Goal: Task Accomplishment & Management: Manage account settings

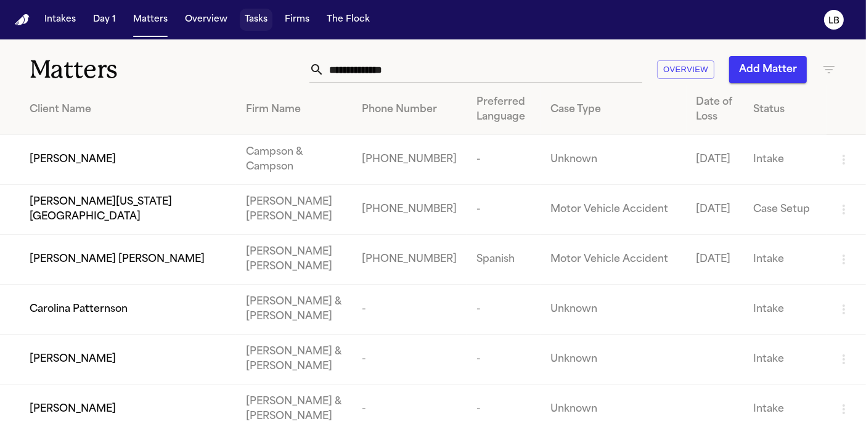
click at [249, 22] on button "Tasks" at bounding box center [256, 20] width 33 height 22
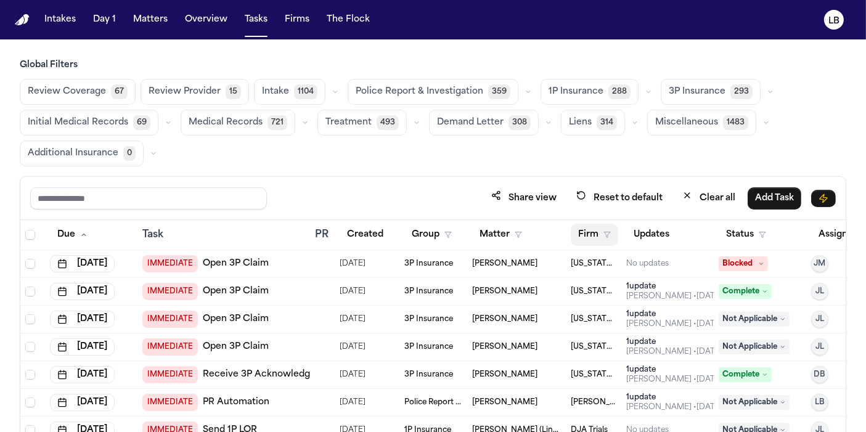
click at [589, 233] on button "Firm" at bounding box center [594, 235] width 47 height 22
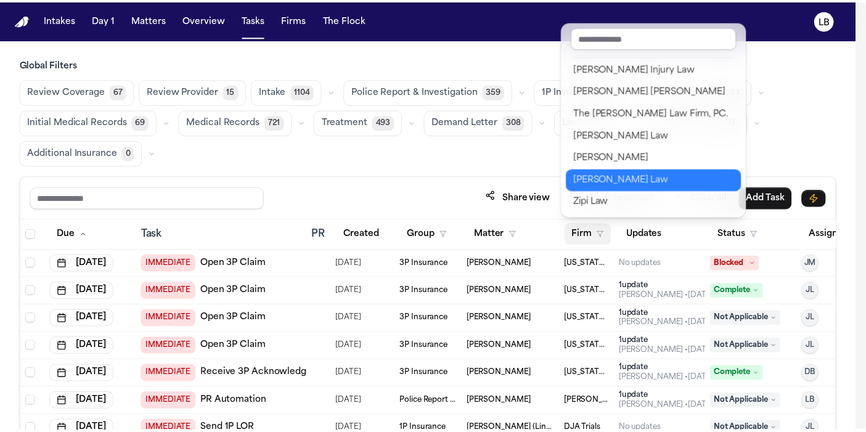
scroll to position [1486, 0]
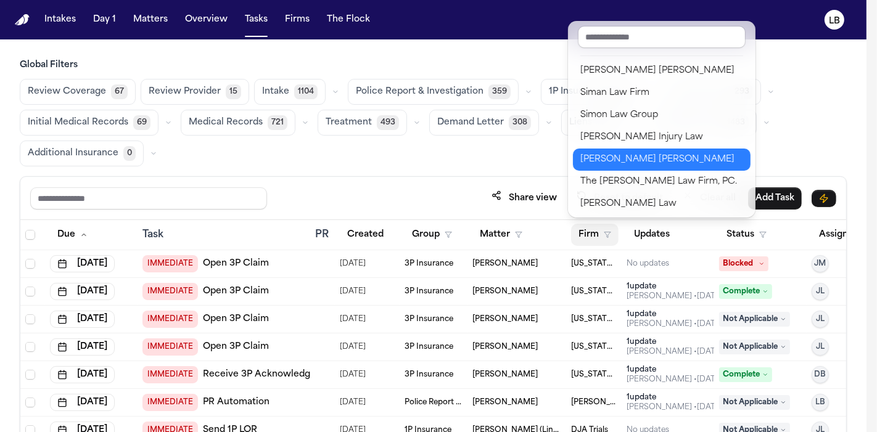
click at [647, 158] on div "Steele Adams Hosman" at bounding box center [661, 159] width 163 height 15
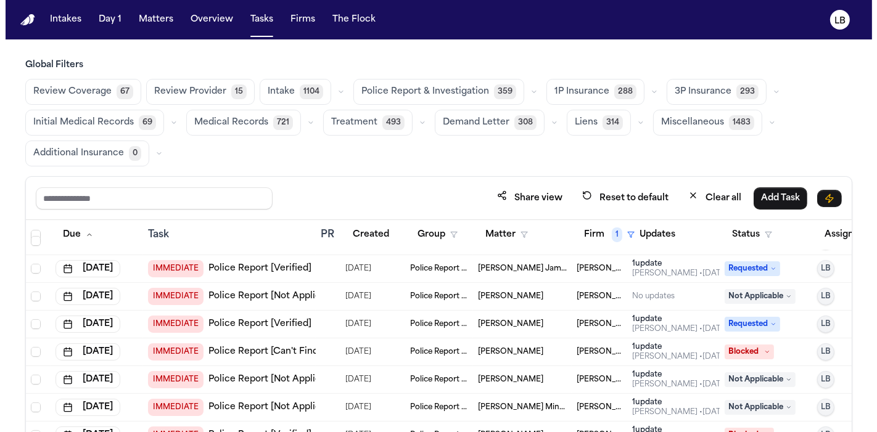
scroll to position [548, 0]
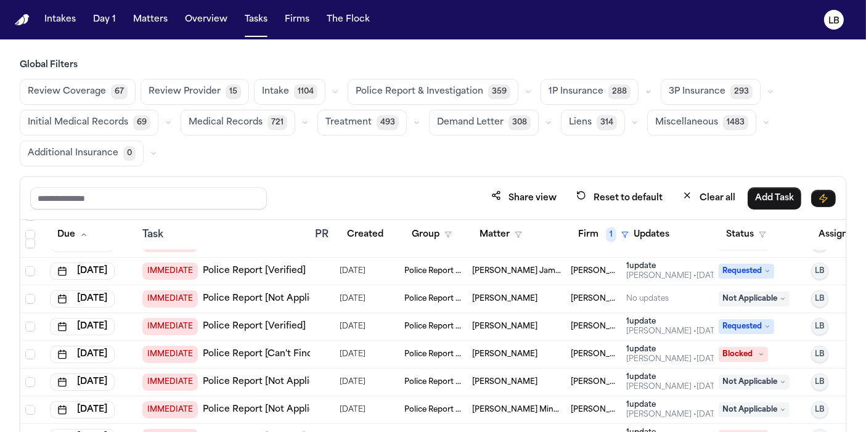
click at [306, 319] on td "IMMEDIATE Police Report [Verified]" at bounding box center [224, 327] width 173 height 28
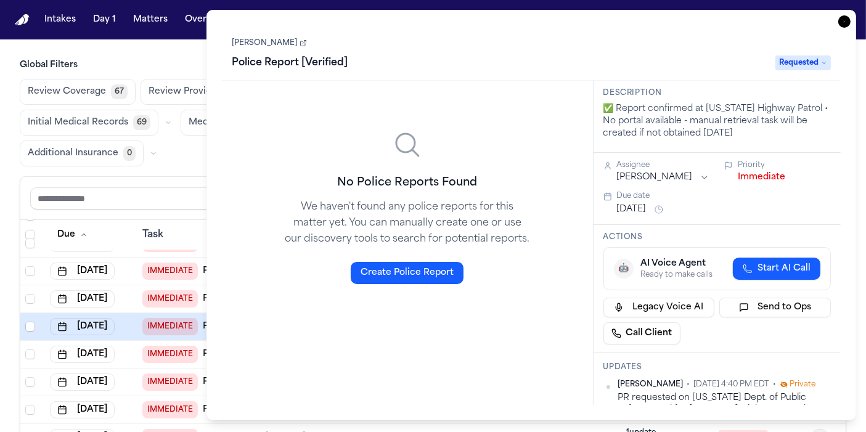
click at [267, 38] on link "Stefano Cuba" at bounding box center [269, 43] width 75 height 10
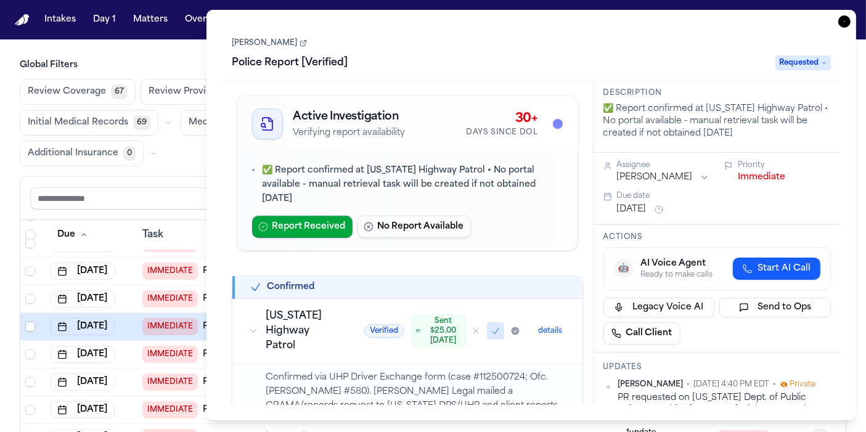
click at [840, 22] on icon "button" at bounding box center [845, 21] width 12 height 12
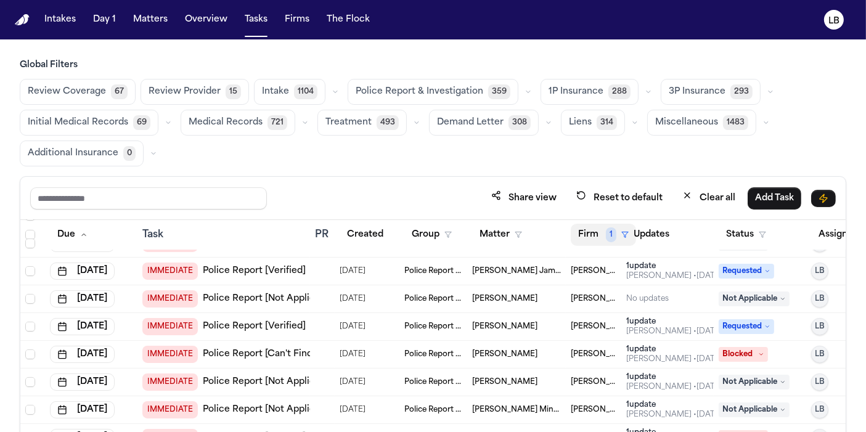
click at [617, 235] on button "Firm 1" at bounding box center [603, 235] width 65 height 22
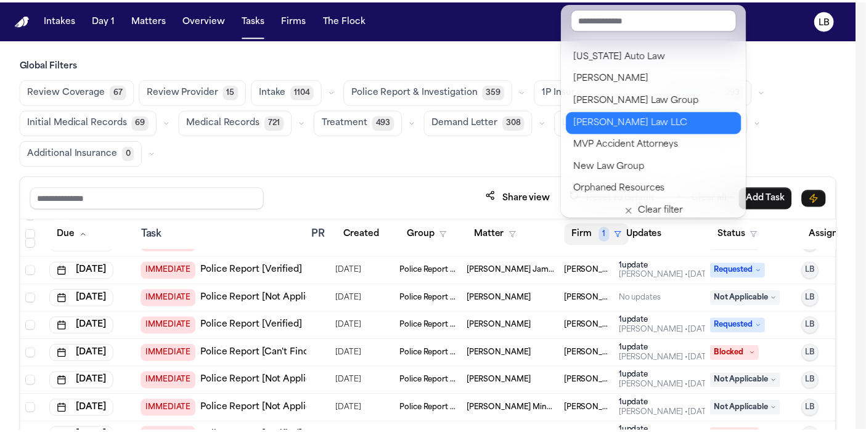
scroll to position [1164, 0]
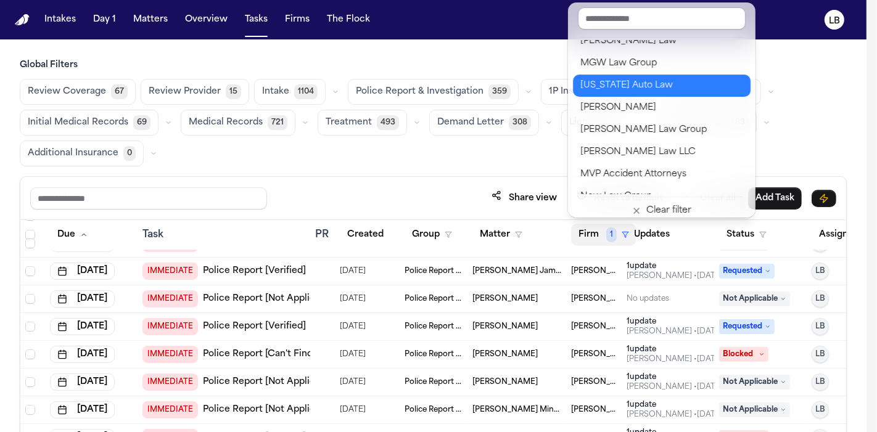
click at [675, 85] on div "[US_STATE] Auto Law" at bounding box center [661, 85] width 163 height 15
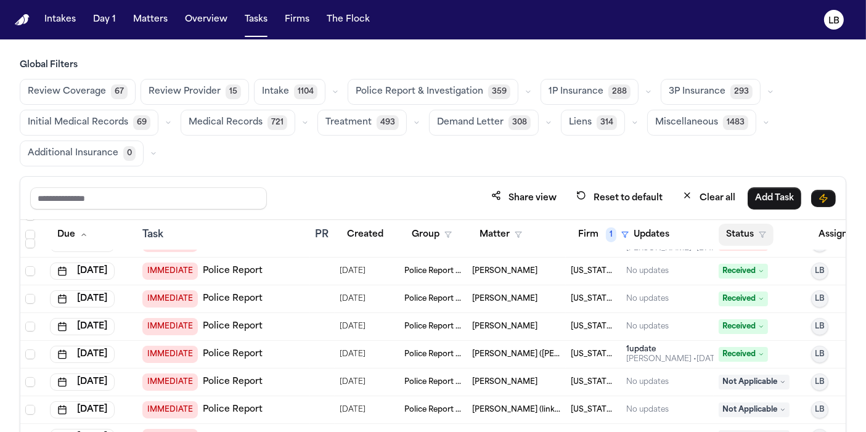
click at [754, 224] on button "Status" at bounding box center [746, 235] width 55 height 22
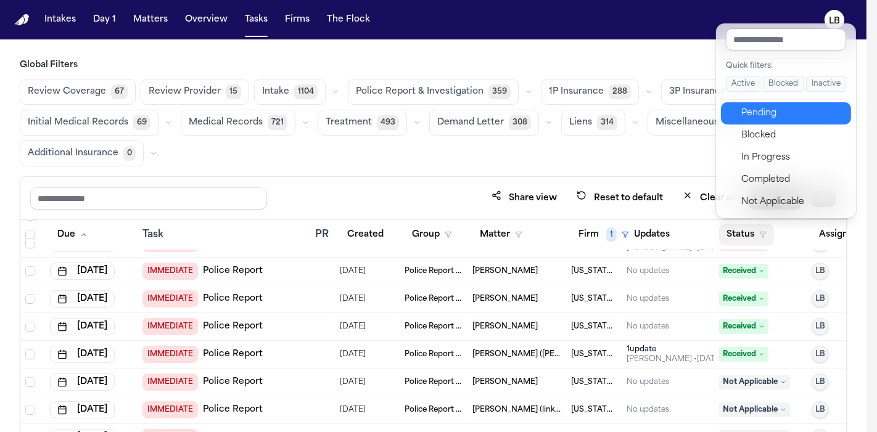
click at [791, 109] on div "Pending" at bounding box center [792, 113] width 103 height 15
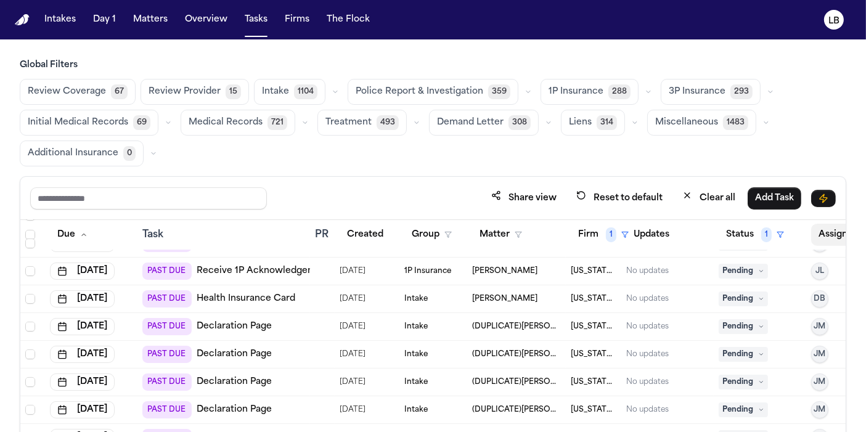
click at [823, 236] on button "Assignee" at bounding box center [844, 235] width 67 height 22
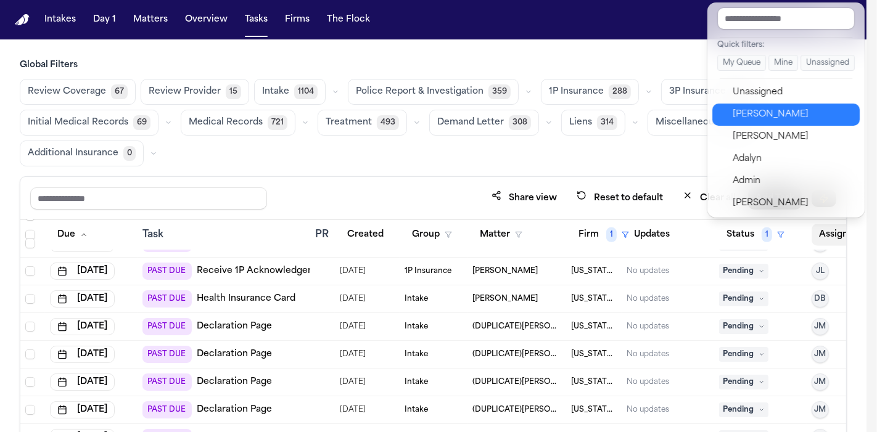
click at [810, 110] on div "[PERSON_NAME]" at bounding box center [793, 114] width 120 height 15
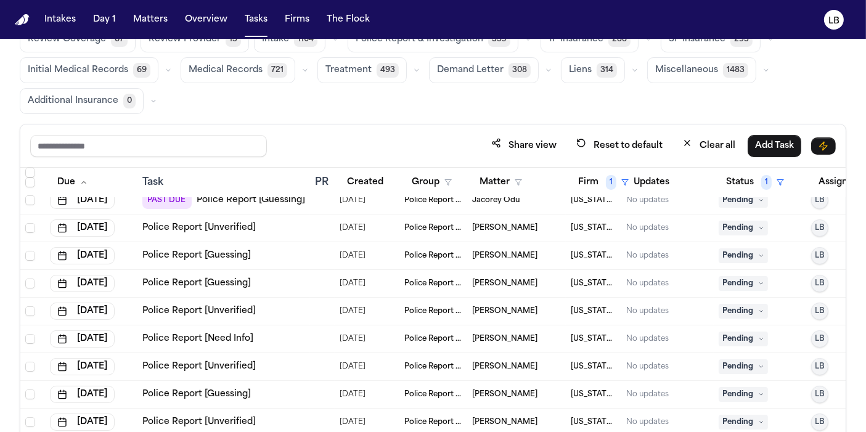
scroll to position [102, 0]
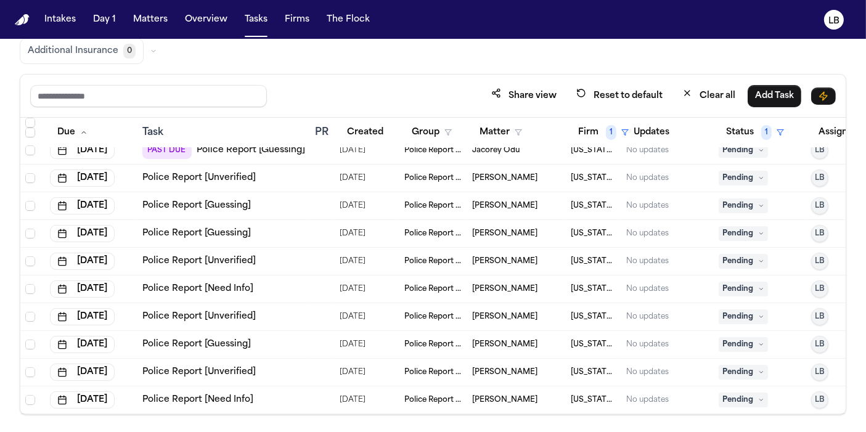
click at [232, 394] on link "Police Report [Need Info]" at bounding box center [197, 400] width 111 height 12
click at [192, 366] on link "Police Report [Unverified]" at bounding box center [198, 372] width 113 height 12
click at [216, 339] on link "Police Report [Guessing]" at bounding box center [196, 345] width 109 height 12
click at [244, 311] on link "Police Report [Unverified]" at bounding box center [198, 317] width 113 height 12
click at [240, 255] on link "Police Report [Unverified]" at bounding box center [198, 261] width 113 height 12
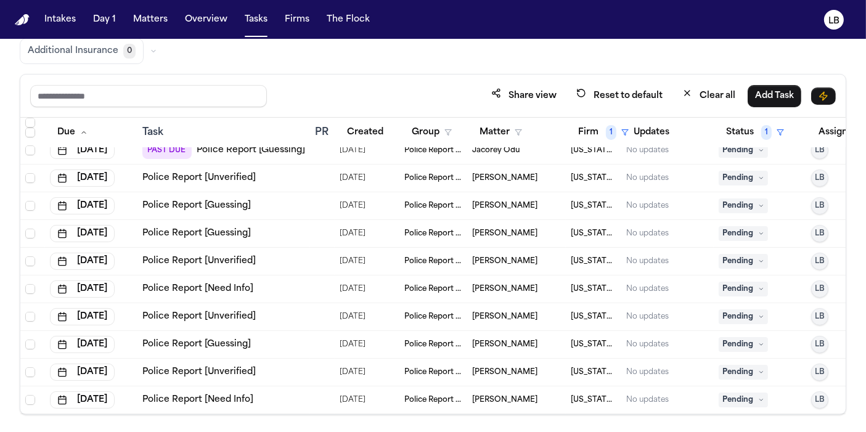
click at [498, 201] on span "Marcus Davis" at bounding box center [504, 206] width 65 height 10
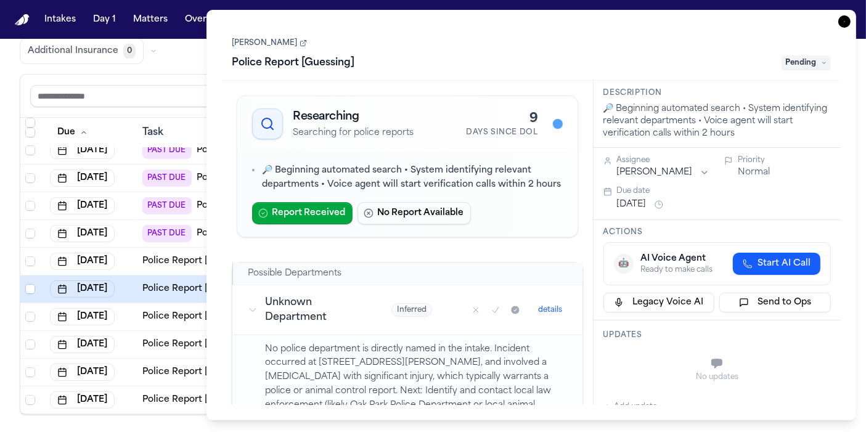
scroll to position [76, 0]
click at [844, 25] on icon "button" at bounding box center [845, 21] width 12 height 12
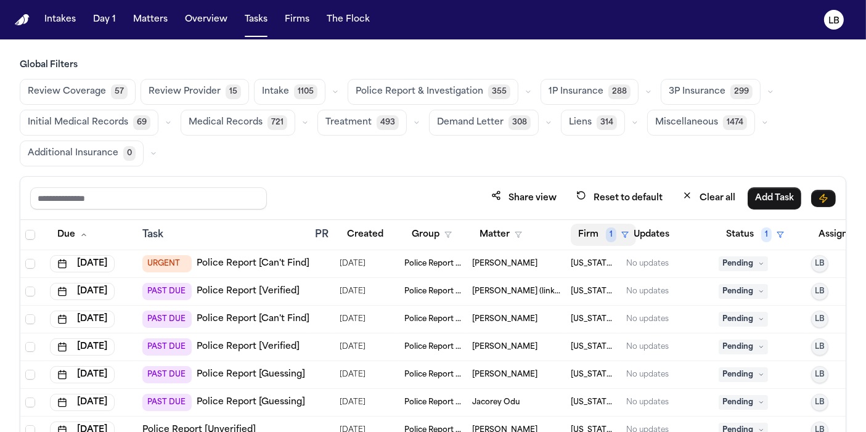
click at [586, 232] on button "Firm 1" at bounding box center [603, 235] width 65 height 22
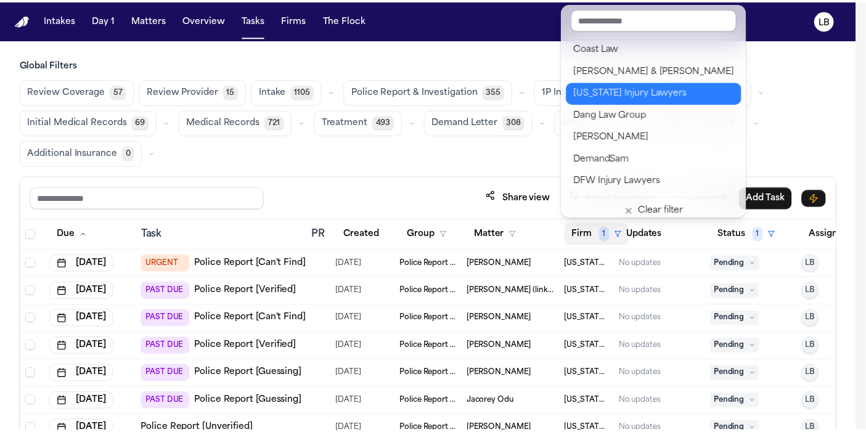
scroll to position [274, 0]
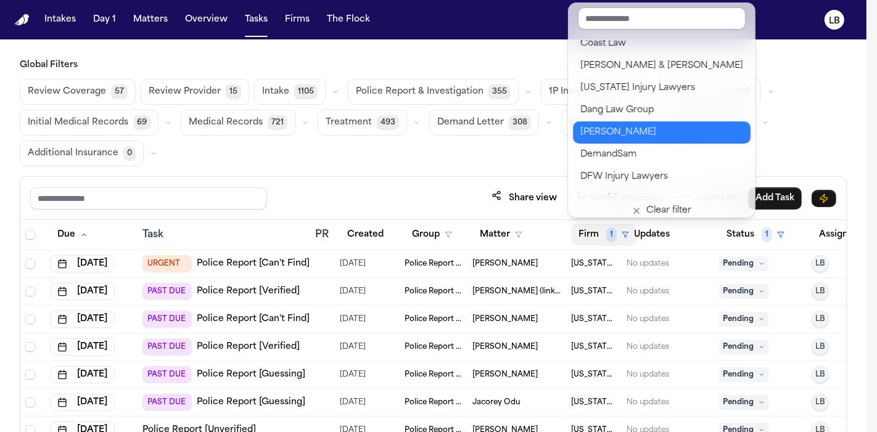
click at [655, 130] on div "David Lopez" at bounding box center [661, 132] width 163 height 15
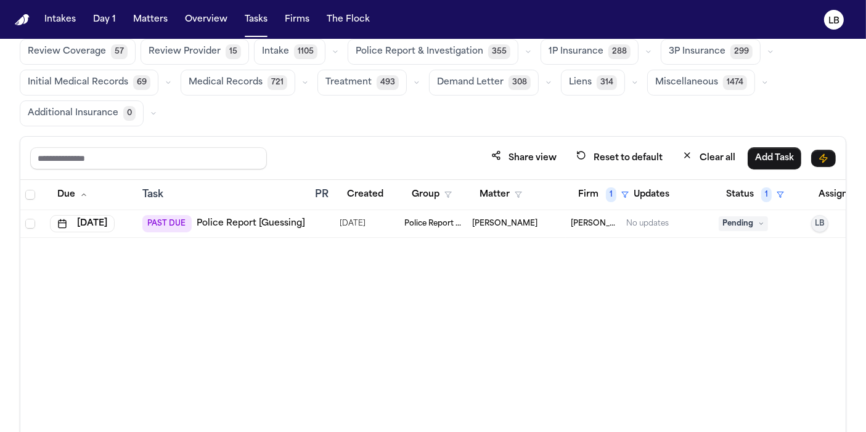
scroll to position [102, 0]
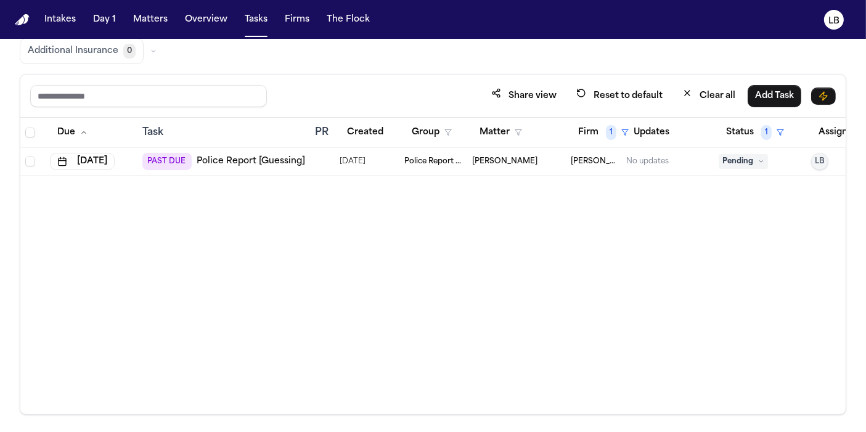
click at [290, 157] on link "Police Report [Guessing]" at bounding box center [251, 161] width 109 height 12
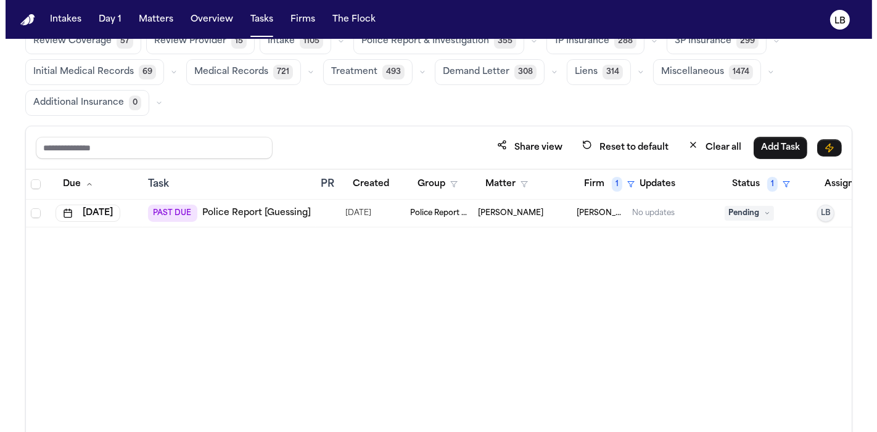
scroll to position [0, 0]
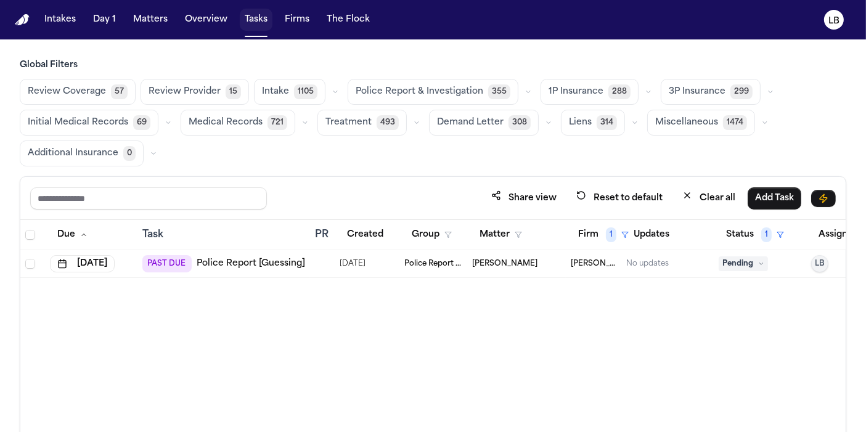
click at [257, 21] on button "Tasks" at bounding box center [256, 20] width 33 height 22
click at [585, 234] on button "Firm 1" at bounding box center [603, 235] width 65 height 22
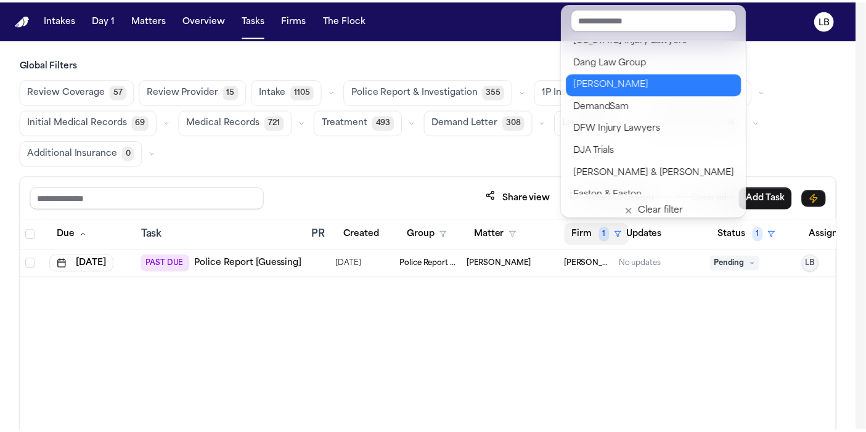
scroll to position [342, 0]
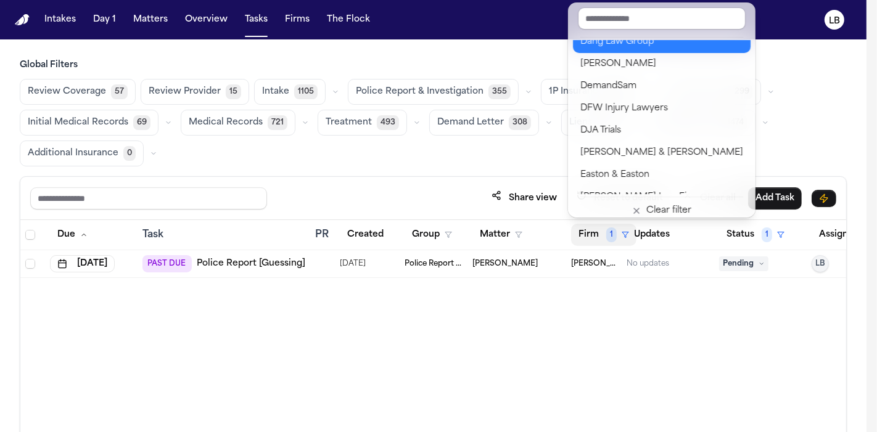
click at [630, 44] on div "Dang Law Group" at bounding box center [661, 42] width 163 height 15
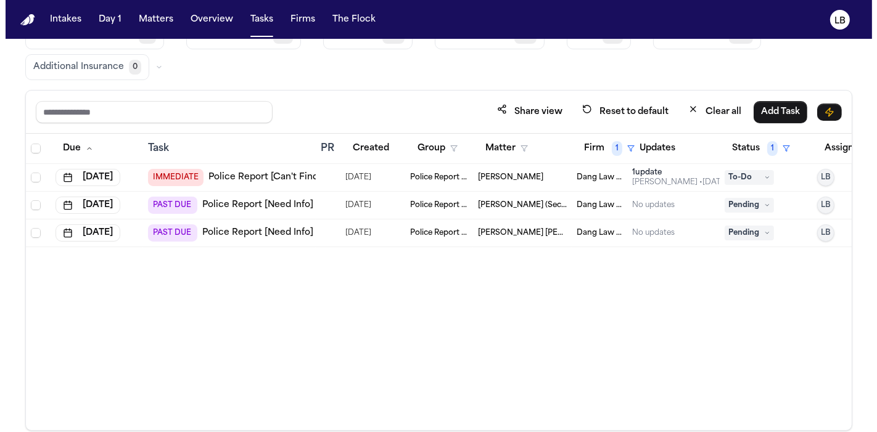
scroll to position [102, 0]
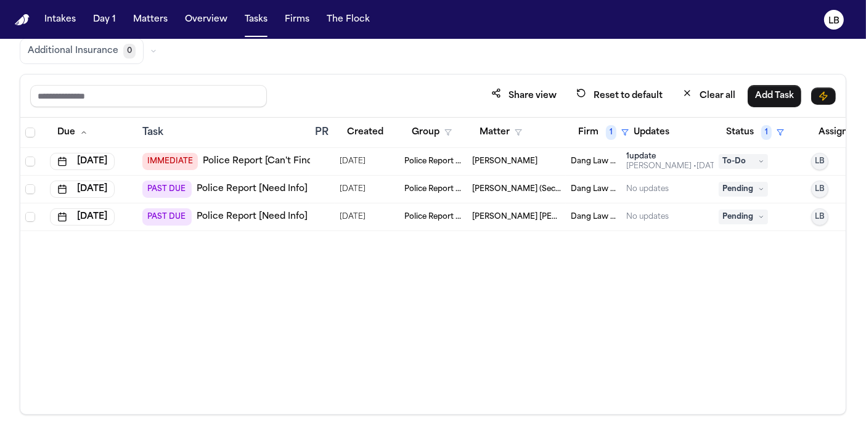
click at [385, 210] on div "10/12/2025" at bounding box center [367, 216] width 55 height 17
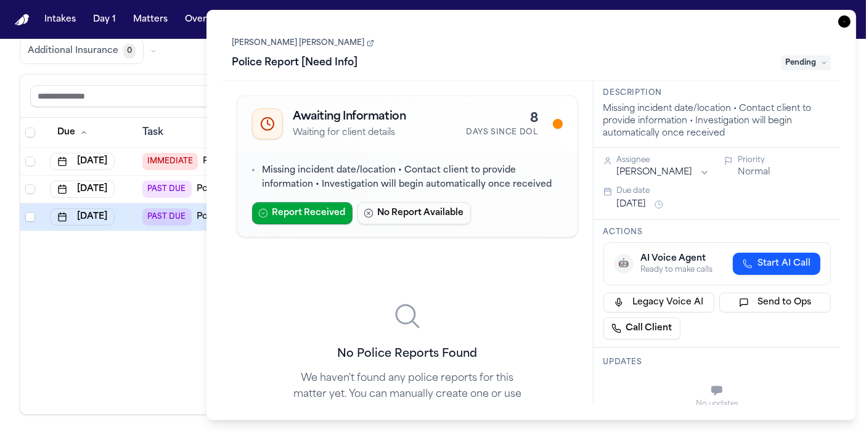
click at [851, 24] on div "**********" at bounding box center [532, 215] width 650 height 411
click at [842, 21] on icon "button" at bounding box center [845, 21] width 12 height 12
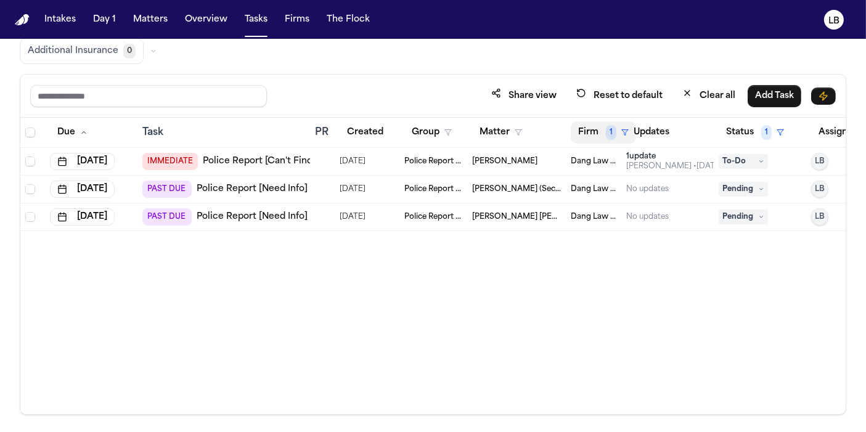
click at [586, 124] on button "Firm 1" at bounding box center [603, 132] width 65 height 22
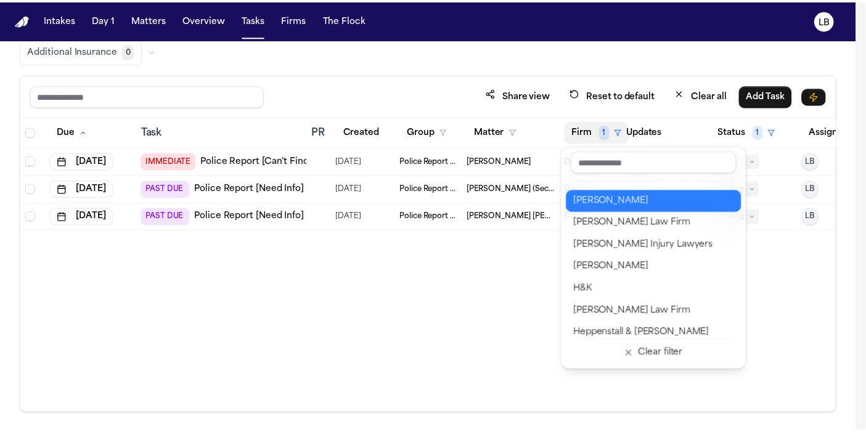
scroll to position [548, 0]
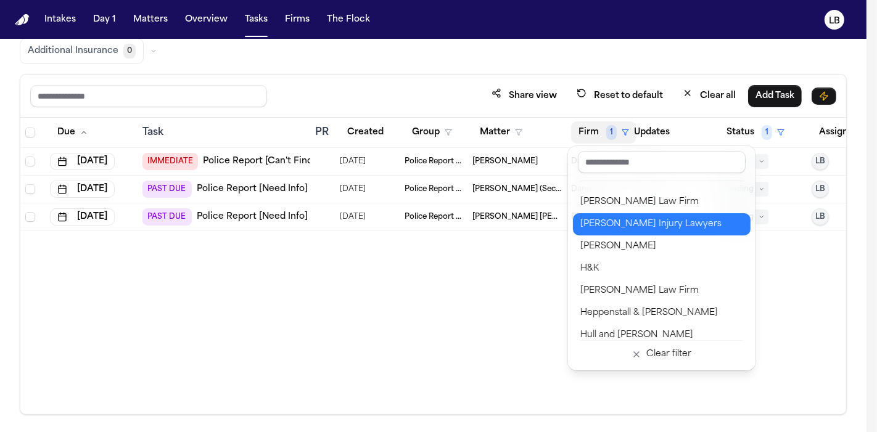
click at [683, 233] on button "[PERSON_NAME] Injury Lawyers" at bounding box center [662, 224] width 178 height 22
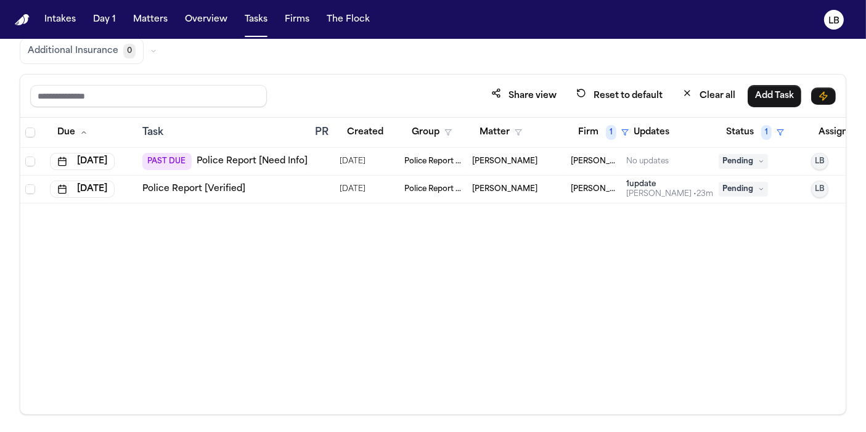
scroll to position [34, 0]
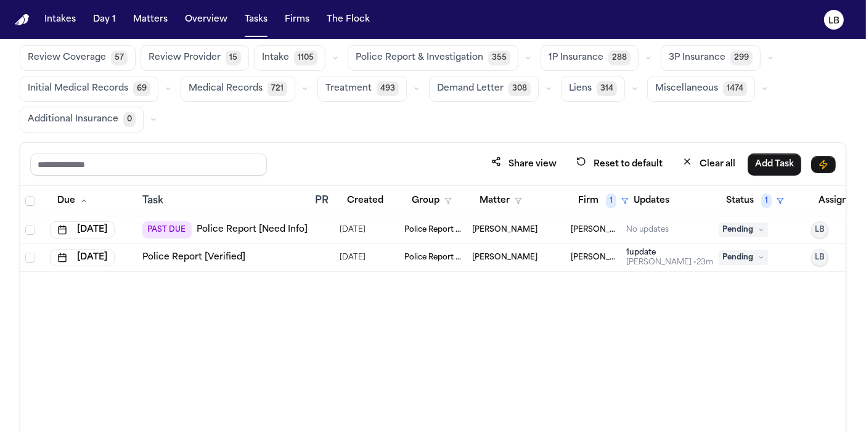
click at [208, 254] on link "Police Report [Verified]" at bounding box center [193, 258] width 103 height 12
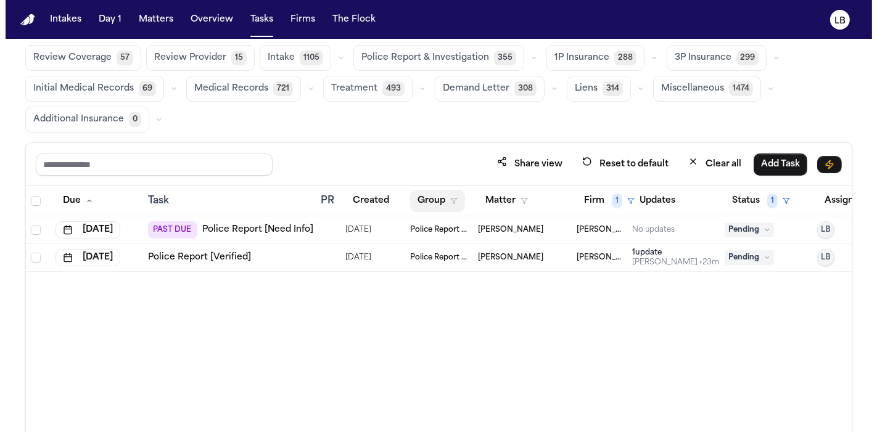
scroll to position [0, 0]
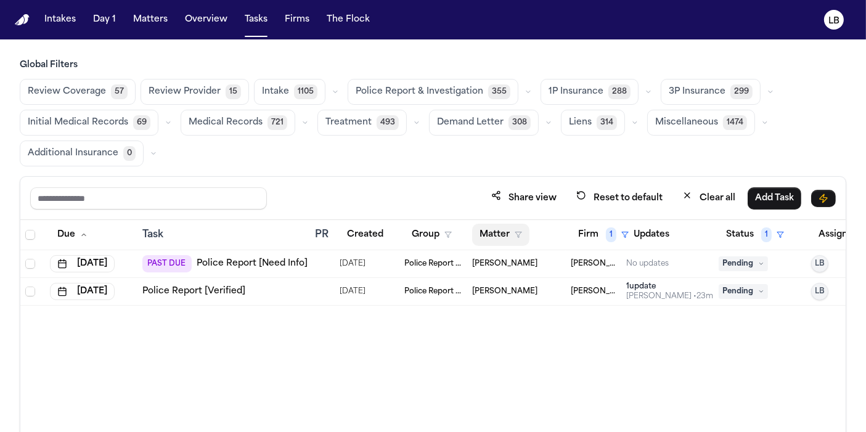
click at [519, 240] on button "Matter" at bounding box center [500, 235] width 57 height 22
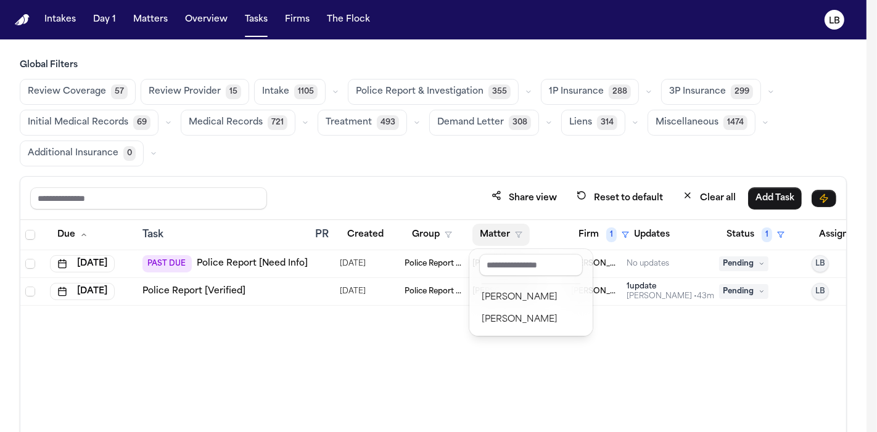
click at [240, 23] on div "Intakes Day 1 Matters Overview Tasks Firms The Flock LB Global Filters Review C…" at bounding box center [433, 216] width 866 height 432
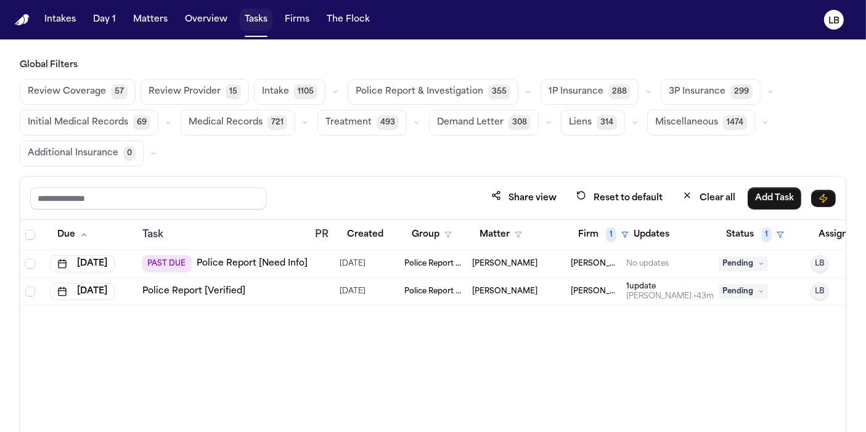
click at [247, 20] on button "Tasks" at bounding box center [256, 20] width 33 height 22
click at [578, 229] on button "Firm 1" at bounding box center [603, 235] width 65 height 22
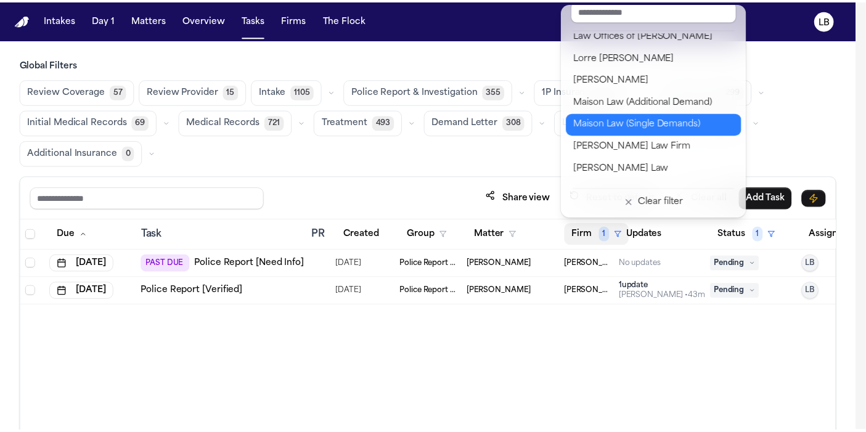
scroll to position [1096, 0]
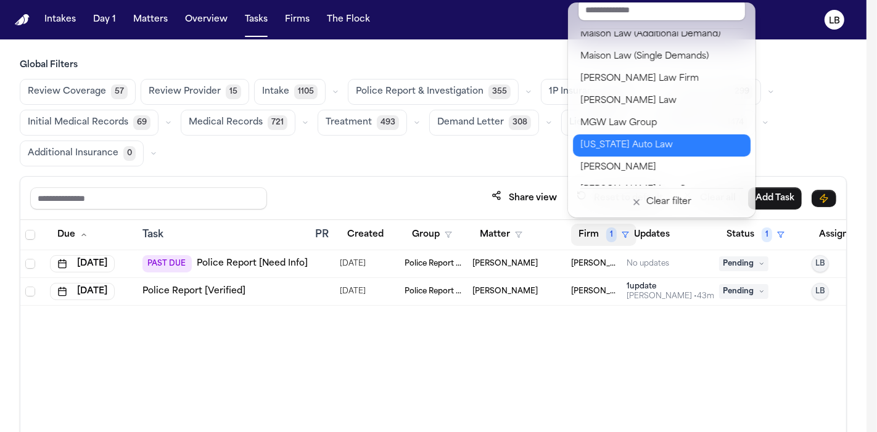
click at [680, 145] on div "Michigan Auto Law" at bounding box center [661, 145] width 163 height 15
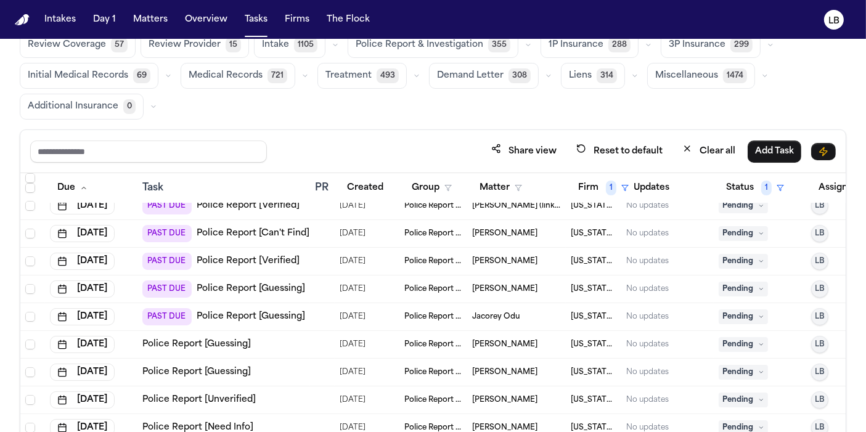
scroll to position [68, 0]
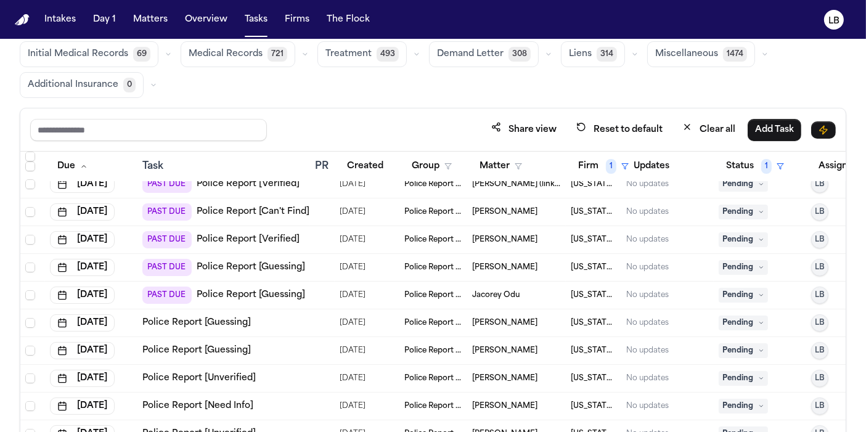
click at [498, 290] on span "Jacorey Odu" at bounding box center [496, 295] width 48 height 10
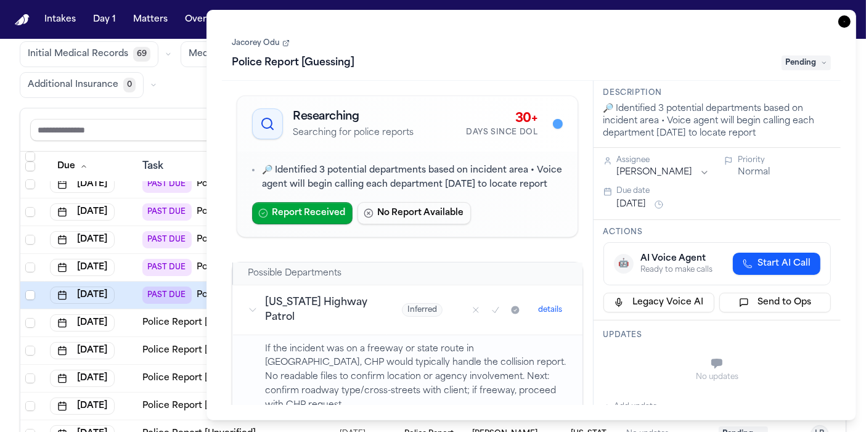
click at [269, 42] on link "Jacorey Odu" at bounding box center [261, 43] width 58 height 10
click at [847, 10] on div "Task Details Jacorey Odu Police Report [Guessing] Pending Researching Searching…" at bounding box center [532, 215] width 650 height 411
click at [842, 23] on icon "button" at bounding box center [845, 21] width 12 height 12
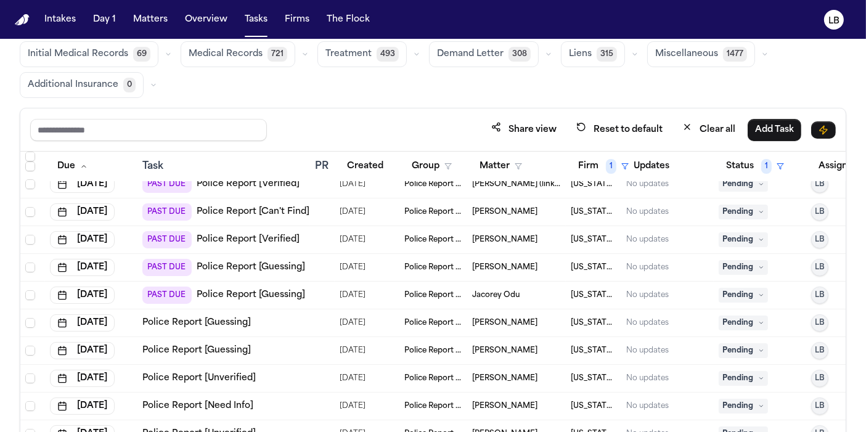
click at [479, 261] on td "Edwin Mitchell" at bounding box center [516, 268] width 99 height 28
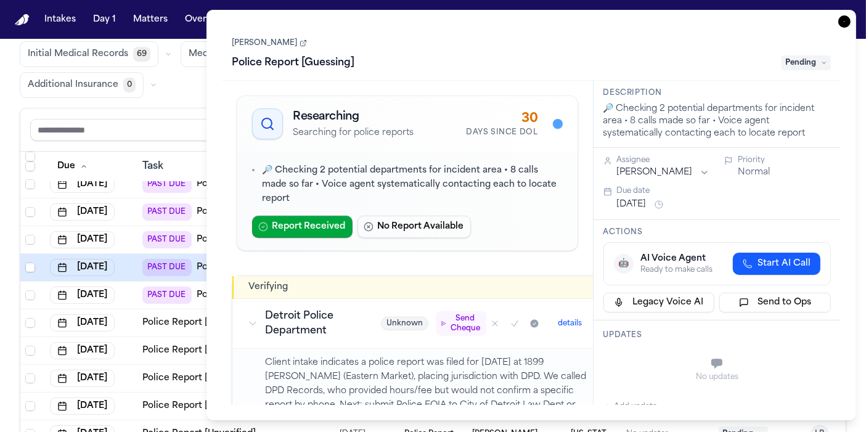
click at [847, 16] on icon "button" at bounding box center [845, 21] width 12 height 12
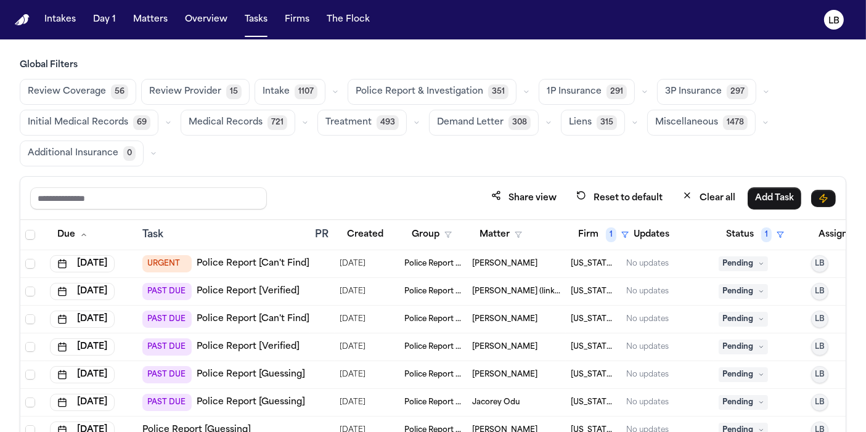
click at [255, 290] on link "Police Report [Verified]" at bounding box center [248, 291] width 103 height 12
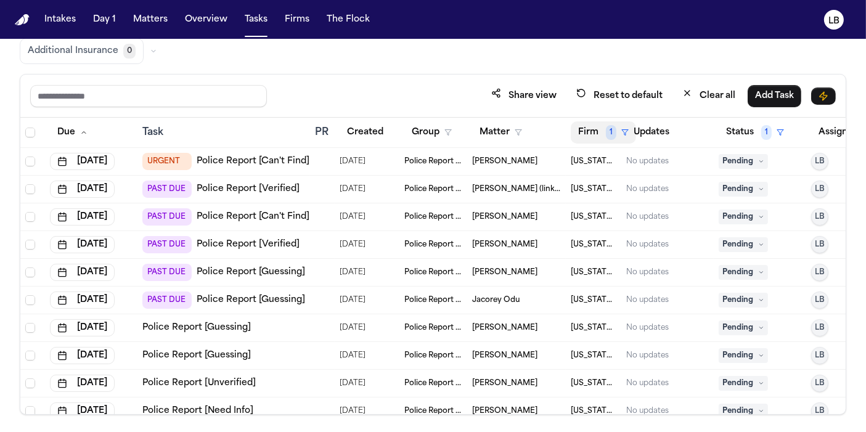
click at [590, 125] on button "Firm 1" at bounding box center [603, 132] width 65 height 22
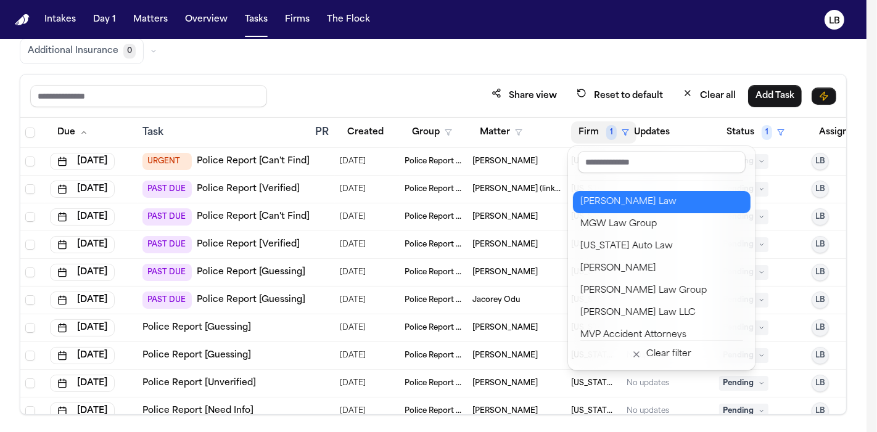
scroll to position [1164, 0]
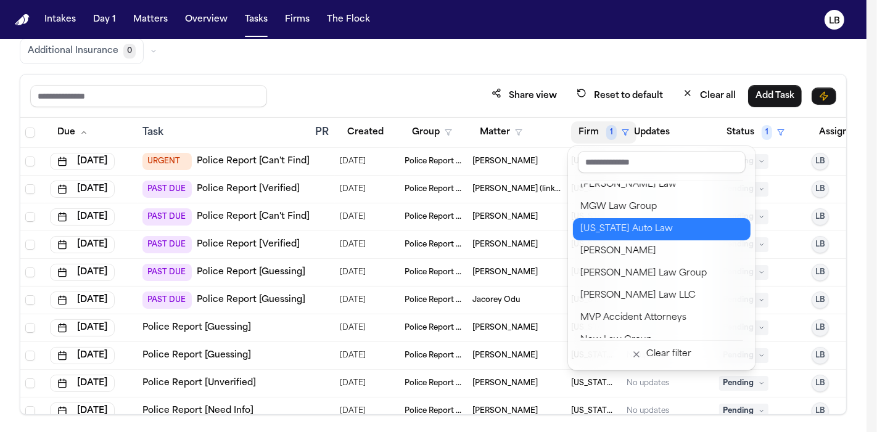
click at [655, 233] on div "Michigan Auto Law" at bounding box center [661, 229] width 163 height 15
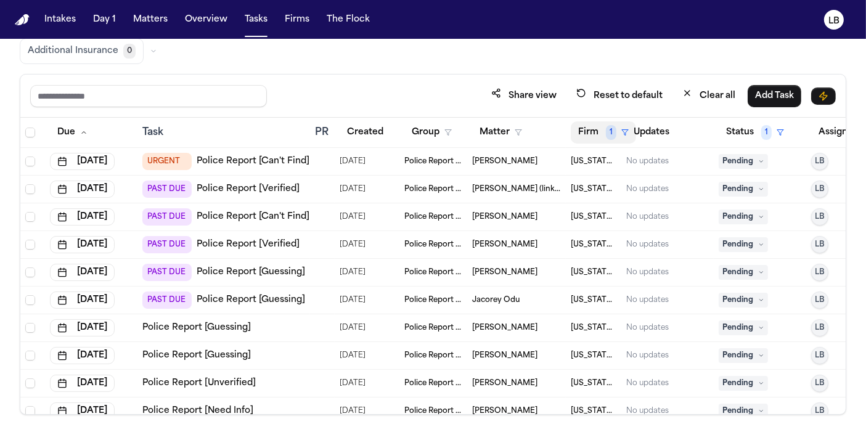
click at [588, 133] on button "Firm 1" at bounding box center [603, 132] width 65 height 22
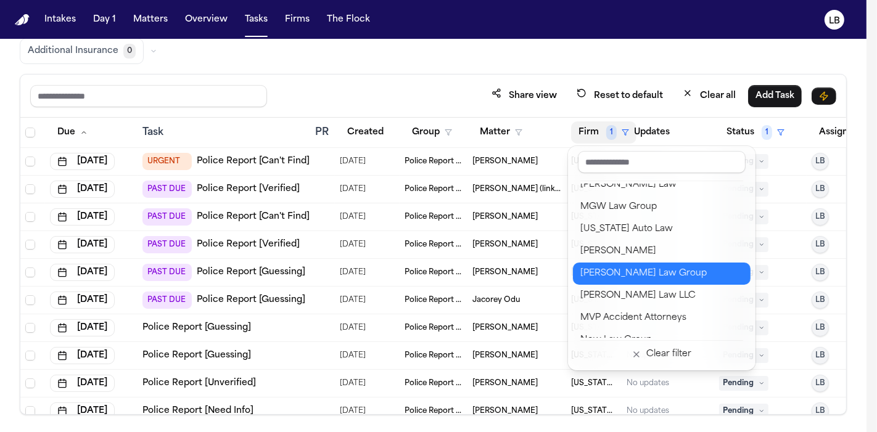
click at [660, 282] on button "Morgan Law Group" at bounding box center [662, 274] width 178 height 22
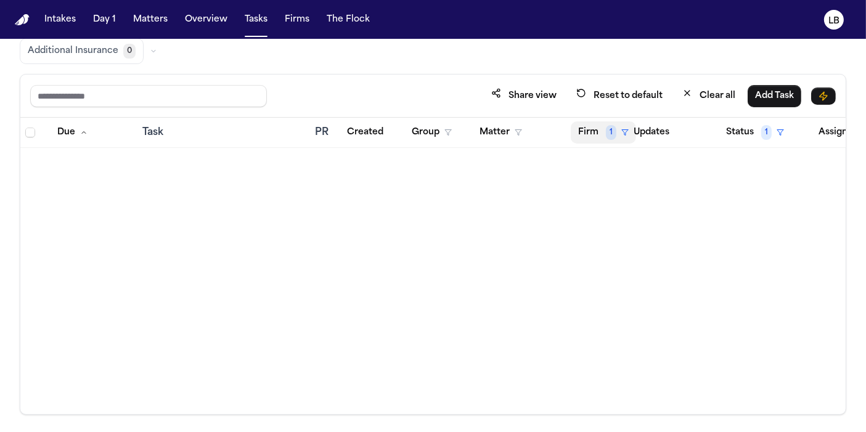
click at [598, 128] on button "Firm 1" at bounding box center [603, 132] width 65 height 22
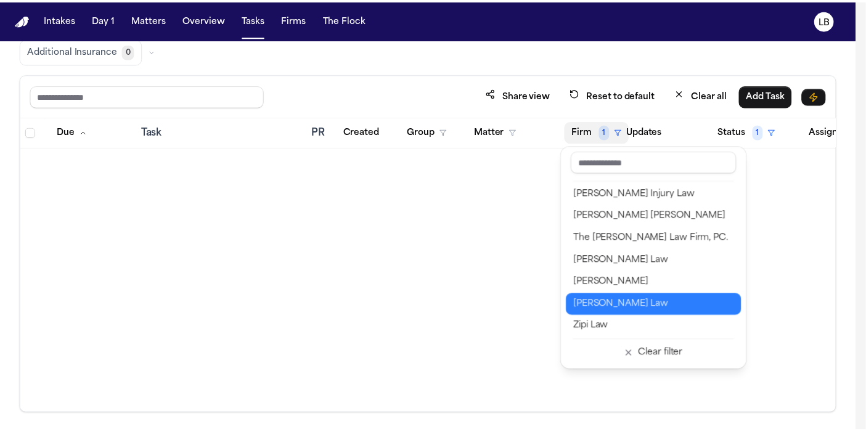
scroll to position [1486, 0]
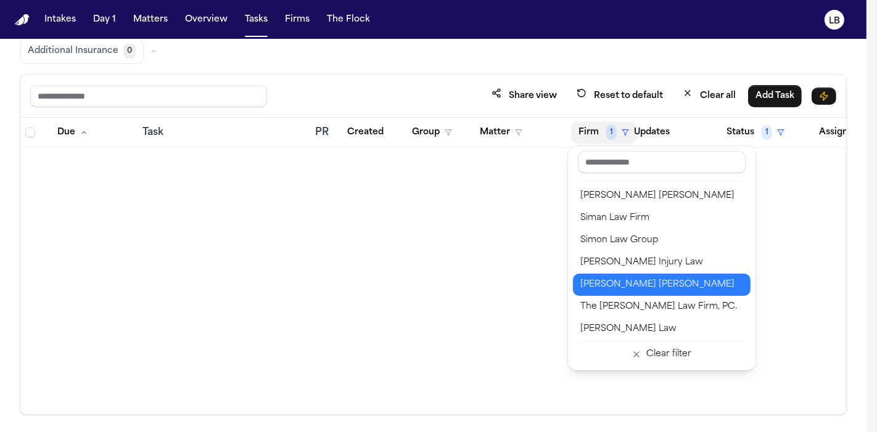
click at [660, 279] on div "[PERSON_NAME] [PERSON_NAME]" at bounding box center [661, 284] width 163 height 15
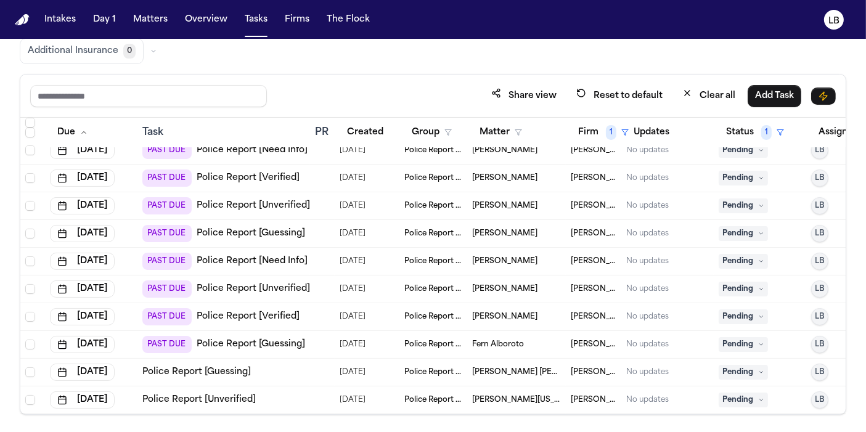
scroll to position [297, 0]
click at [520, 312] on span "[PERSON_NAME]" at bounding box center [504, 317] width 65 height 10
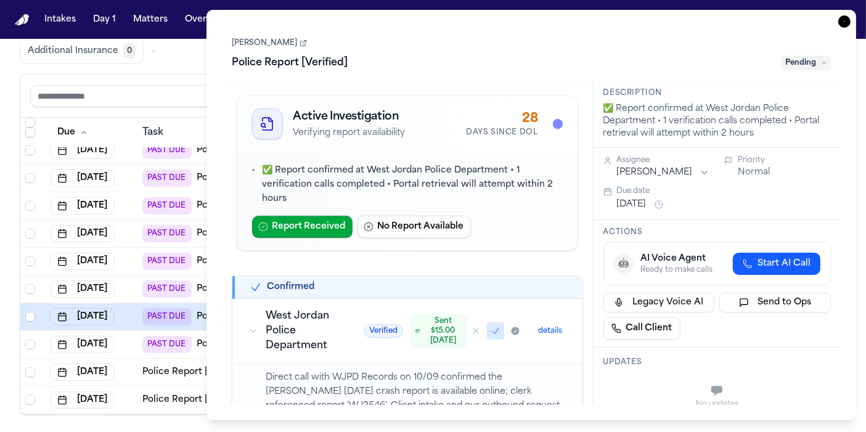
click at [265, 46] on link "Amber Williams" at bounding box center [269, 43] width 75 height 10
click at [844, 23] on icon "button" at bounding box center [845, 21] width 12 height 12
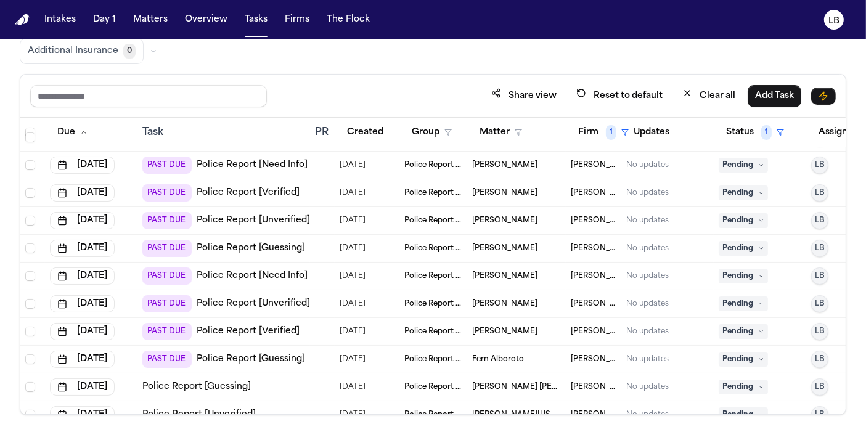
scroll to position [297, 0]
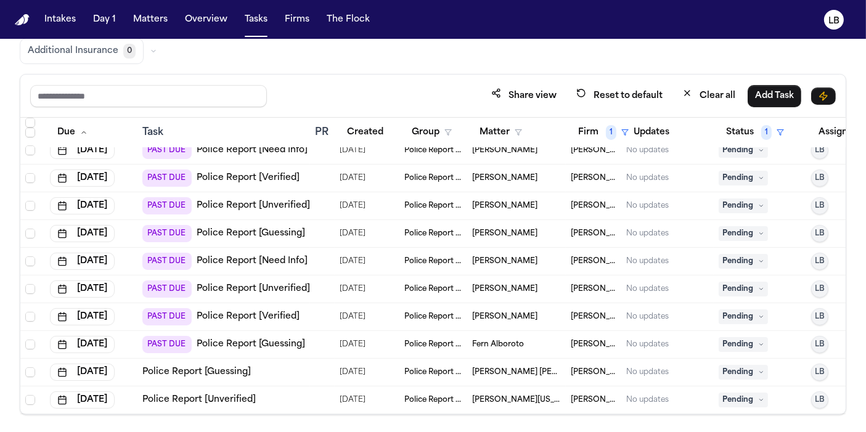
click at [191, 366] on link "Police Report [Guessing]" at bounding box center [196, 372] width 109 height 12
click at [235, 394] on link "Police Report [Unverified]" at bounding box center [198, 400] width 113 height 12
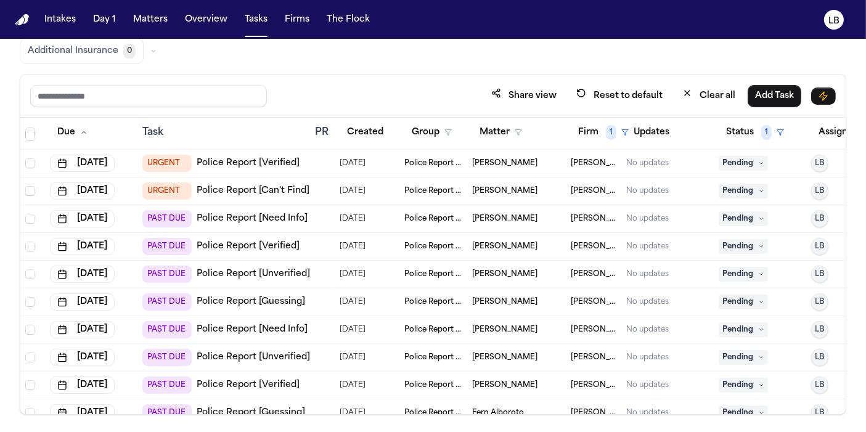
scroll to position [160, 0]
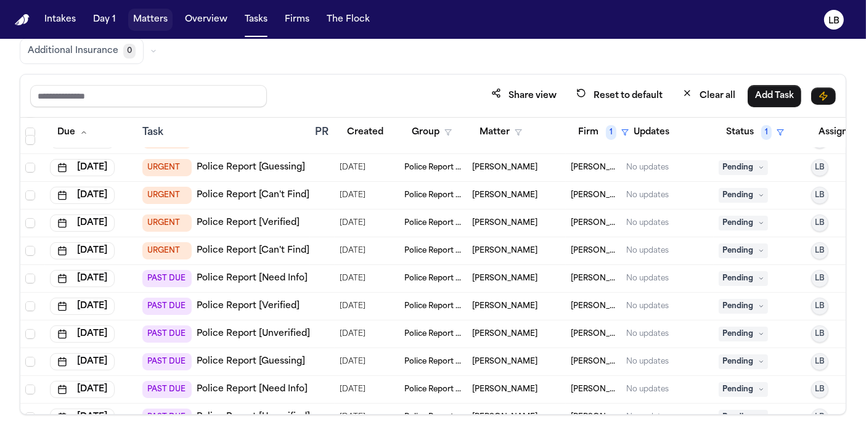
click at [154, 15] on button "Matters" at bounding box center [150, 20] width 44 height 22
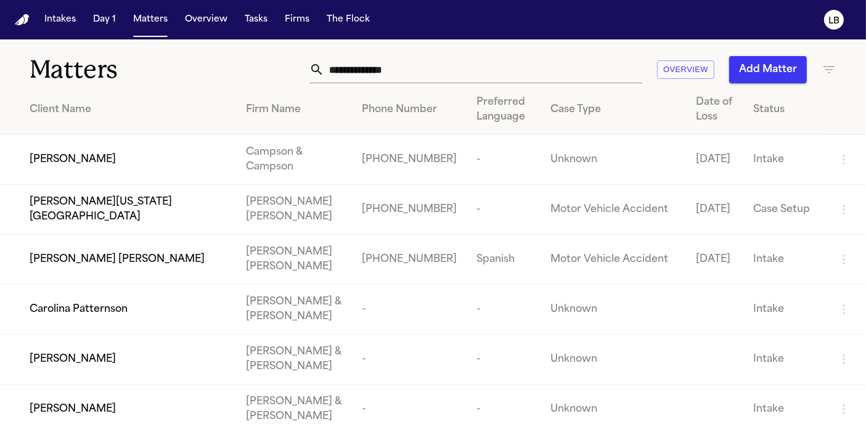
click at [349, 66] on input "text" at bounding box center [483, 69] width 318 height 27
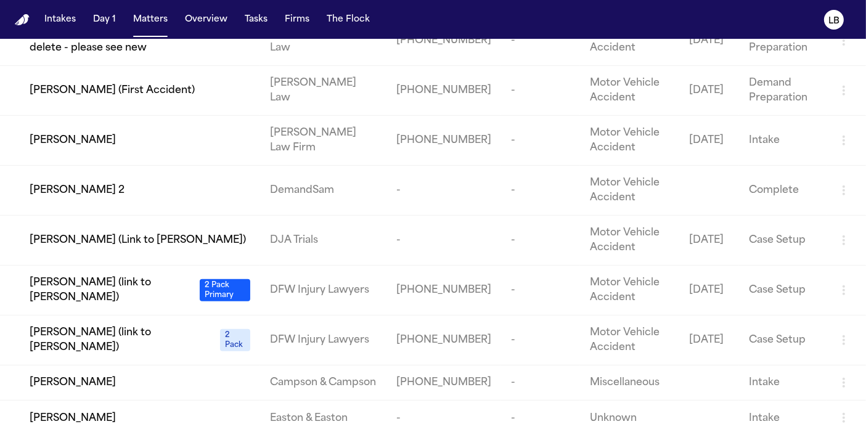
scroll to position [25, 0]
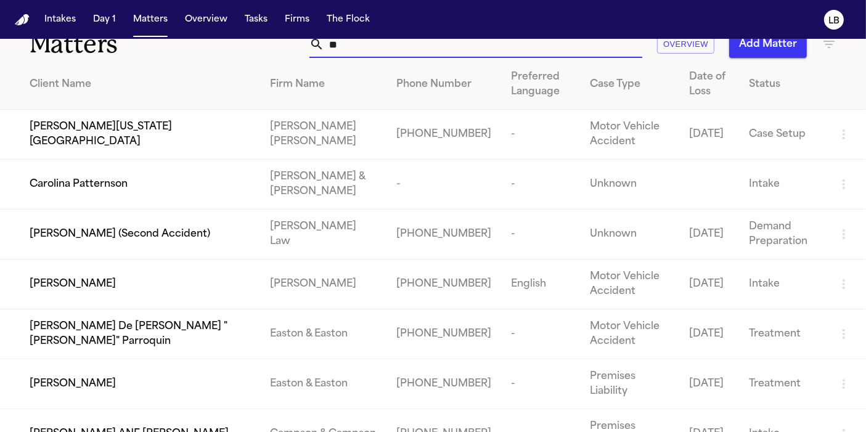
type input "*"
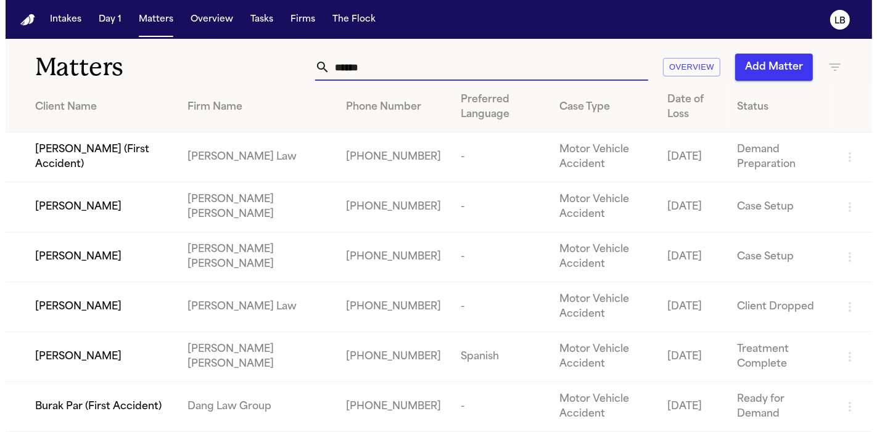
scroll to position [0, 0]
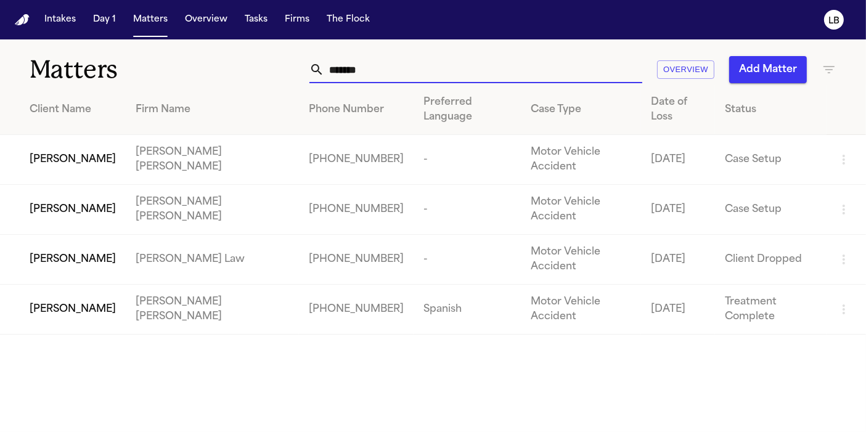
type input "*******"
click at [143, 285] on td "[PERSON_NAME] [PERSON_NAME]" at bounding box center [212, 310] width 173 height 50
click at [76, 285] on td "Arianna Briceno" at bounding box center [63, 310] width 126 height 50
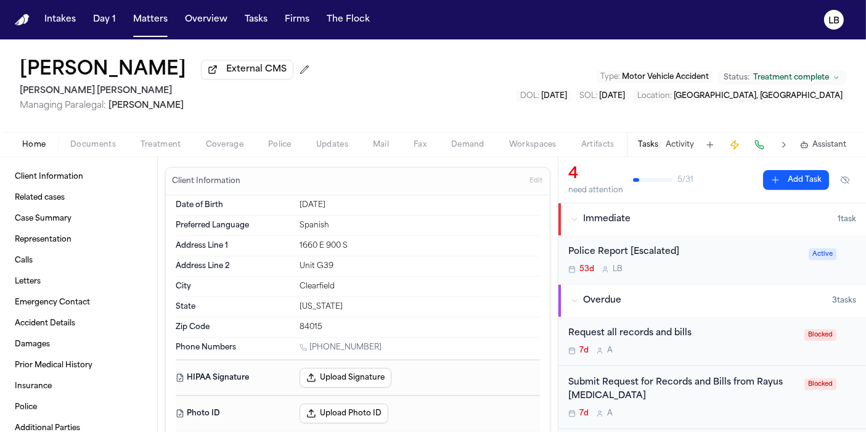
click at [109, 141] on span "Documents" at bounding box center [93, 145] width 46 height 10
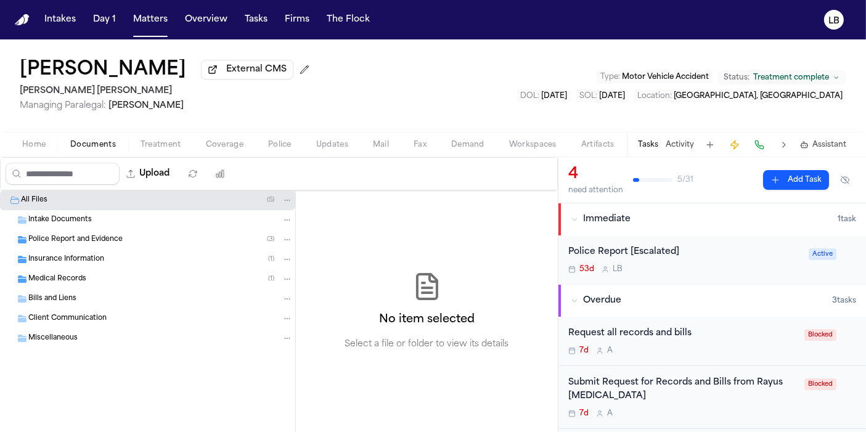
click at [107, 231] on div "Police Report and Evidence ( 3 )" at bounding box center [147, 240] width 295 height 20
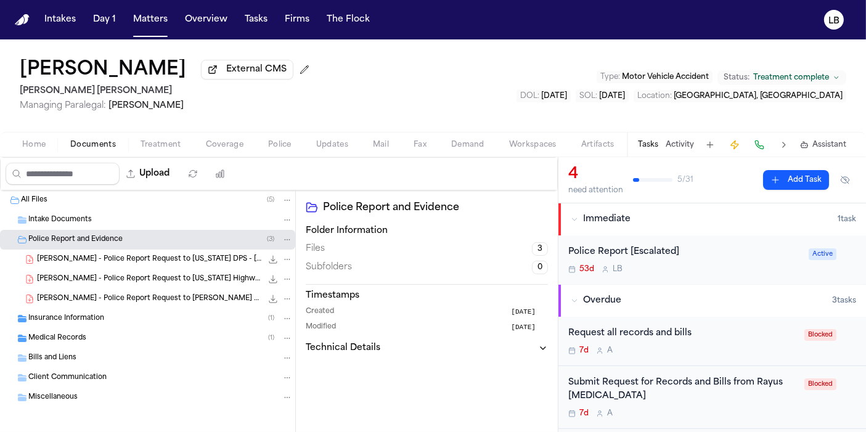
click at [729, 262] on div "Police Report [Escalated] 53d L B" at bounding box center [685, 259] width 233 height 29
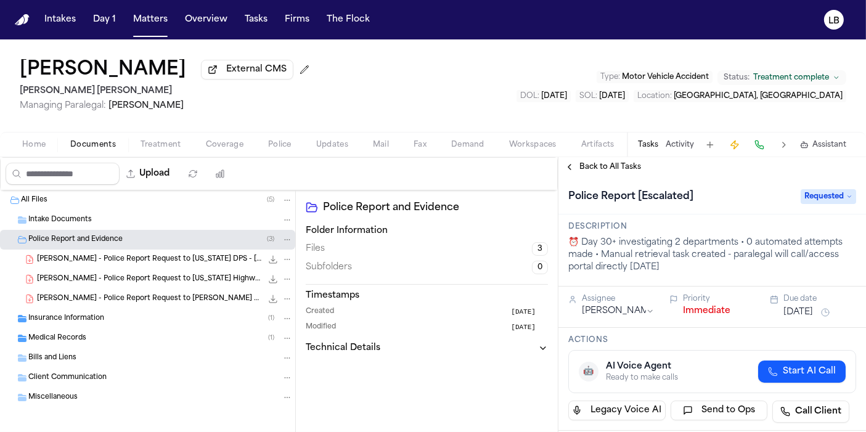
click at [834, 191] on span "Requested" at bounding box center [828, 196] width 55 height 15
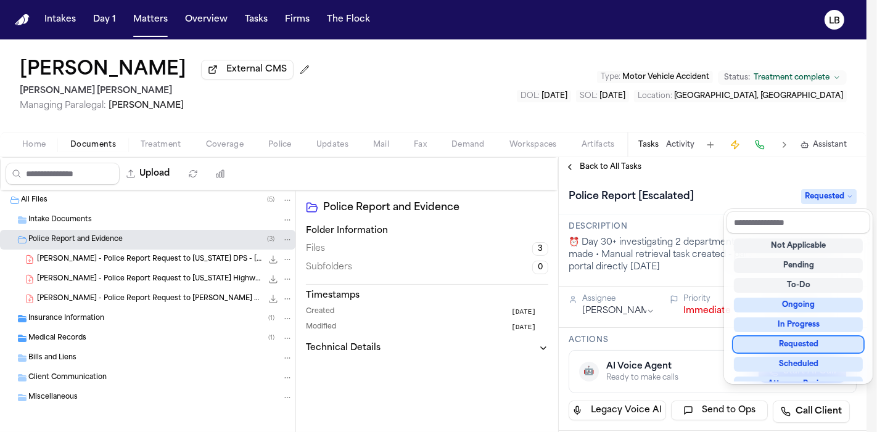
scroll to position [192, 0]
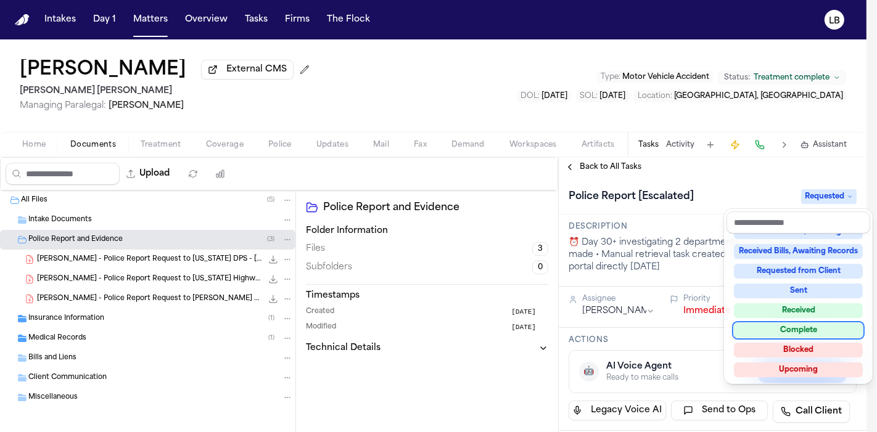
click at [798, 326] on div "Complete" at bounding box center [798, 330] width 129 height 15
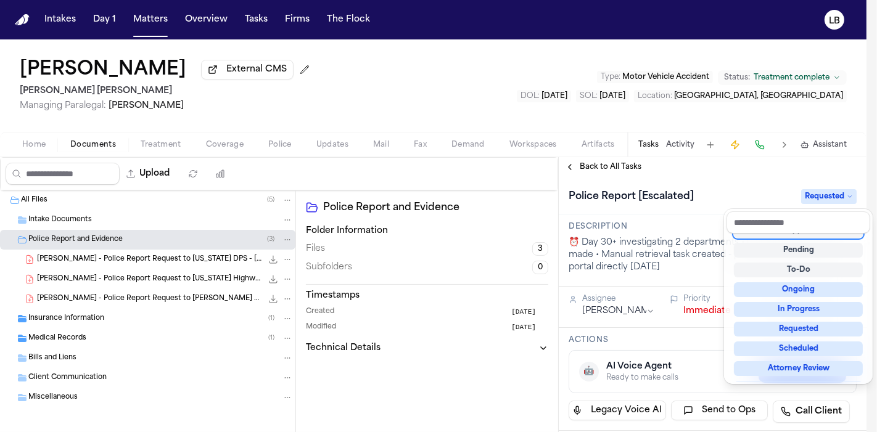
scroll to position [5, 0]
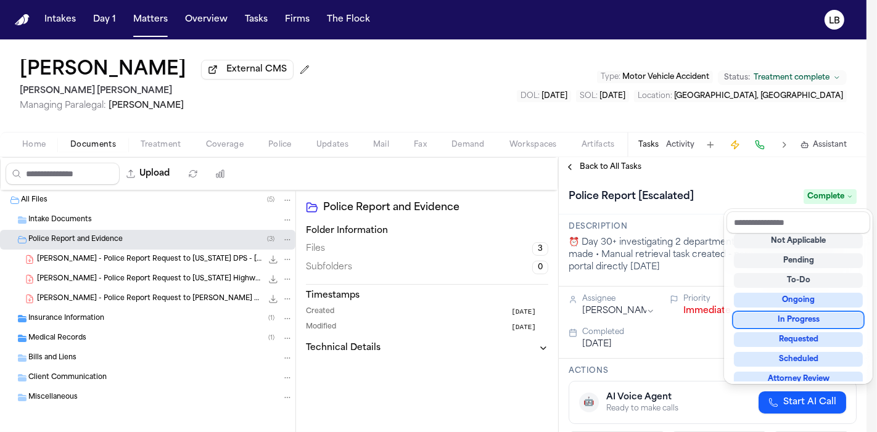
click at [173, 175] on div "Upload 0 files selected Move files Download files Delete files More actions Cle…" at bounding box center [433, 294] width 866 height 275
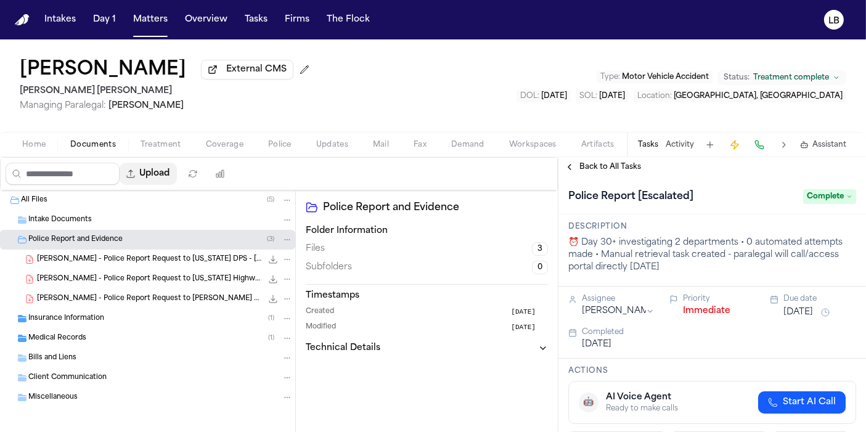
click at [173, 175] on button "Upload" at bounding box center [148, 174] width 57 height 22
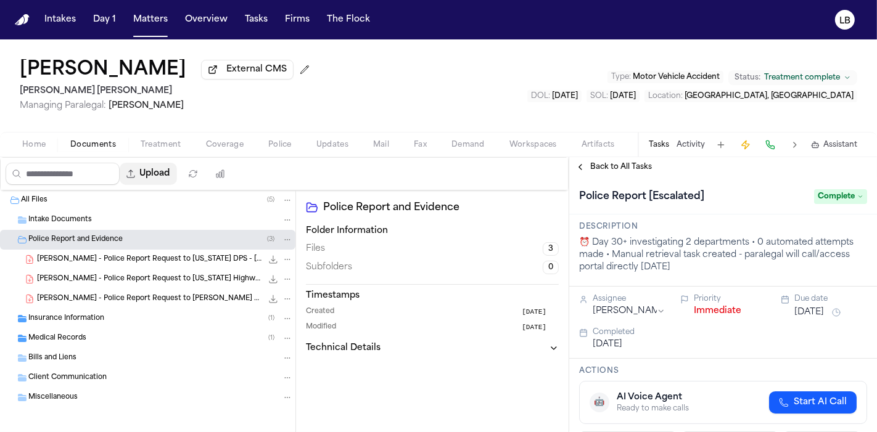
select select "**********"
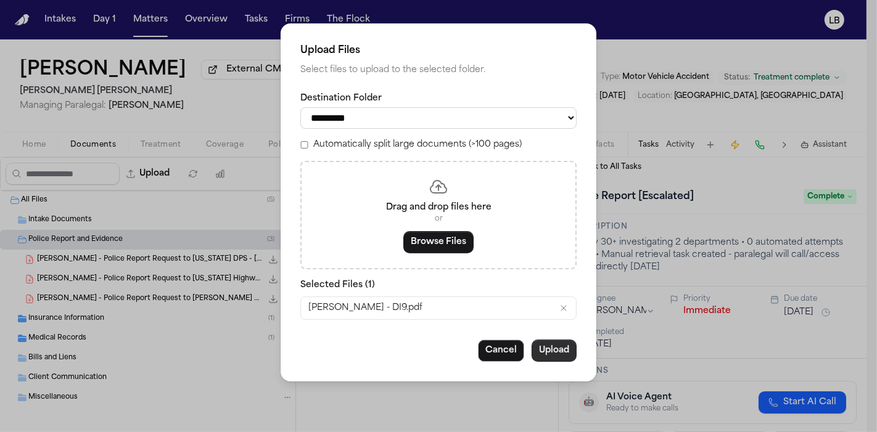
click at [555, 346] on button "Upload" at bounding box center [554, 351] width 45 height 22
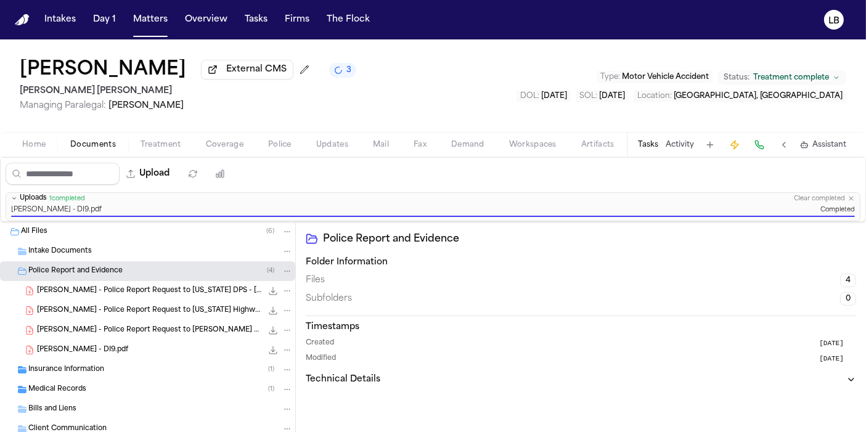
click at [91, 65] on h1 "Arianna Briceno" at bounding box center [103, 70] width 166 height 22
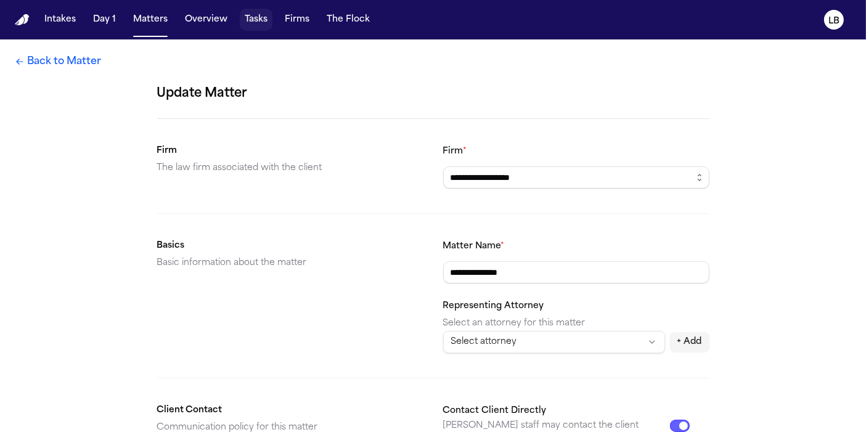
click at [250, 20] on button "Tasks" at bounding box center [256, 20] width 33 height 22
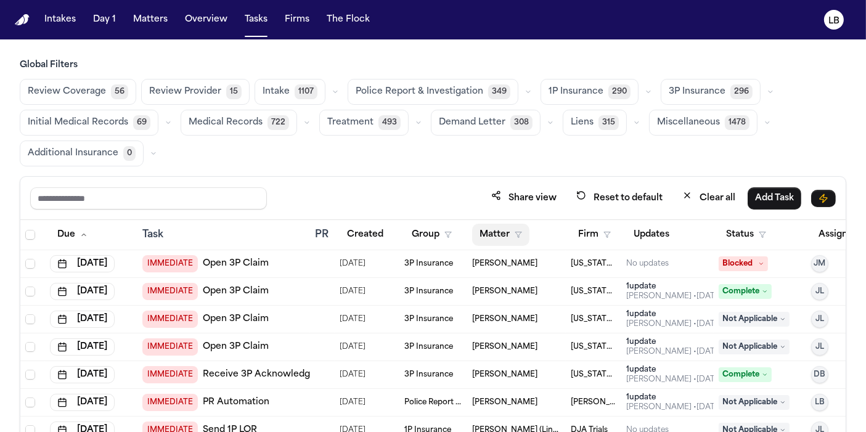
click at [519, 228] on button "Matter" at bounding box center [500, 235] width 57 height 22
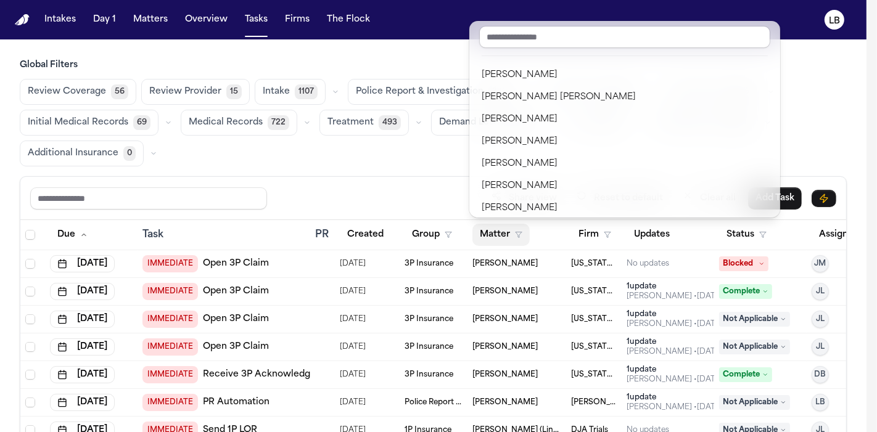
scroll to position [274, 0]
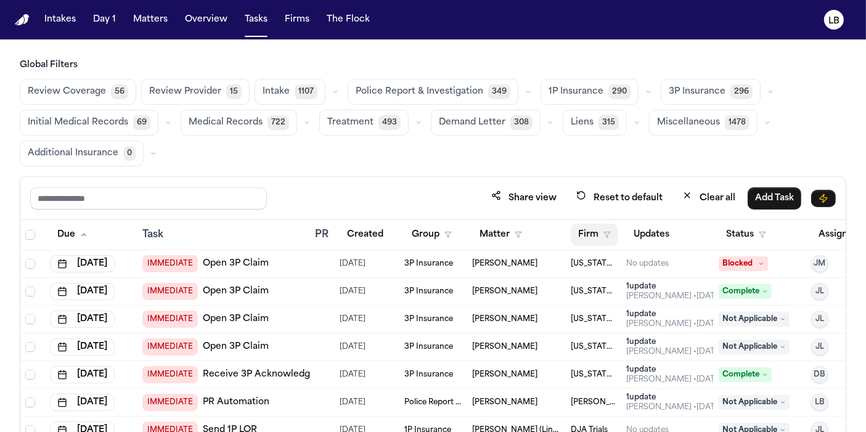
click at [605, 236] on icon "button" at bounding box center [607, 234] width 7 height 7
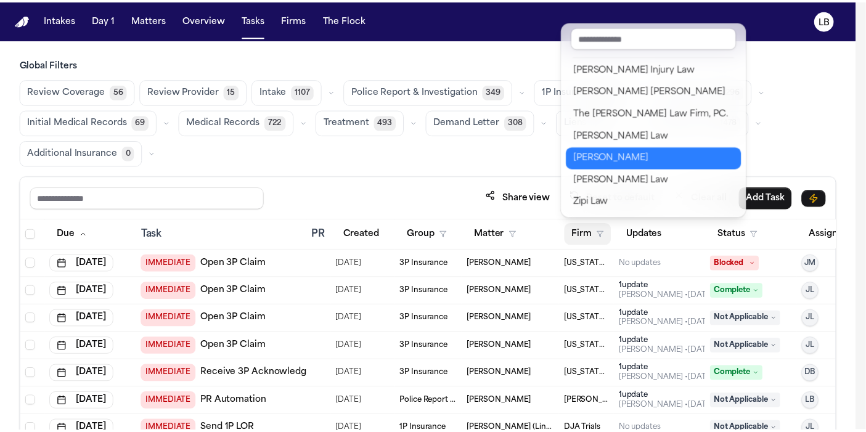
scroll to position [1486, 0]
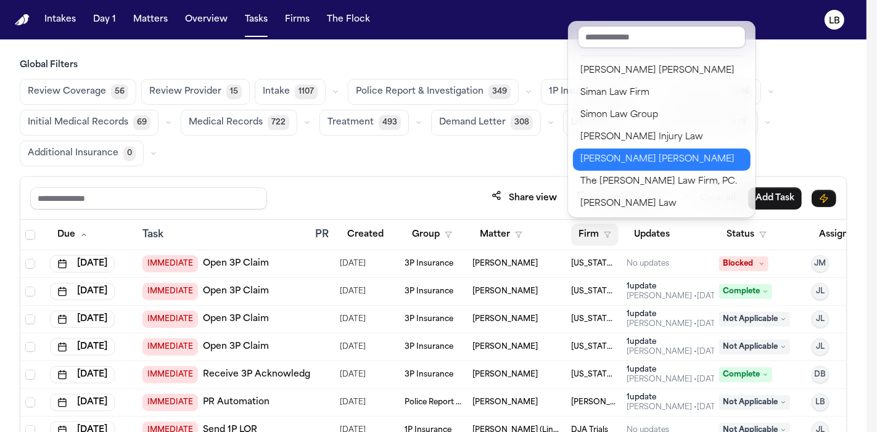
click at [671, 156] on div "[PERSON_NAME] [PERSON_NAME]" at bounding box center [661, 159] width 163 height 15
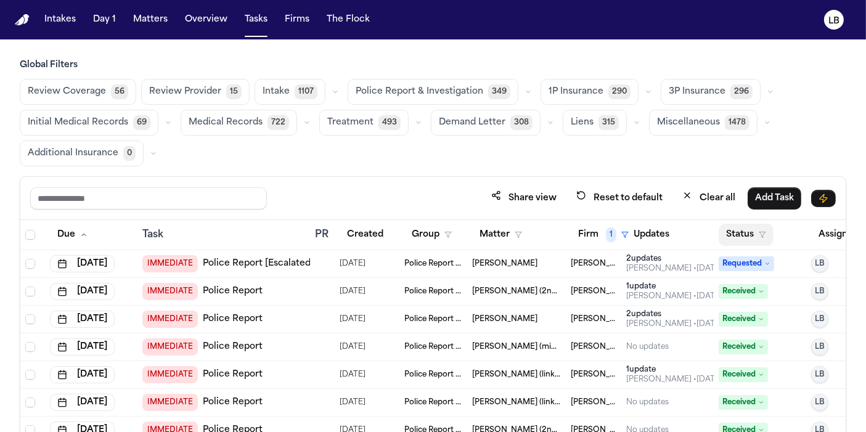
click at [754, 229] on button "Status" at bounding box center [746, 235] width 55 height 22
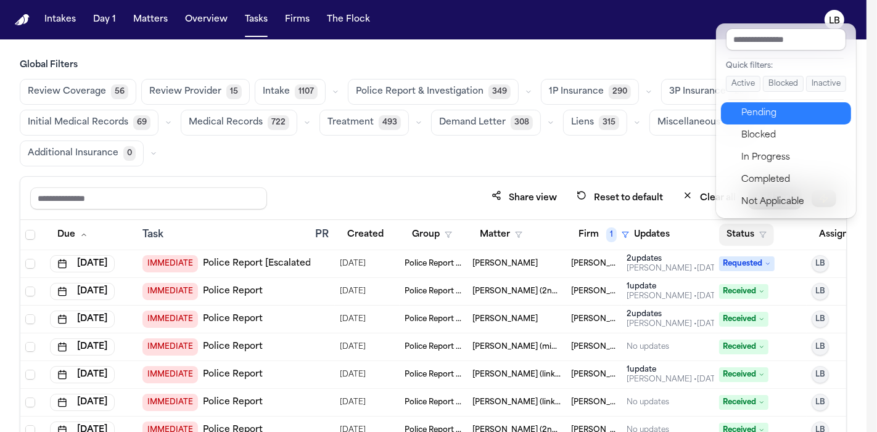
click at [791, 118] on div "Pending" at bounding box center [792, 113] width 103 height 15
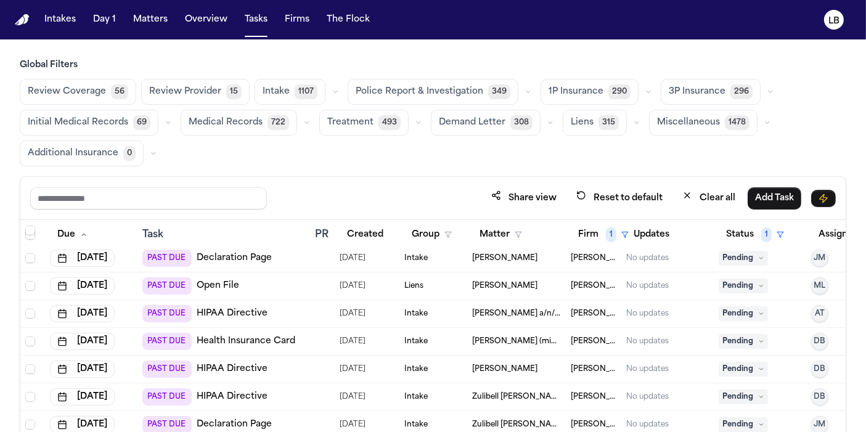
scroll to position [548, 0]
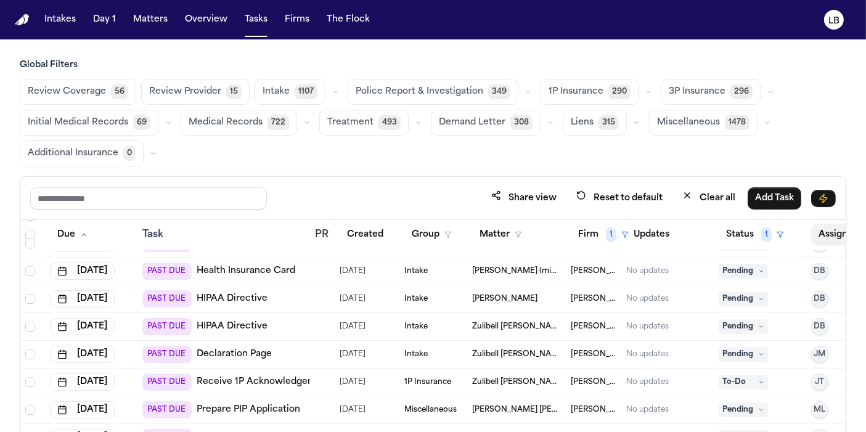
click at [819, 236] on button "Assignee" at bounding box center [844, 235] width 67 height 22
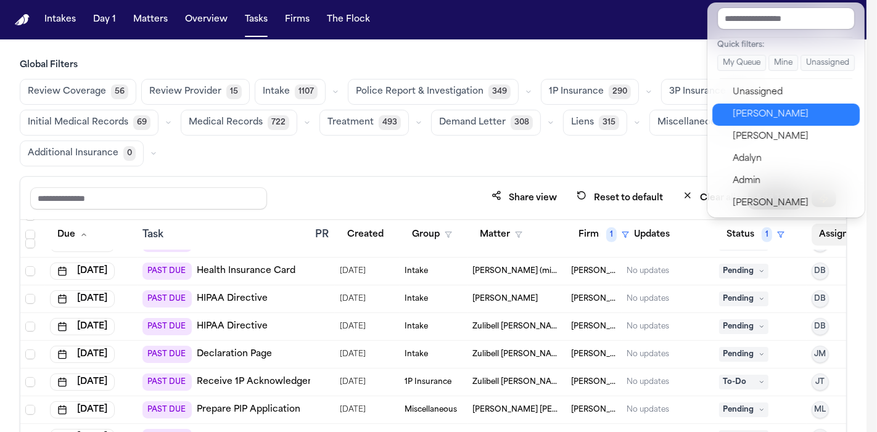
click at [808, 117] on div "[PERSON_NAME]" at bounding box center [793, 114] width 120 height 15
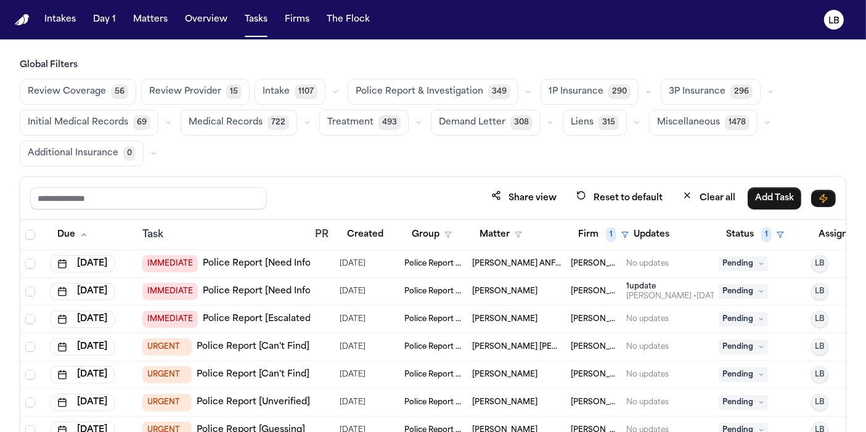
scroll to position [68, 0]
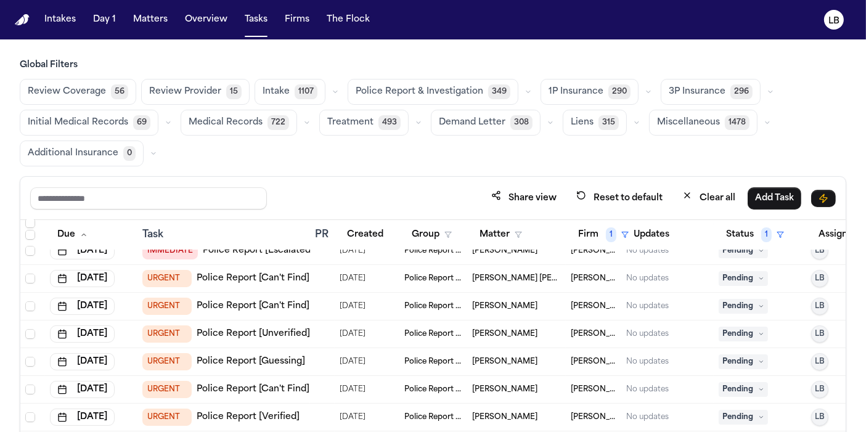
click at [511, 358] on span "Fatima Briceno" at bounding box center [504, 362] width 65 height 10
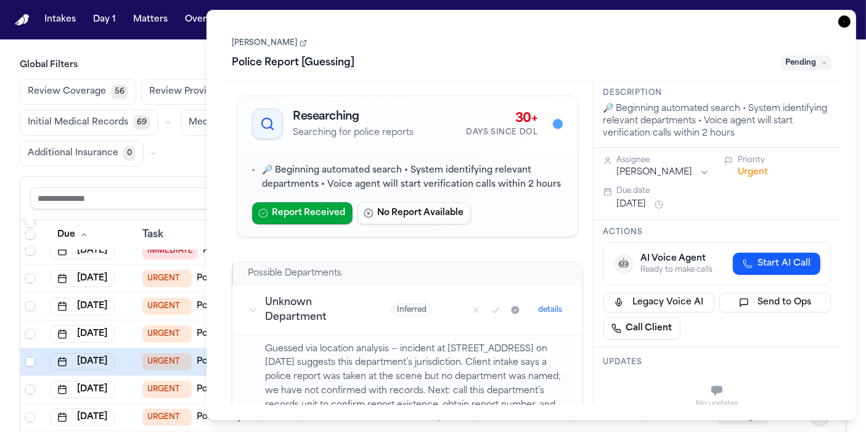
click at [273, 46] on link "Fatima Briceno" at bounding box center [269, 43] width 75 height 10
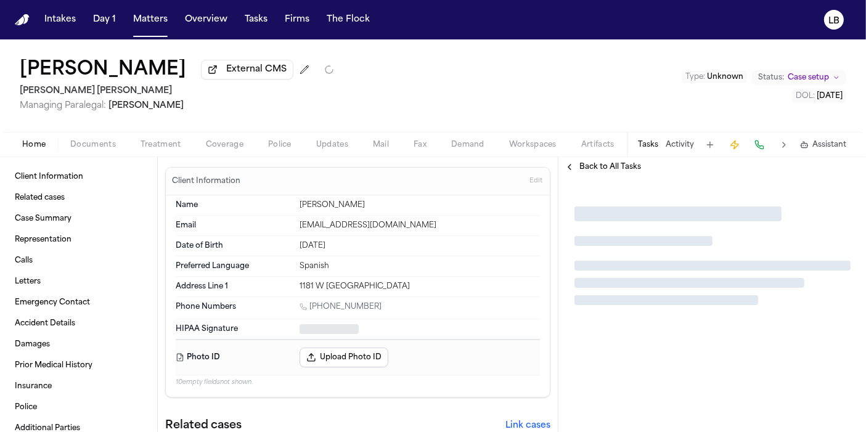
click at [86, 138] on button "Documents" at bounding box center [93, 145] width 70 height 15
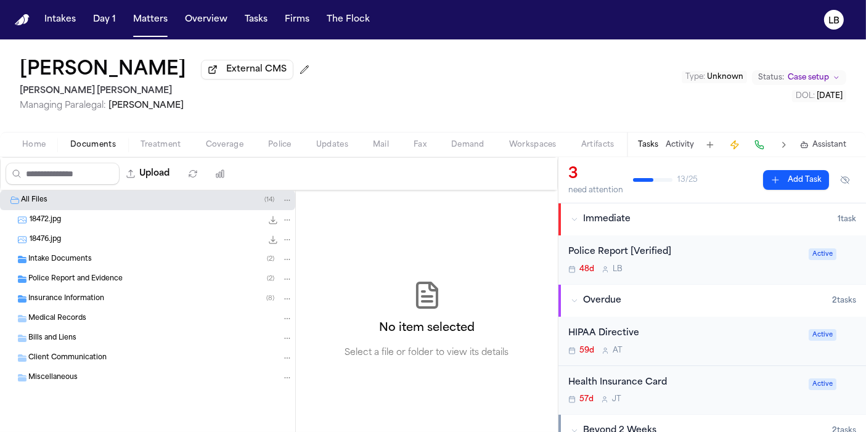
click at [81, 279] on span "Police Report and Evidence" at bounding box center [75, 279] width 94 height 10
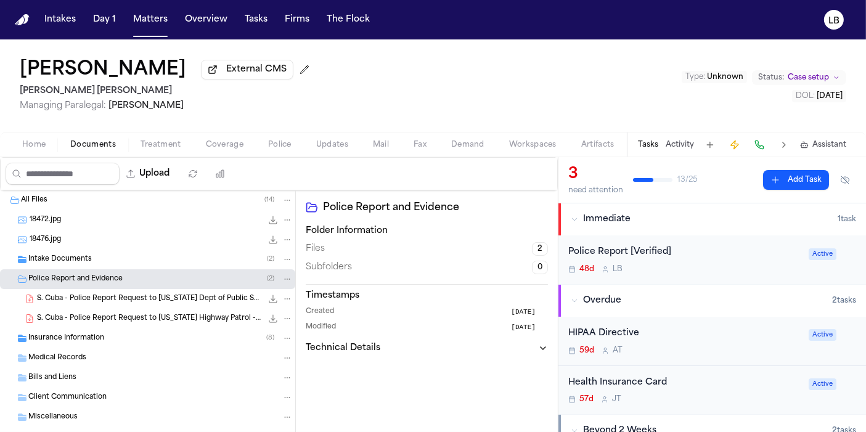
click at [281, 147] on span "Police" at bounding box center [279, 145] width 23 height 10
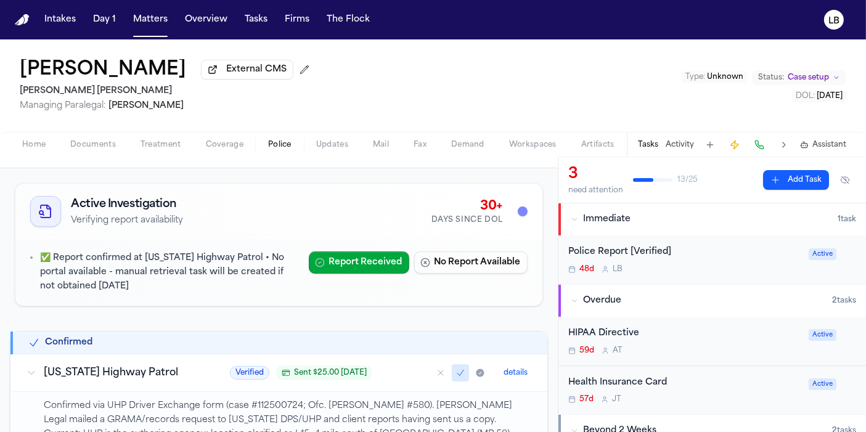
scroll to position [68, 0]
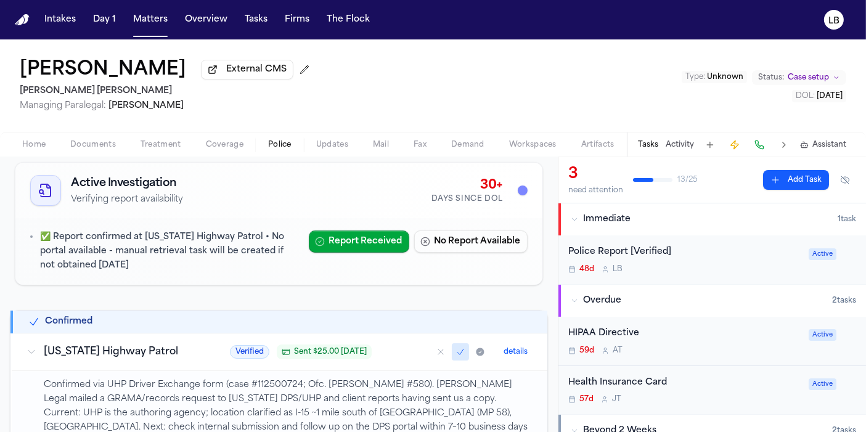
click at [275, 379] on p "Confirmed via UHP Driver Exchange form (case #112500724; Ofc. Kollin Robertson …" at bounding box center [288, 414] width 489 height 70
copy p "112500724"
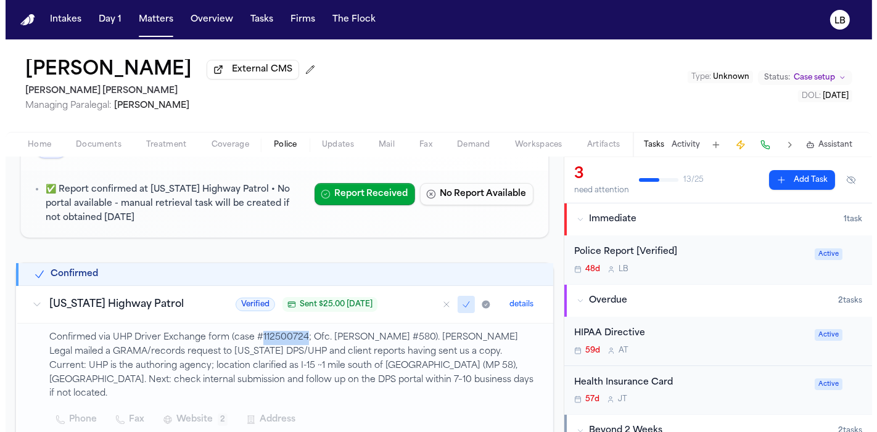
scroll to position [137, 0]
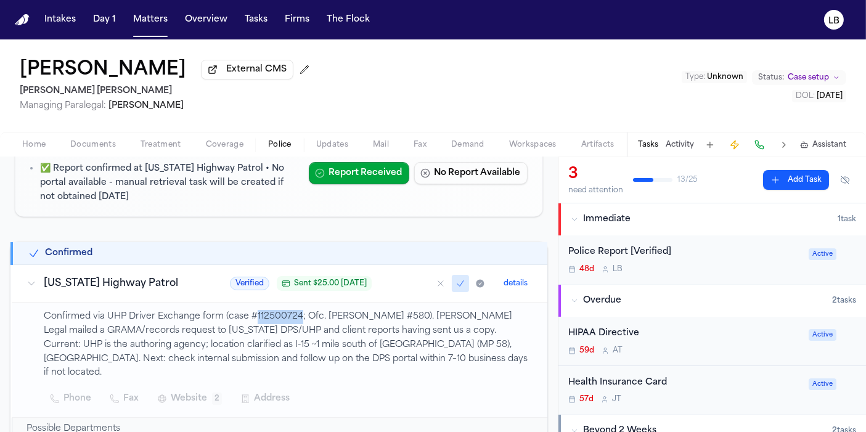
copy p "112500724"
click at [252, 17] on button "Tasks" at bounding box center [256, 20] width 33 height 22
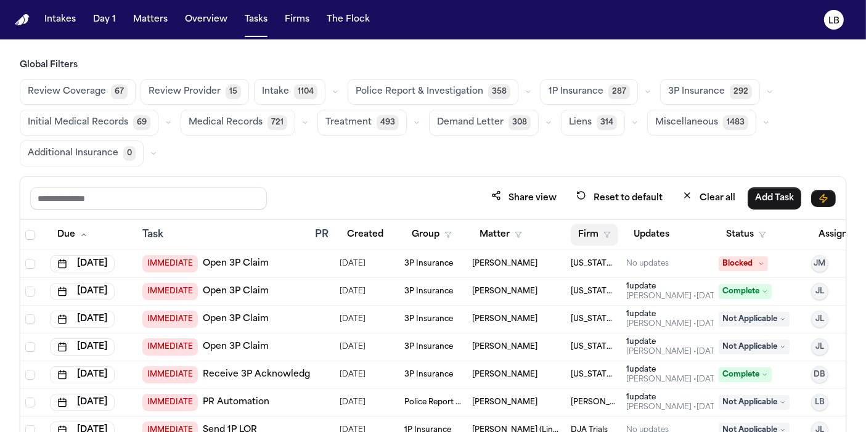
click at [611, 224] on button "Firm" at bounding box center [594, 235] width 47 height 22
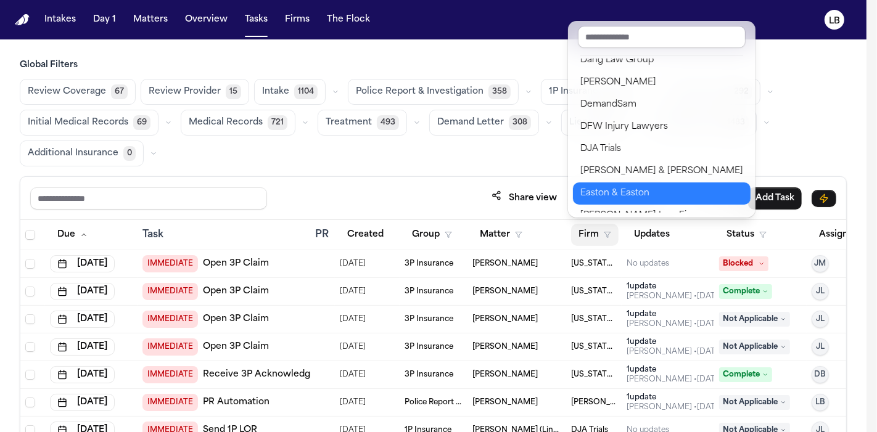
scroll to position [274, 0]
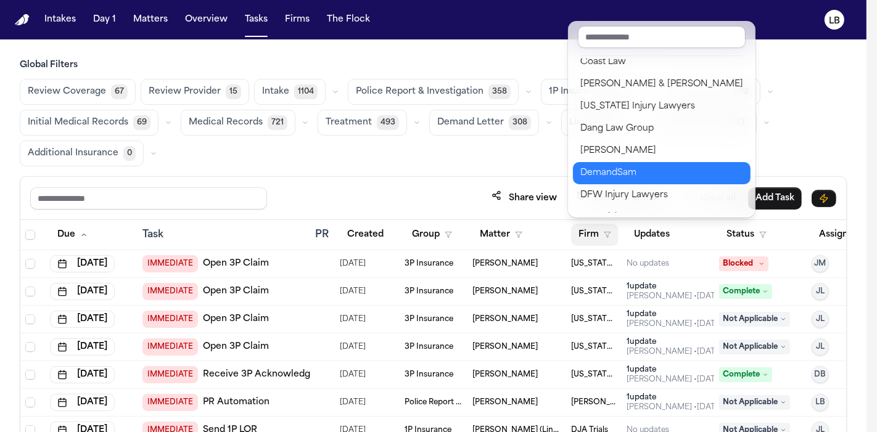
drag, startPoint x: 637, startPoint y: 203, endPoint x: 667, endPoint y: 159, distance: 53.7
click at [665, 164] on div "Albert Le Angell Law Bader Law Ballin Law BBB Injury Attorneys Beck & Beck Berr…" at bounding box center [662, 136] width 178 height 154
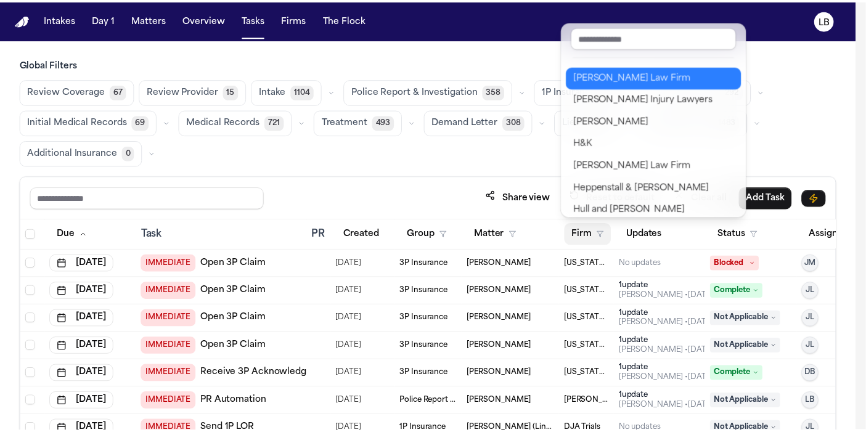
scroll to position [479, 0]
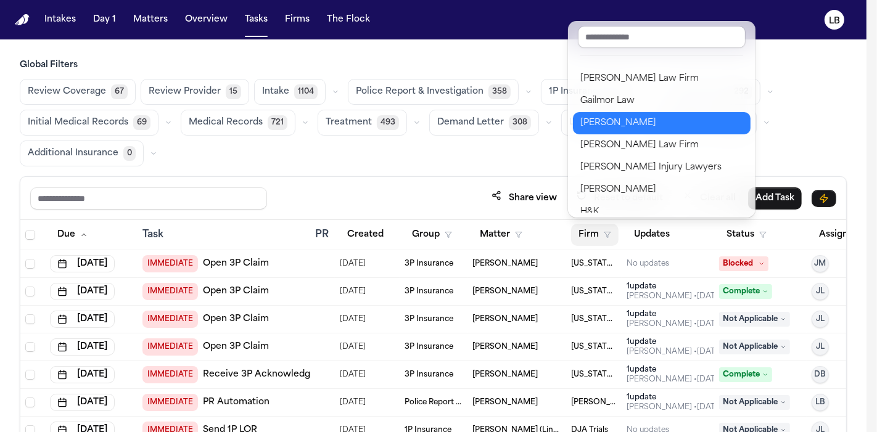
click at [648, 128] on div "Gammill" at bounding box center [661, 123] width 163 height 15
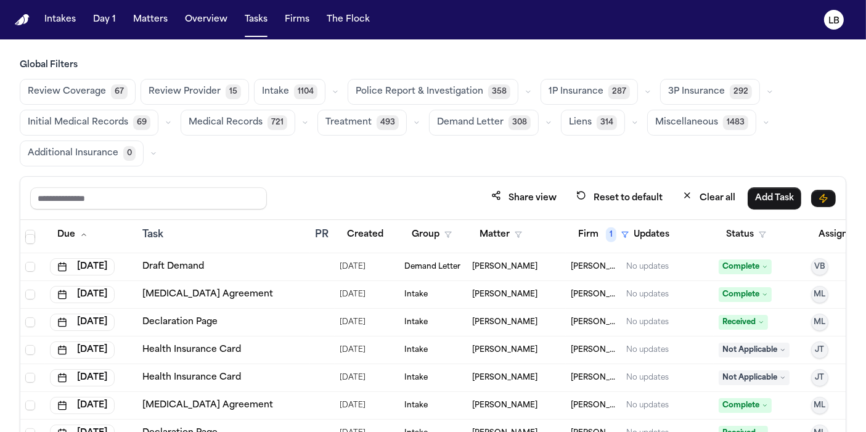
scroll to position [823, 0]
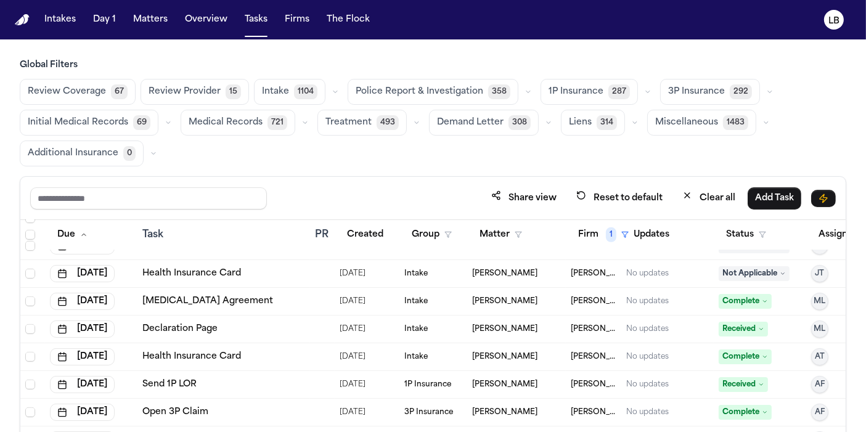
click at [829, 245] on th "Assignee" at bounding box center [850, 235] width 86 height 30
click at [828, 234] on button "Assignee" at bounding box center [844, 235] width 67 height 22
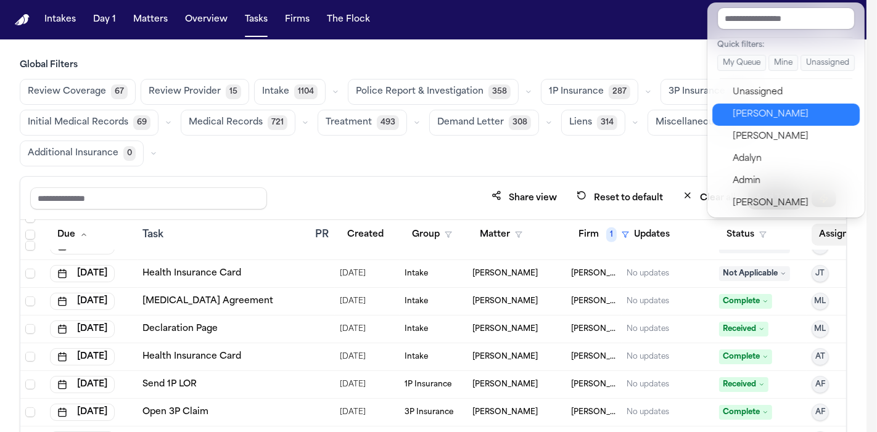
click at [802, 107] on div "[PERSON_NAME]" at bounding box center [793, 114] width 120 height 15
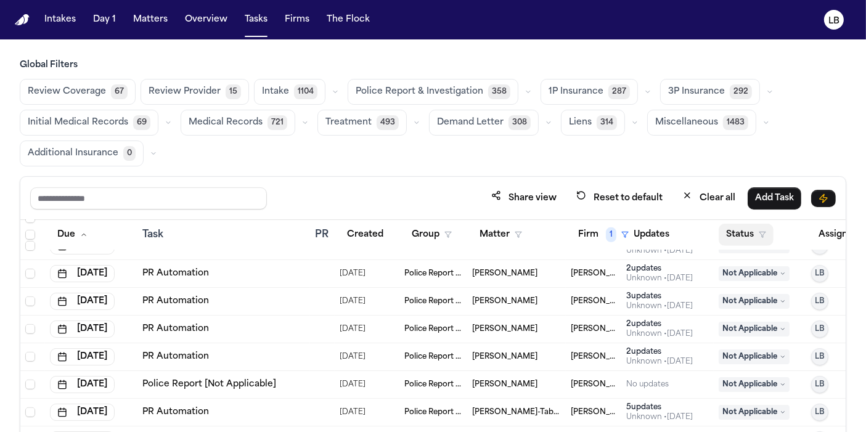
click at [754, 237] on button "Status" at bounding box center [746, 235] width 55 height 22
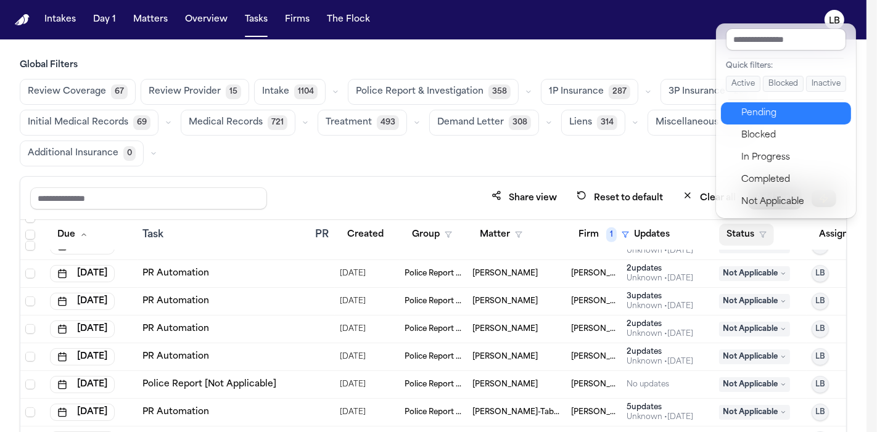
click at [785, 121] on button "Pending" at bounding box center [786, 113] width 130 height 22
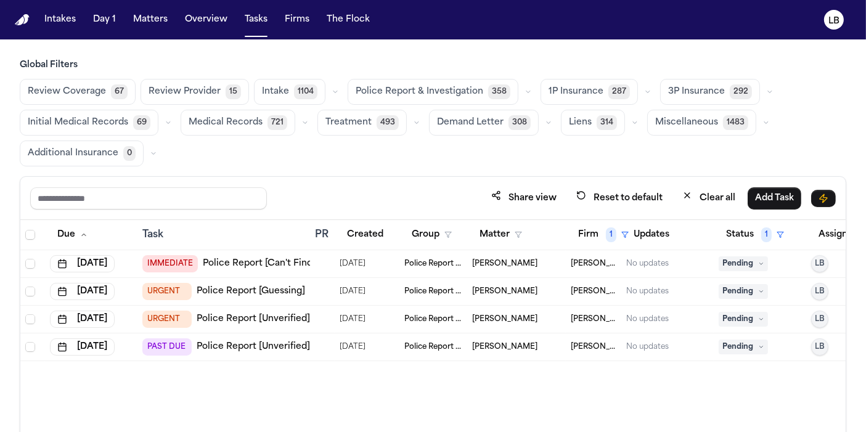
click at [222, 347] on link "Police Report [Unverified]" at bounding box center [253, 347] width 113 height 12
click at [269, 313] on link "Police Report [Unverified]" at bounding box center [253, 319] width 113 height 12
click at [596, 220] on th "Firm 1" at bounding box center [593, 235] width 55 height 30
click at [596, 244] on th "Firm 1" at bounding box center [593, 235] width 55 height 30
click at [609, 231] on span "1" at bounding box center [611, 235] width 10 height 15
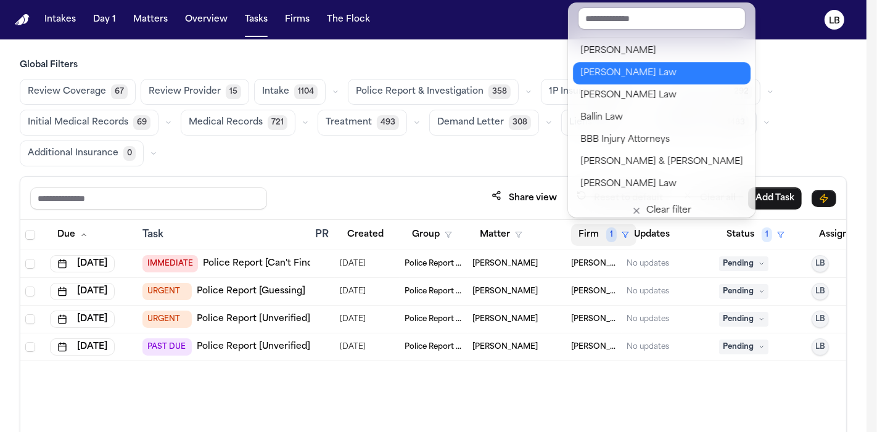
click at [623, 66] on div "Angell Law" at bounding box center [661, 73] width 163 height 15
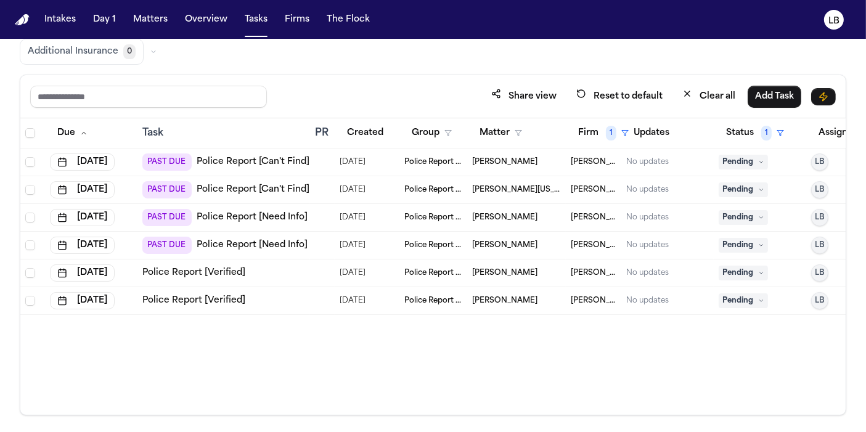
scroll to position [102, 0]
click at [218, 266] on link "Police Report [Verified]" at bounding box center [193, 272] width 103 height 12
click at [255, 216] on link "Police Report [Need Info]" at bounding box center [252, 217] width 111 height 12
click at [274, 236] on div "PAST DUE Police Report [Need Info]" at bounding box center [224, 244] width 165 height 17
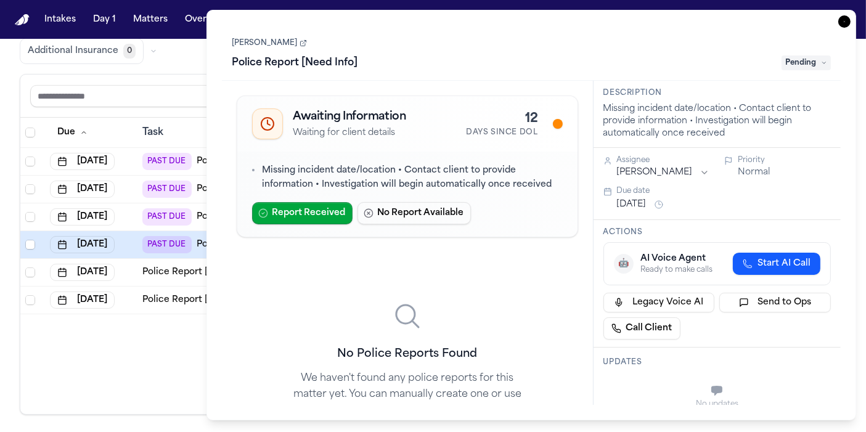
click at [268, 48] on div "Ronald Quarles Police Report [Need Info] Pending" at bounding box center [531, 54] width 599 height 38
click at [262, 44] on link "[PERSON_NAME]" at bounding box center [269, 43] width 75 height 10
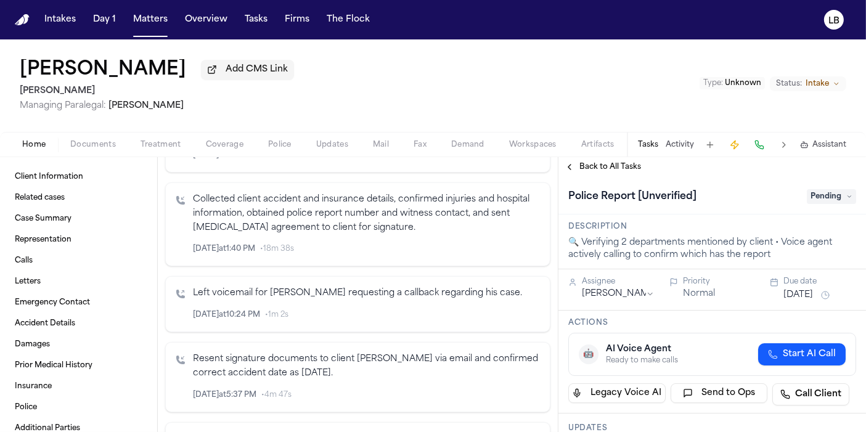
scroll to position [617, 0]
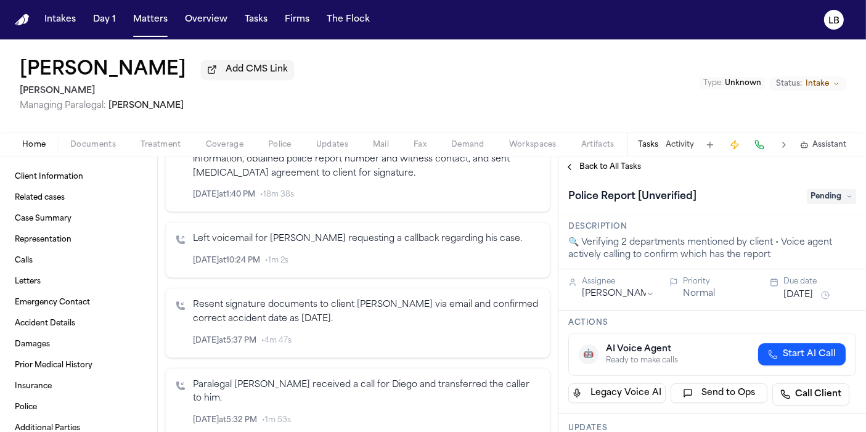
click at [112, 143] on span "Documents" at bounding box center [93, 145] width 46 height 10
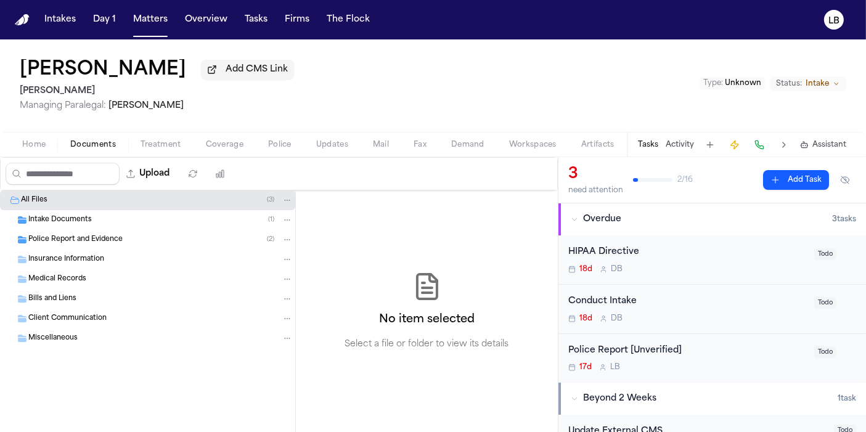
click at [75, 236] on span "Police Report and Evidence" at bounding box center [75, 240] width 94 height 10
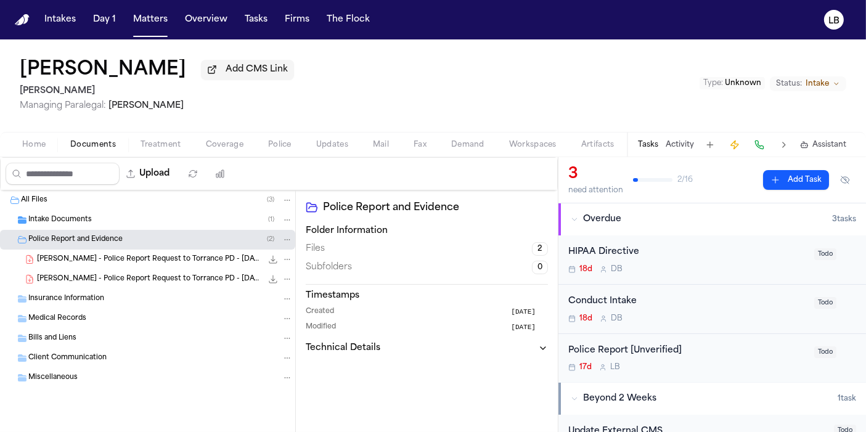
click at [73, 221] on span "Intake Documents" at bounding box center [60, 220] width 64 height 10
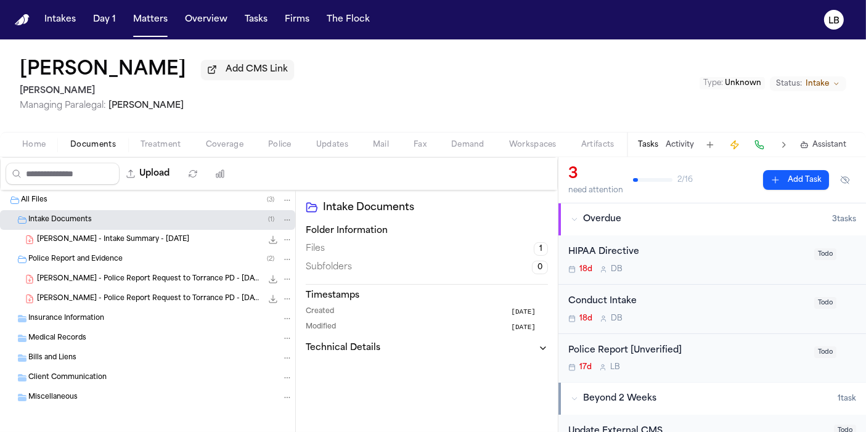
click at [46, 142] on button "Home" at bounding box center [34, 145] width 48 height 15
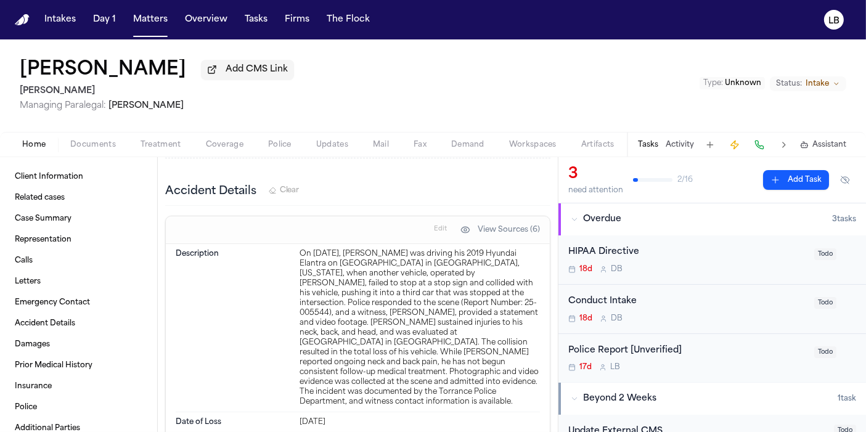
scroll to position [1712, 0]
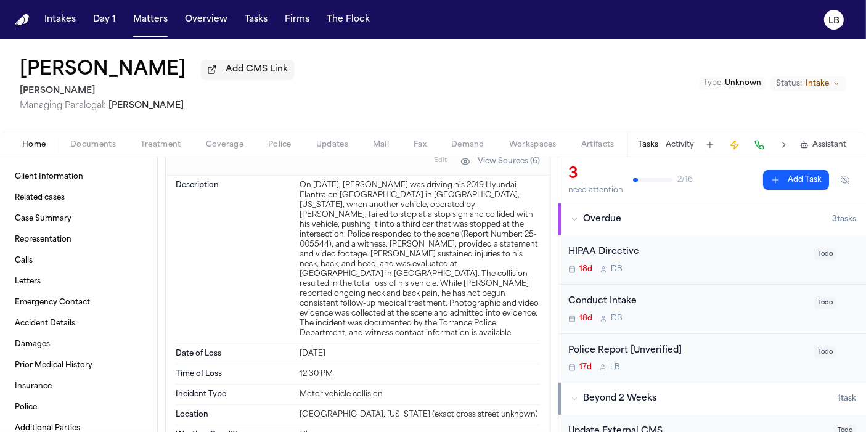
drag, startPoint x: 373, startPoint y: 360, endPoint x: 414, endPoint y: 363, distance: 41.4
copy div "25-005544"
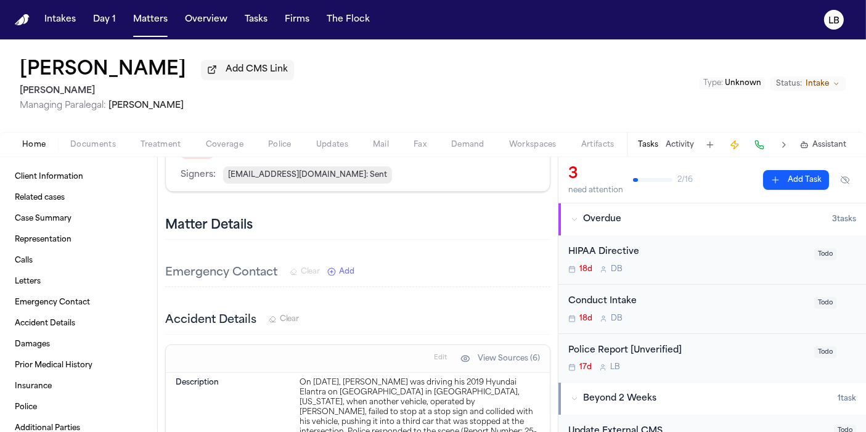
scroll to position [1507, 0]
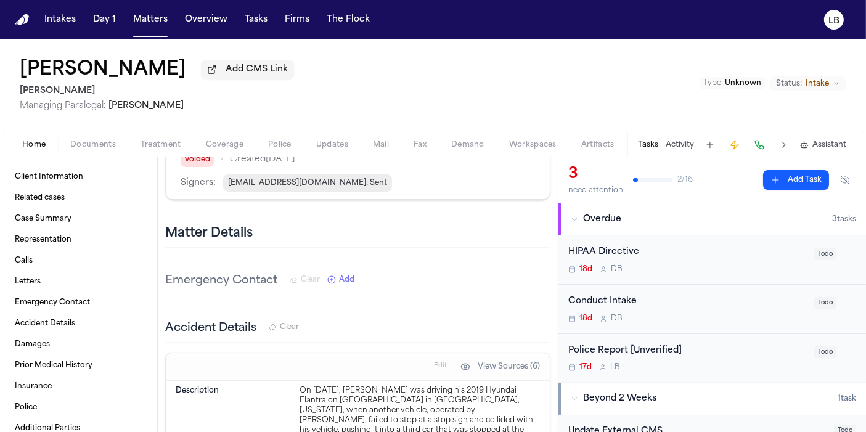
copy div "Cabrera"
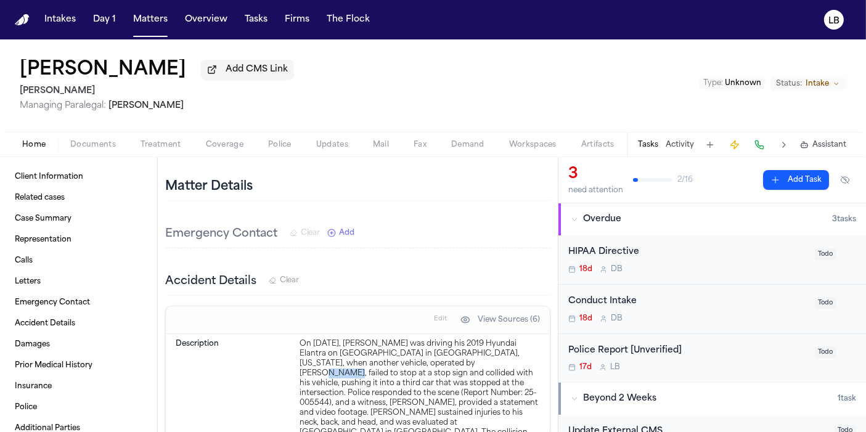
scroll to position [1575, 0]
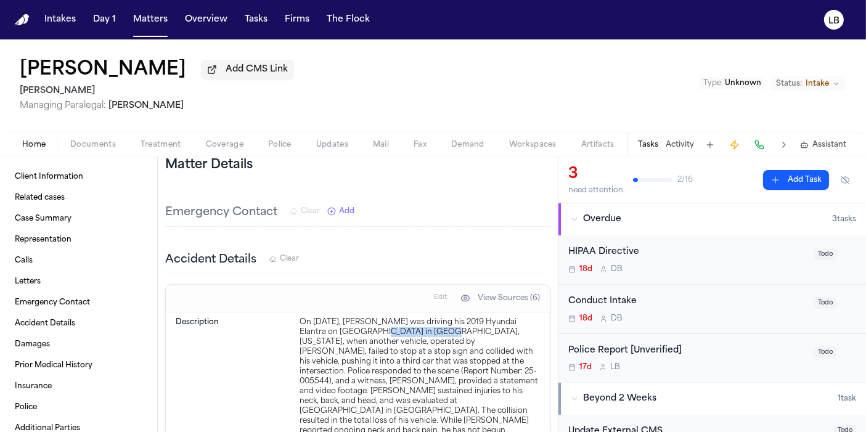
drag, startPoint x: 368, startPoint y: 239, endPoint x: 425, endPoint y: 236, distance: 58.0
click at [428, 318] on div "On September 18, 2023, Sergio Rios was driving his 2019 Hyundai Elantra on Cata…" at bounding box center [420, 397] width 240 height 158
copy div "Catalina Avenue"
drag, startPoint x: 426, startPoint y: 244, endPoint x: 480, endPoint y: 246, distance: 54.3
click at [480, 318] on div "On September 18, 2023, Sergio Rios was driving his 2019 Hyundai Elantra on Cata…" at bounding box center [420, 397] width 240 height 158
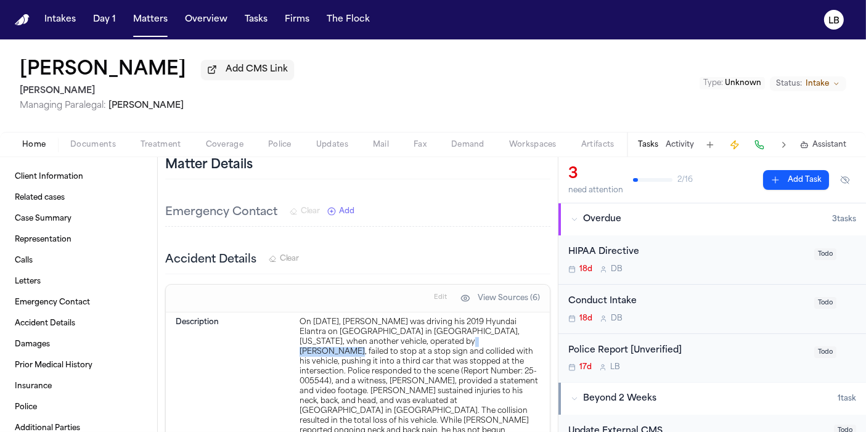
copy div "Delssy Cabrera"
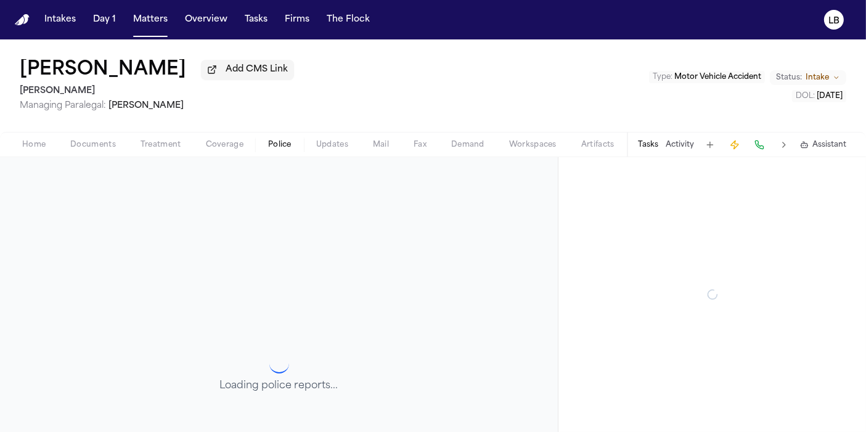
click at [285, 145] on span "Police" at bounding box center [279, 145] width 23 height 10
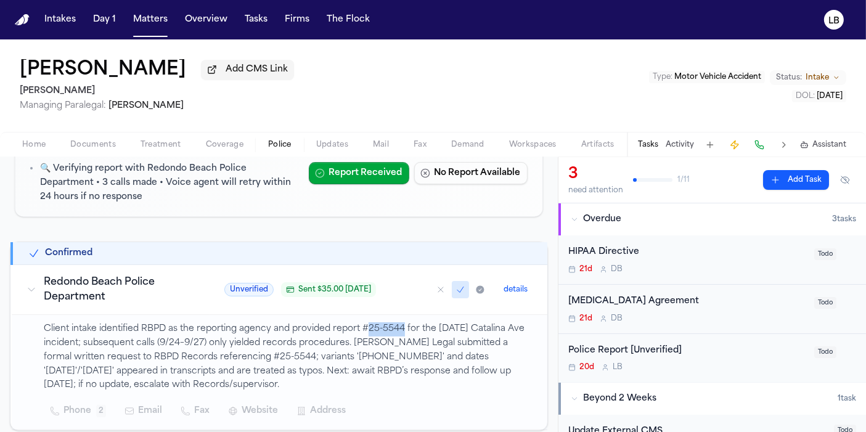
drag, startPoint x: 366, startPoint y: 329, endPoint x: 401, endPoint y: 326, distance: 35.2
click at [401, 326] on p "Client intake identified RBPD as the reporting agency and provided report #25-5…" at bounding box center [288, 357] width 489 height 70
copy p "25-5544"
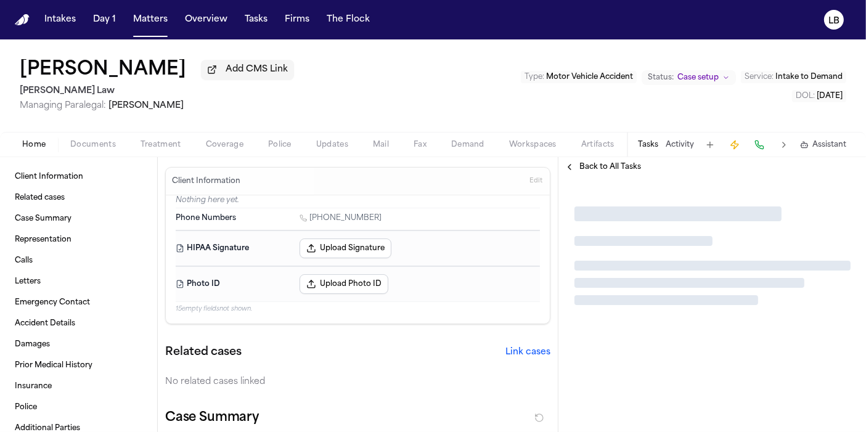
click at [92, 139] on button "Documents" at bounding box center [93, 145] width 70 height 15
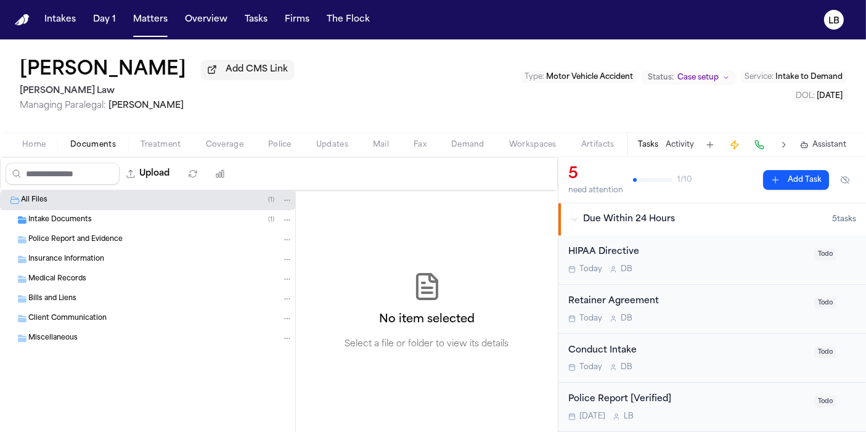
click at [89, 220] on span "Intake Documents" at bounding box center [60, 220] width 64 height 10
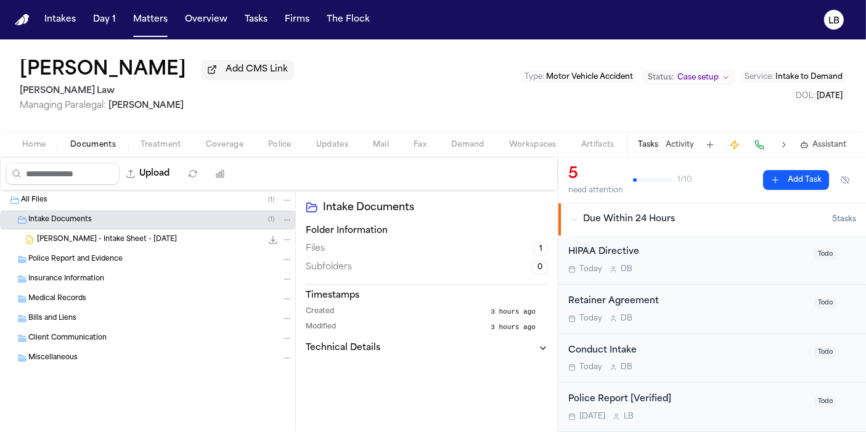
click at [92, 240] on span "[PERSON_NAME] - Intake Sheet - [DATE]" at bounding box center [107, 240] width 140 height 10
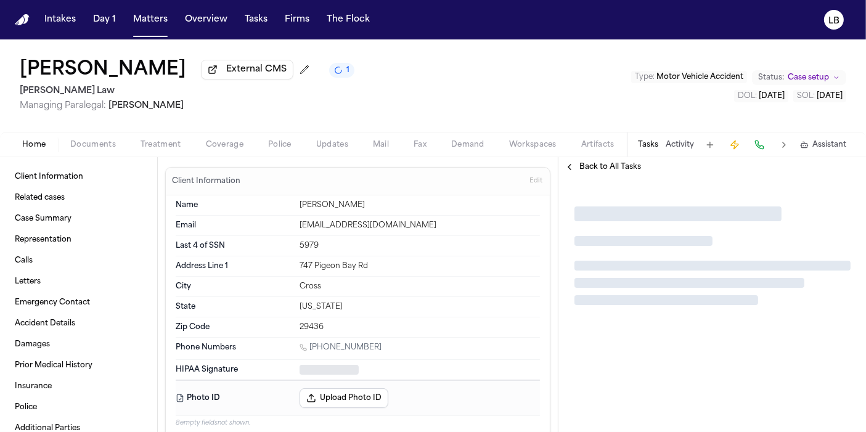
click at [105, 145] on span "Documents" at bounding box center [93, 145] width 46 height 10
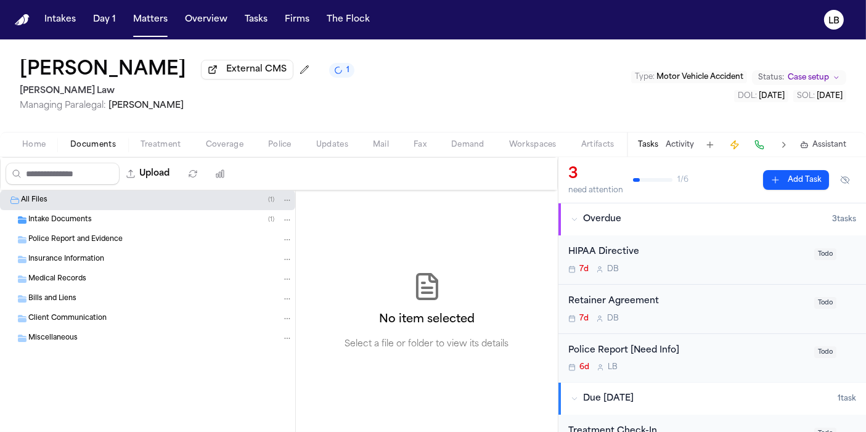
click at [77, 221] on span "Intake Documents" at bounding box center [60, 220] width 64 height 10
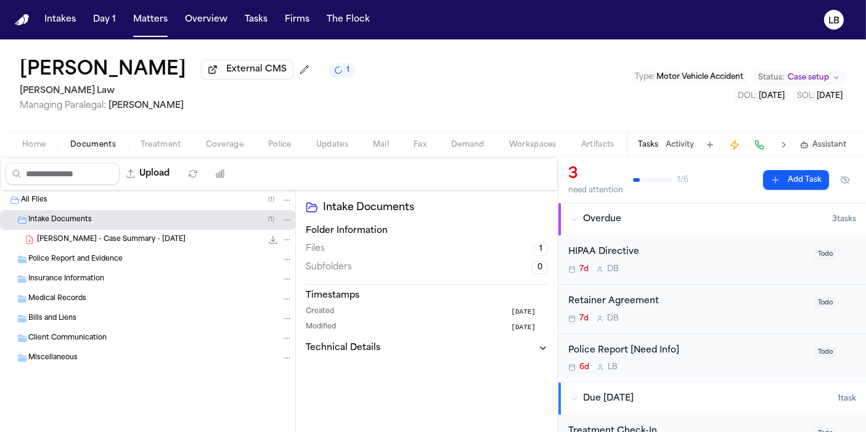
click at [89, 235] on span "[PERSON_NAME] - Case Summary - [DATE]" at bounding box center [111, 240] width 149 height 10
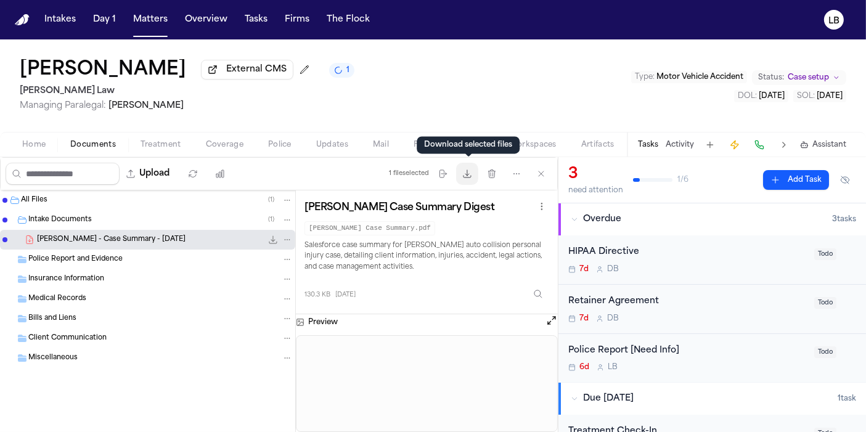
click at [472, 170] on icon "button" at bounding box center [467, 174] width 10 height 10
click at [50, 149] on button "Home" at bounding box center [34, 145] width 48 height 15
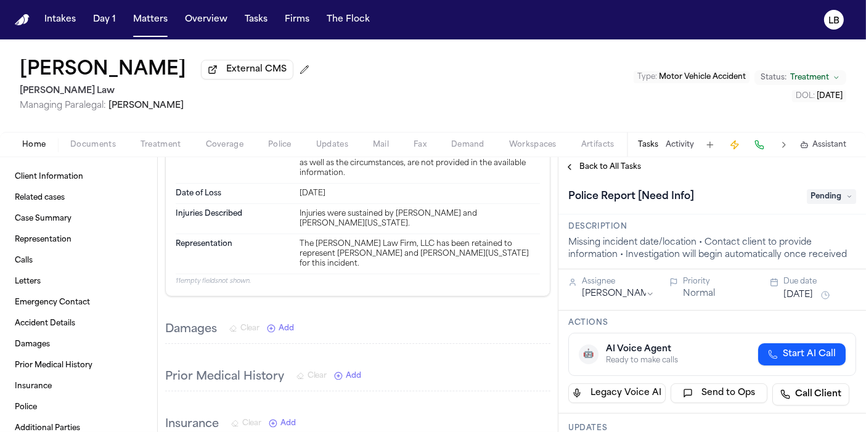
scroll to position [959, 0]
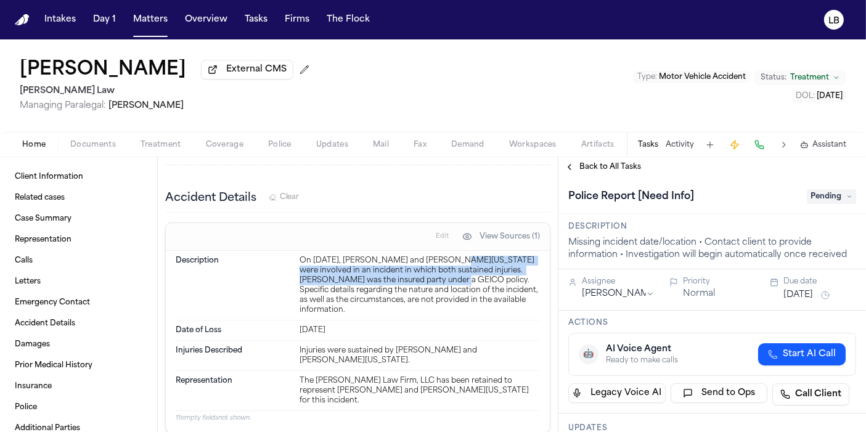
drag, startPoint x: 442, startPoint y: 245, endPoint x: 448, endPoint y: 265, distance: 21.3
click at [448, 265] on div "On [DATE], [PERSON_NAME] and [PERSON_NAME][US_STATE] were involved in an incide…" at bounding box center [420, 285] width 240 height 59
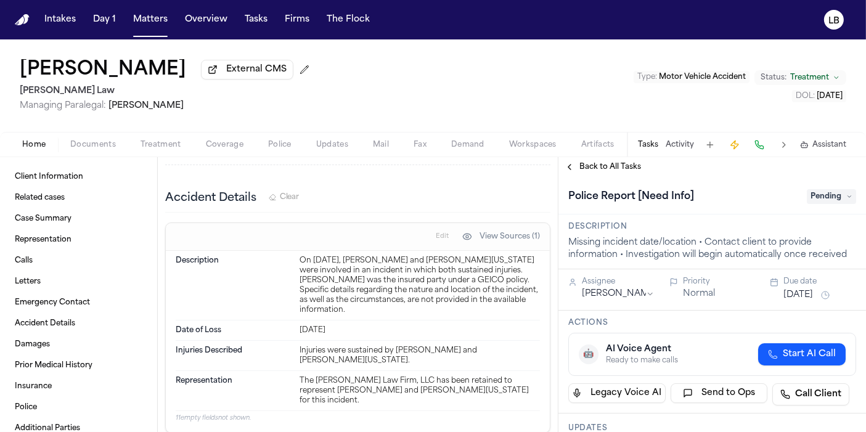
click at [424, 291] on div "On [DATE], [PERSON_NAME] and [PERSON_NAME][US_STATE] were involved in an incide…" at bounding box center [420, 285] width 240 height 59
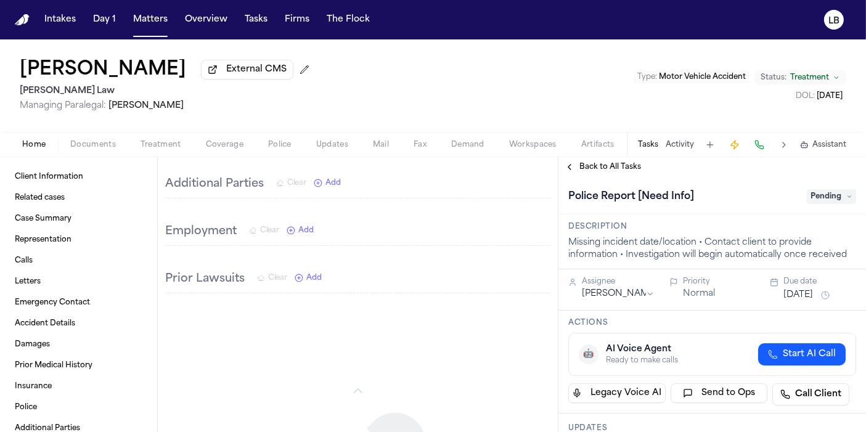
scroll to position [1575, 0]
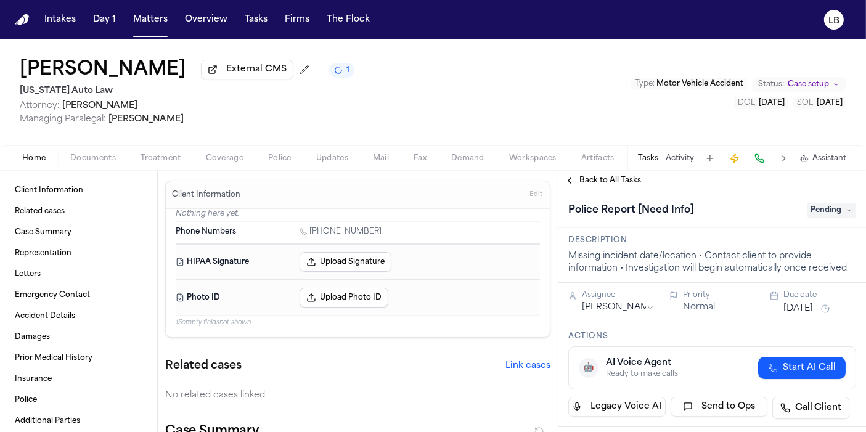
click at [88, 154] on span "Documents" at bounding box center [93, 159] width 46 height 10
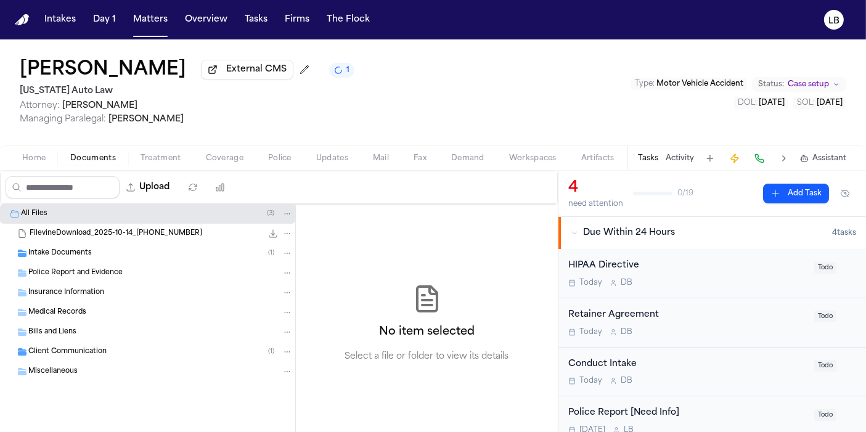
click at [77, 245] on div "Intake Documents ( 1 )" at bounding box center [147, 254] width 295 height 20
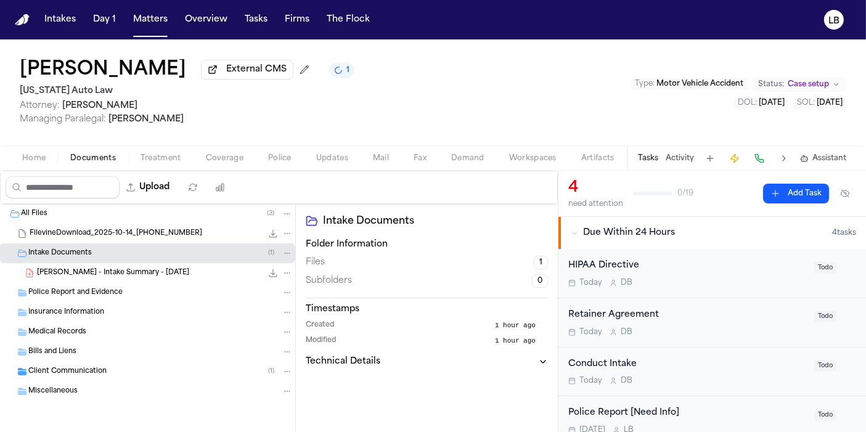
click at [91, 279] on div "[PERSON_NAME] - Intake Summary - [DATE] 157.1 KB • PDF" at bounding box center [147, 273] width 295 height 20
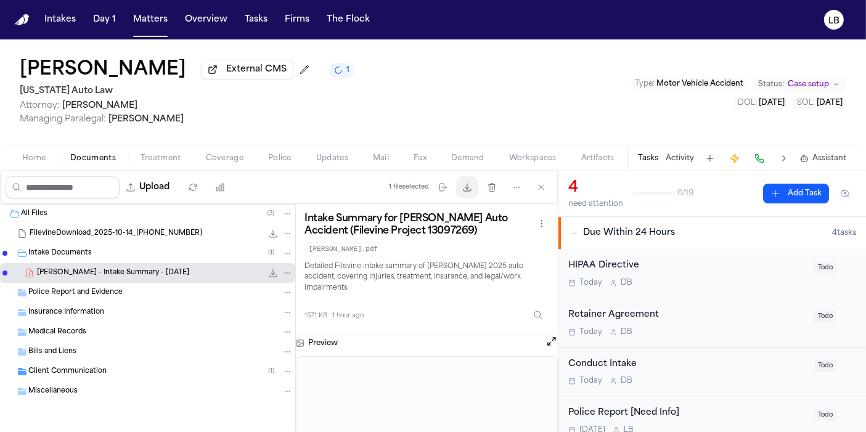
click at [465, 184] on icon "button" at bounding box center [467, 188] width 10 height 10
click at [271, 157] on span "Police" at bounding box center [279, 159] width 23 height 10
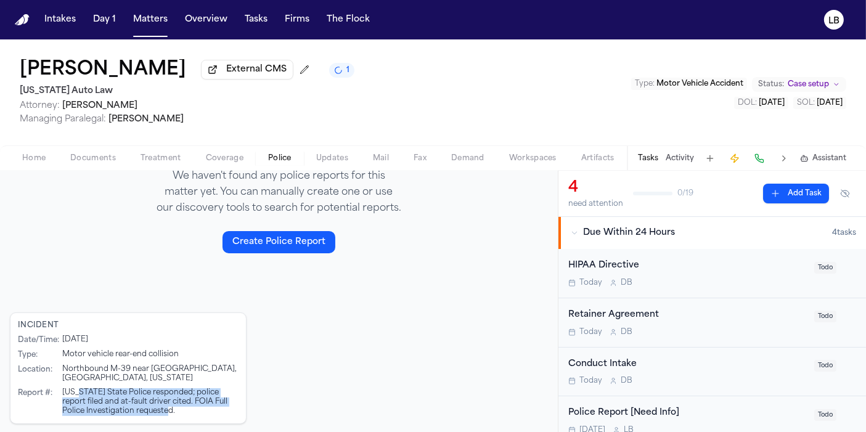
drag, startPoint x: 79, startPoint y: 389, endPoint x: 181, endPoint y: 422, distance: 107.6
click at [181, 422] on div "Awaiting Information Waiting for client details 26 Days Since DOL Missing incid…" at bounding box center [279, 165] width 558 height 537
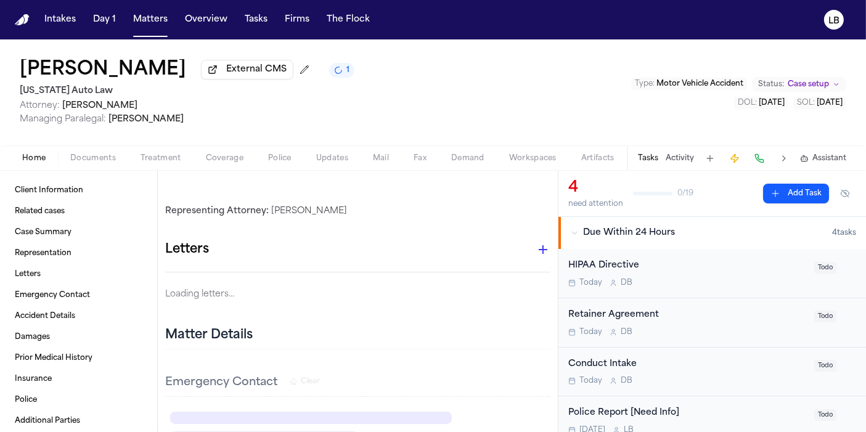
click at [25, 155] on span "Home" at bounding box center [33, 159] width 23 height 10
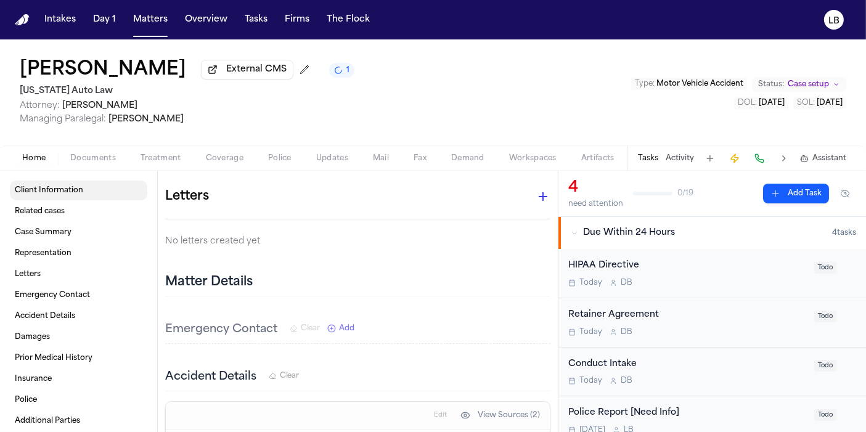
click at [63, 181] on link "Client Information" at bounding box center [79, 191] width 138 height 20
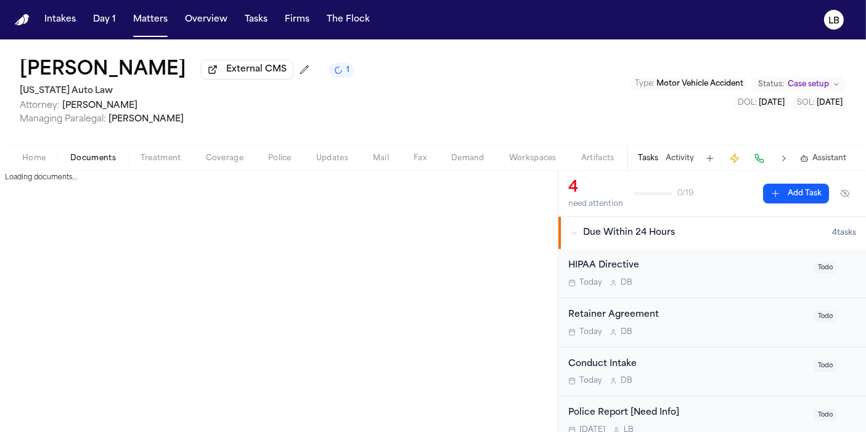
click at [82, 163] on span "Documents" at bounding box center [93, 159] width 46 height 10
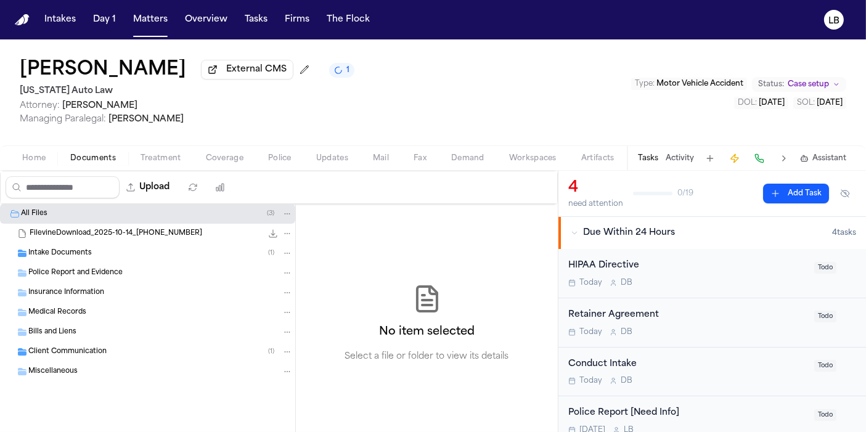
click at [97, 225] on div "FilevineDownload_2025-10-14_[PHONE_NUMBER] 36.3 MB" at bounding box center [147, 234] width 295 height 20
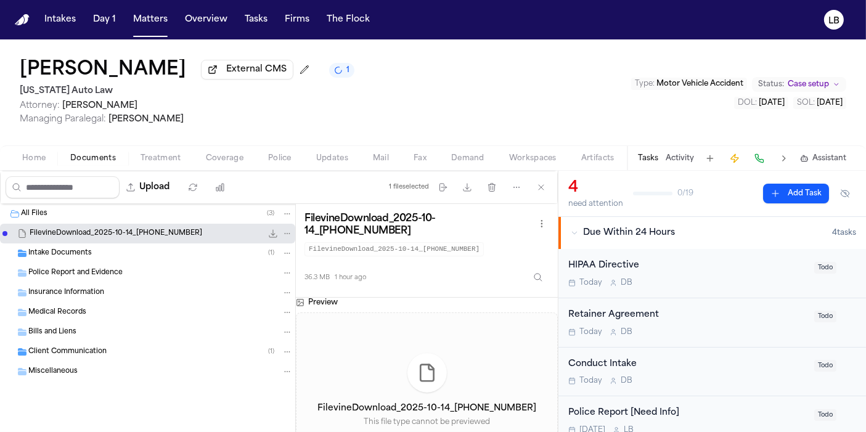
click at [128, 245] on div "Intake Documents ( 1 )" at bounding box center [147, 254] width 295 height 20
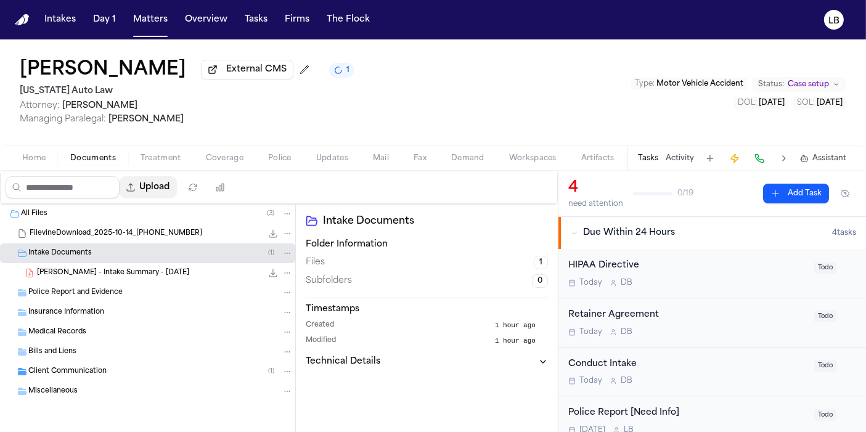
click at [166, 182] on button "Upload" at bounding box center [148, 187] width 57 height 22
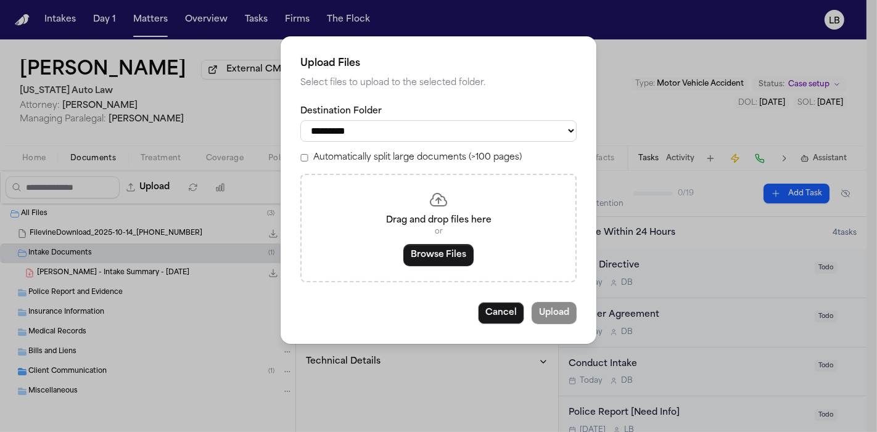
click at [525, 127] on select "**********" at bounding box center [438, 131] width 276 height 22
select select "**********"
click at [300, 120] on select "**********" at bounding box center [438, 131] width 276 height 22
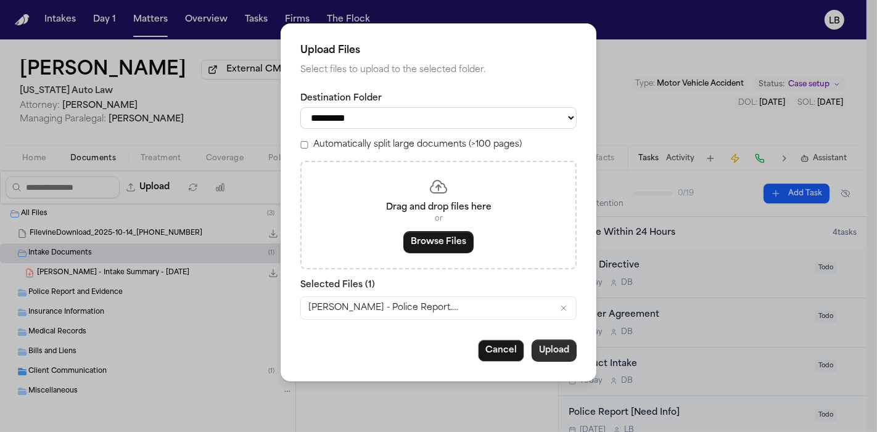
click at [549, 348] on button "Upload" at bounding box center [554, 351] width 45 height 22
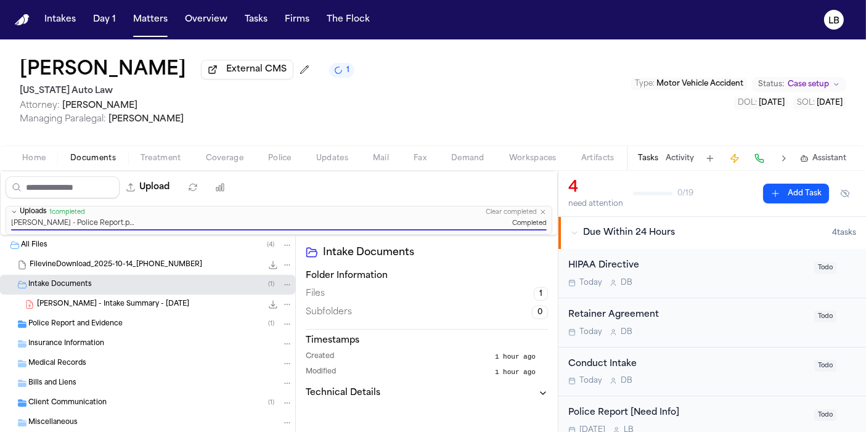
click at [724, 404] on div "Police Report [Need Info] [DATE] L B Todo" at bounding box center [713, 420] width 308 height 49
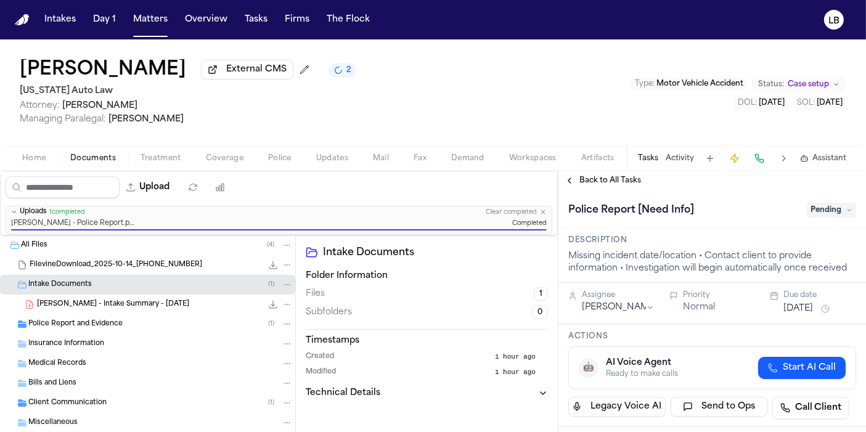
click at [815, 207] on span "Pending" at bounding box center [831, 210] width 49 height 15
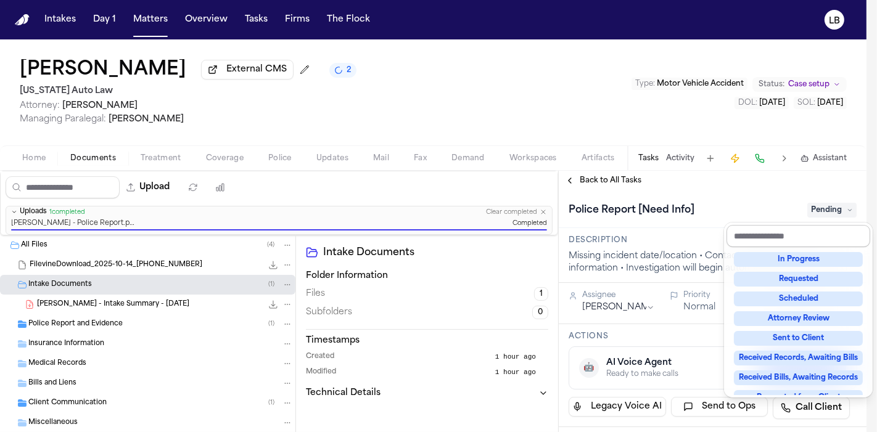
scroll to position [192, 0]
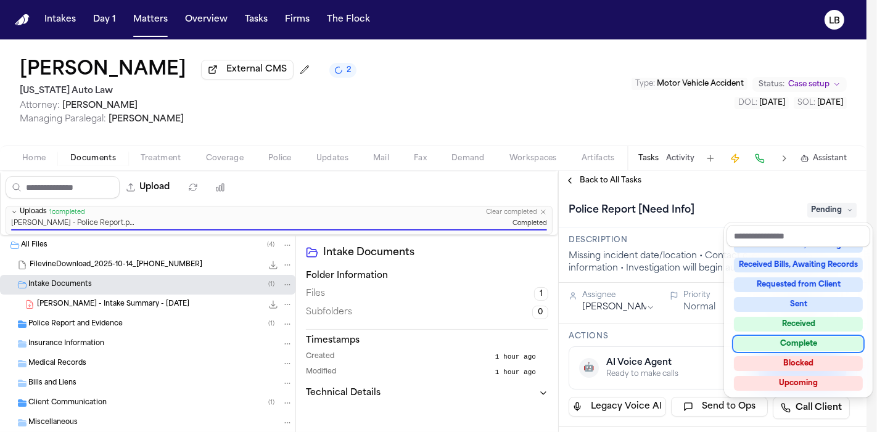
click at [828, 337] on div "Complete" at bounding box center [798, 344] width 129 height 15
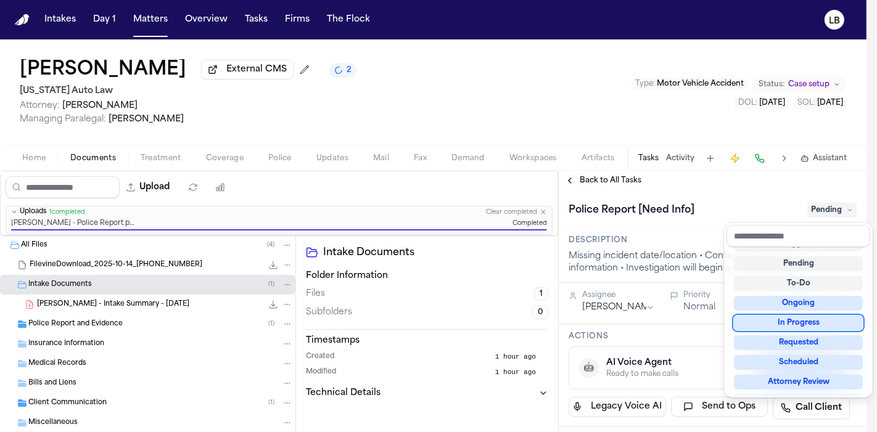
scroll to position [5, 0]
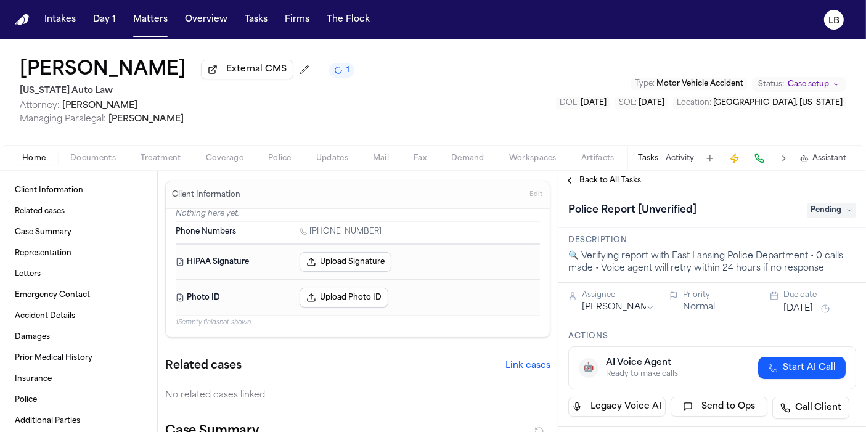
click at [105, 151] on button "Documents" at bounding box center [93, 158] width 70 height 15
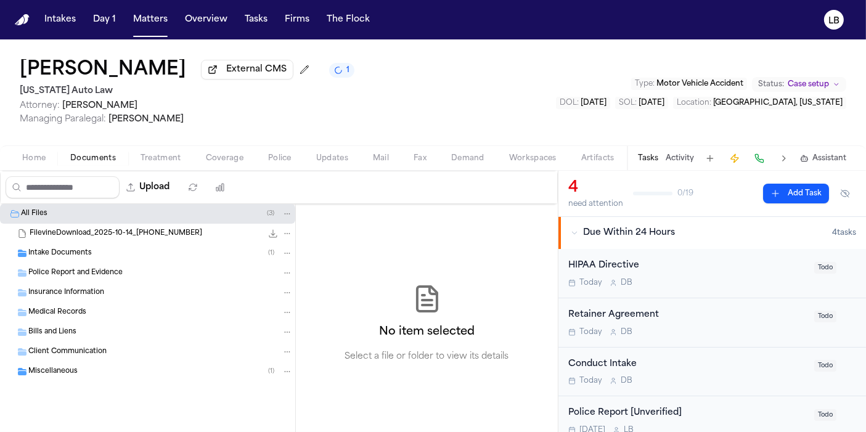
click at [117, 271] on span "Police Report and Evidence" at bounding box center [75, 273] width 94 height 10
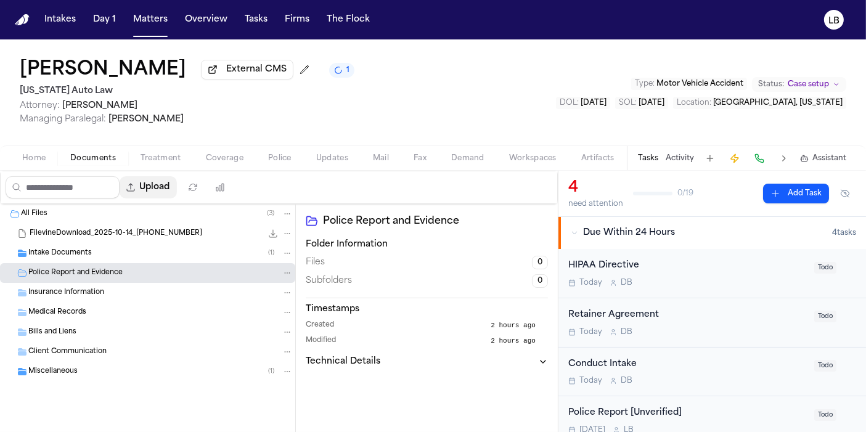
click at [169, 186] on button "Upload" at bounding box center [148, 187] width 57 height 22
select select "**********"
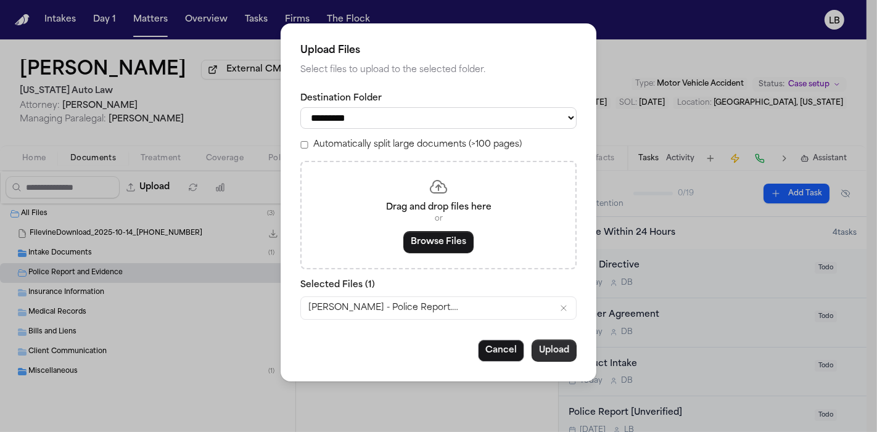
click at [549, 343] on button "Upload" at bounding box center [554, 351] width 45 height 22
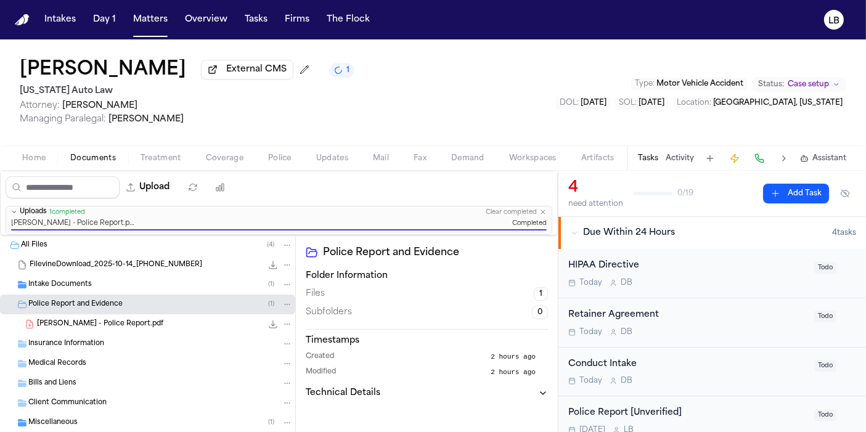
click at [725, 414] on div "Police Report [Unverified]" at bounding box center [688, 413] width 239 height 14
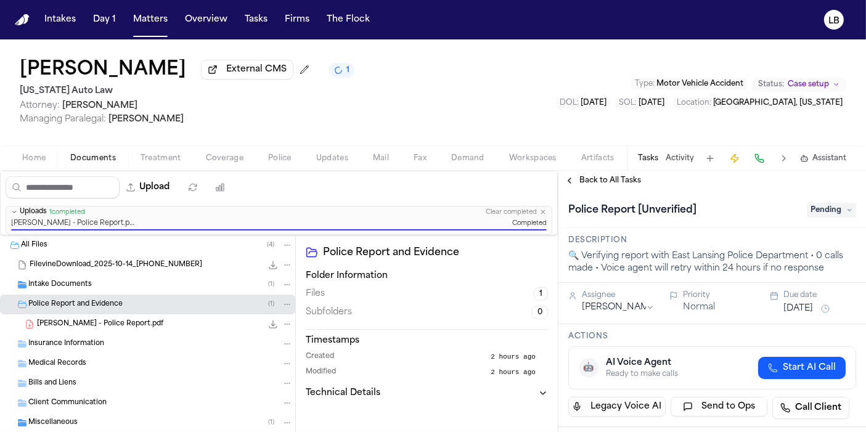
click at [842, 199] on div "Police Report [Unverified] Pending" at bounding box center [713, 210] width 308 height 38
click at [831, 216] on span "Pending" at bounding box center [831, 210] width 49 height 15
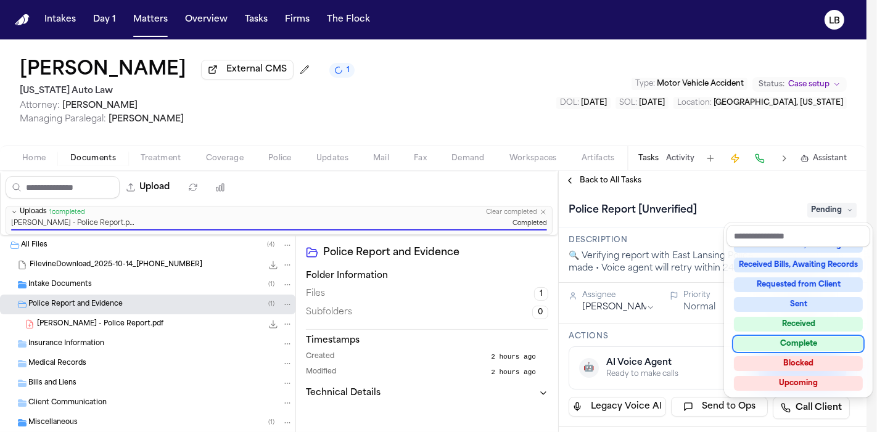
click at [818, 347] on div "Complete" at bounding box center [798, 344] width 129 height 15
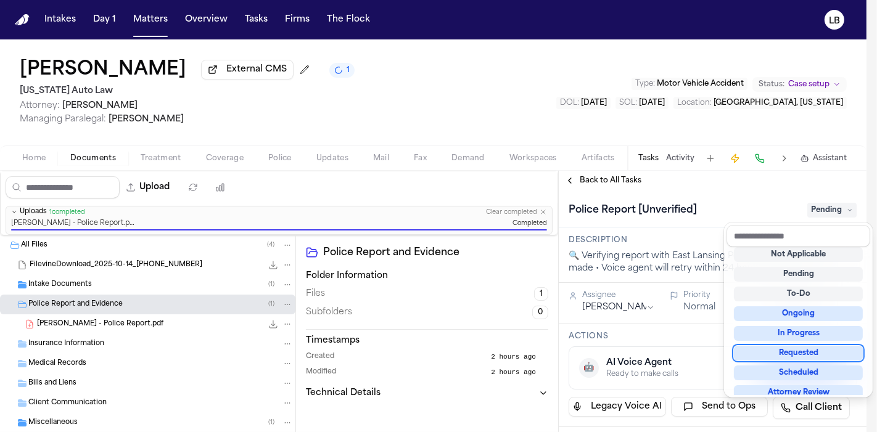
scroll to position [5, 0]
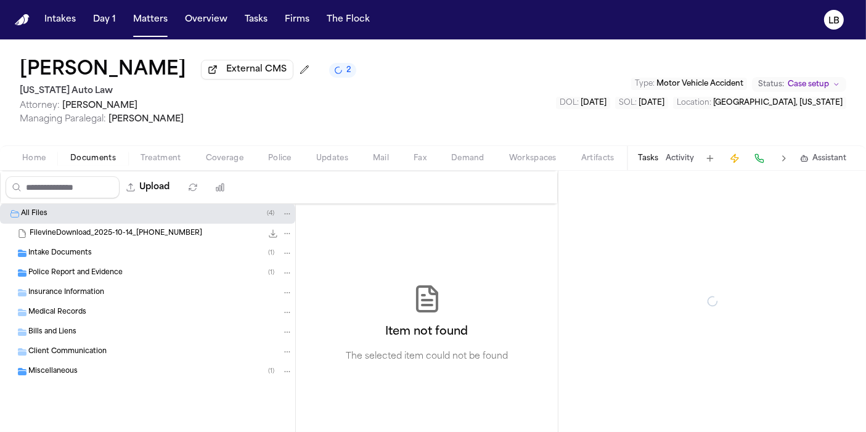
click at [72, 157] on span "Documents" at bounding box center [93, 159] width 46 height 10
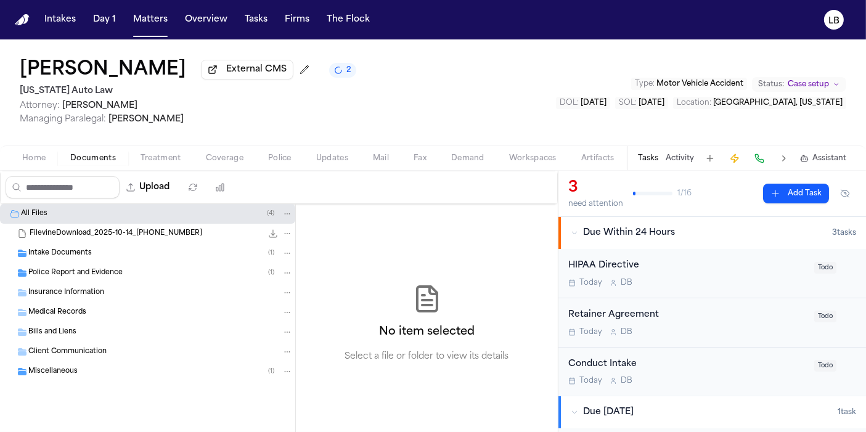
click at [102, 253] on div "Intake Documents ( 1 )" at bounding box center [160, 253] width 265 height 11
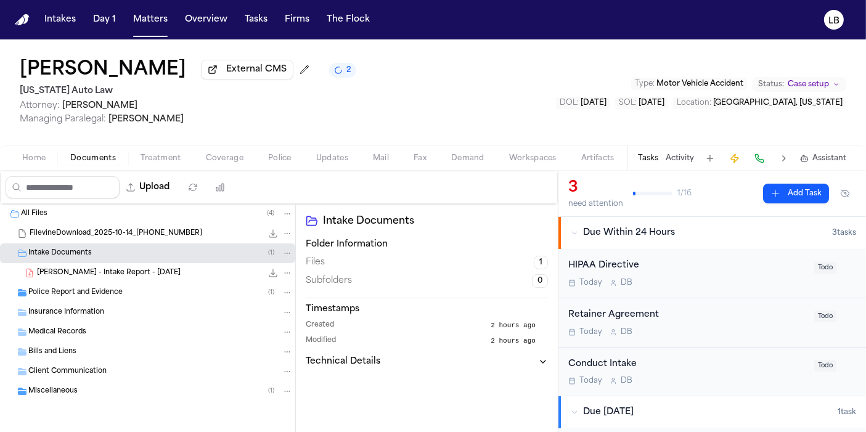
click at [101, 272] on span "[PERSON_NAME] - Intake Report - [DATE]" at bounding box center [109, 273] width 144 height 10
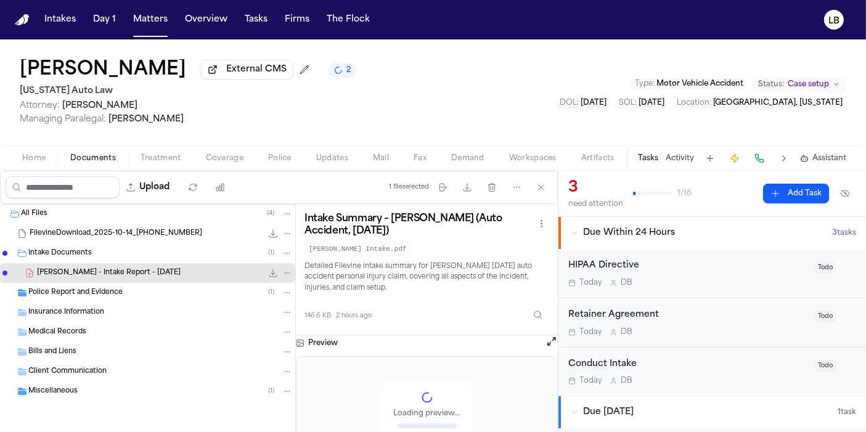
click at [102, 288] on span "Police Report and Evidence" at bounding box center [75, 293] width 94 height 10
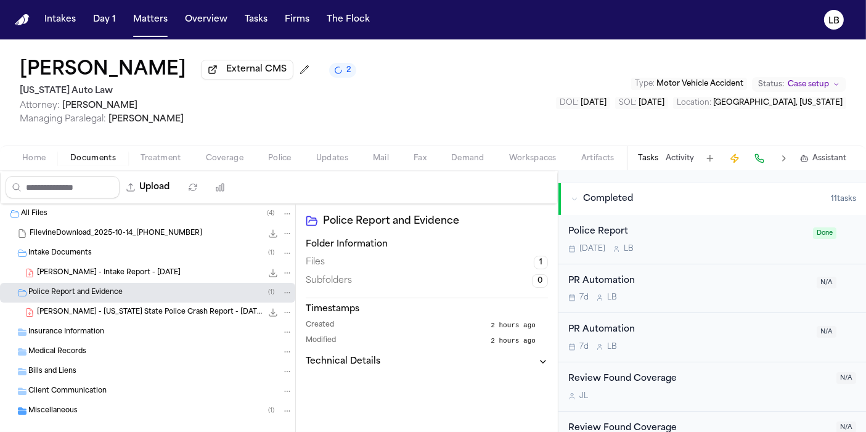
scroll to position [411, 0]
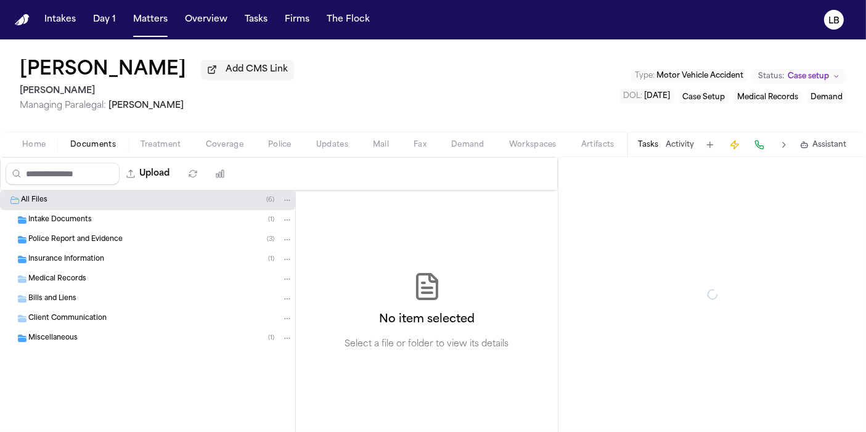
click at [92, 142] on span "Documents" at bounding box center [93, 145] width 46 height 10
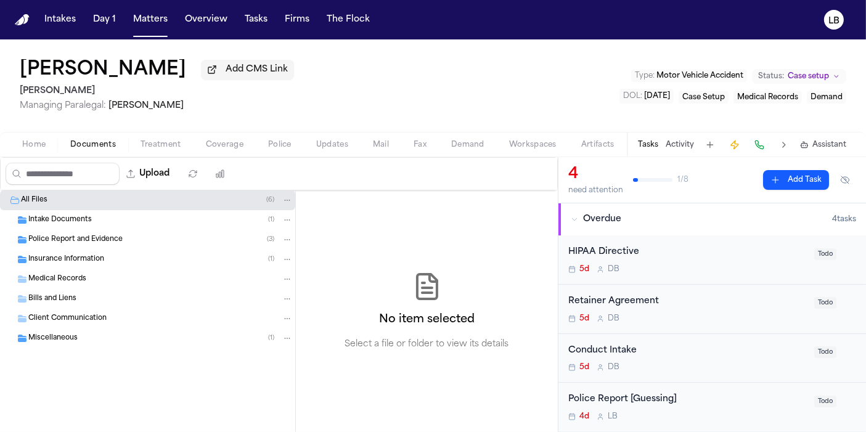
click at [100, 242] on span "Police Report and Evidence" at bounding box center [75, 240] width 94 height 10
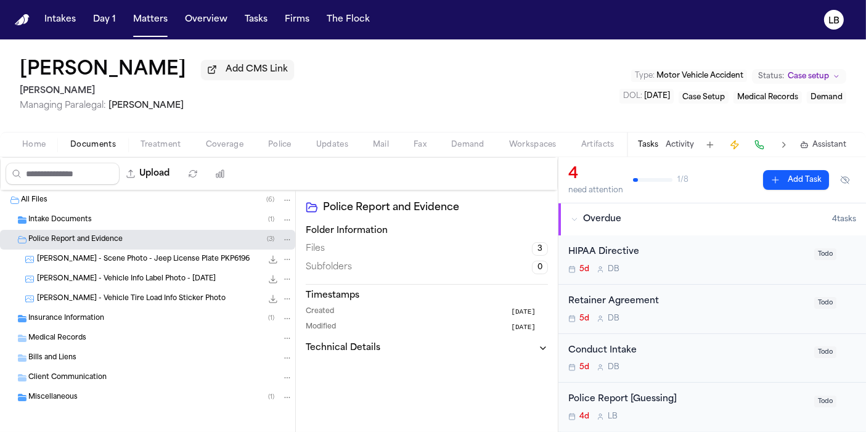
click at [100, 220] on div "Intake Documents ( 1 )" at bounding box center [160, 220] width 265 height 11
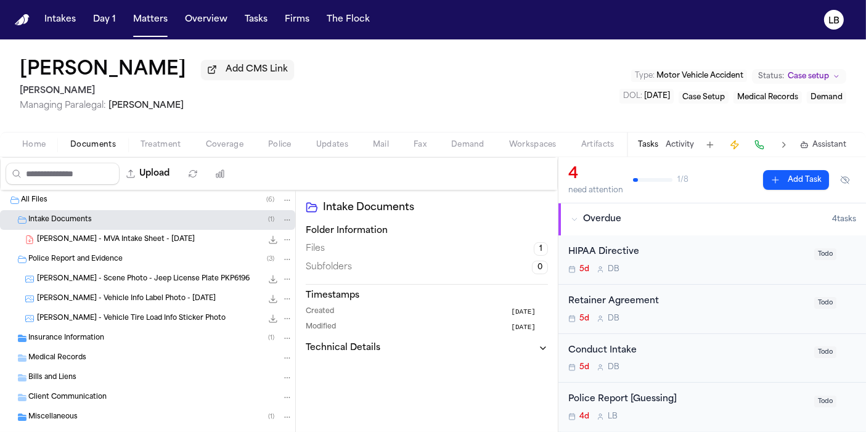
click at [104, 231] on div "K. Blake - MVA Intake Sheet - 9.5.25 356.7 KB • PDF" at bounding box center [147, 240] width 295 height 20
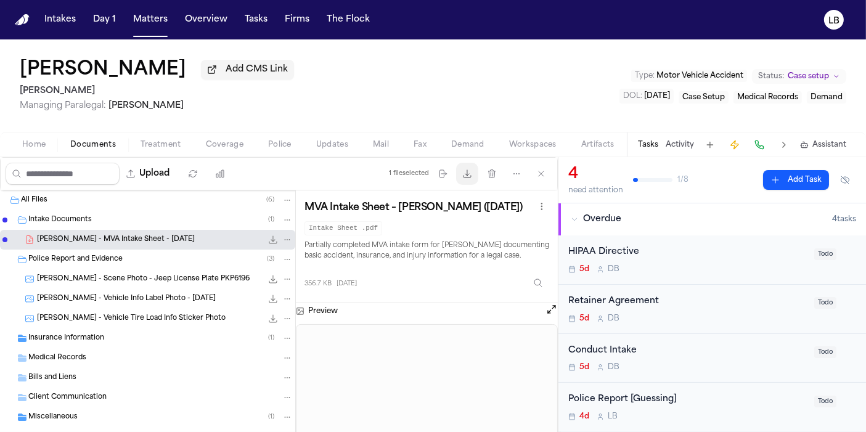
click at [472, 171] on icon "button" at bounding box center [467, 174] width 10 height 10
drag, startPoint x: 158, startPoint y: 78, endPoint x: 10, endPoint y: 60, distance: 148.5
click at [10, 60] on div "Kerrylyn Blake Add CMS Link David Lopez Managing Paralegal: Jacqueline Maldonad…" at bounding box center [433, 85] width 866 height 92
copy h1 "[PERSON_NAME]"
click at [149, 276] on span "K. Blake - Scene Photo - Jeep License Plate PKP6196" at bounding box center [143, 279] width 213 height 10
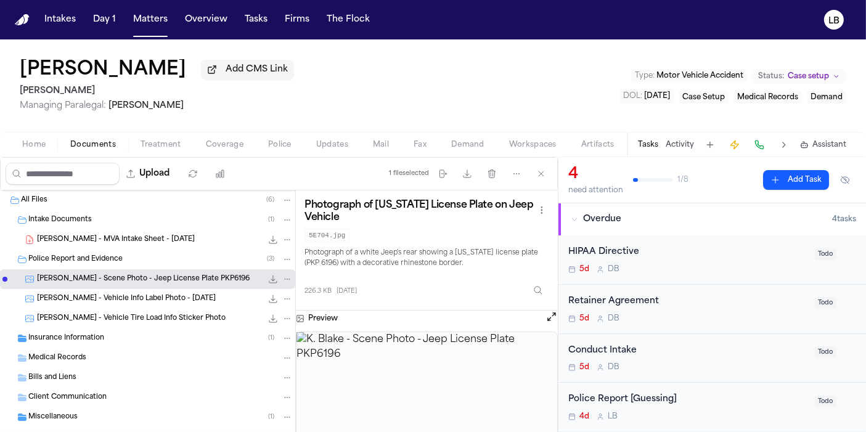
click at [150, 294] on span "K. Blake - Vehicle Info Label Photo - 7.18.18" at bounding box center [126, 299] width 179 height 10
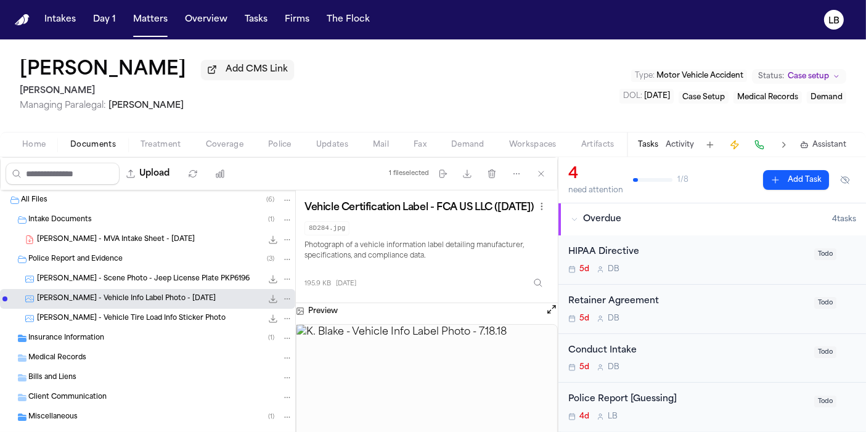
click at [147, 314] on span "K. Blake - Vehicle Tire Load Info Sticker Photo" at bounding box center [131, 319] width 189 height 10
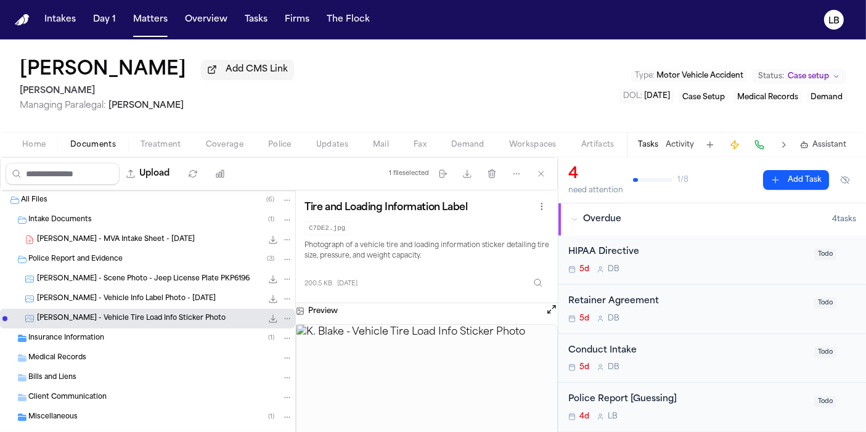
click at [104, 244] on div "K. Blake - MVA Intake Sheet - 9.5.25 356.7 KB • PDF" at bounding box center [165, 240] width 256 height 12
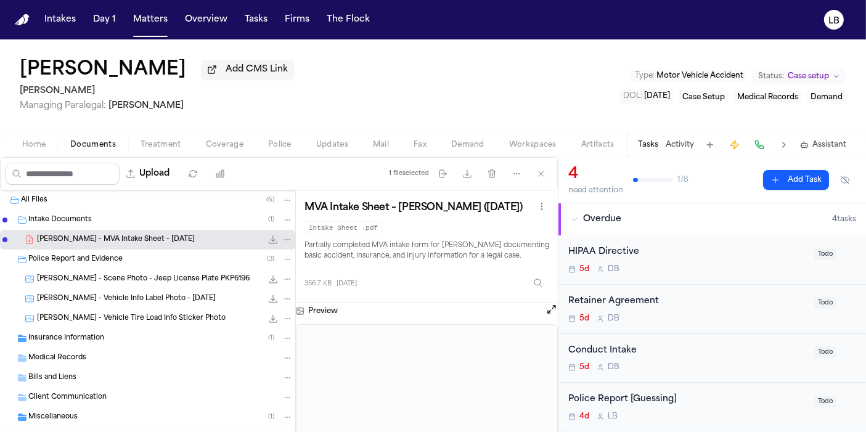
drag, startPoint x: 139, startPoint y: 17, endPoint x: 264, endPoint y: 16, distance: 125.2
click at [139, 17] on button "Matters" at bounding box center [150, 20] width 44 height 22
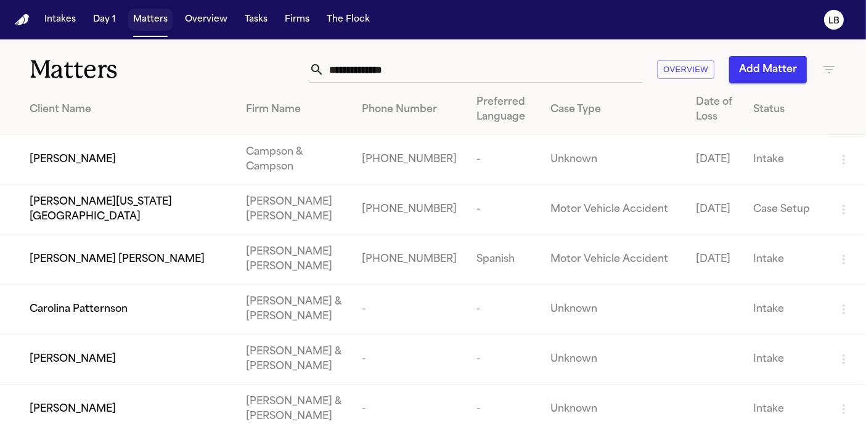
click at [264, 16] on button "Tasks" at bounding box center [256, 20] width 33 height 22
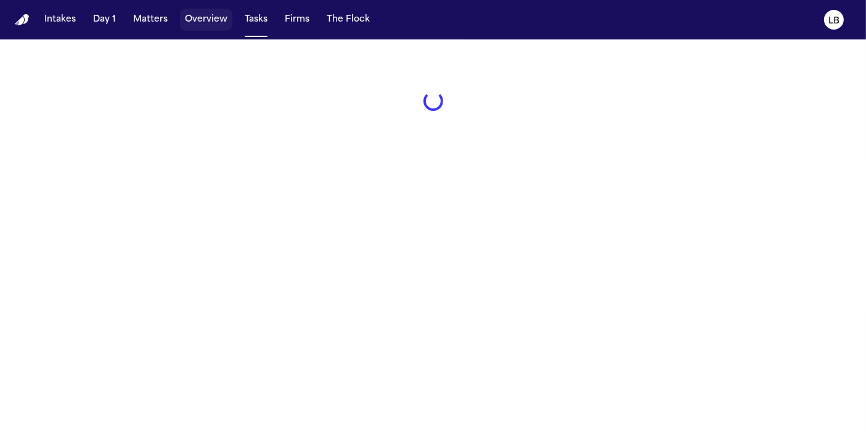
click at [157, 17] on button "Matters" at bounding box center [150, 20] width 44 height 22
click at [158, 17] on button "Matters" at bounding box center [150, 20] width 44 height 22
click at [139, 23] on button "Matters" at bounding box center [150, 20] width 44 height 22
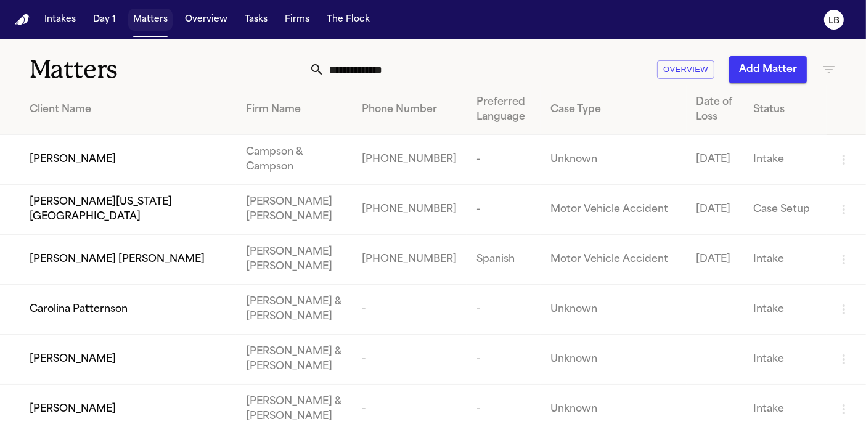
click at [140, 23] on button "Matters" at bounding box center [150, 20] width 44 height 22
click at [401, 71] on input "text" at bounding box center [483, 69] width 318 height 27
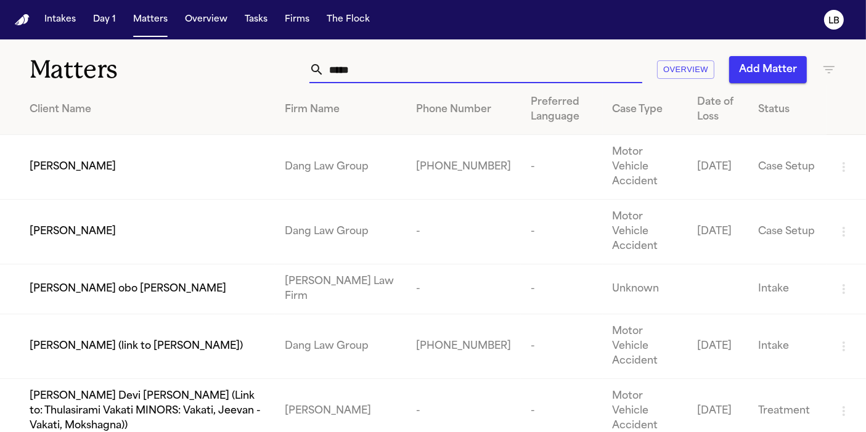
drag, startPoint x: 384, startPoint y: 71, endPoint x: 125, endPoint y: 80, distance: 259.1
click at [125, 81] on div "Matters ***** Overview Add Matter" at bounding box center [433, 62] width 866 height 46
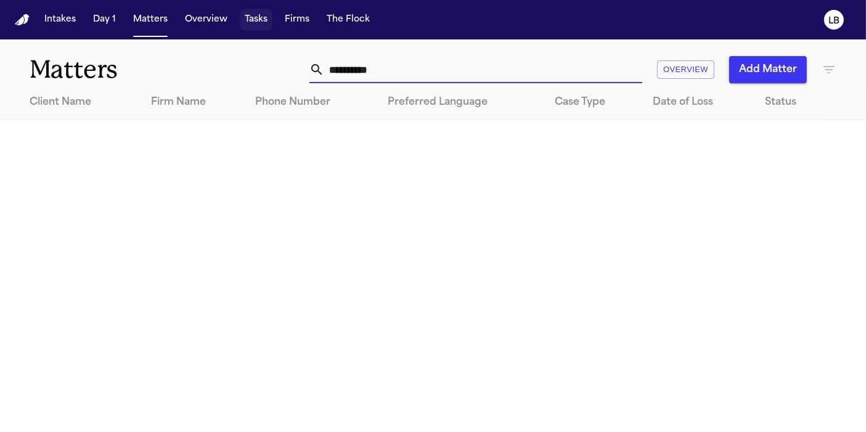
type input "**********"
click at [263, 11] on button "Tasks" at bounding box center [256, 20] width 33 height 22
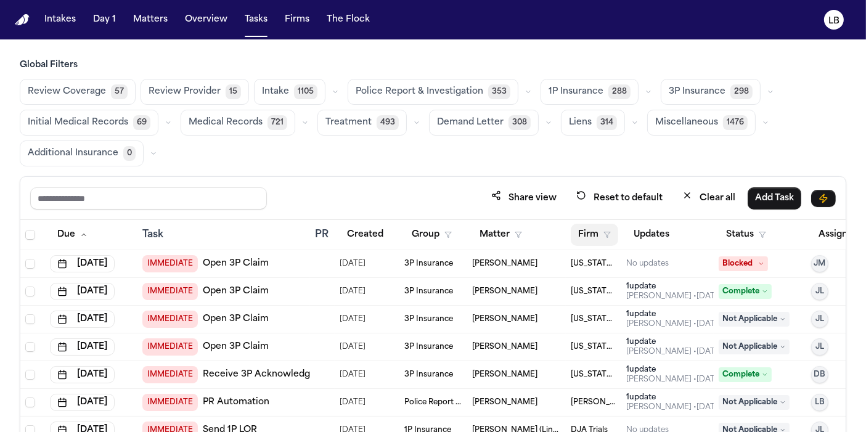
click at [606, 231] on icon "button" at bounding box center [607, 234] width 7 height 7
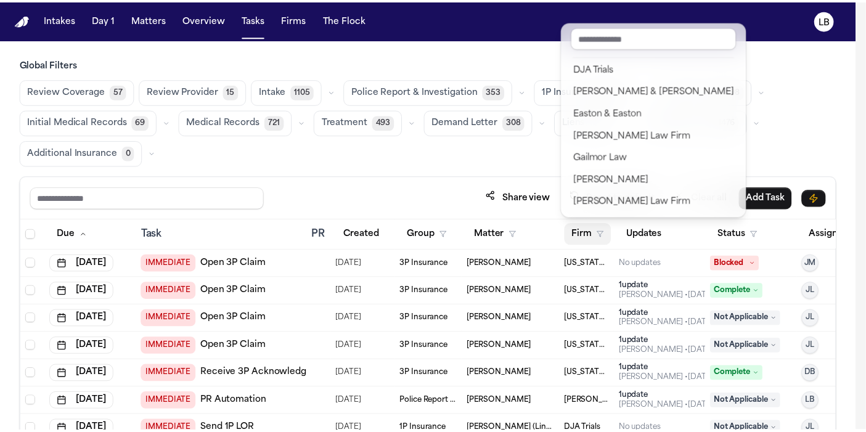
scroll to position [479, 0]
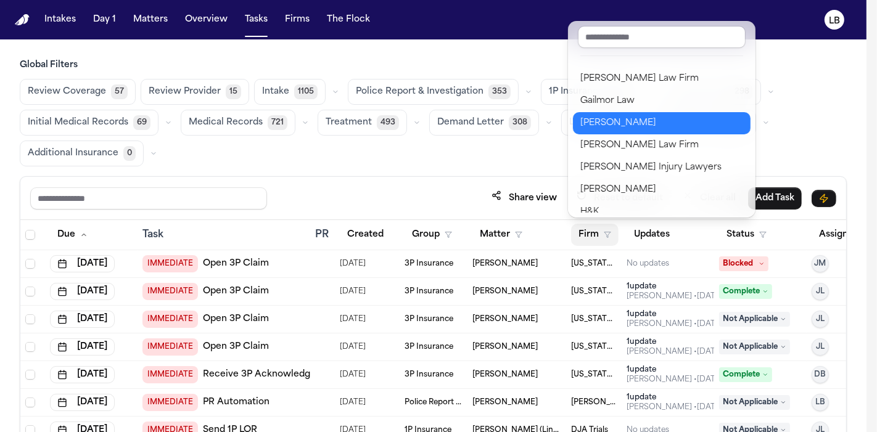
click at [676, 117] on div "[PERSON_NAME]" at bounding box center [661, 123] width 163 height 15
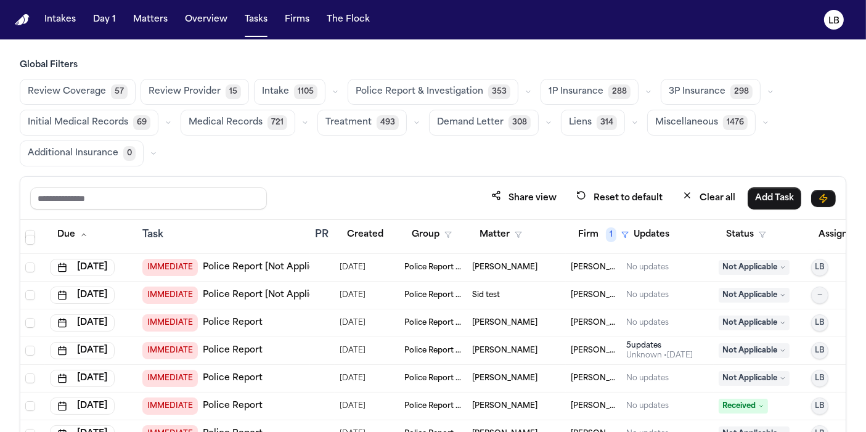
scroll to position [342, 0]
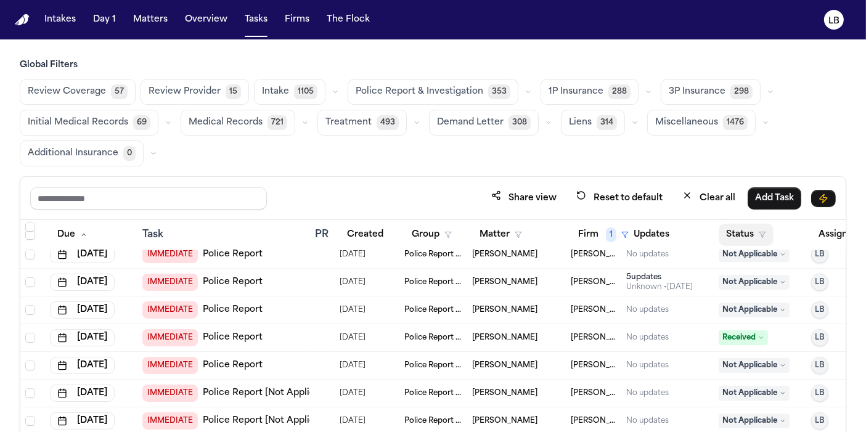
click at [765, 231] on icon "button" at bounding box center [762, 234] width 7 height 7
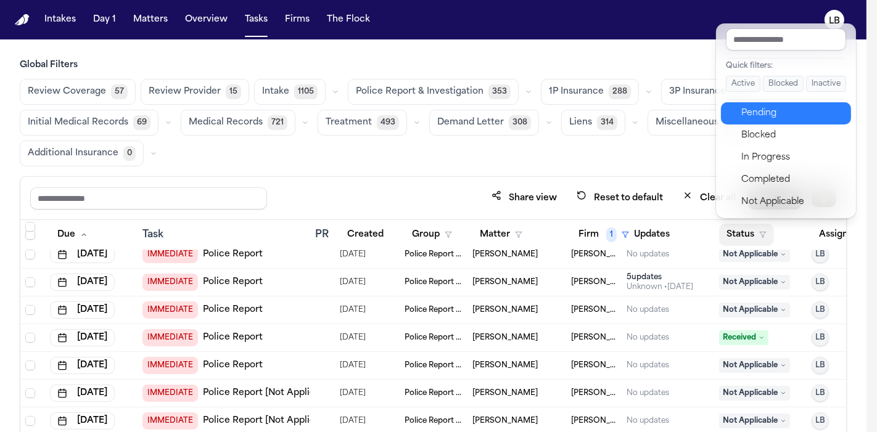
click at [778, 111] on div "Pending" at bounding box center [792, 113] width 103 height 15
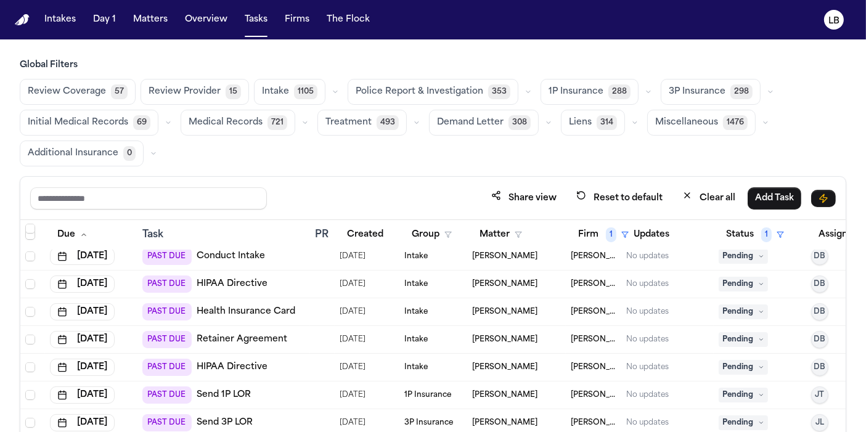
scroll to position [617, 0]
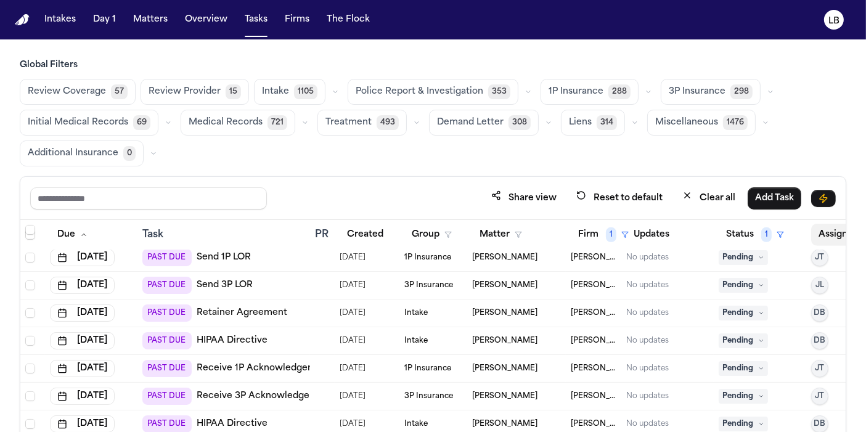
click at [829, 224] on button "Assignee" at bounding box center [844, 235] width 67 height 22
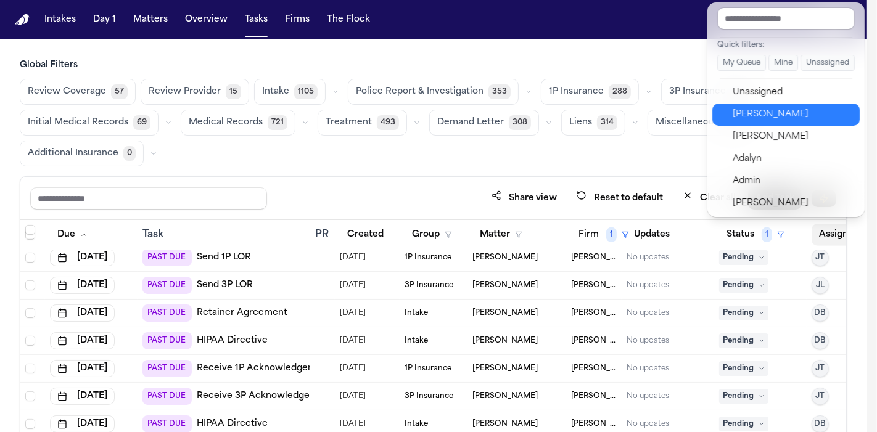
click at [795, 118] on div "Lina Becerra" at bounding box center [793, 114] width 120 height 15
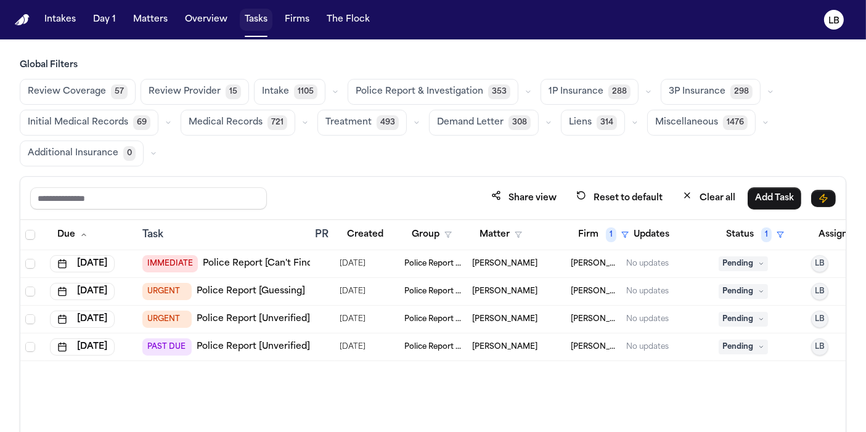
click at [232, 27] on div "Intakes Day 1 Matters Overview Tasks Firms The Flock" at bounding box center [206, 20] width 335 height 22
click at [247, 17] on button "Tasks" at bounding box center [256, 20] width 33 height 22
click at [247, 15] on button "Tasks" at bounding box center [256, 20] width 33 height 22
click at [144, 22] on button "Matters" at bounding box center [150, 20] width 44 height 22
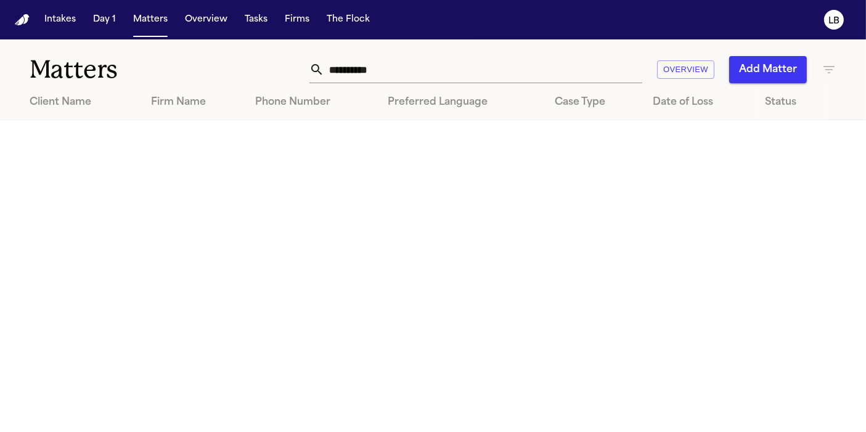
drag, startPoint x: 398, startPoint y: 57, endPoint x: 396, endPoint y: 65, distance: 8.2
click at [396, 59] on input "**********" at bounding box center [483, 69] width 318 height 27
drag, startPoint x: 396, startPoint y: 68, endPoint x: 307, endPoint y: 69, distance: 88.8
click at [308, 71] on div "**********" at bounding box center [544, 69] width 585 height 27
drag, startPoint x: 398, startPoint y: 71, endPoint x: 207, endPoint y: 76, distance: 191.2
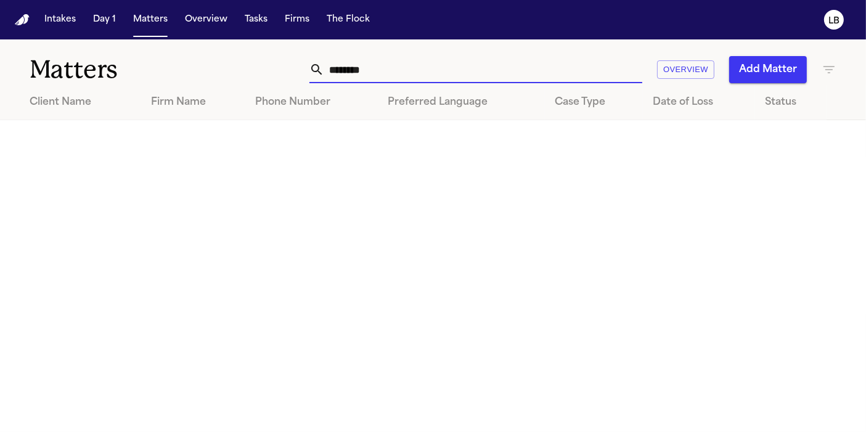
click at [207, 76] on div "Matters ******** Overview Add Matter" at bounding box center [433, 62] width 866 height 46
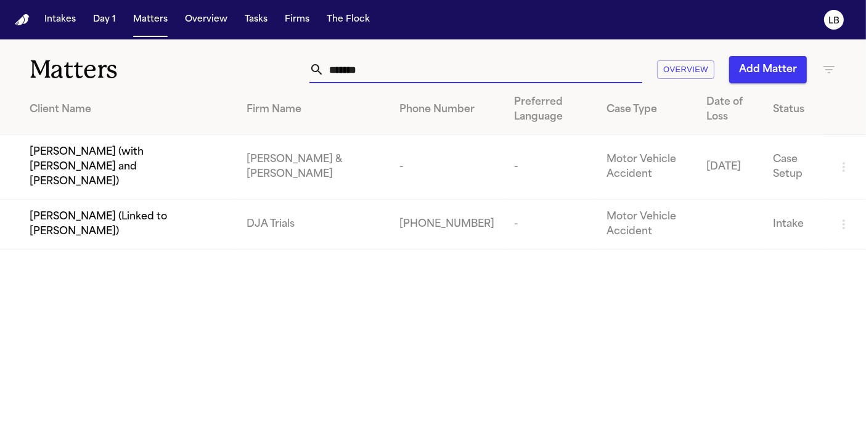
drag, startPoint x: 442, startPoint y: 68, endPoint x: 174, endPoint y: 76, distance: 268.4
click at [174, 76] on div "Matters ******* Overview Add Matter" at bounding box center [433, 62] width 866 height 46
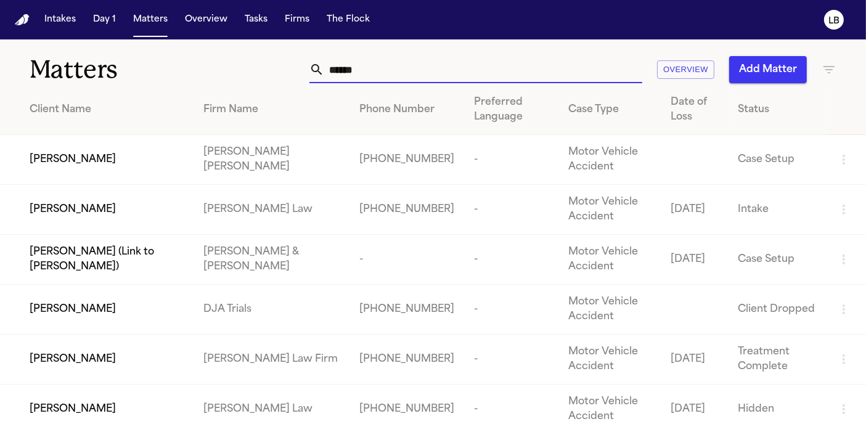
type input "******"
click at [252, 152] on td "[PERSON_NAME] [PERSON_NAME]" at bounding box center [272, 160] width 156 height 50
click at [42, 146] on td "Jeremy Wright" at bounding box center [97, 160] width 194 height 50
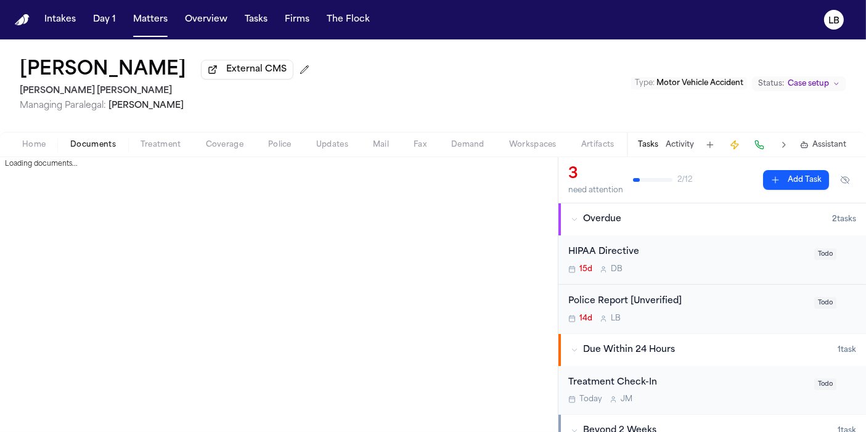
click at [104, 147] on span "Documents" at bounding box center [93, 145] width 46 height 10
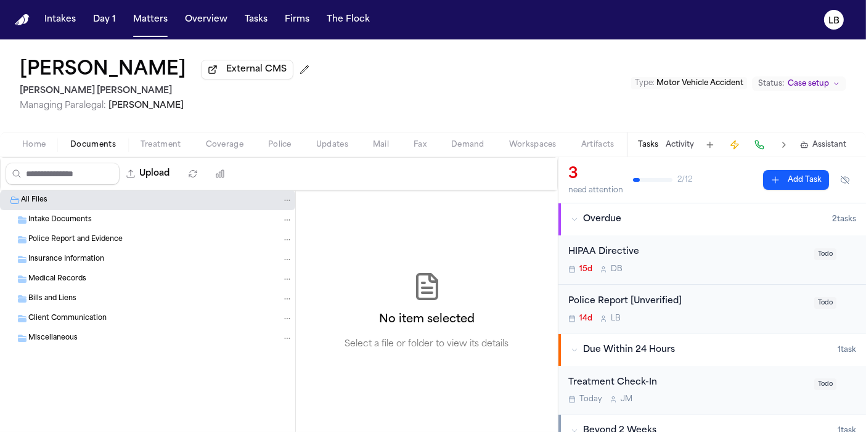
click at [70, 231] on div "Police Report and Evidence" at bounding box center [147, 240] width 295 height 20
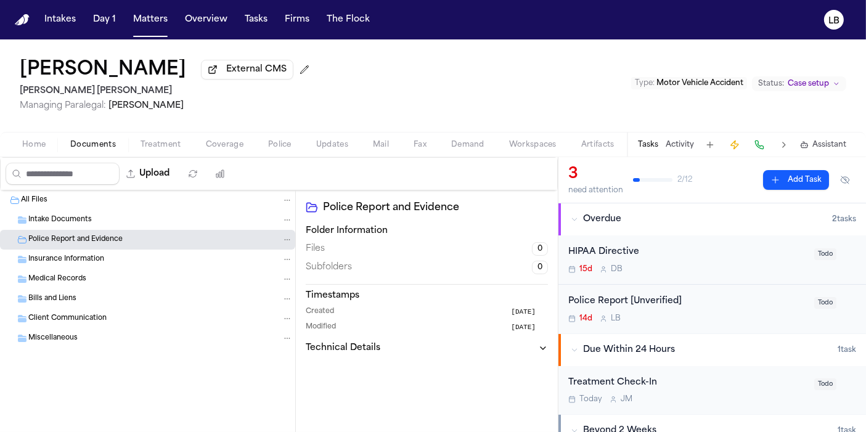
click at [167, 161] on div "Upload" at bounding box center [119, 174] width 236 height 32
click at [169, 170] on button "Upload" at bounding box center [148, 174] width 57 height 22
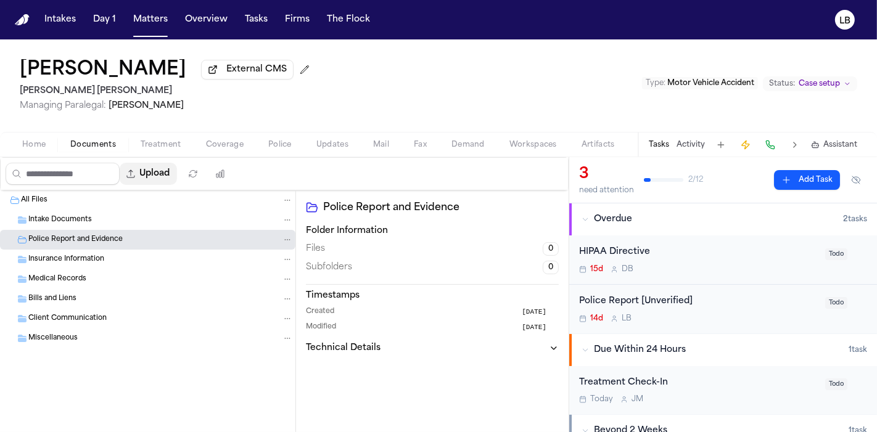
select select "**********"
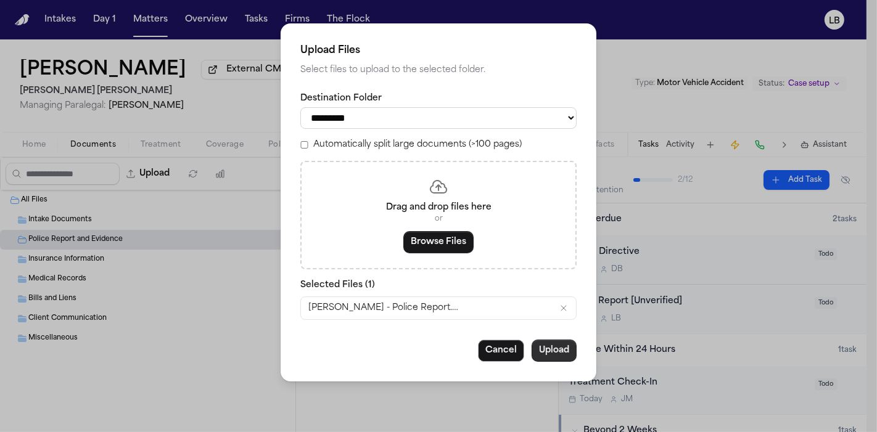
click at [554, 356] on button "Upload" at bounding box center [554, 351] width 45 height 22
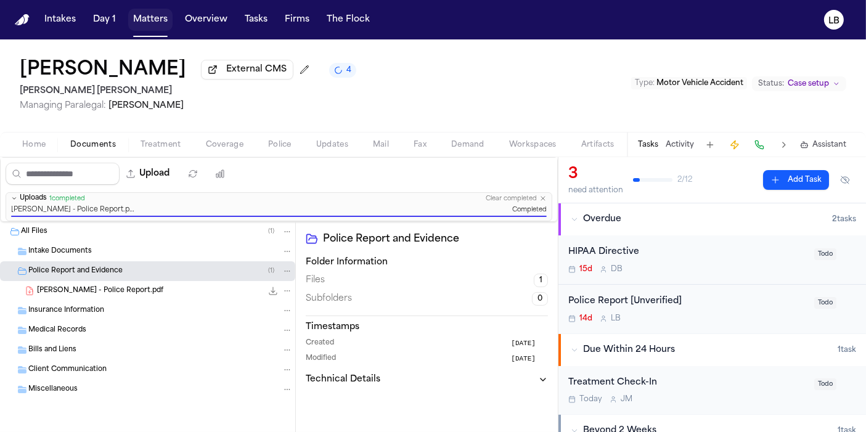
click at [149, 20] on button "Matters" at bounding box center [150, 20] width 44 height 22
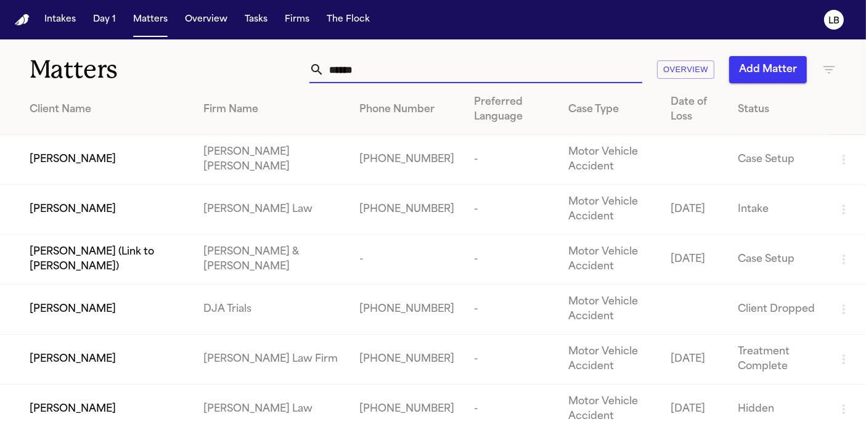
drag, startPoint x: 388, startPoint y: 60, endPoint x: 168, endPoint y: 52, distance: 219.7
click at [166, 46] on div "Matters ****** Overview Add Matter" at bounding box center [433, 62] width 866 height 46
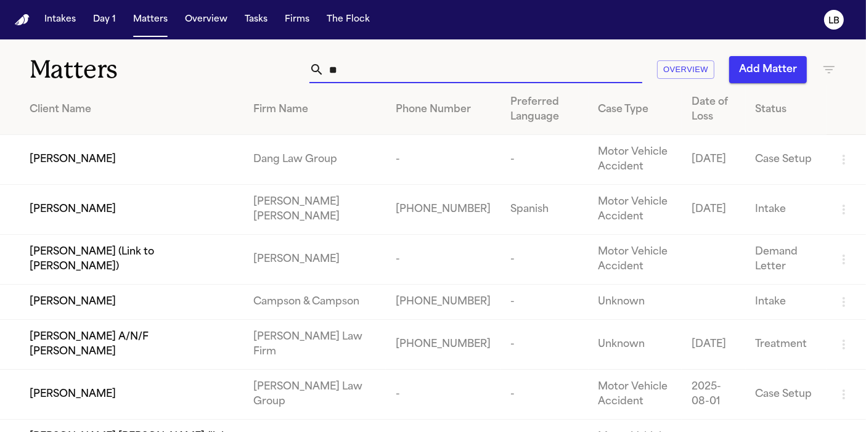
type input "*"
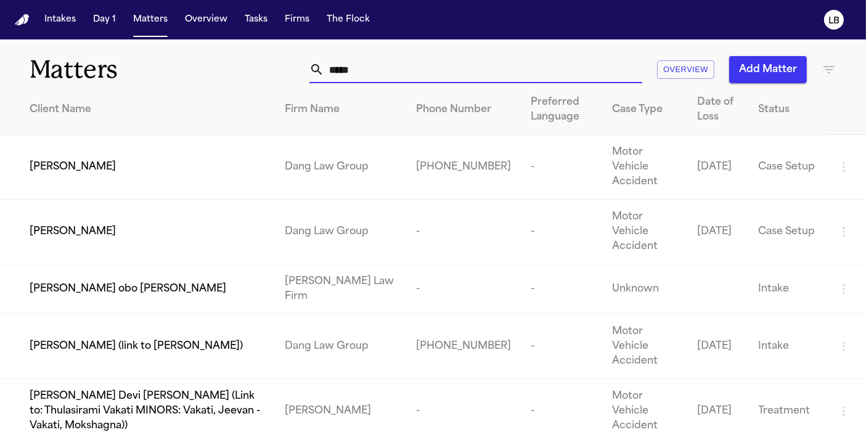
drag, startPoint x: 355, startPoint y: 74, endPoint x: 305, endPoint y: 60, distance: 52.4
click at [305, 60] on div "***** Overview Add Matter" at bounding box center [544, 69] width 585 height 27
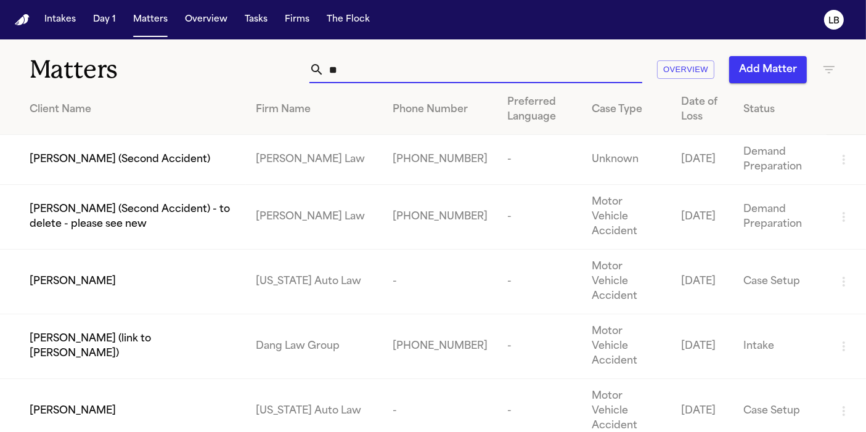
type input "*"
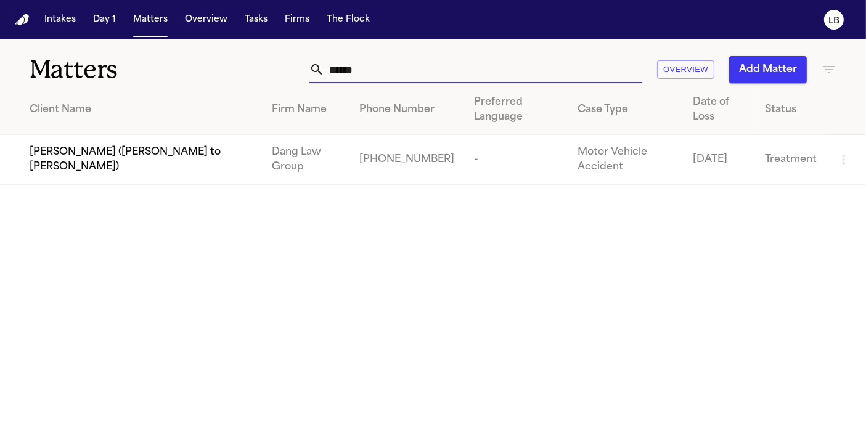
drag, startPoint x: 371, startPoint y: 70, endPoint x: 241, endPoint y: 68, distance: 130.1
click at [241, 68] on div "Matters ***** Overview Add Matter" at bounding box center [433, 62] width 866 height 46
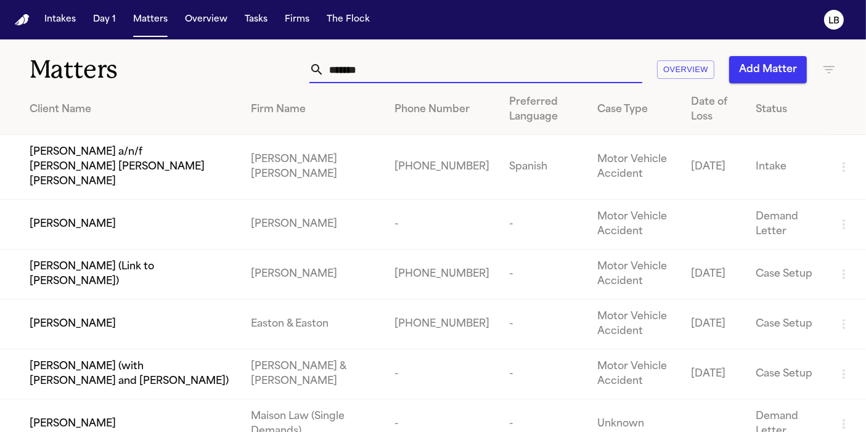
drag, startPoint x: 263, startPoint y: 75, endPoint x: 237, endPoint y: 68, distance: 26.6
click at [239, 72] on div "Matters ******* Overview Add Matter" at bounding box center [433, 62] width 866 height 46
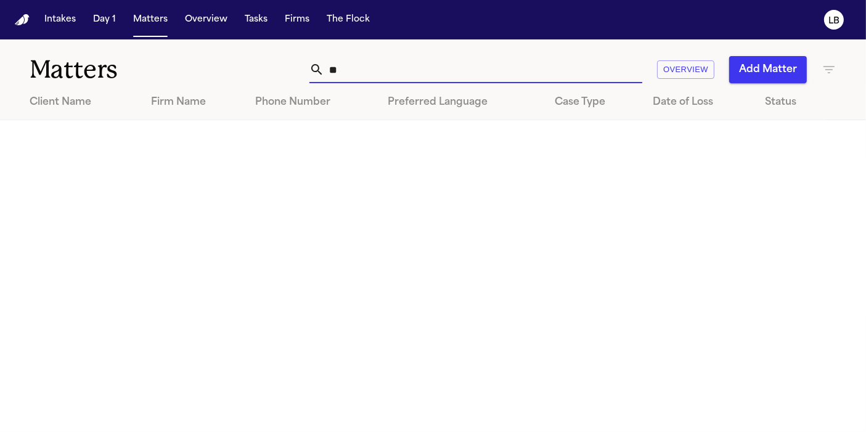
type input "*"
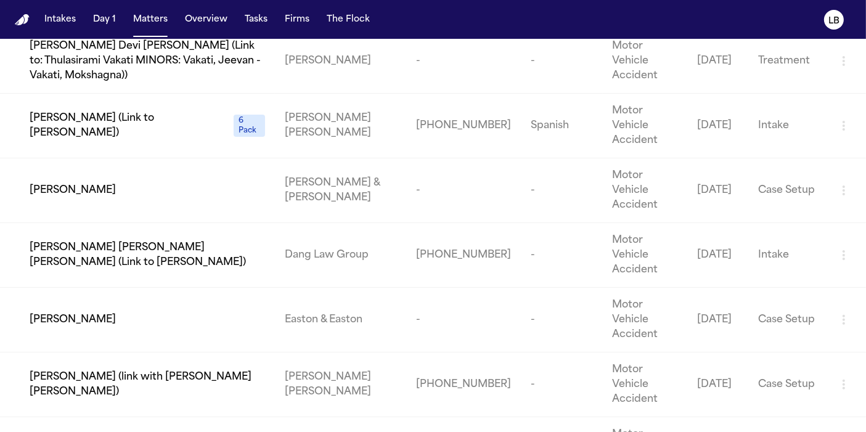
scroll to position [448, 0]
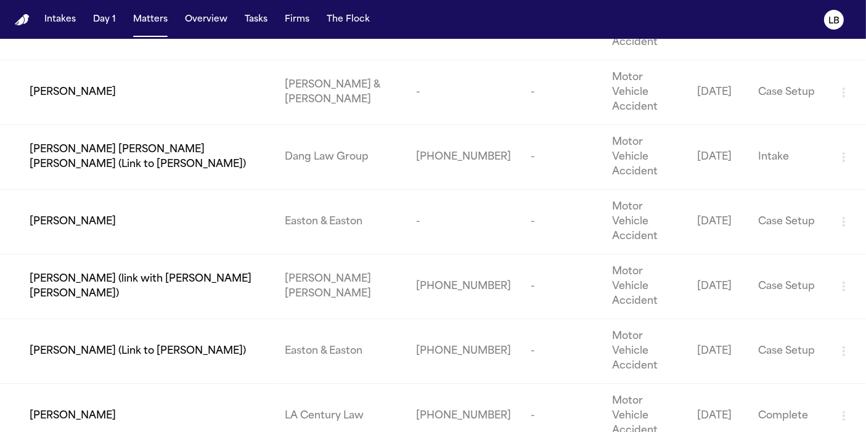
type input "*****"
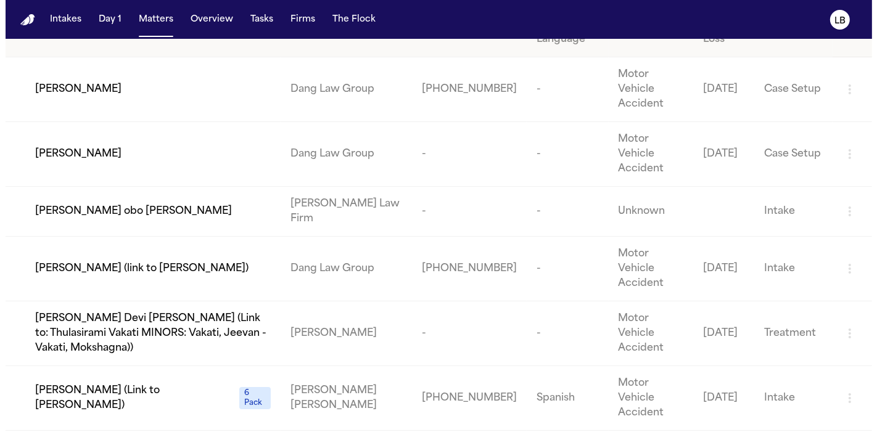
scroll to position [0, 0]
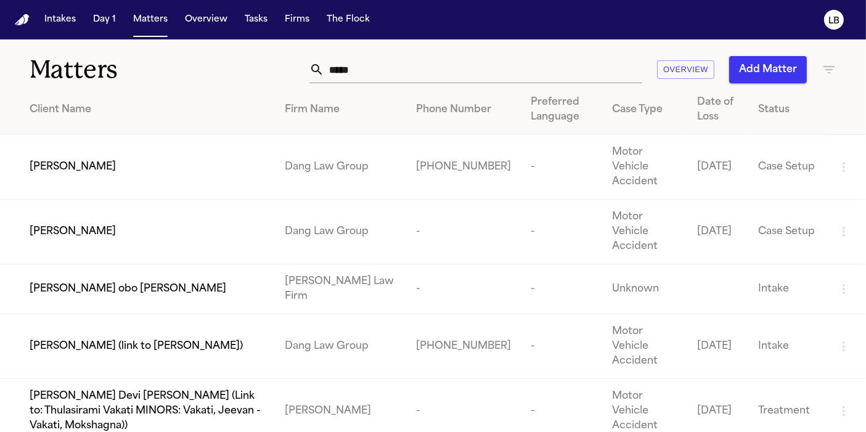
click at [271, 25] on div "Intakes Day 1 Matters Overview Tasks Firms The Flock" at bounding box center [206, 20] width 335 height 22
click at [260, 25] on button "Tasks" at bounding box center [256, 20] width 33 height 22
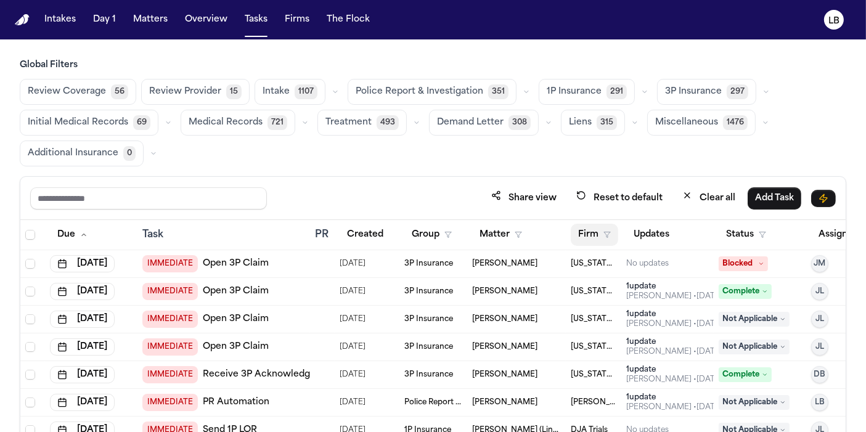
click at [594, 229] on button "Firm" at bounding box center [594, 235] width 47 height 22
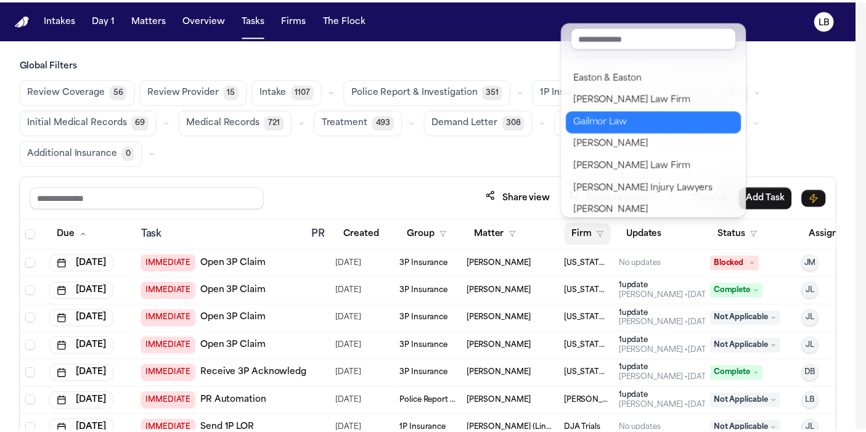
scroll to position [479, 0]
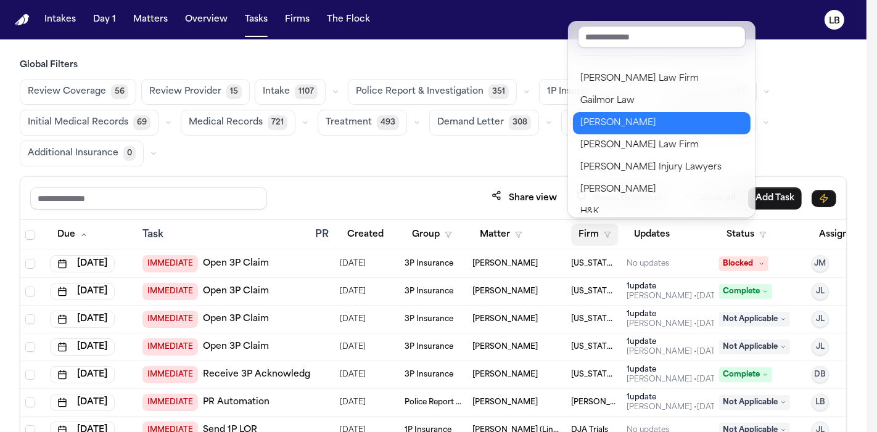
click at [644, 117] on div "[PERSON_NAME]" at bounding box center [661, 123] width 163 height 15
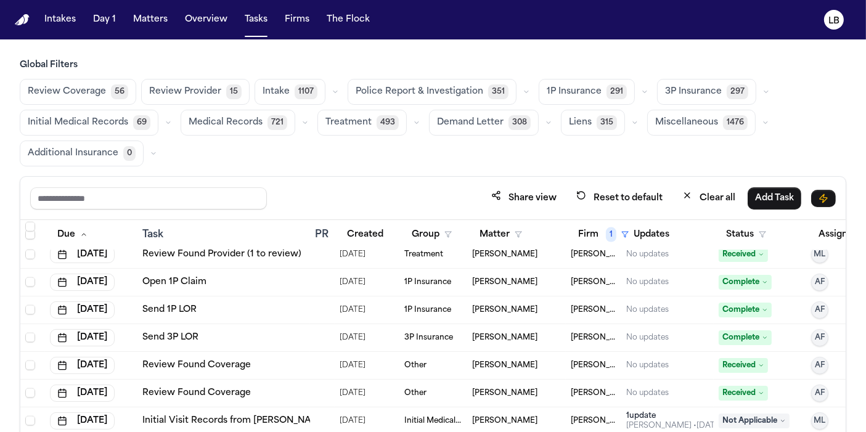
scroll to position [2124, 0]
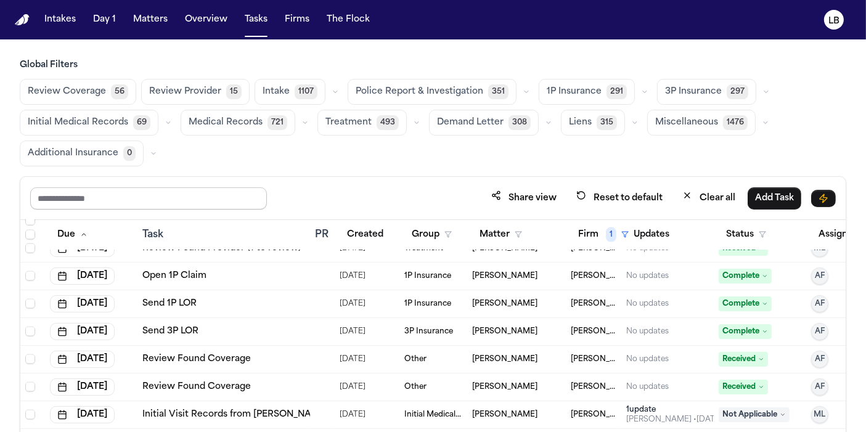
click at [227, 189] on input "text" at bounding box center [148, 198] width 237 height 22
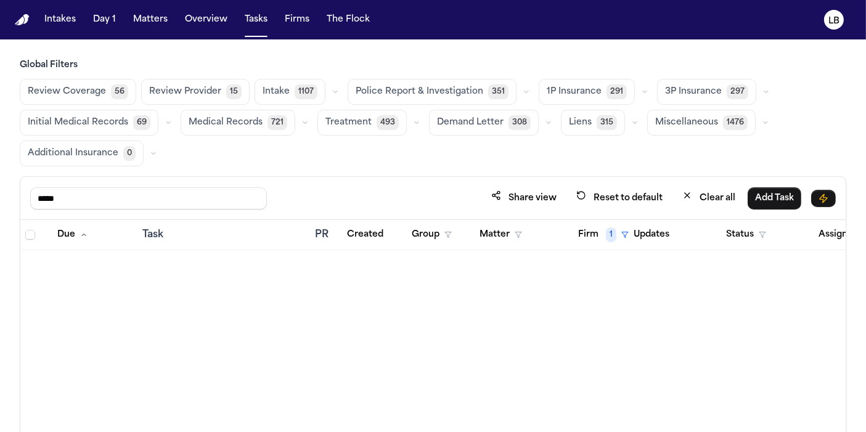
scroll to position [0, 0]
type input "*****"
click at [247, 28] on button "Tasks" at bounding box center [256, 20] width 33 height 22
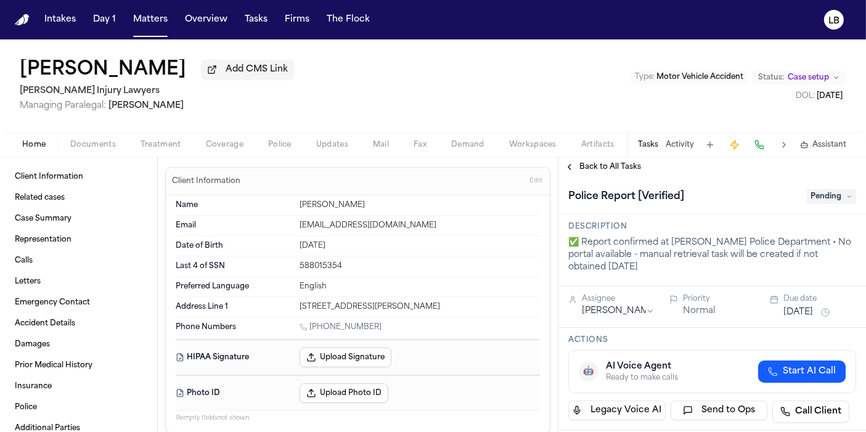
click at [74, 145] on span "Documents" at bounding box center [93, 145] width 46 height 10
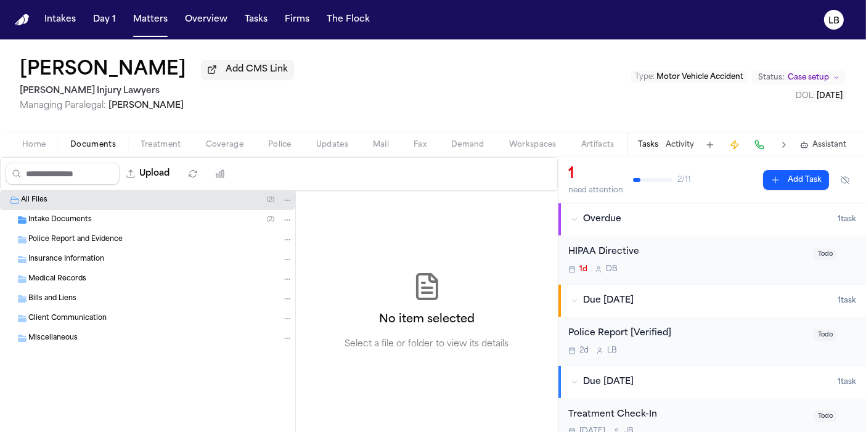
click at [81, 220] on span "Intake Documents" at bounding box center [60, 220] width 64 height 10
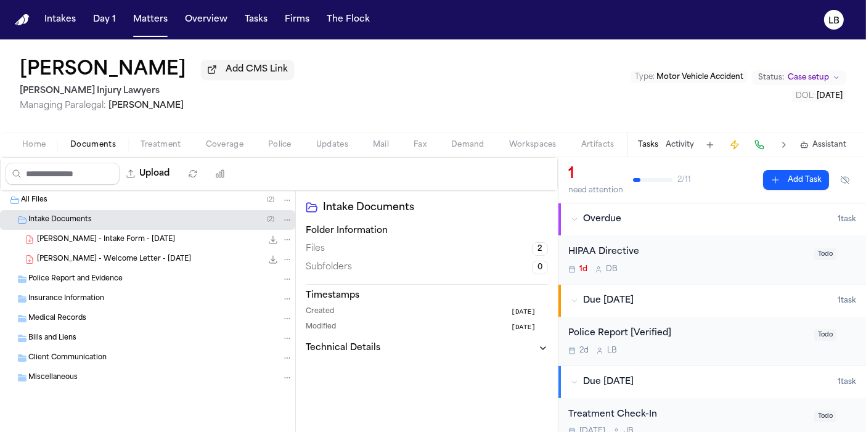
click at [107, 243] on span "D. Botley - Intake Form - 10.13.25" at bounding box center [106, 240] width 138 height 10
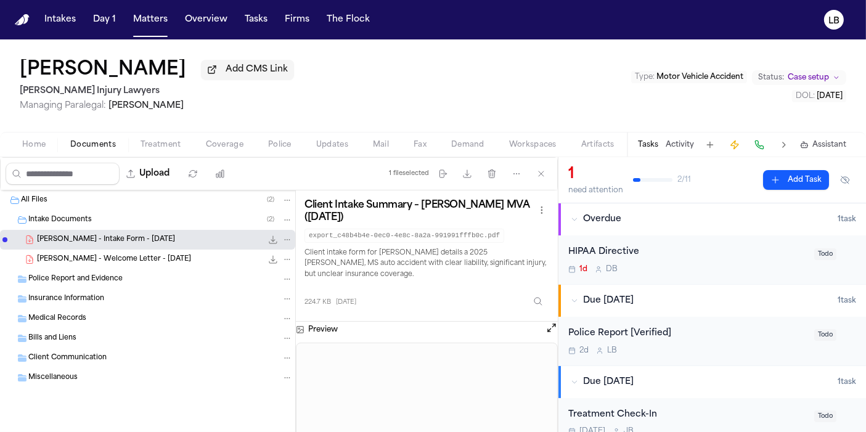
click at [248, 25] on button "Tasks" at bounding box center [256, 20] width 33 height 22
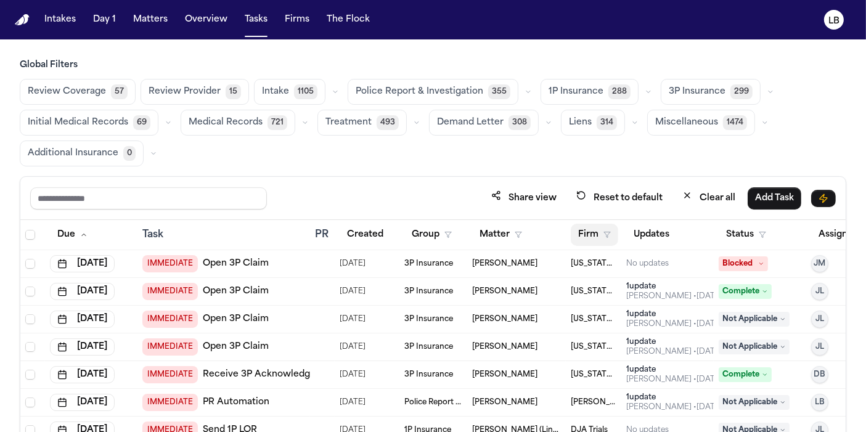
click at [604, 232] on icon "button" at bounding box center [607, 234] width 7 height 7
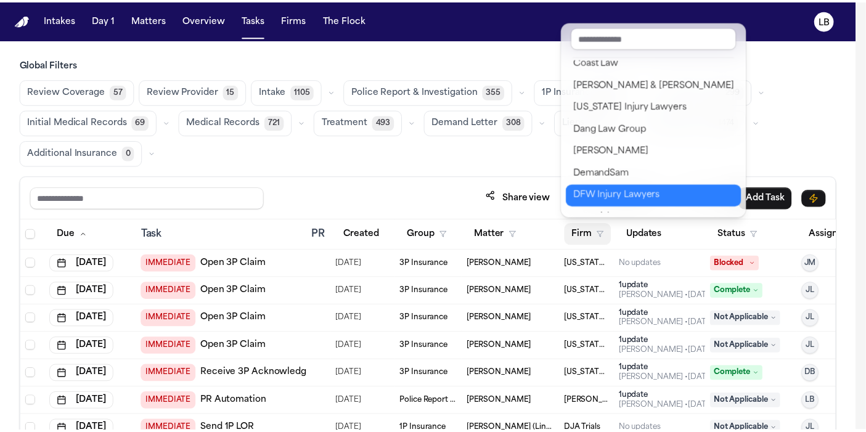
scroll to position [342, 0]
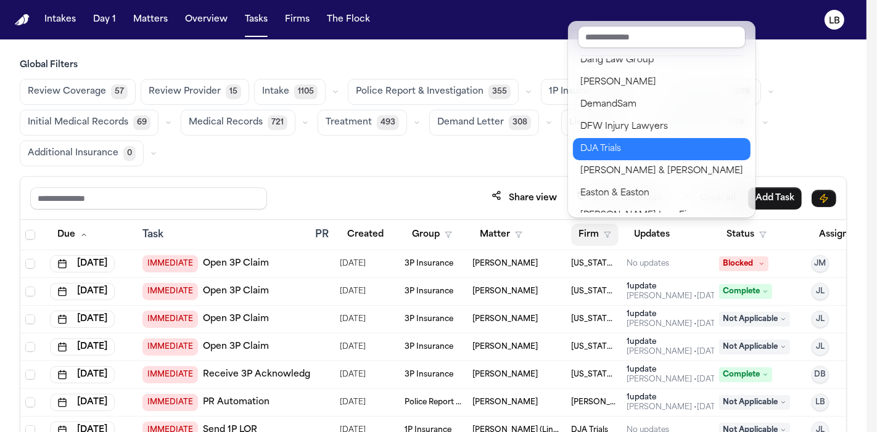
click at [623, 142] on div "DJA Trials" at bounding box center [661, 149] width 163 height 15
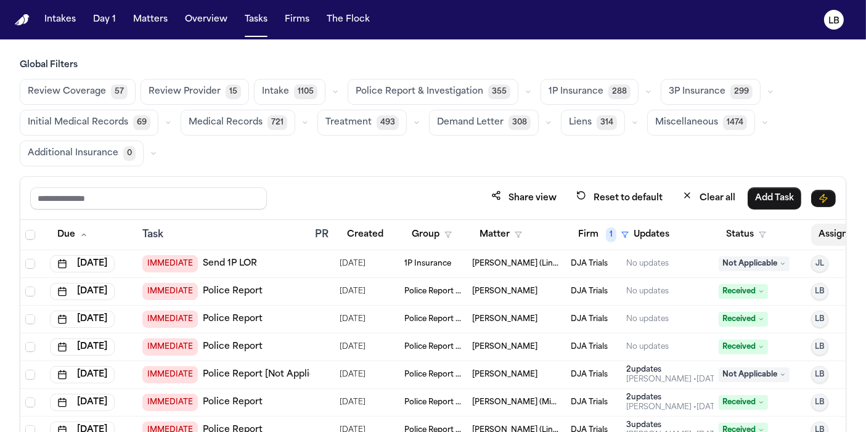
click at [822, 236] on button "Assignee" at bounding box center [844, 235] width 67 height 22
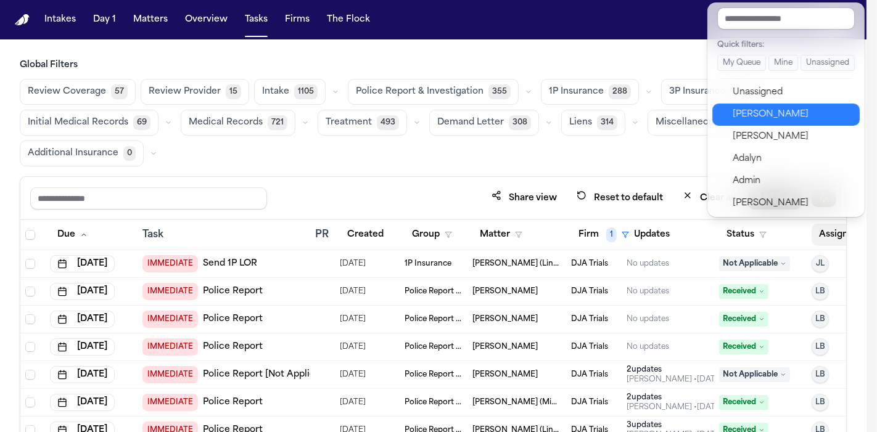
click at [802, 110] on div "[PERSON_NAME]" at bounding box center [793, 114] width 120 height 15
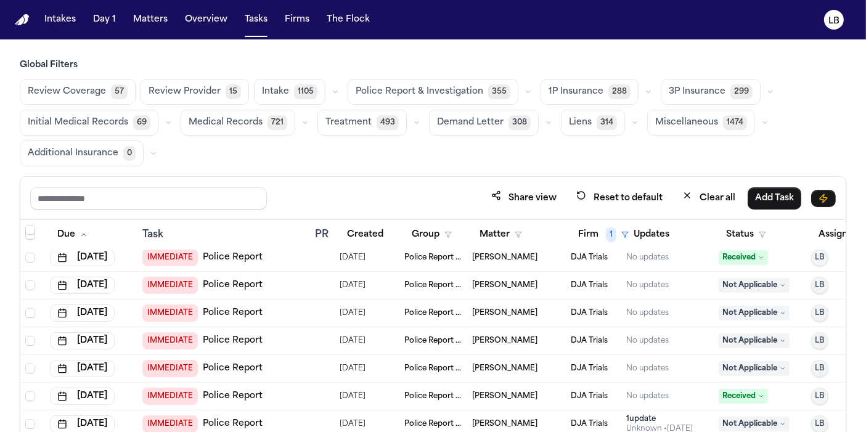
scroll to position [959, 0]
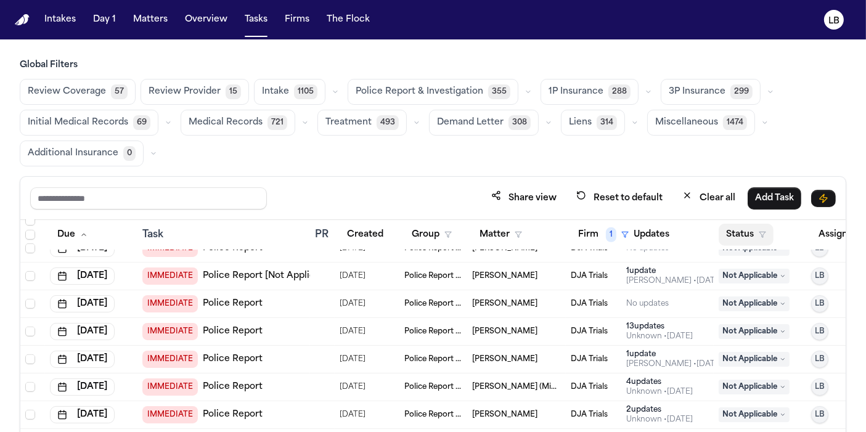
click at [746, 237] on button "Status" at bounding box center [746, 235] width 55 height 22
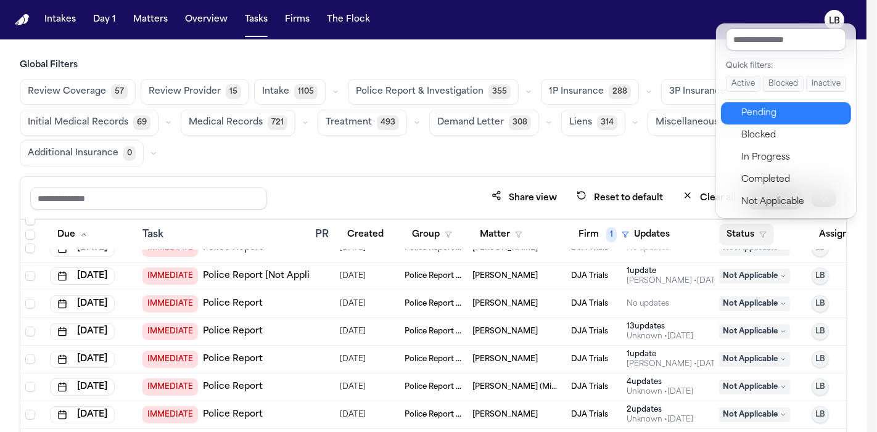
click at [821, 109] on div "Pending" at bounding box center [792, 113] width 103 height 15
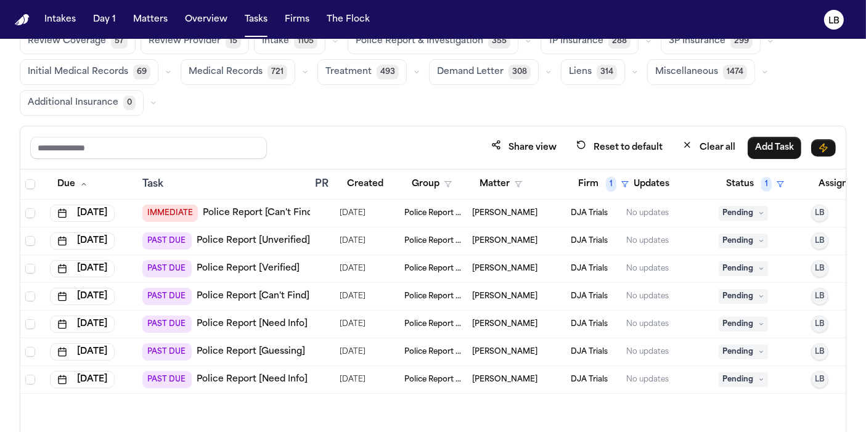
scroll to position [102, 0]
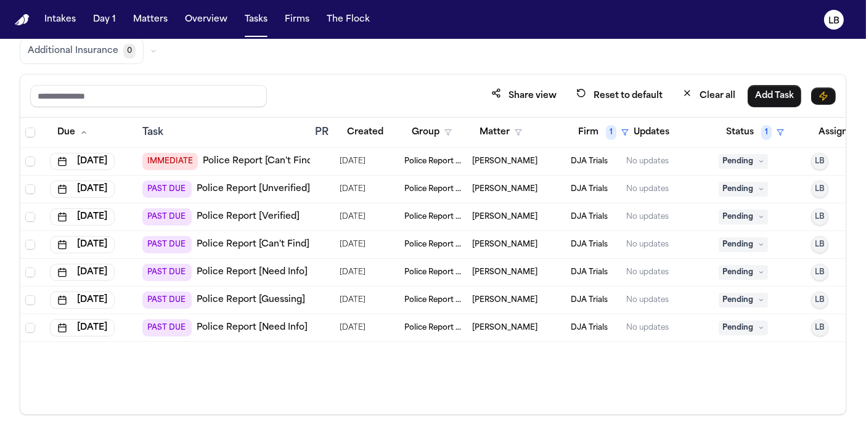
click at [280, 266] on link "Police Report [Need Info]" at bounding box center [252, 272] width 111 height 12
click at [292, 245] on link "Police Report [Can't Find]" at bounding box center [253, 245] width 113 height 12
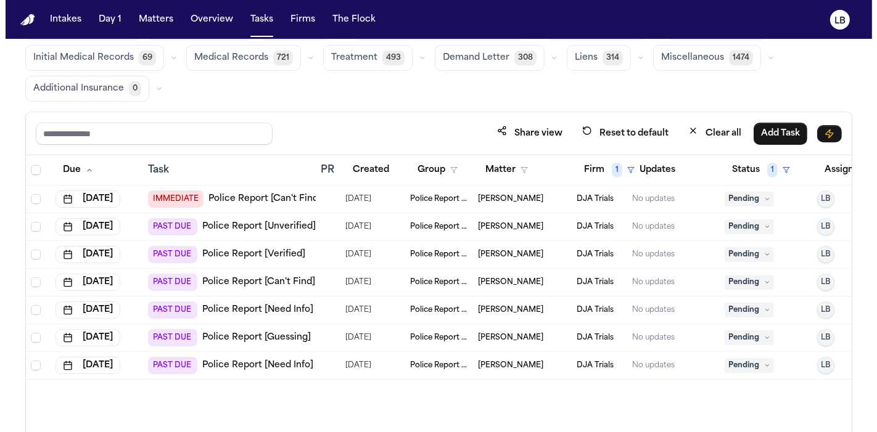
scroll to position [34, 0]
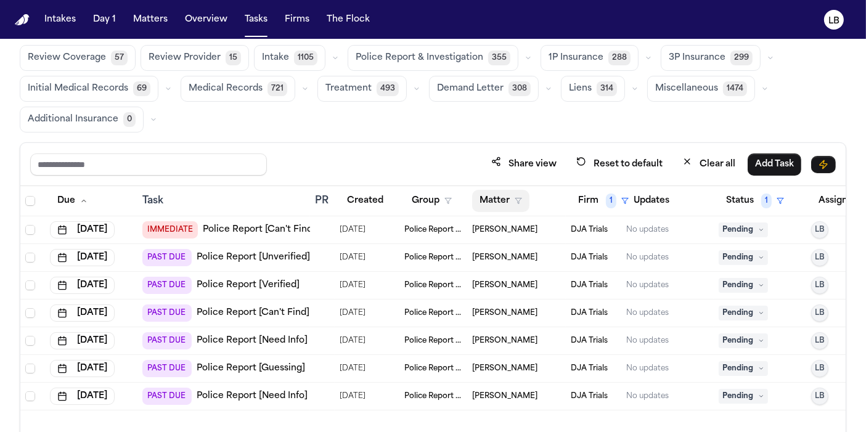
click at [508, 203] on button "Matter" at bounding box center [500, 201] width 57 height 22
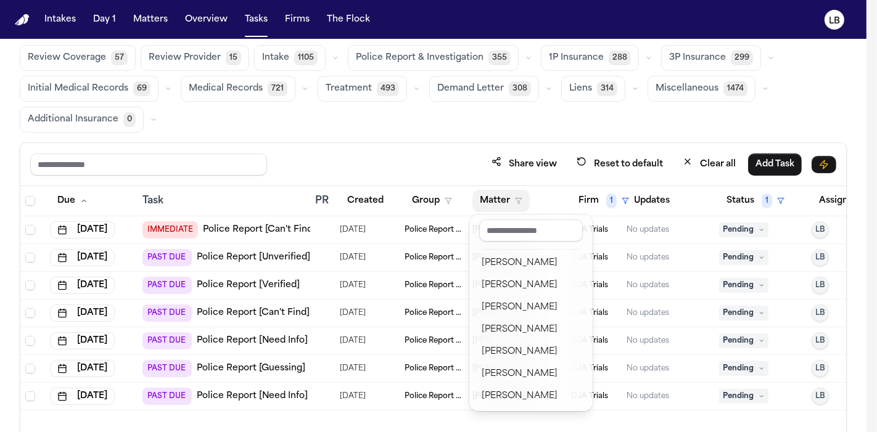
click at [588, 198] on table "Due Task PR Created Group Matter Firm 1 Updates Status 1 Assignee 1 Sep 2, 2025…" at bounding box center [456, 298] width 873 height 224
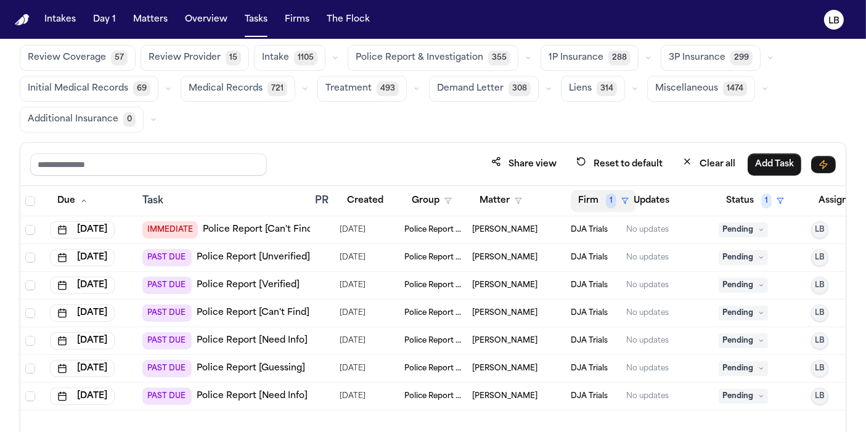
click at [588, 198] on button "Firm 1" at bounding box center [603, 201] width 65 height 22
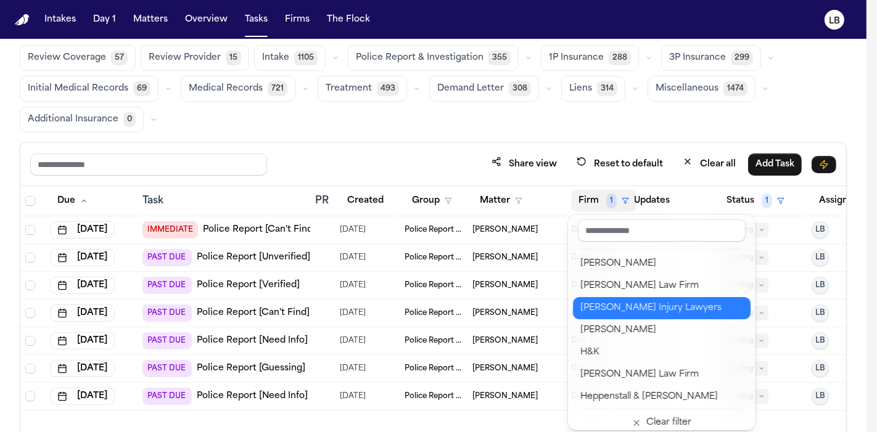
scroll to position [548, 0]
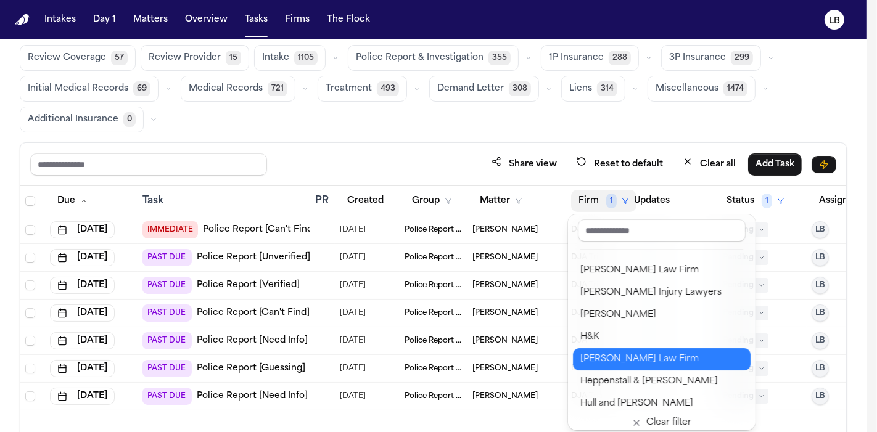
click at [662, 358] on div "Hecht Law Firm" at bounding box center [661, 359] width 163 height 15
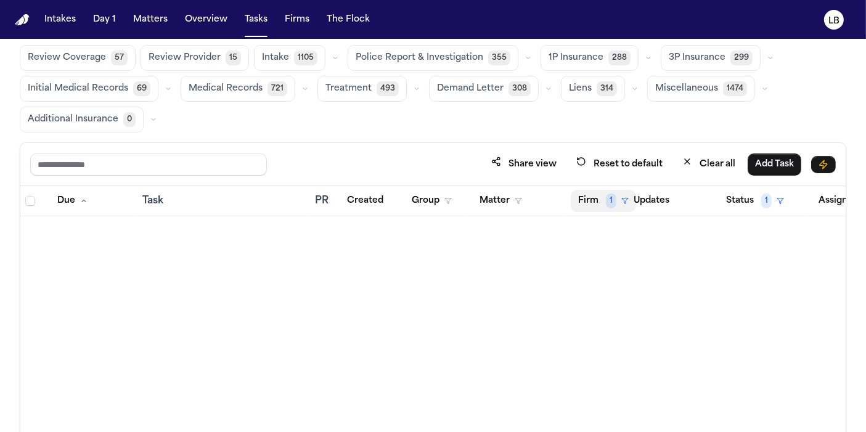
click at [604, 194] on button "Firm 1" at bounding box center [603, 201] width 65 height 22
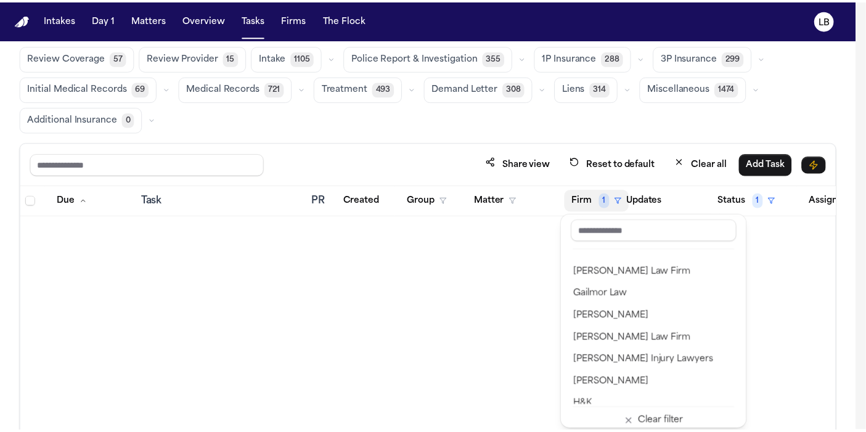
scroll to position [1151, 0]
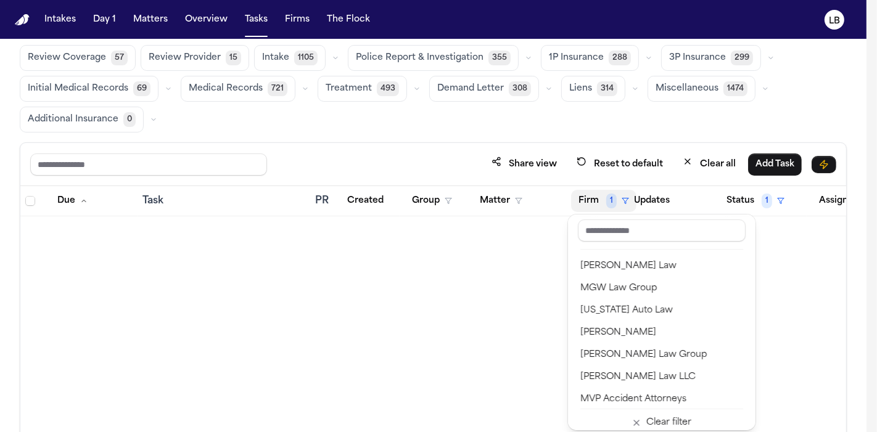
click at [151, 23] on div "Intakes Day 1 Matters Overview Tasks Firms The Flock LB Global Filters Review C…" at bounding box center [433, 216] width 866 height 432
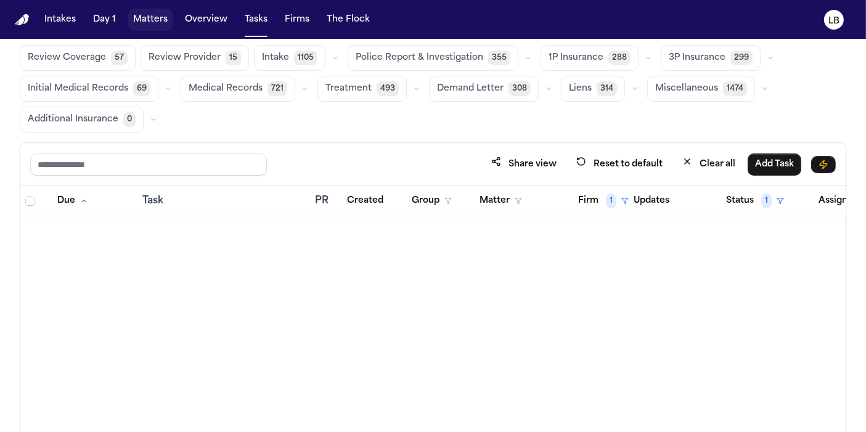
drag, startPoint x: 151, startPoint y: 22, endPoint x: 170, endPoint y: 23, distance: 19.2
click at [151, 22] on button "Matters" at bounding box center [150, 20] width 44 height 22
click at [151, 18] on button "Matters" at bounding box center [150, 20] width 44 height 22
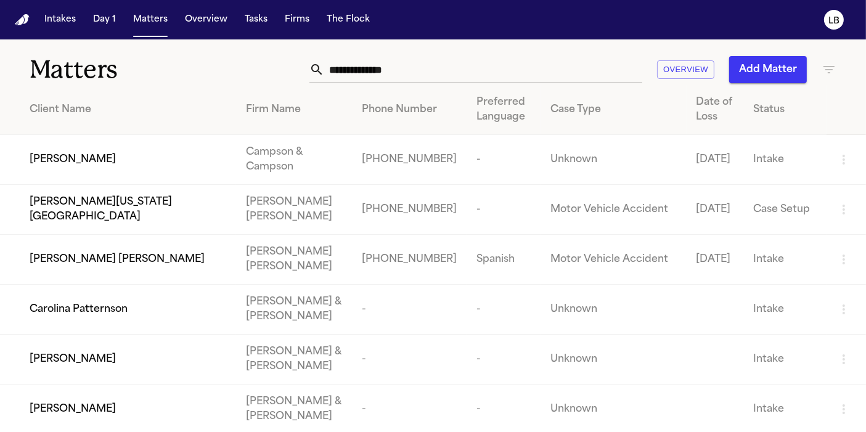
click at [433, 70] on input "text" at bounding box center [483, 69] width 318 height 27
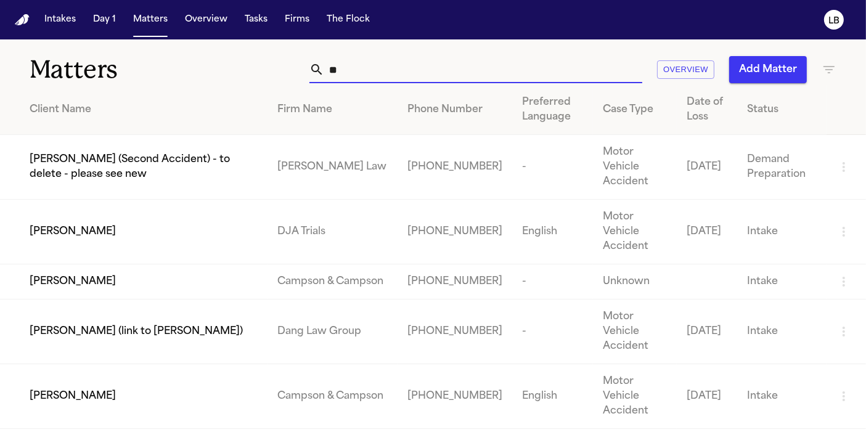
type input "*"
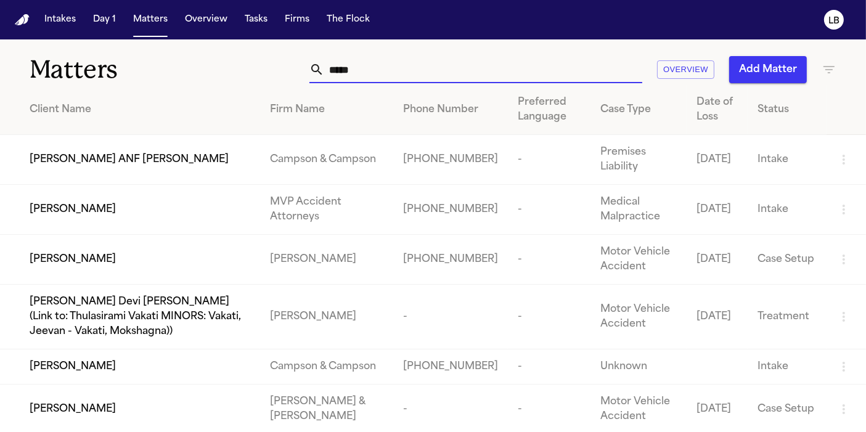
type input "*****"
click at [296, 405] on td "Beck & Beck" at bounding box center [326, 410] width 133 height 50
click at [51, 405] on span "Austin Hail" at bounding box center [73, 409] width 86 height 15
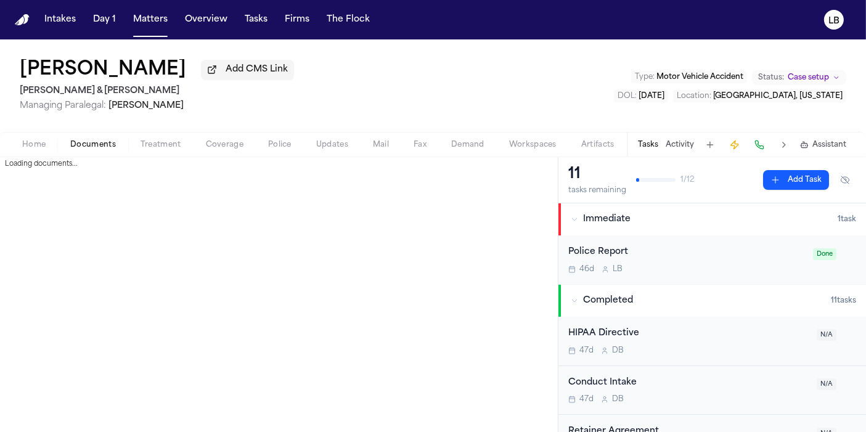
click at [102, 147] on span "Documents" at bounding box center [93, 145] width 46 height 10
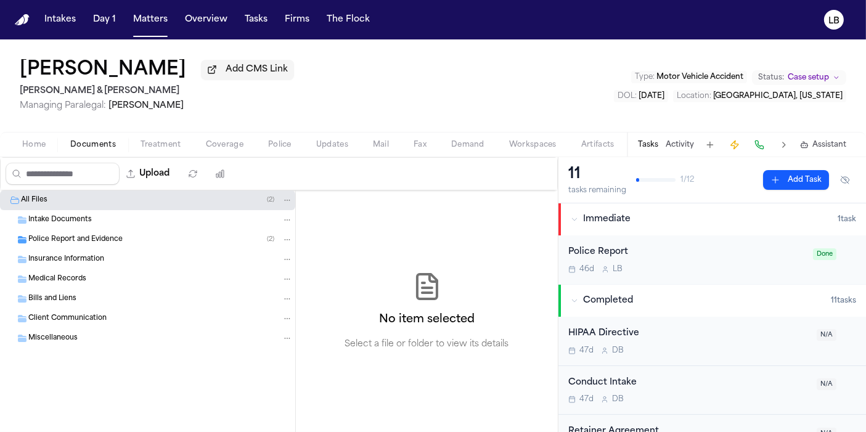
click at [88, 241] on span "Police Report and Evidence" at bounding box center [75, 240] width 94 height 10
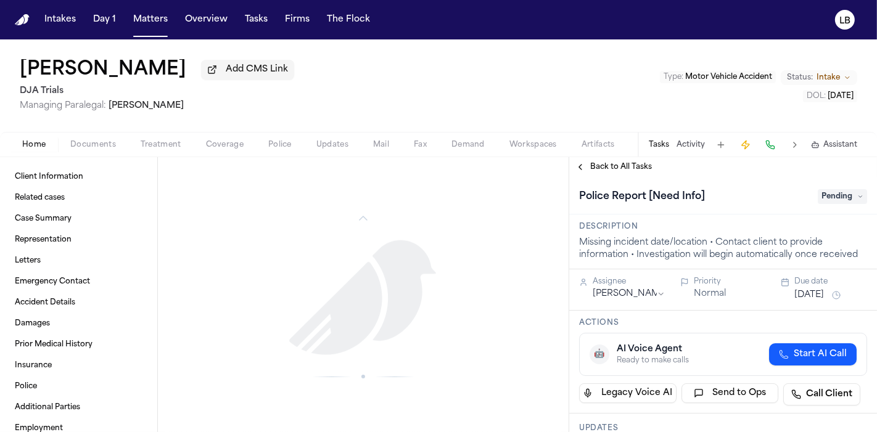
scroll to position [1076, 0]
click at [90, 144] on span "Documents" at bounding box center [93, 145] width 46 height 10
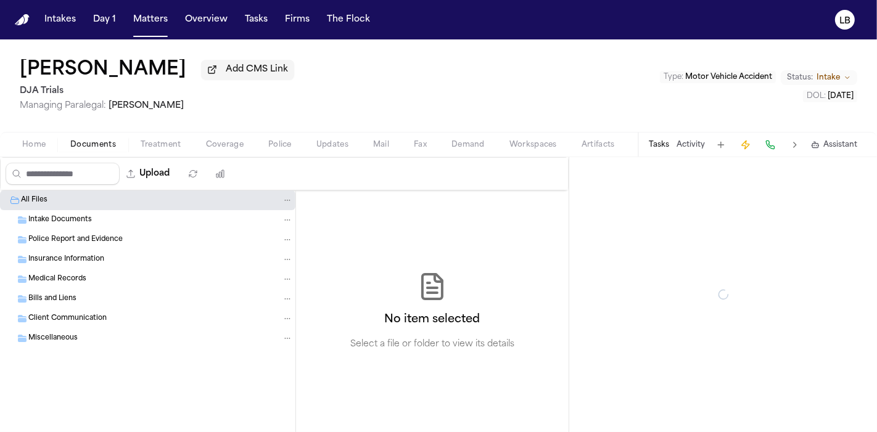
click at [22, 159] on div "Upload" at bounding box center [119, 174] width 236 height 32
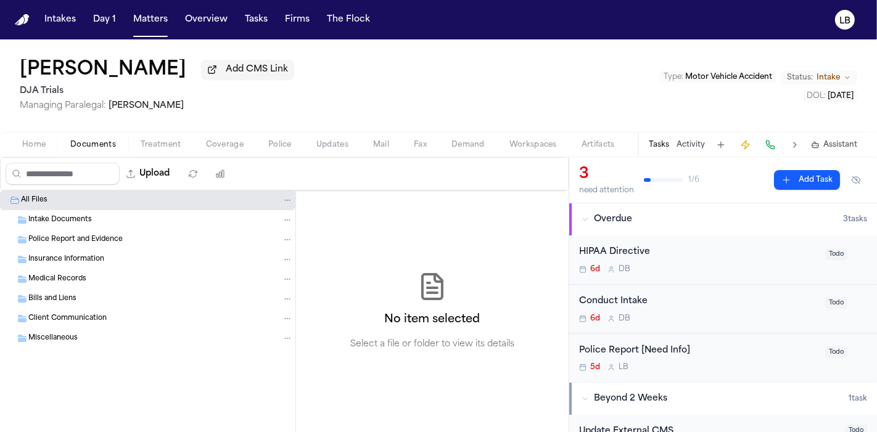
click at [41, 147] on span "Home" at bounding box center [33, 145] width 23 height 10
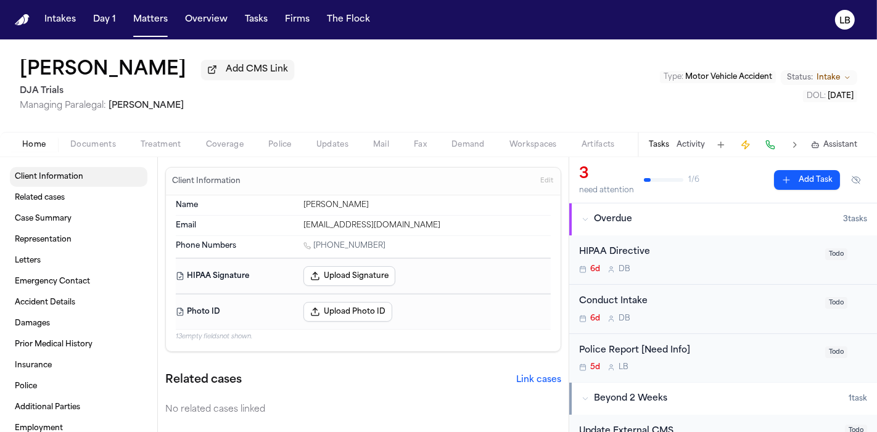
click at [55, 179] on span "Client Information" at bounding box center [49, 177] width 68 height 10
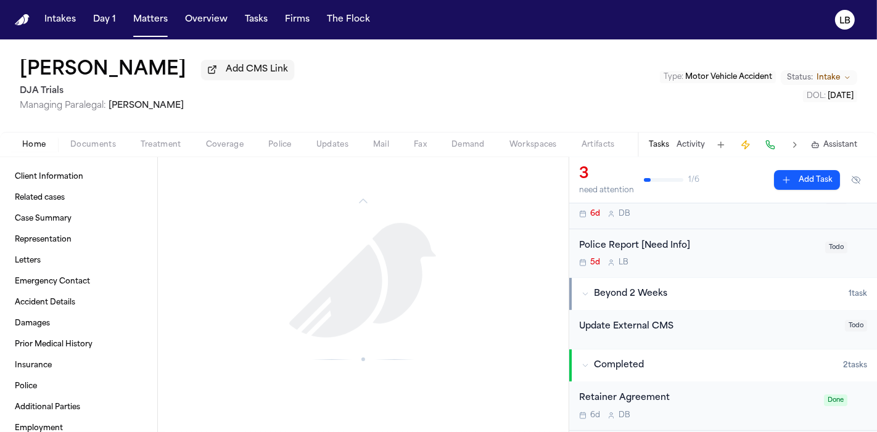
scroll to position [150, 0]
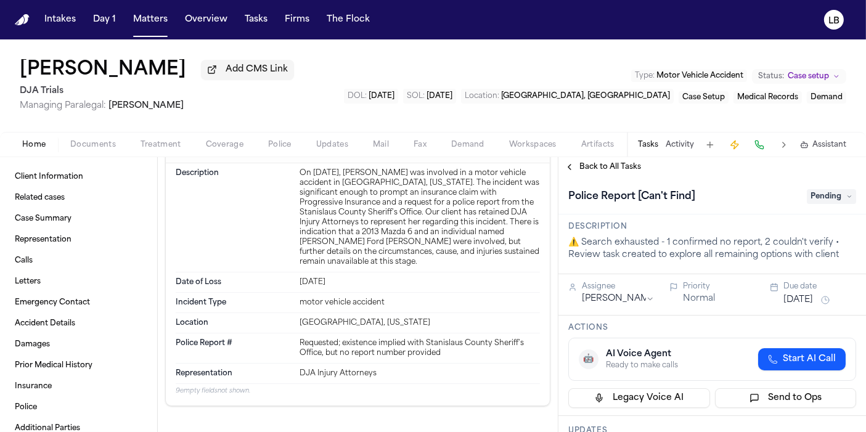
scroll to position [1507, 0]
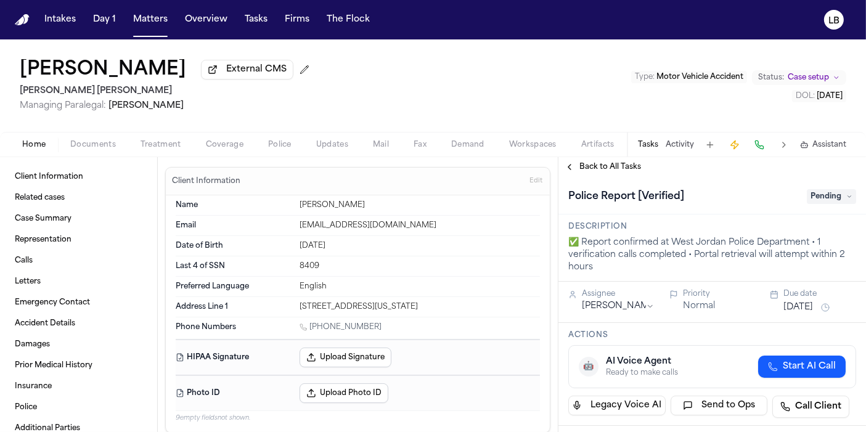
drag, startPoint x: 173, startPoint y: 68, endPoint x: 94, endPoint y: 70, distance: 78.9
click at [94, 70] on div "[PERSON_NAME] External CMS" at bounding box center [167, 70] width 295 height 22
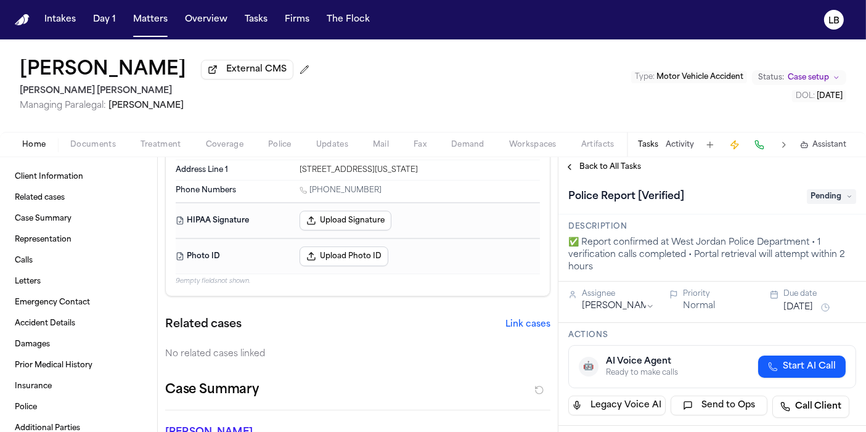
scroll to position [205, 0]
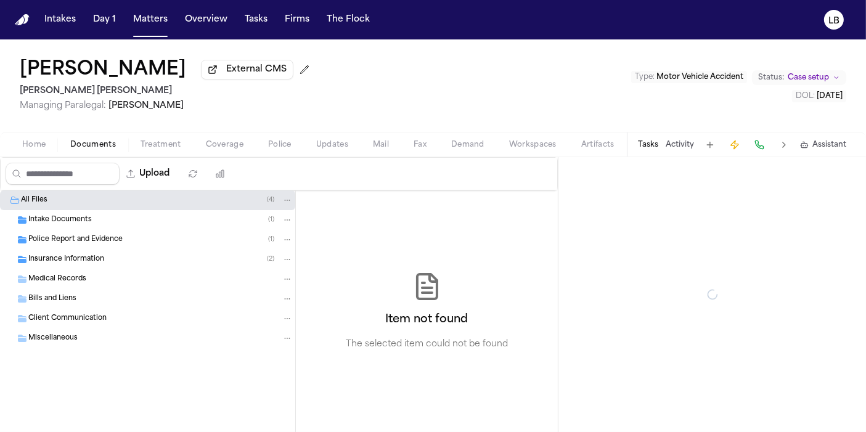
click at [93, 139] on button "Documents" at bounding box center [93, 145] width 70 height 15
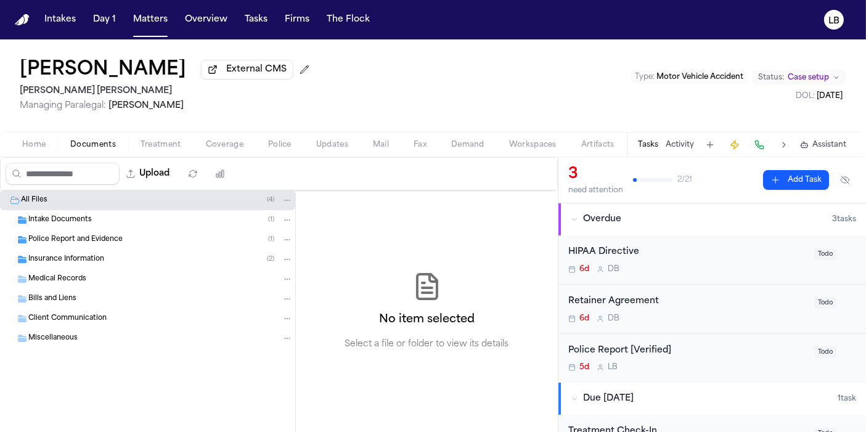
click at [115, 237] on span "Police Report and Evidence" at bounding box center [75, 240] width 94 height 10
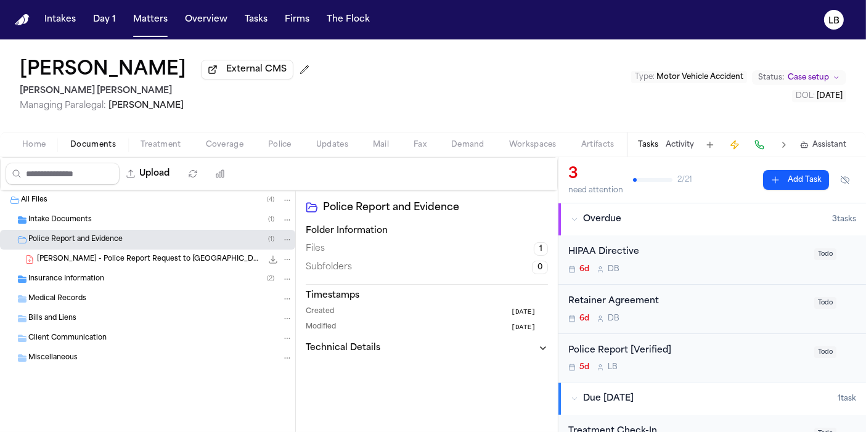
click at [46, 141] on button "Home" at bounding box center [34, 145] width 48 height 15
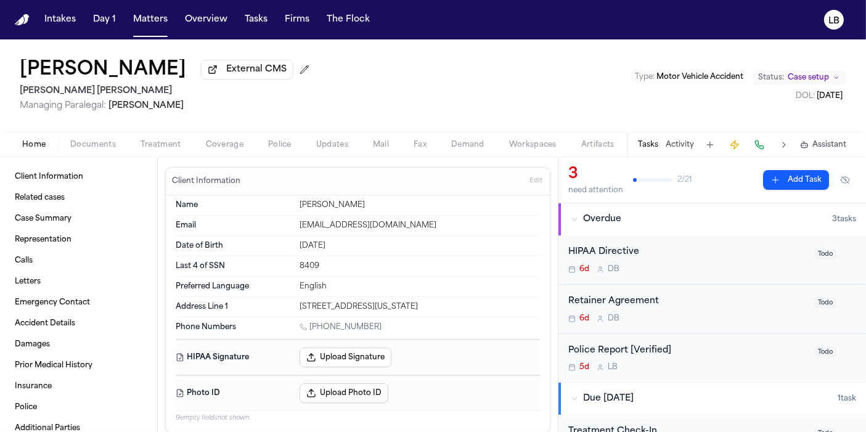
click at [276, 149] on span "Police" at bounding box center [279, 145] width 23 height 10
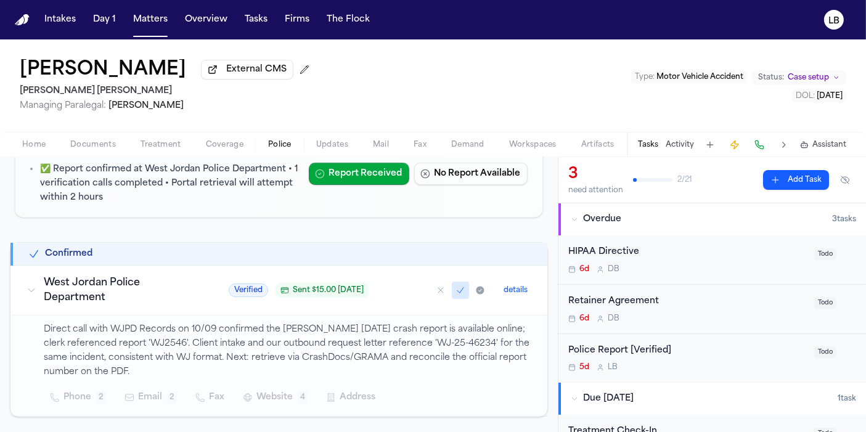
scroll to position [137, 0]
drag, startPoint x: 177, startPoint y: 340, endPoint x: 213, endPoint y: 340, distance: 36.4
click at [213, 340] on p "Direct call with WJPD Records on 10/09 confirmed the [PERSON_NAME] [DATE] crash…" at bounding box center [288, 350] width 489 height 56
copy p "WJ2546"
click at [459, 335] on p "Direct call with WJPD Records on 10/09 confirmed the [PERSON_NAME] [DATE] crash…" at bounding box center [288, 350] width 489 height 56
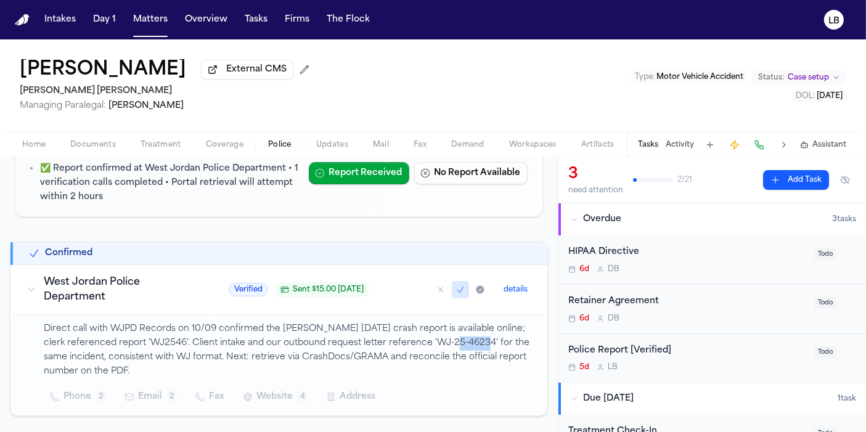
drag, startPoint x: 459, startPoint y: 340, endPoint x: 490, endPoint y: 340, distance: 30.2
click at [490, 340] on p "Direct call with WJPD Records on 10/09 confirmed the [PERSON_NAME] [DATE] crash…" at bounding box center [288, 350] width 489 height 56
drag, startPoint x: 484, startPoint y: 343, endPoint x: 477, endPoint y: 344, distance: 6.9
click at [484, 343] on p "Direct call with WJPD Records on 10/09 confirmed the [PERSON_NAME] [DATE] crash…" at bounding box center [288, 350] width 489 height 56
click at [477, 344] on p "Direct call with WJPD Records on 10/09 confirmed the [PERSON_NAME] [DATE] crash…" at bounding box center [288, 350] width 489 height 56
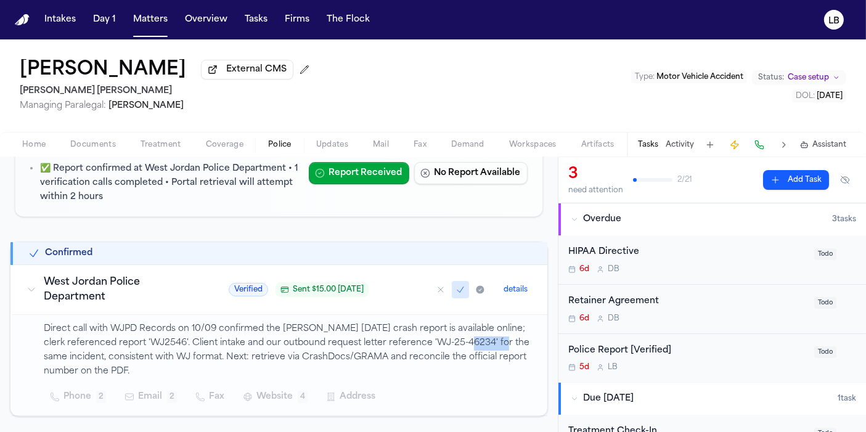
drag, startPoint x: 477, startPoint y: 342, endPoint x: 517, endPoint y: 338, distance: 40.3
click at [517, 338] on p "Direct call with WJPD Records on 10/09 confirmed the [PERSON_NAME] [DATE] crash…" at bounding box center [288, 350] width 489 height 56
copy p "25-46234"
drag, startPoint x: 459, startPoint y: 340, endPoint x: 519, endPoint y: 346, distance: 59.5
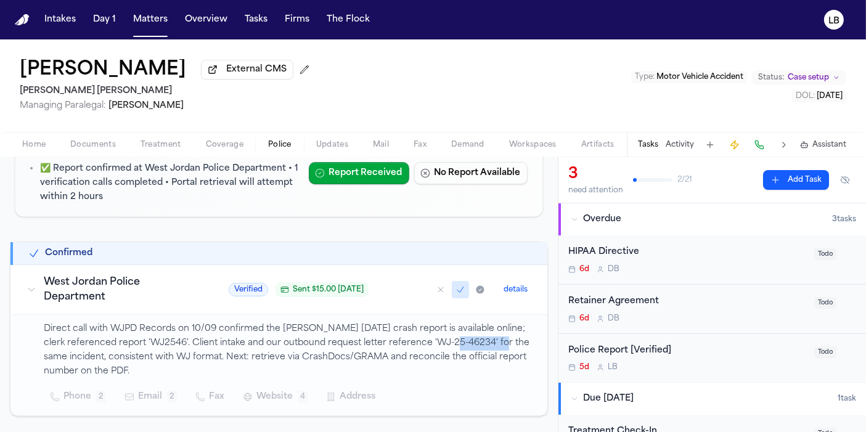
click at [519, 346] on p "Direct call with WJPD Records on 10/09 confirmed the [PERSON_NAME] [DATE] crash…" at bounding box center [288, 350] width 489 height 56
copy p "WJ-25-46234"
drag, startPoint x: 280, startPoint y: 327, endPoint x: 365, endPoint y: 322, distance: 85.2
click at [365, 322] on p "Direct call with WJPD Records on 10/09 confirmed the [PERSON_NAME] [DATE] crash…" at bounding box center [288, 350] width 489 height 56
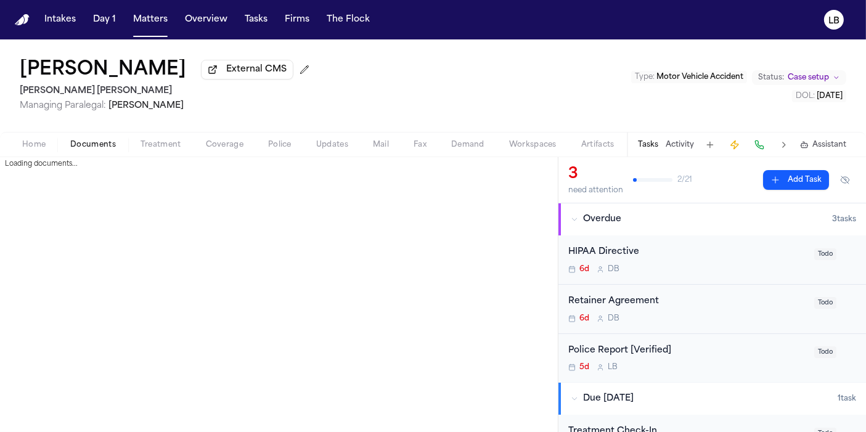
click at [99, 142] on span "Documents" at bounding box center [93, 145] width 46 height 10
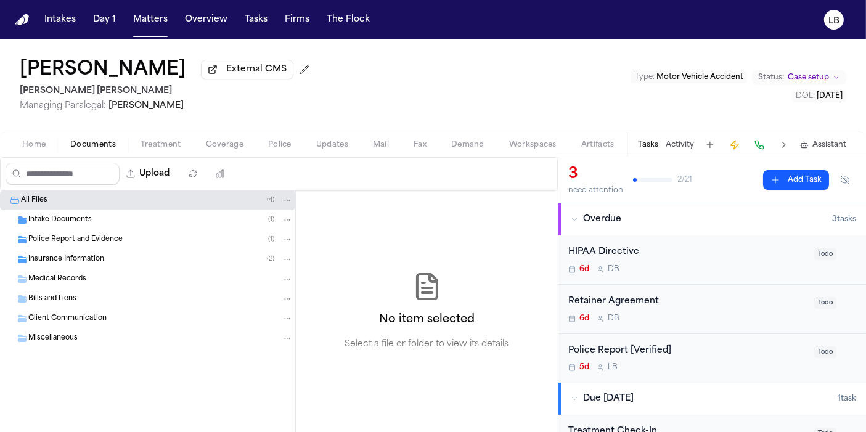
click at [28, 152] on span "button" at bounding box center [34, 151] width 38 height 1
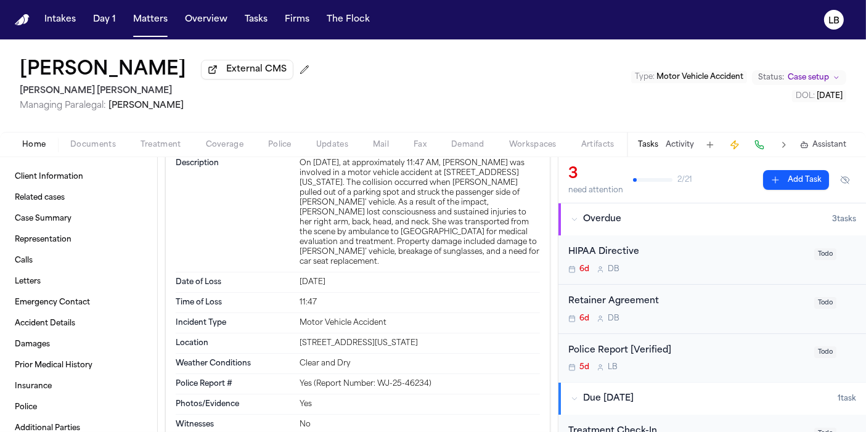
scroll to position [1507, 0]
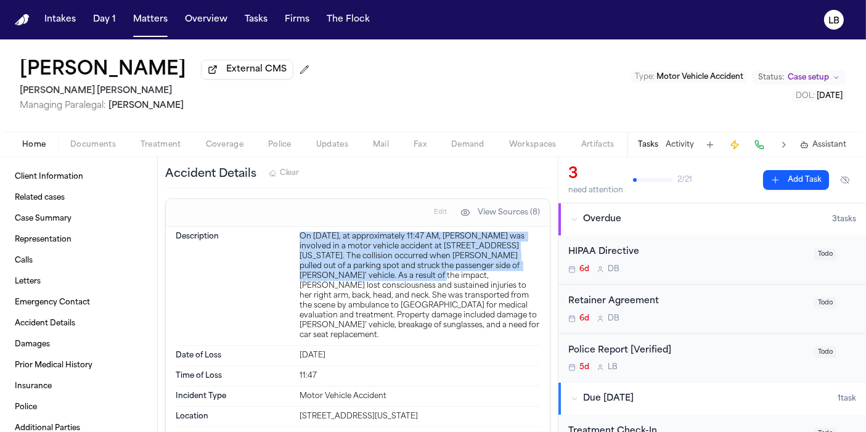
drag, startPoint x: 297, startPoint y: 210, endPoint x: 396, endPoint y: 254, distance: 108.5
click at [396, 254] on div "On [DATE], at approximately 11:47 AM, [PERSON_NAME] was involved in a motor veh…" at bounding box center [420, 286] width 240 height 109
copy div "On [DATE], at approximately 11:47 AM, [PERSON_NAME] was involved in a motor veh…"
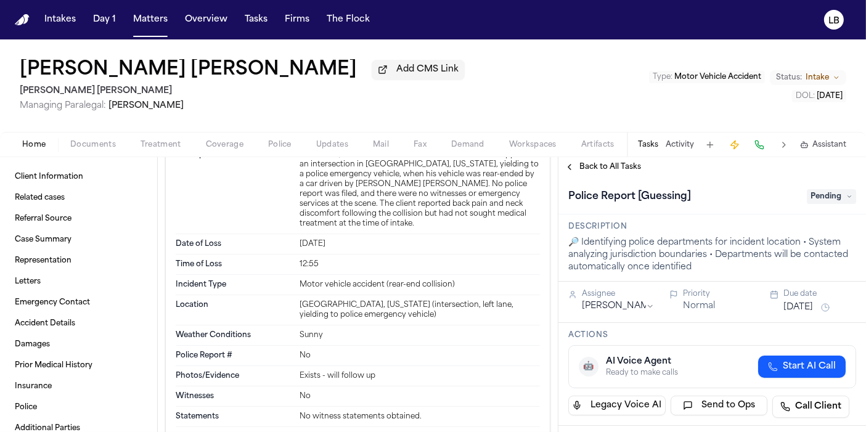
scroll to position [822, 0]
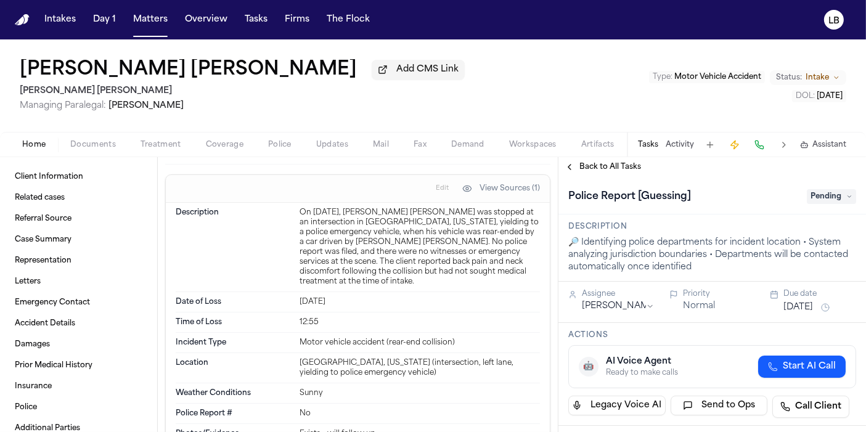
click at [813, 194] on span "Pending" at bounding box center [831, 196] width 49 height 15
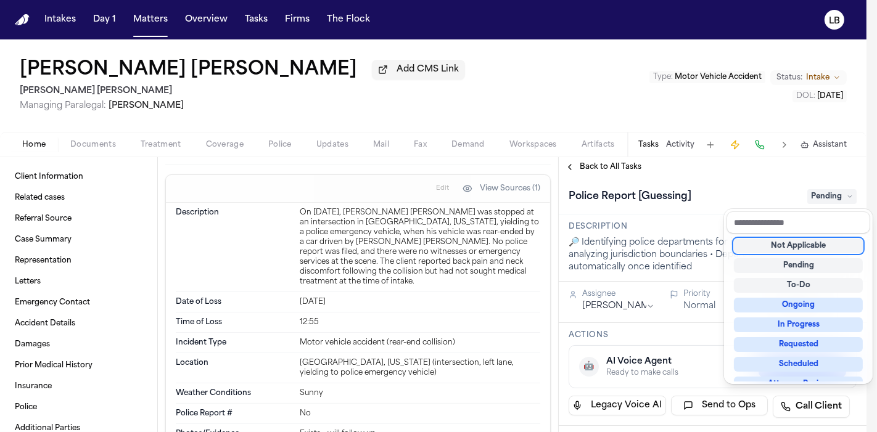
click at [821, 244] on div "Not Applicable" at bounding box center [798, 246] width 129 height 15
click at [154, 27] on div "Intakes Day 1 Matters Overview Tasks Firms The Flock LB [PERSON_NAME] [PERSON_N…" at bounding box center [433, 216] width 866 height 432
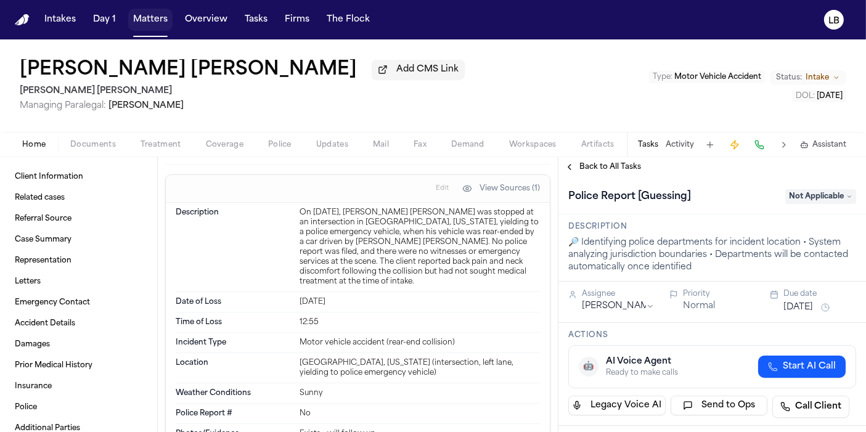
drag, startPoint x: 153, startPoint y: 15, endPoint x: 155, endPoint y: 2, distance: 13.1
click at [153, 15] on button "Matters" at bounding box center [150, 20] width 44 height 22
click at [148, 22] on button "Matters" at bounding box center [150, 20] width 44 height 22
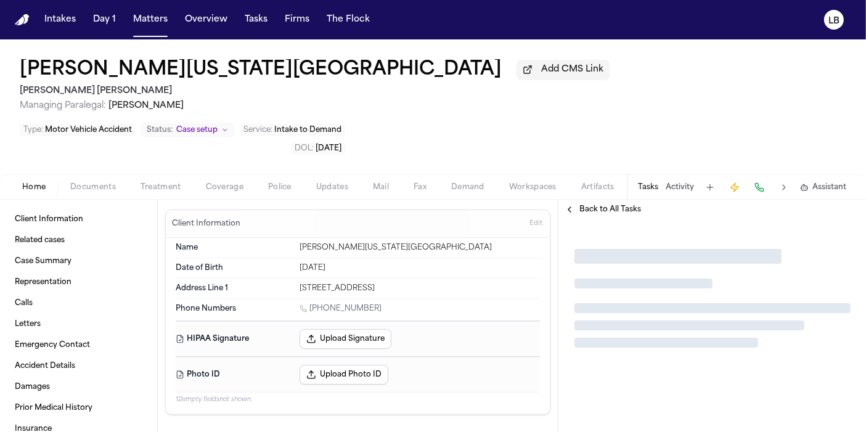
click at [115, 180] on button "Documents" at bounding box center [93, 187] width 70 height 15
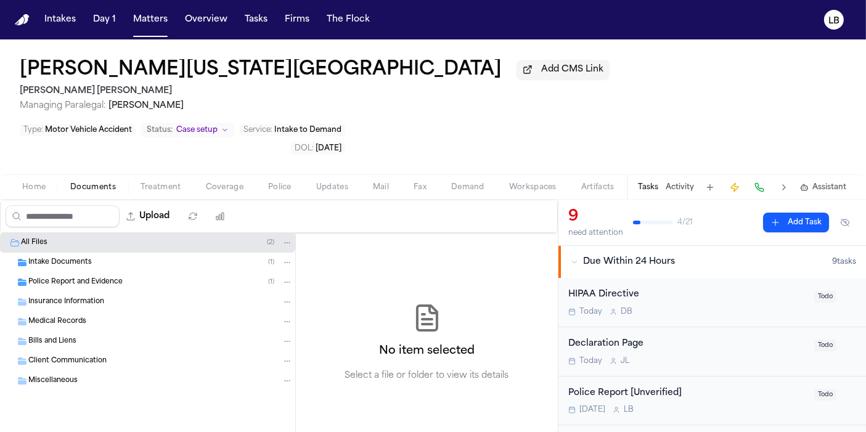
click at [75, 277] on span "Police Report and Evidence" at bounding box center [75, 282] width 94 height 10
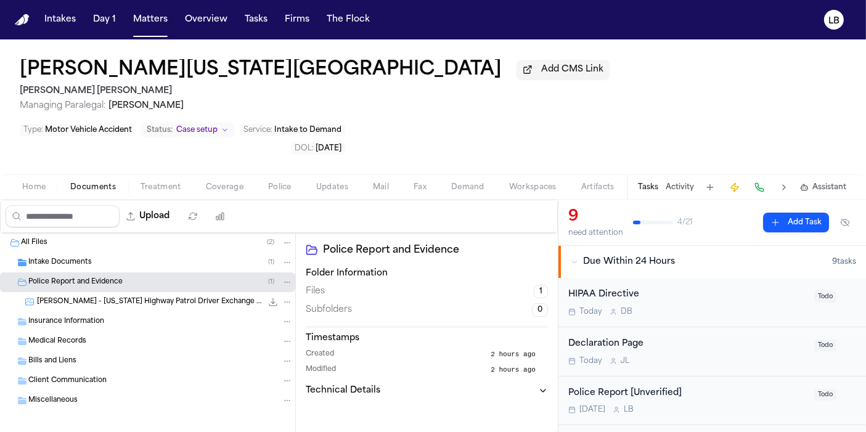
click at [93, 297] on span "[PERSON_NAME] - [US_STATE] Highway Patrol Driver Exchange Form - [DATE]" at bounding box center [149, 302] width 225 height 10
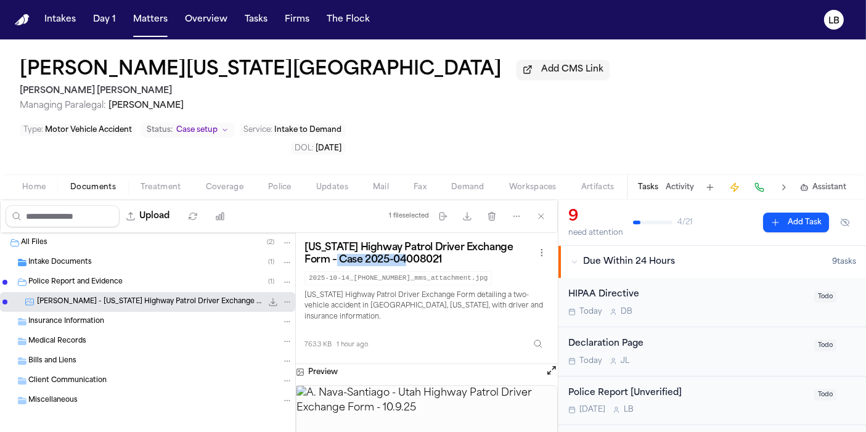
drag, startPoint x: 331, startPoint y: 213, endPoint x: 422, endPoint y: 215, distance: 91.9
click at [422, 242] on h3 "[US_STATE] Highway Patrol Driver Exchange Form – Case 2025-04008021" at bounding box center [420, 254] width 230 height 25
copy h3 "2025-04008021"
click at [169, 205] on button "Upload" at bounding box center [148, 216] width 57 height 22
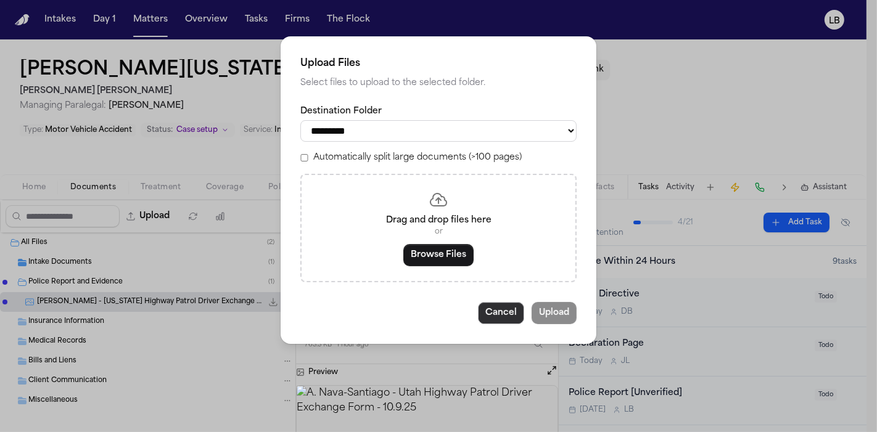
click at [509, 318] on button "Cancel" at bounding box center [501, 313] width 46 height 22
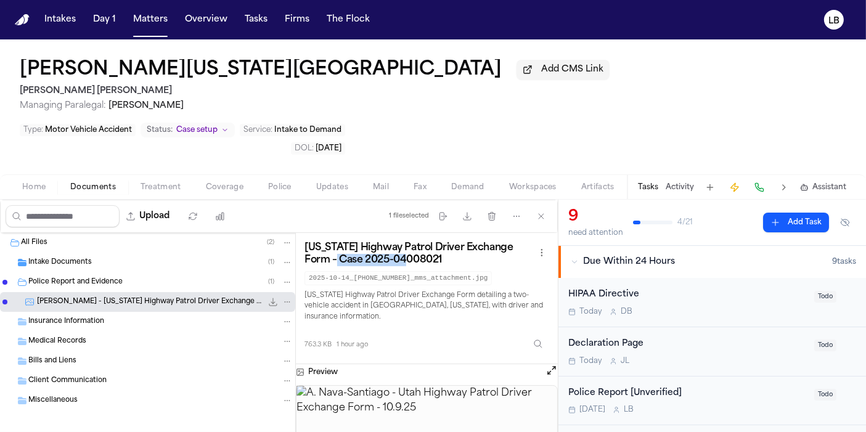
copy h3 "2025-04008021"
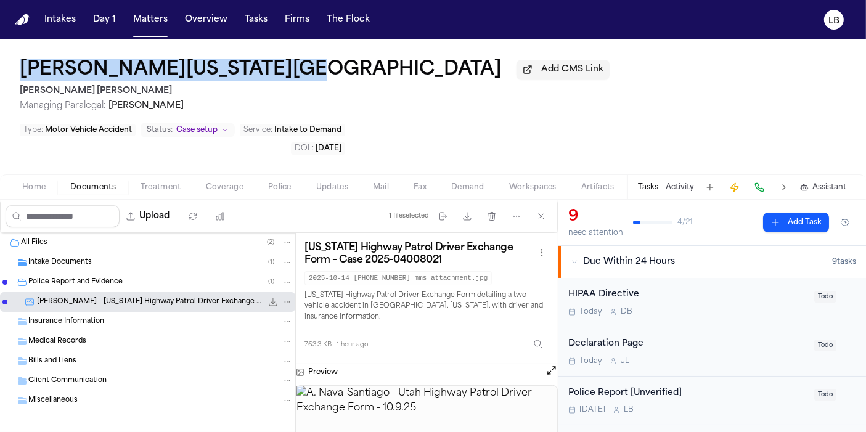
drag, startPoint x: 17, startPoint y: 60, endPoint x: 265, endPoint y: 59, distance: 247.9
click at [269, 59] on div "[PERSON_NAME][US_STATE] Add CMS Link [PERSON_NAME] [PERSON_NAME] Managing Paral…" at bounding box center [433, 106] width 866 height 135
copy h1 "[PERSON_NAME][US_STATE][GEOGRAPHIC_DATA]"
drag, startPoint x: 856, startPoint y: 97, endPoint x: 800, endPoint y: 96, distance: 55.5
click at [800, 96] on div "[PERSON_NAME][US_STATE] Add CMS Link [PERSON_NAME] [PERSON_NAME] Managing Paral…" at bounding box center [433, 106] width 866 height 135
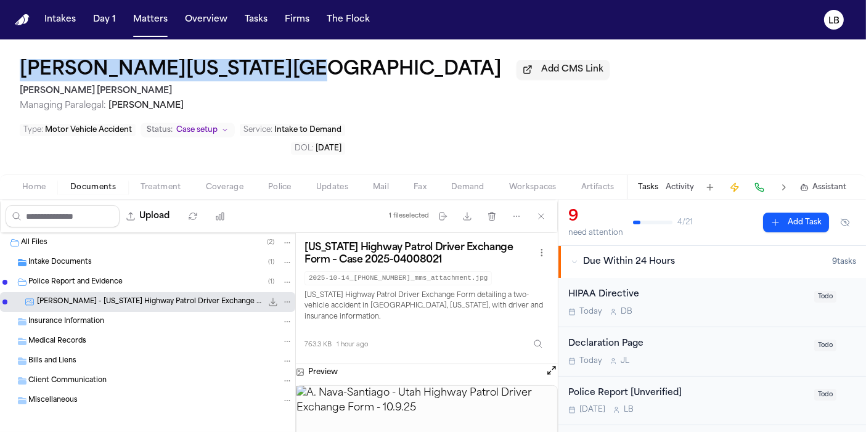
copy span "[DATE]"
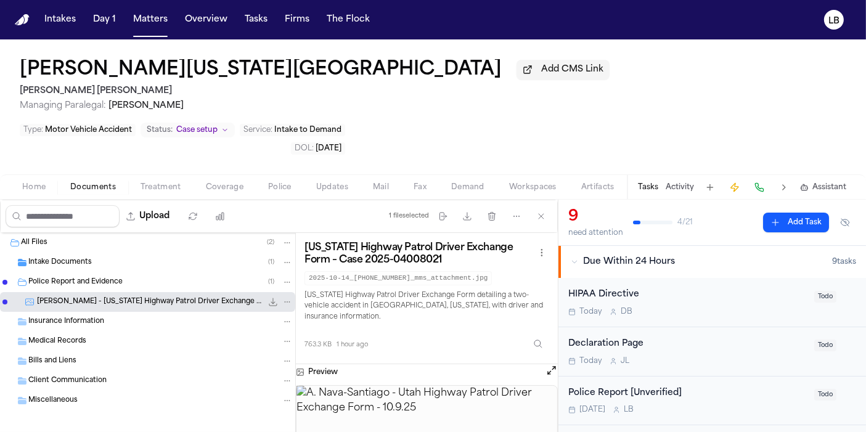
click at [274, 292] on div "[PERSON_NAME] - [US_STATE] Highway Patrol Driver Exchange Form - [DATE] 763.3 K…" at bounding box center [147, 302] width 295 height 20
click at [271, 297] on icon "File: A. Nava-Santiago - Utah Highway Patrol Driver Exchange Form - 10.9.25" at bounding box center [273, 302] width 10 height 10
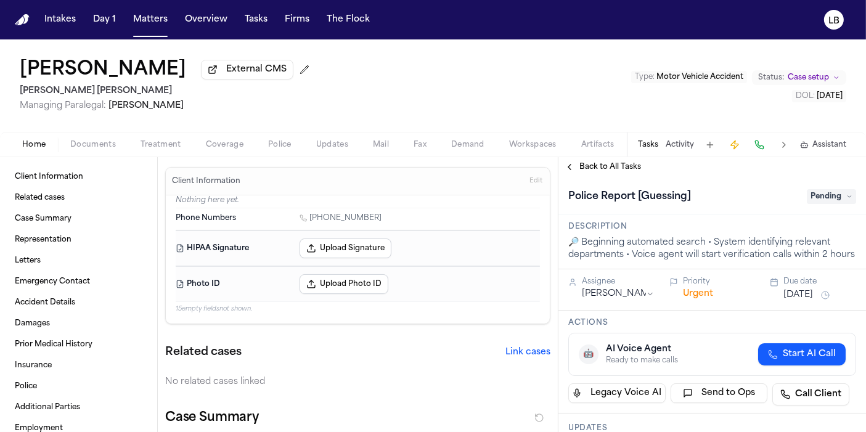
click at [93, 155] on div "Home Documents Treatment Coverage Police Updates Mail Fax Demand Workspaces Art…" at bounding box center [433, 144] width 866 height 25
click at [95, 148] on span "Documents" at bounding box center [93, 145] width 46 height 10
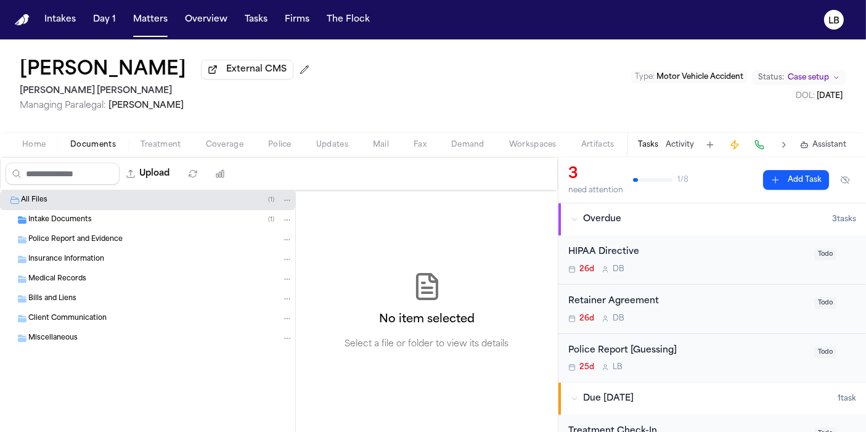
click at [87, 215] on span "Intake Documents" at bounding box center [60, 220] width 64 height 10
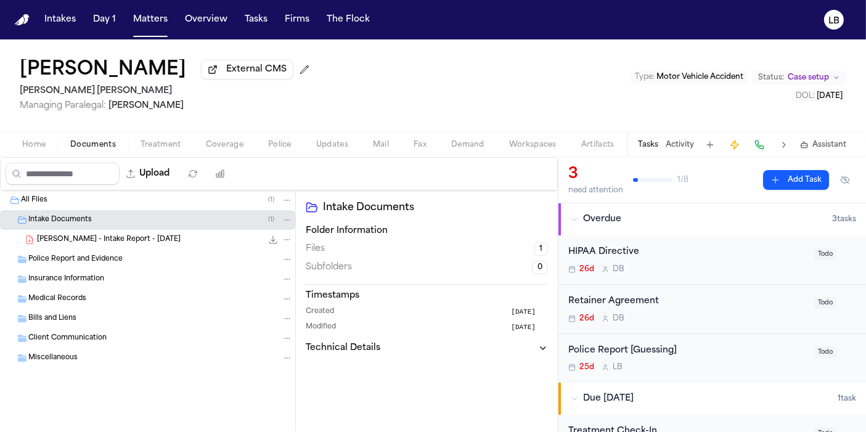
click at [94, 235] on span "[PERSON_NAME] - Intake Report - [DATE]" at bounding box center [109, 240] width 144 height 10
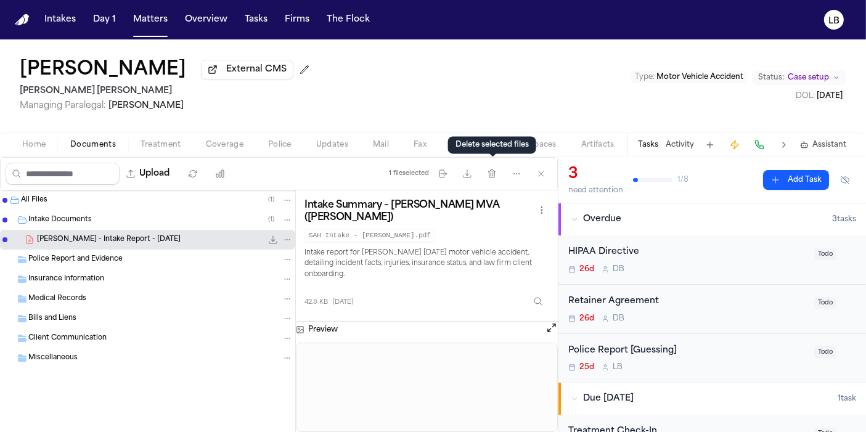
click at [480, 176] on div "1 file selected Move files Download files Delete files More actions Clear selec…" at bounding box center [470, 174] width 173 height 32
click at [471, 176] on icon "button" at bounding box center [467, 173] width 7 height 7
click at [36, 146] on span "Home" at bounding box center [33, 145] width 23 height 10
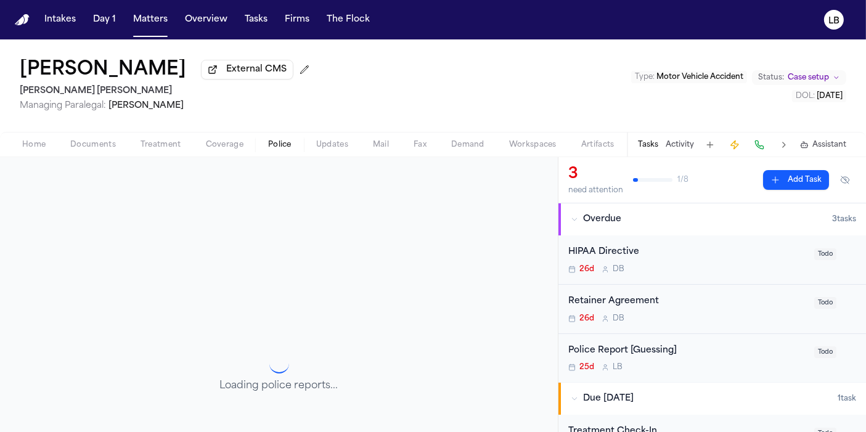
click at [262, 141] on button "Police" at bounding box center [280, 145] width 48 height 15
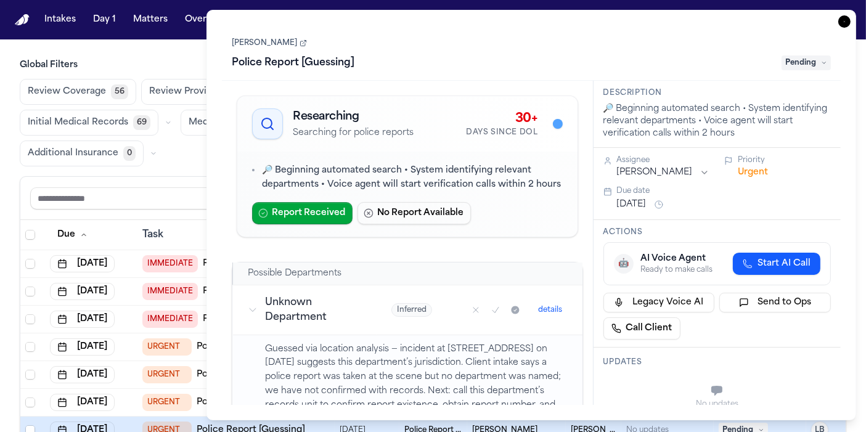
scroll to position [68, 0]
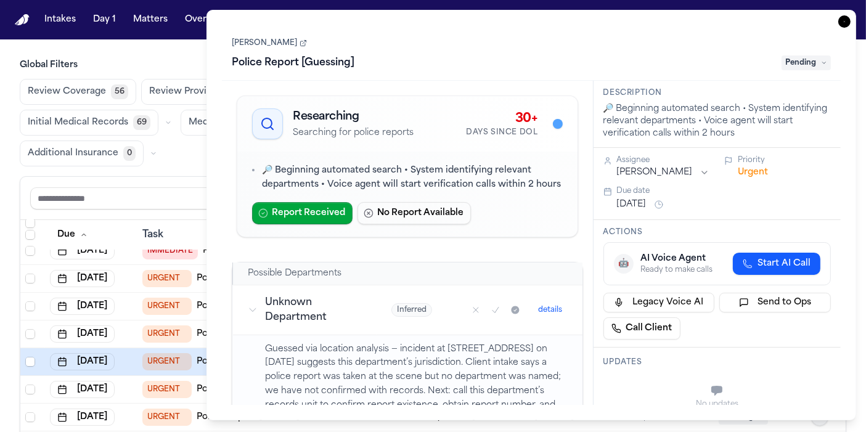
click at [840, 16] on icon "button" at bounding box center [845, 21] width 12 height 12
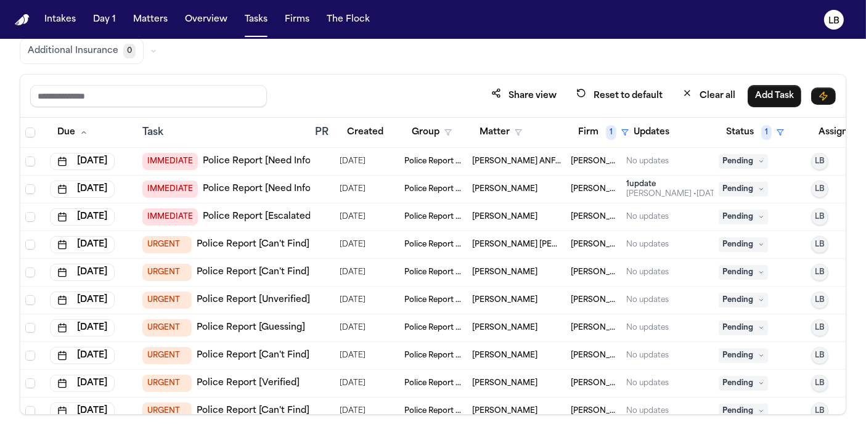
click at [280, 328] on link "Police Report [Guessing]" at bounding box center [251, 328] width 109 height 12
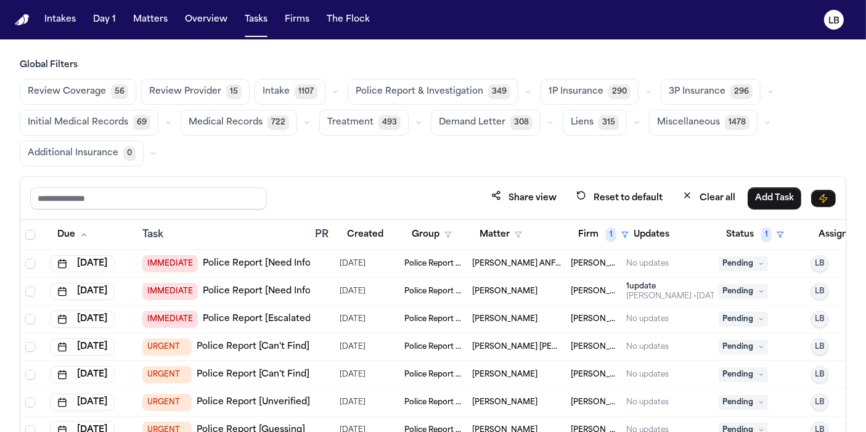
click at [517, 259] on span "[PERSON_NAME] ANF [PERSON_NAME]" at bounding box center [516, 264] width 89 height 10
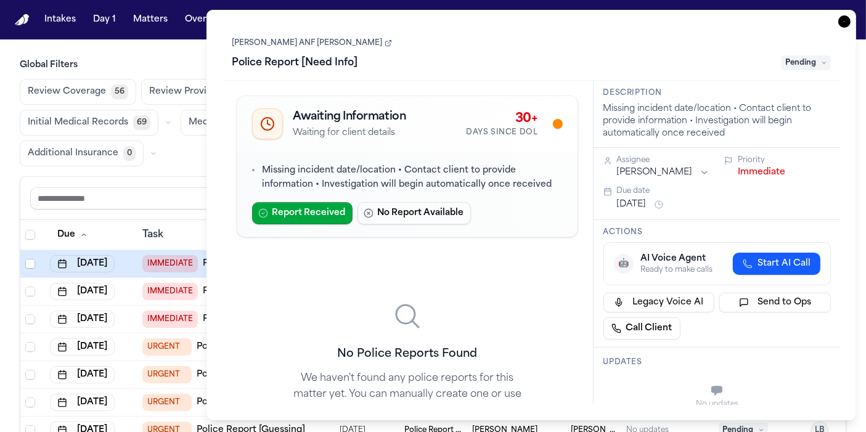
click at [291, 46] on link "[PERSON_NAME] ANF [PERSON_NAME]" at bounding box center [312, 43] width 160 height 10
click at [841, 20] on icon "button" at bounding box center [845, 21] width 12 height 12
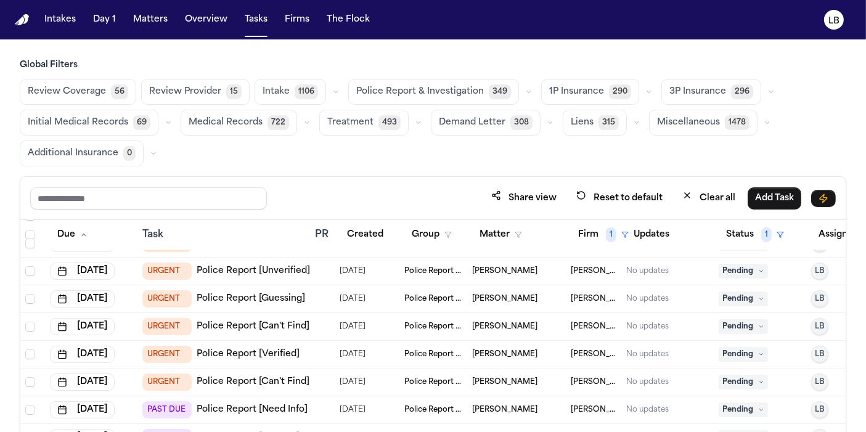
scroll to position [137, 0]
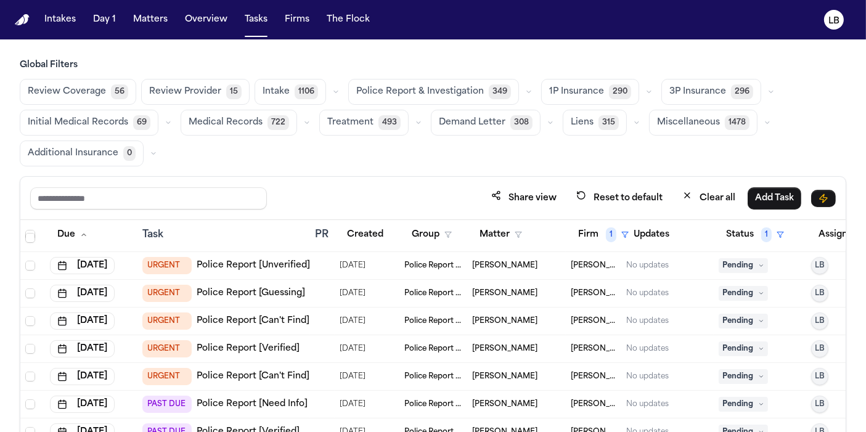
click at [507, 347] on span "[PERSON_NAME]" at bounding box center [504, 349] width 65 height 10
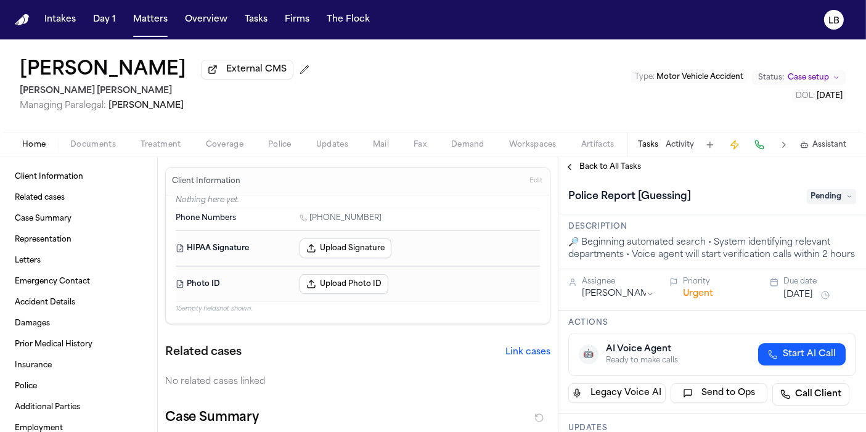
click at [96, 144] on span "Documents" at bounding box center [93, 145] width 46 height 10
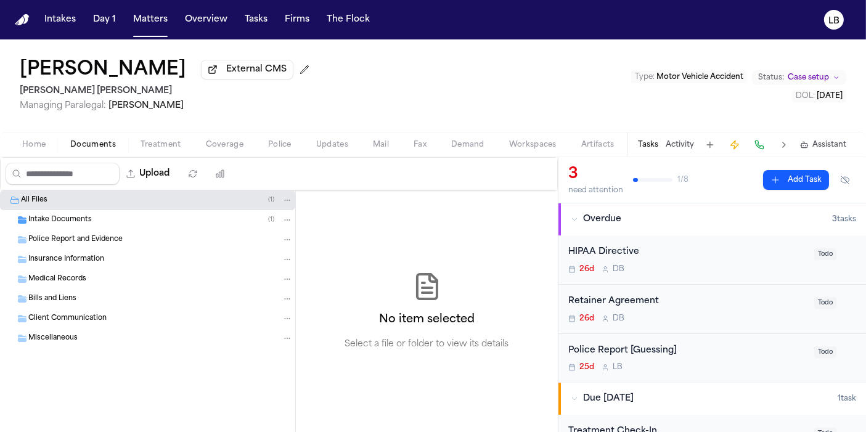
click at [86, 232] on div "Police Report and Evidence" at bounding box center [147, 240] width 295 height 20
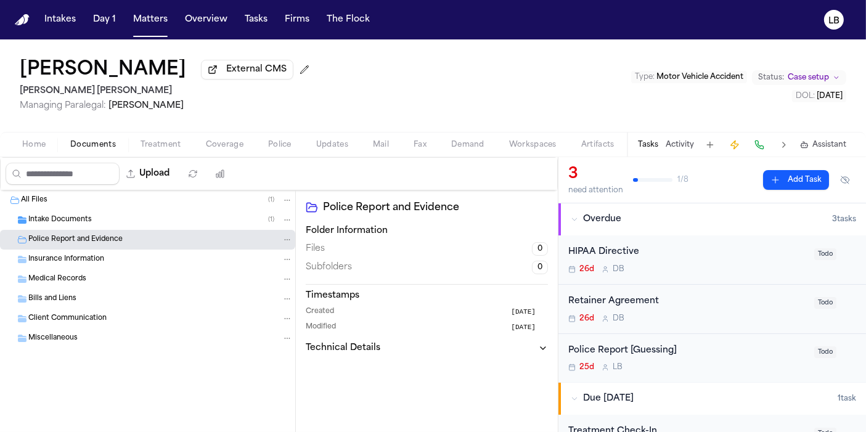
click at [81, 220] on span "Intake Documents" at bounding box center [60, 220] width 64 height 10
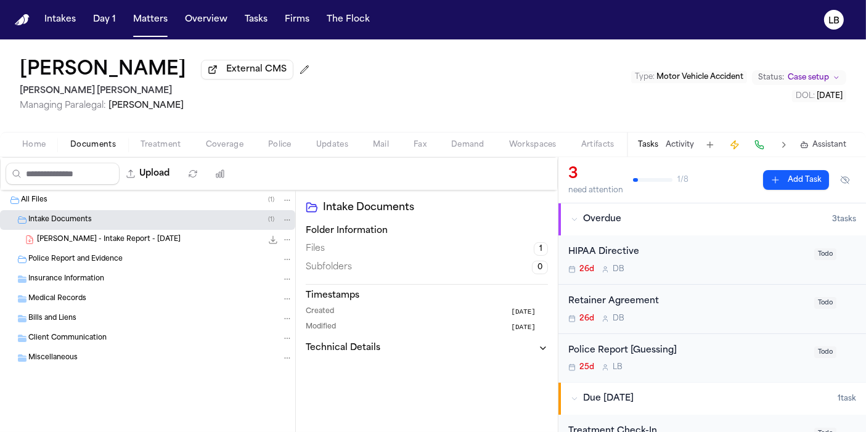
click at [81, 234] on div "[PERSON_NAME] - Intake Report - [DATE] 42.8 KB • PDF" at bounding box center [165, 240] width 256 height 12
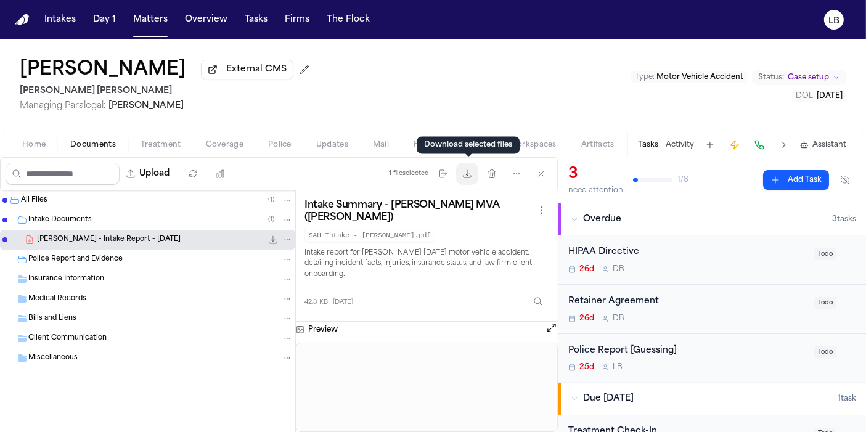
click at [471, 176] on icon "button" at bounding box center [467, 173] width 7 height 7
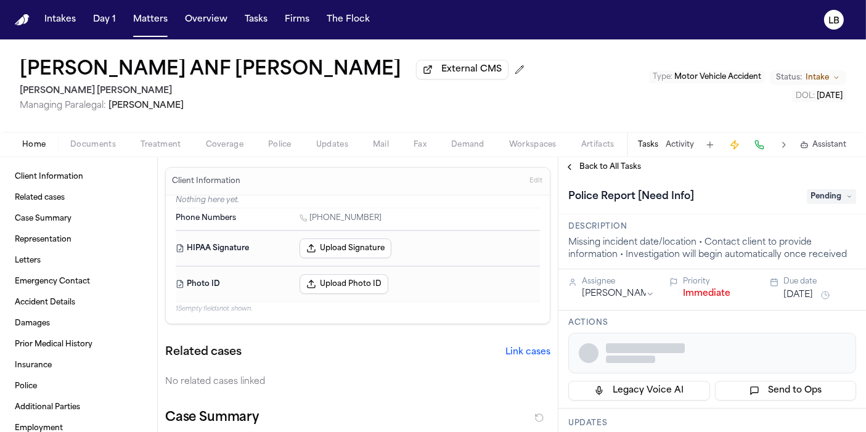
click at [83, 138] on button "Documents" at bounding box center [93, 145] width 70 height 15
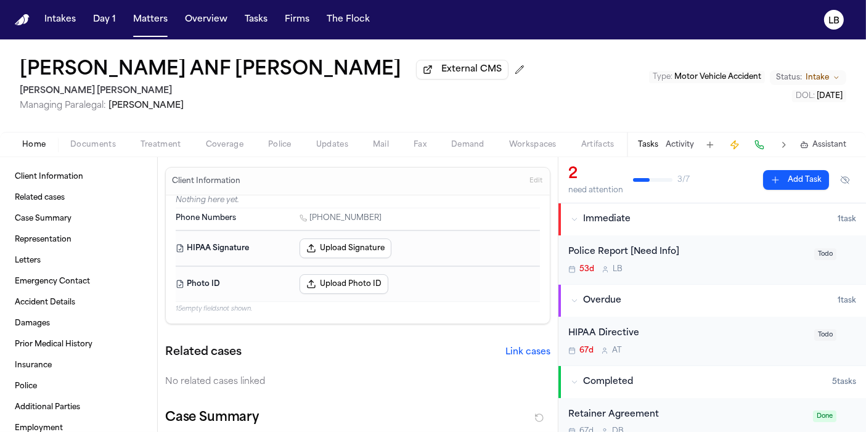
click at [27, 140] on span "Home" at bounding box center [33, 145] width 23 height 10
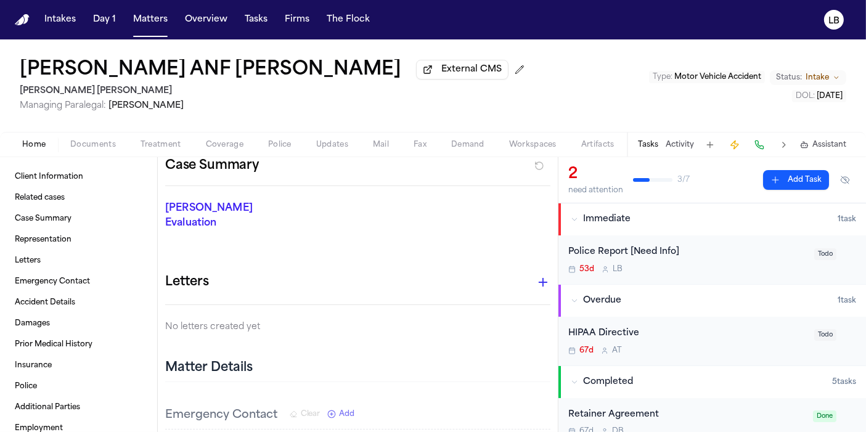
scroll to position [274, 0]
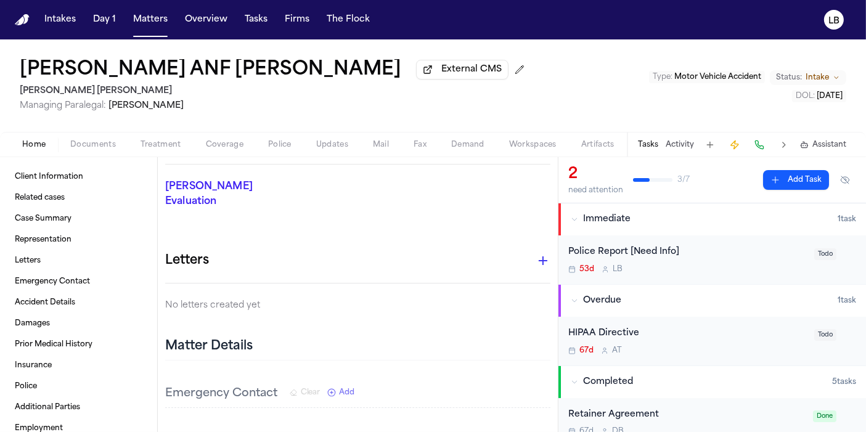
click at [274, 150] on button "Police" at bounding box center [280, 145] width 48 height 15
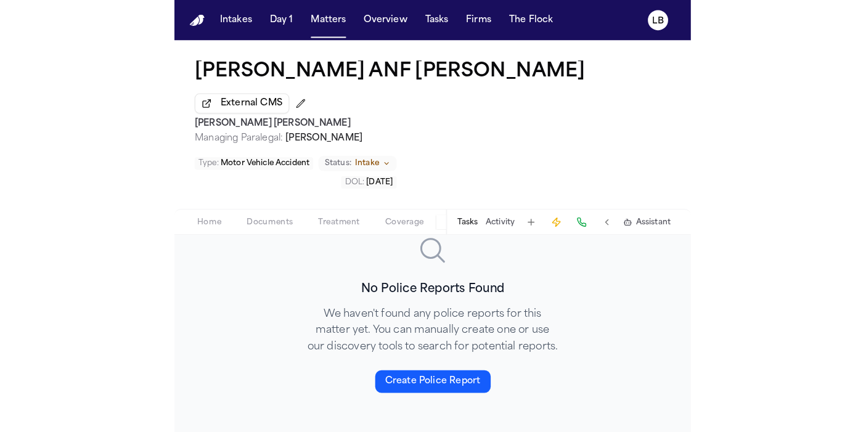
scroll to position [176, 0]
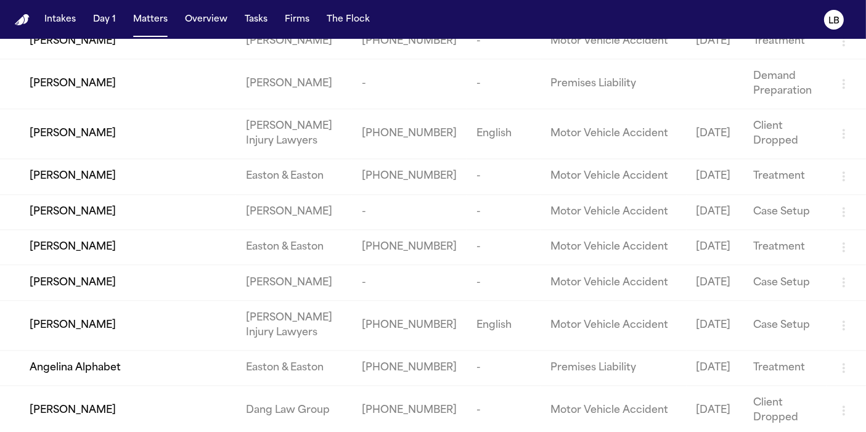
scroll to position [2946, 0]
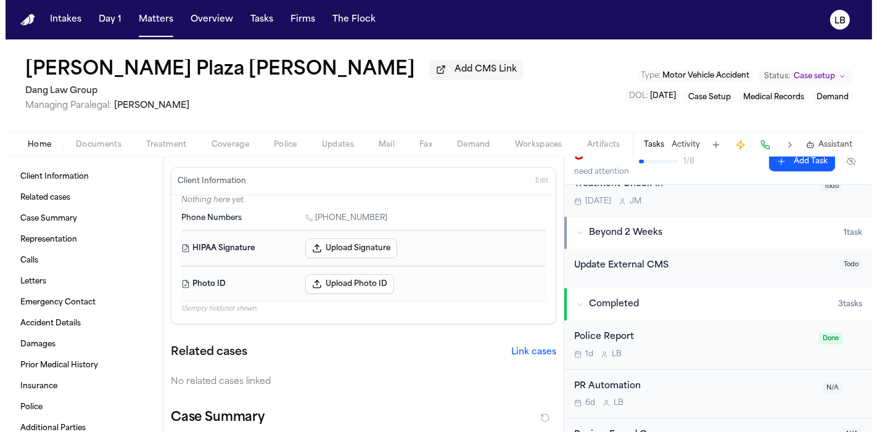
scroll to position [280, 0]
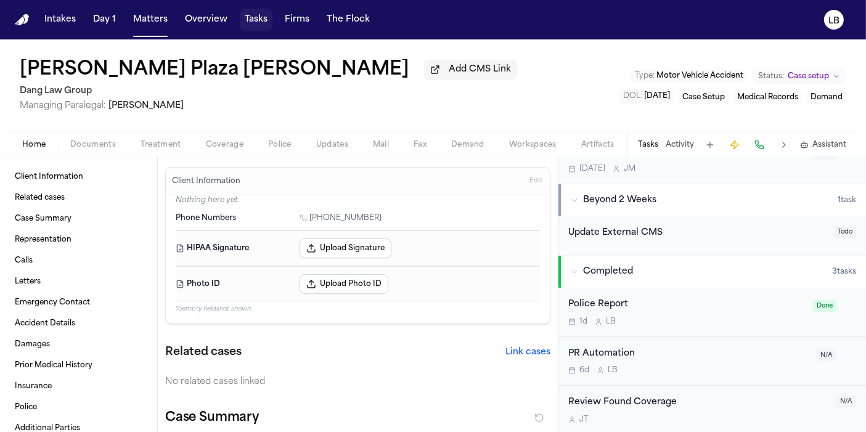
click at [268, 23] on button "Tasks" at bounding box center [256, 20] width 33 height 22
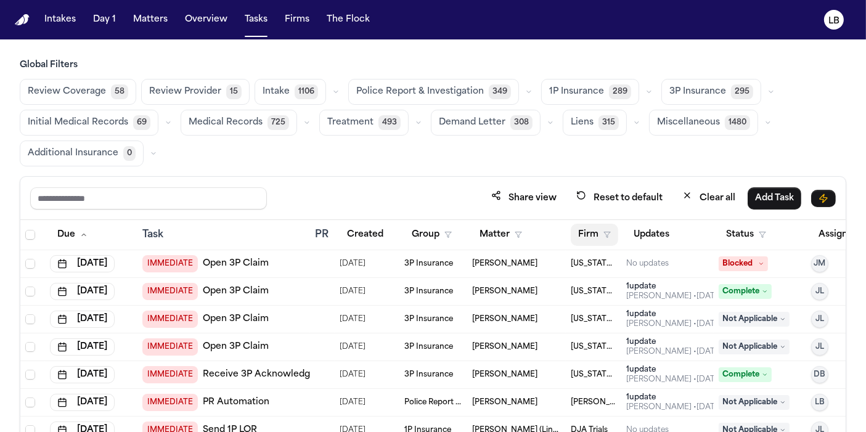
click at [594, 233] on button "Firm" at bounding box center [594, 235] width 47 height 22
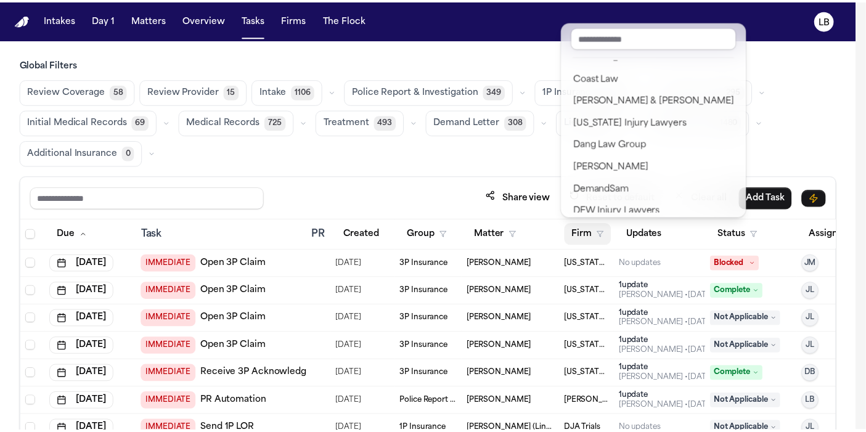
scroll to position [342, 0]
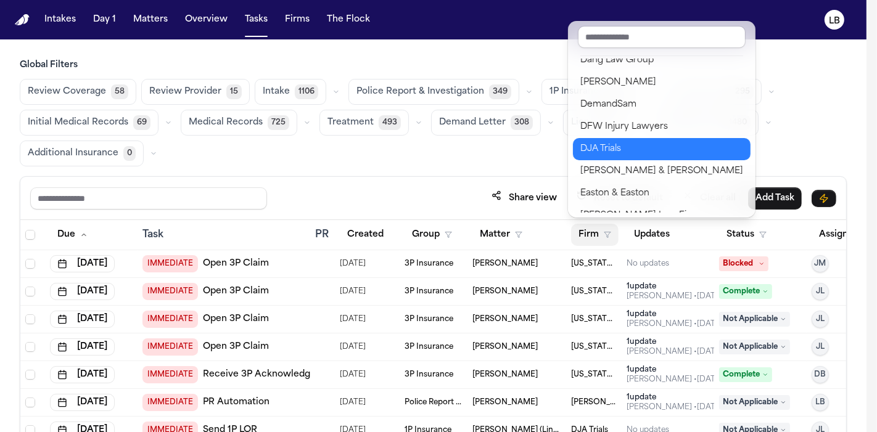
click at [620, 142] on div "DJA Trials" at bounding box center [661, 149] width 163 height 15
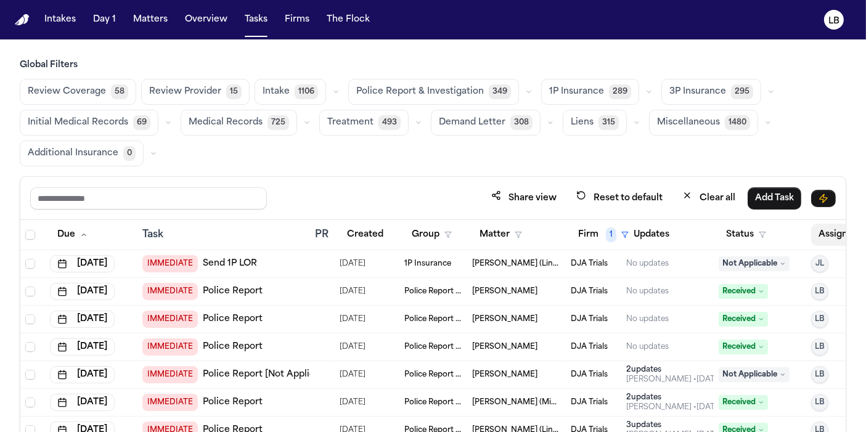
click at [815, 235] on button "Assignee" at bounding box center [844, 235] width 67 height 22
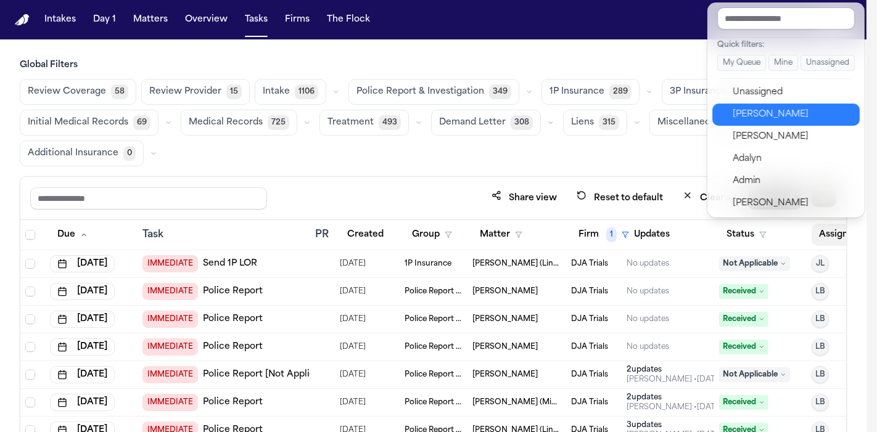
drag, startPoint x: 750, startPoint y: 110, endPoint x: 748, endPoint y: 123, distance: 13.1
click at [749, 110] on div "[PERSON_NAME]" at bounding box center [793, 114] width 120 height 15
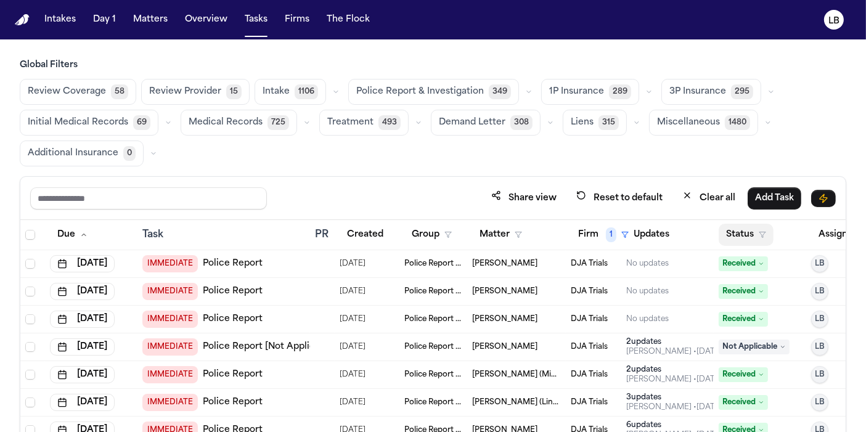
click at [736, 239] on button "Status" at bounding box center [746, 235] width 55 height 22
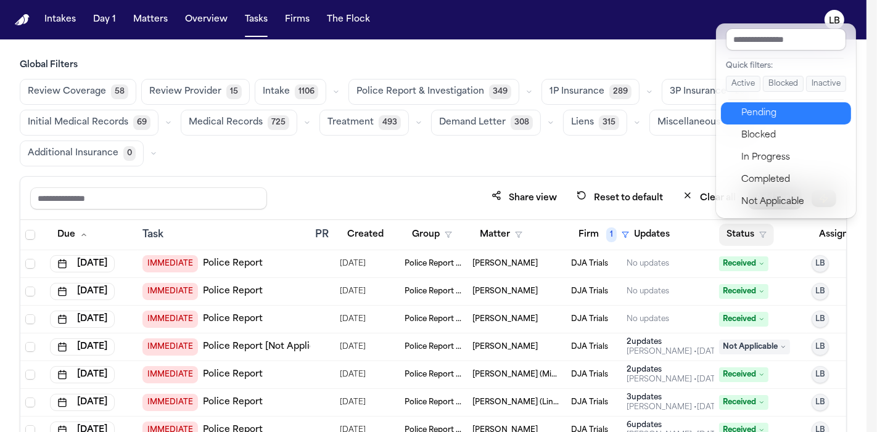
click at [779, 117] on div "Pending" at bounding box center [792, 113] width 103 height 15
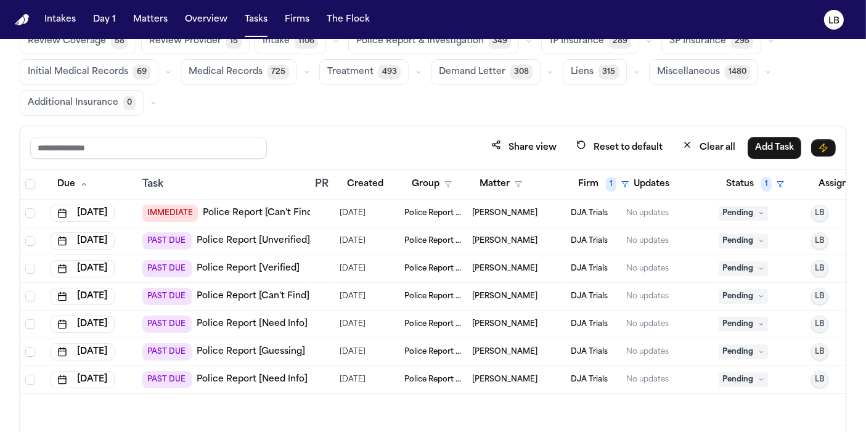
scroll to position [102, 0]
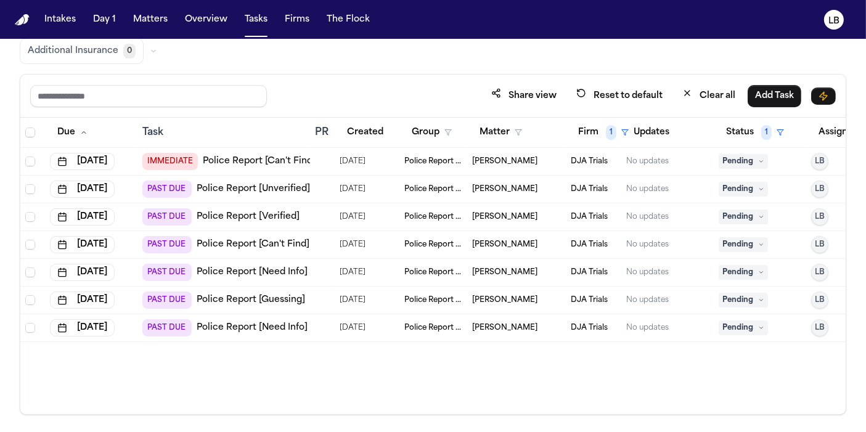
click at [245, 316] on td "PAST DUE Police Report [Need Info]" at bounding box center [224, 328] width 173 height 28
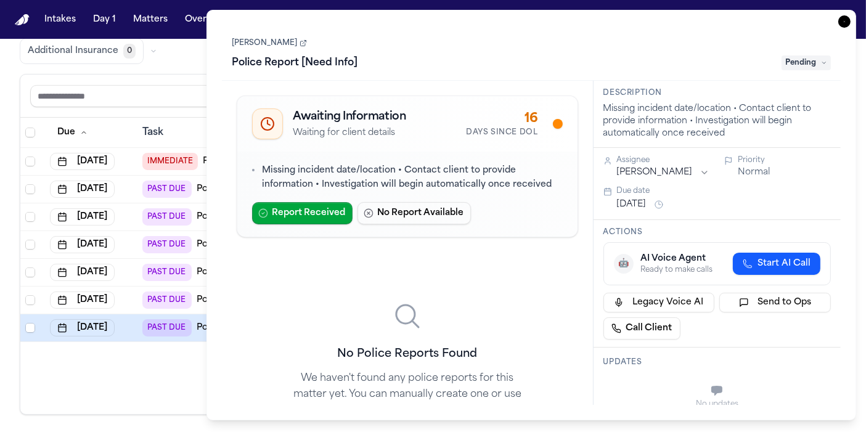
click at [850, 22] on icon "button" at bounding box center [845, 21] width 12 height 12
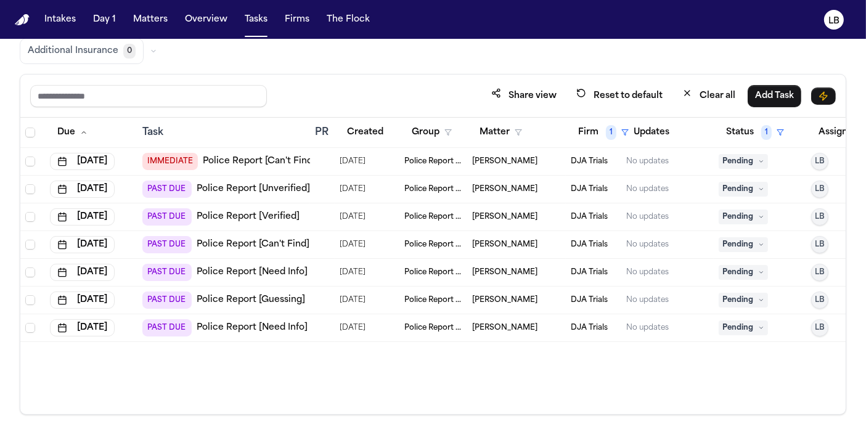
click at [287, 160] on link "Police Report [Can't Find]" at bounding box center [259, 161] width 113 height 12
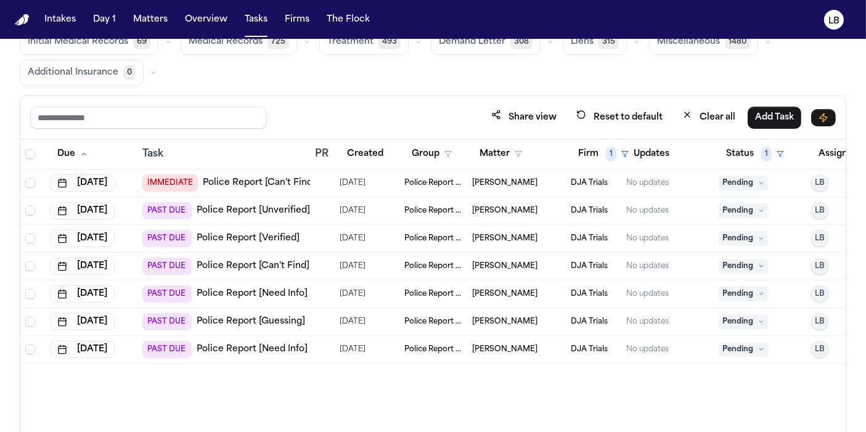
scroll to position [102, 0]
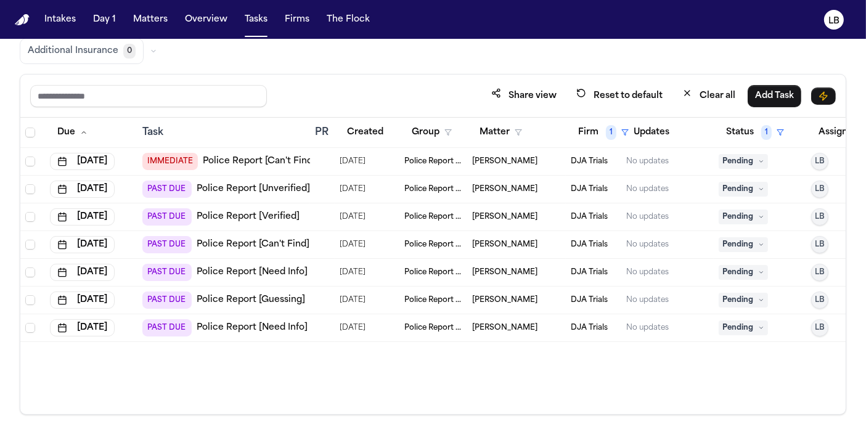
click at [268, 275] on link "Police Report [Need Info]" at bounding box center [252, 272] width 111 height 12
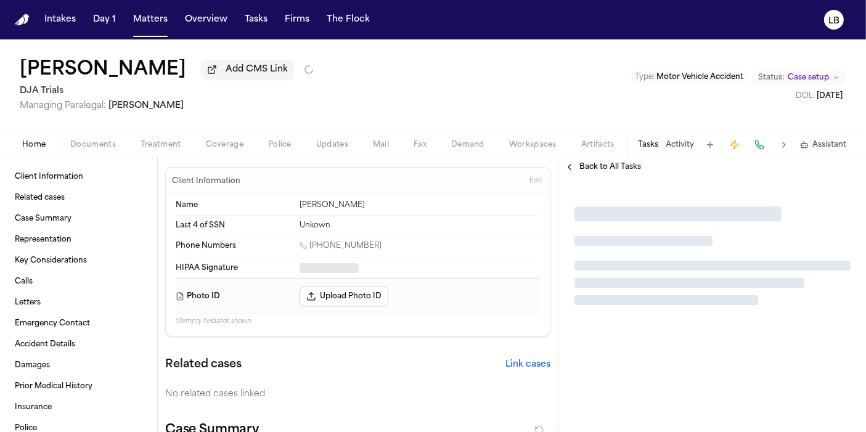
type textarea "*"
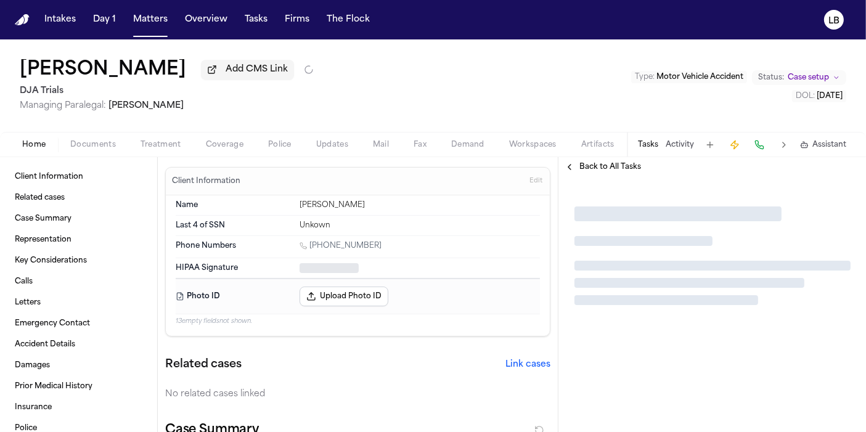
type textarea "*"
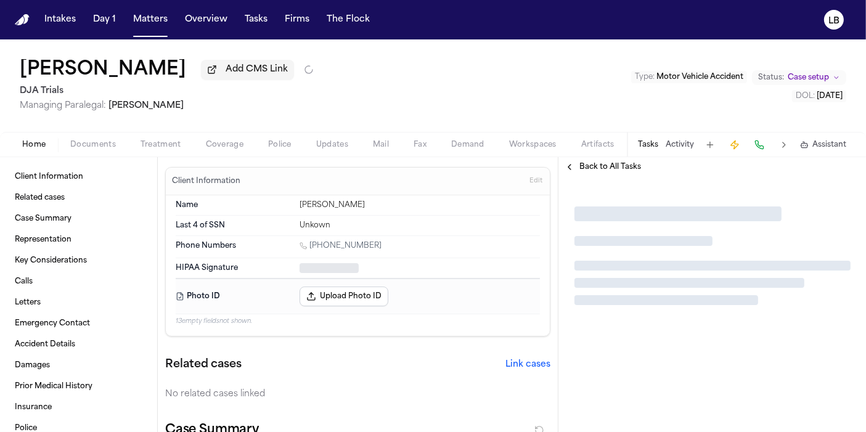
type textarea "*"
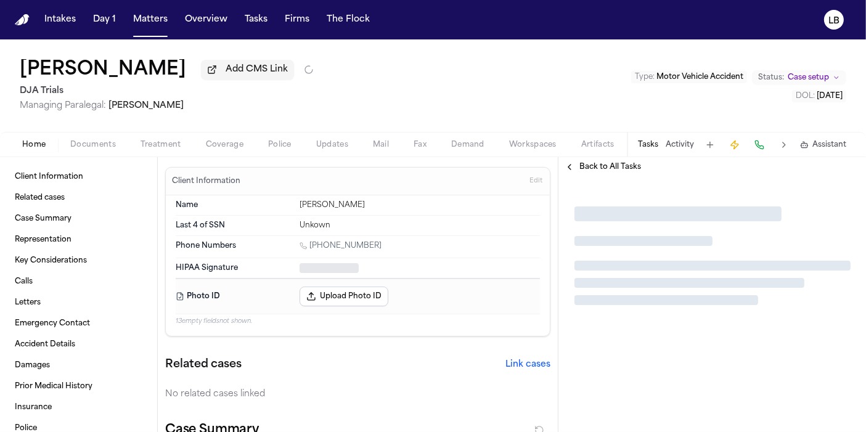
type textarea "*"
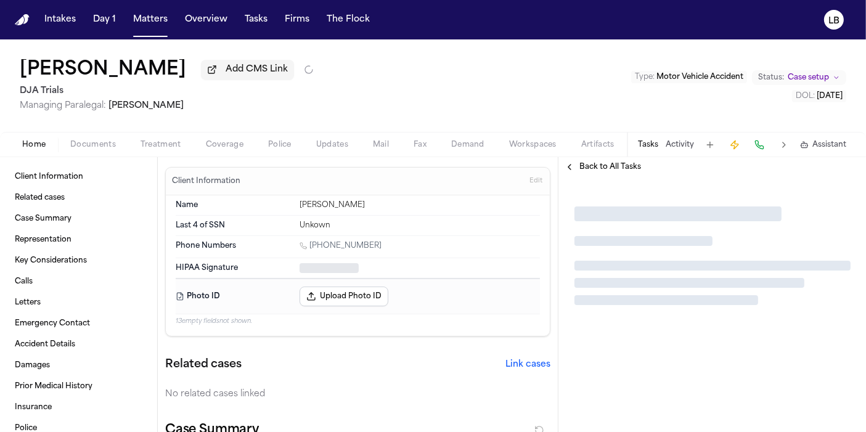
type textarea "*"
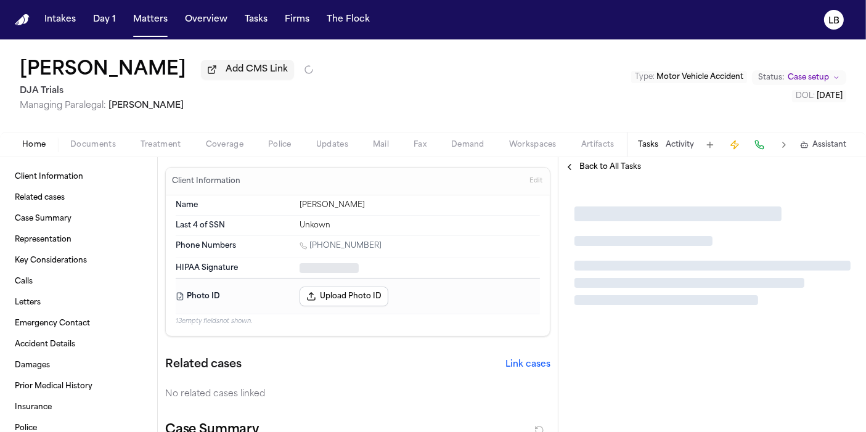
type textarea "*"
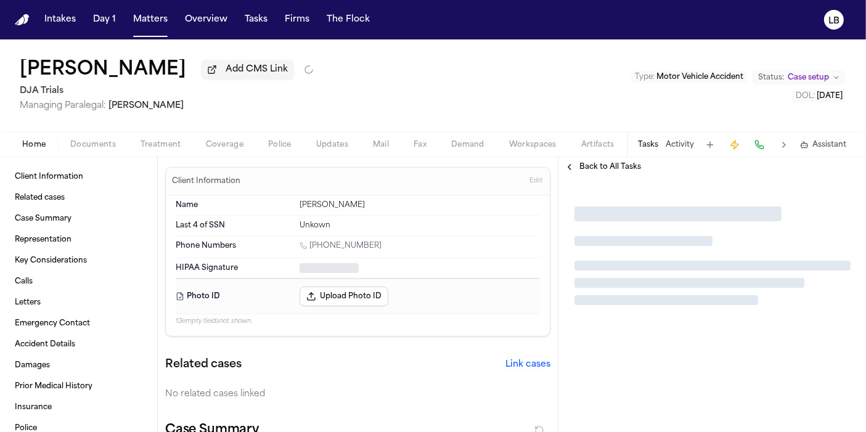
type textarea "*"
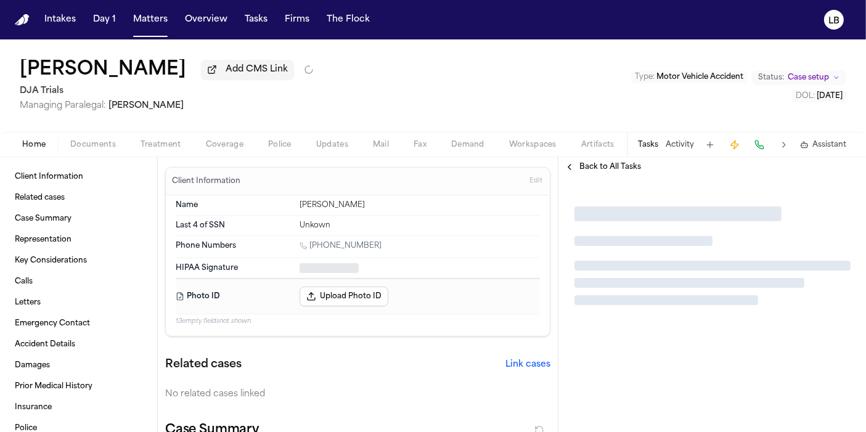
type textarea "*"
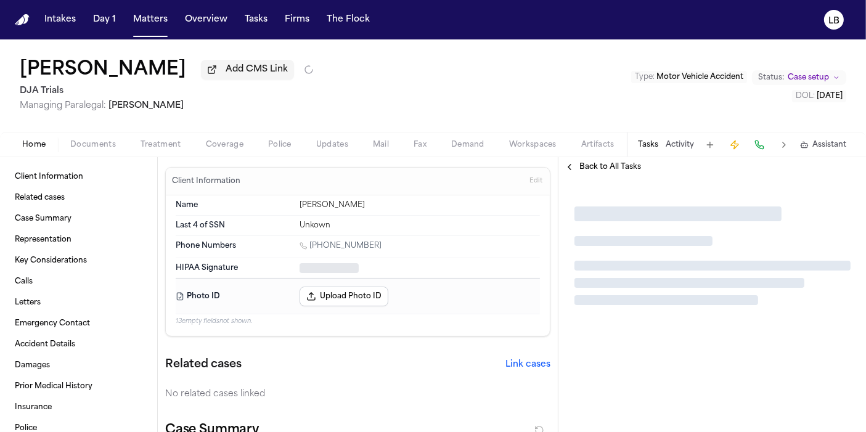
type textarea "*"
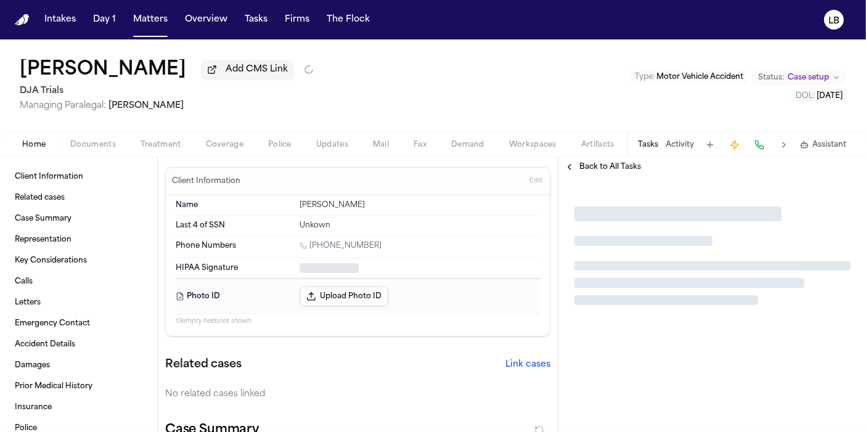
type textarea "*"
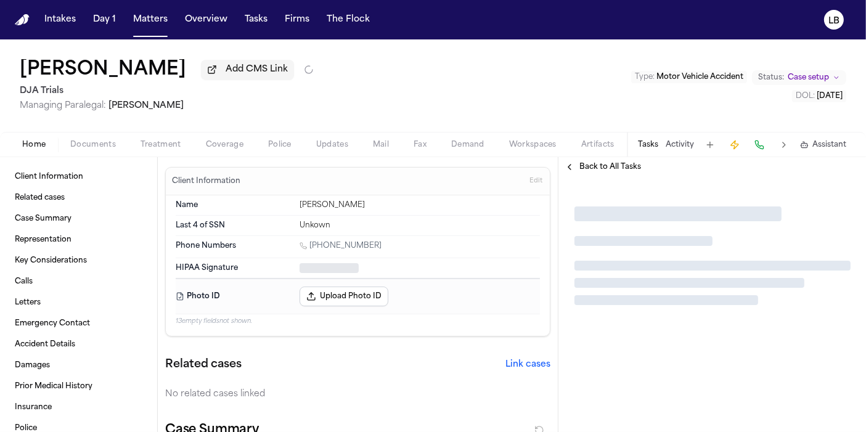
type textarea "*"
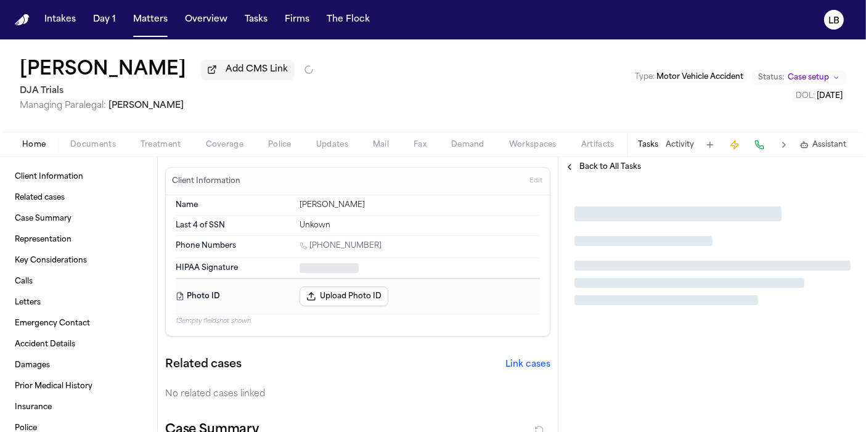
type textarea "*"
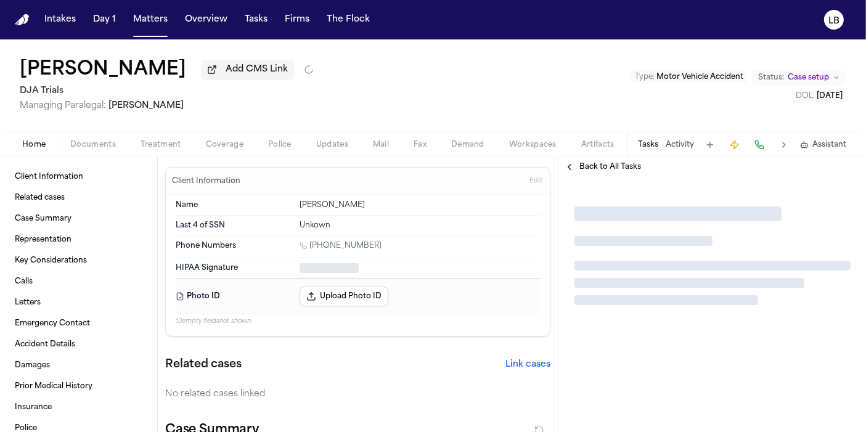
type textarea "*"
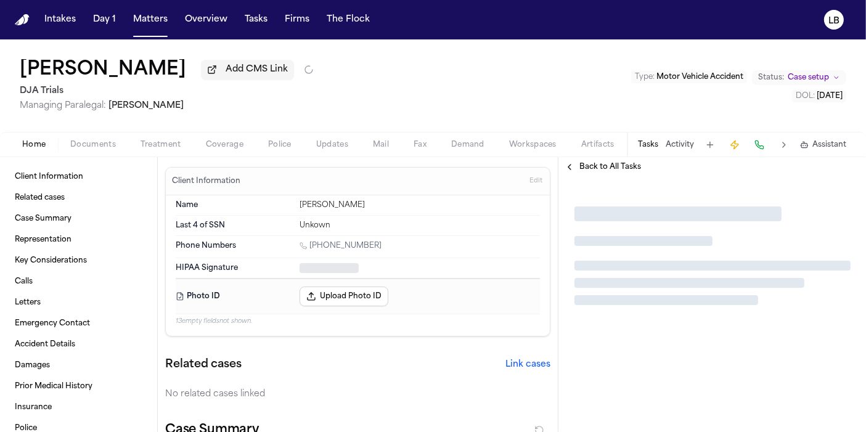
type textarea "*"
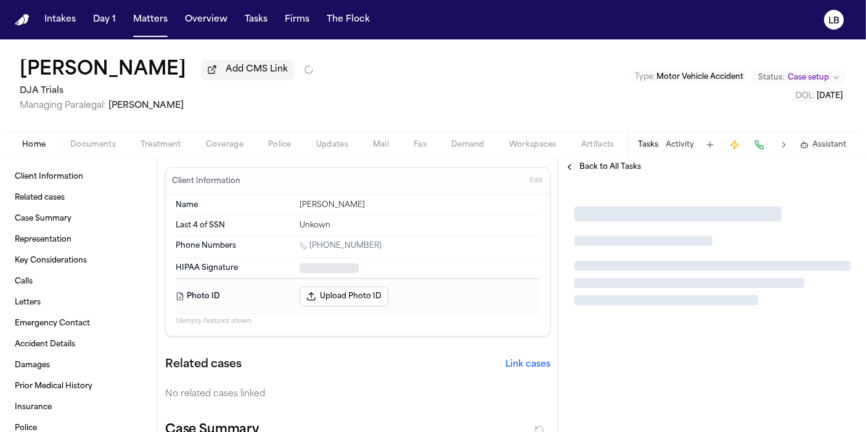
type textarea "*"
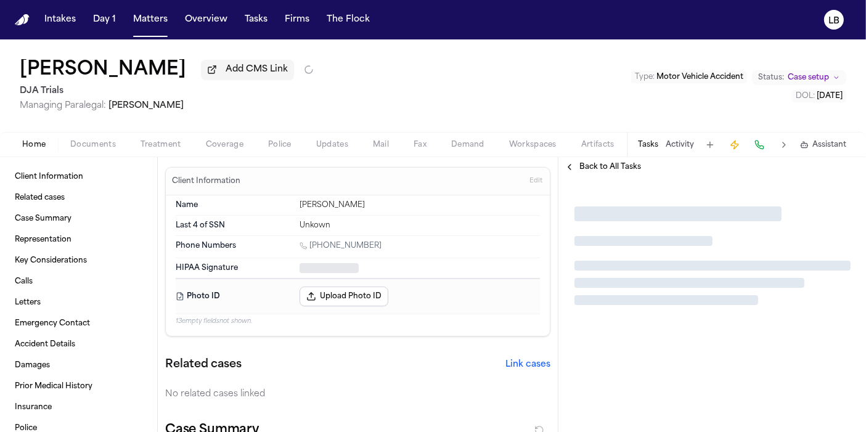
type textarea "*"
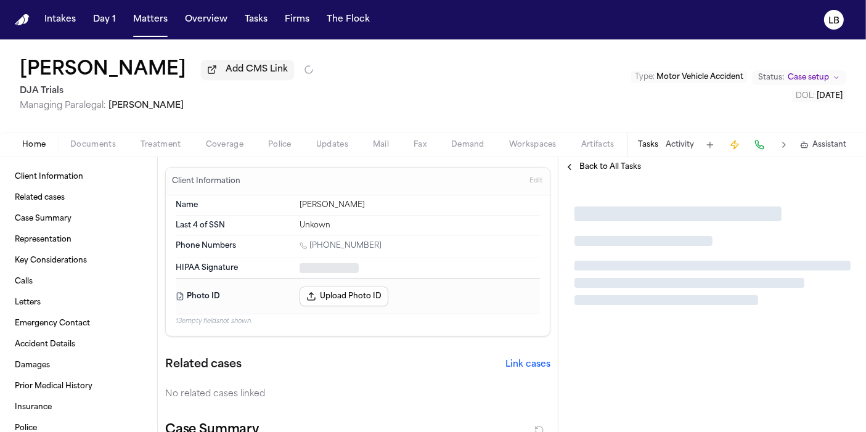
type textarea "*"
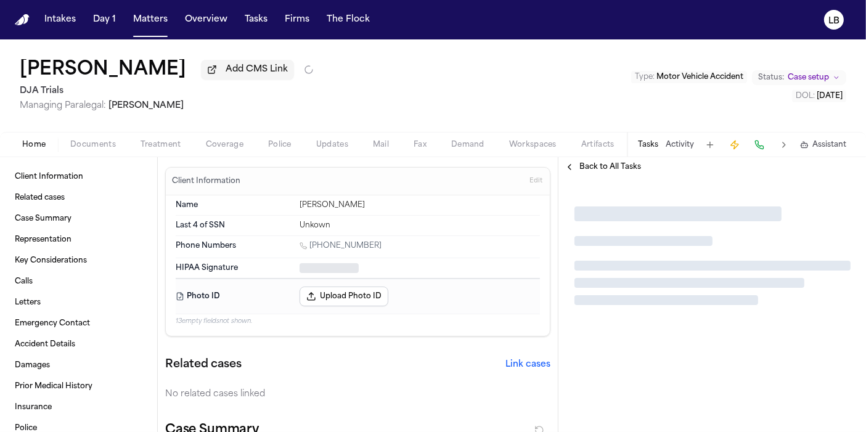
type textarea "*"
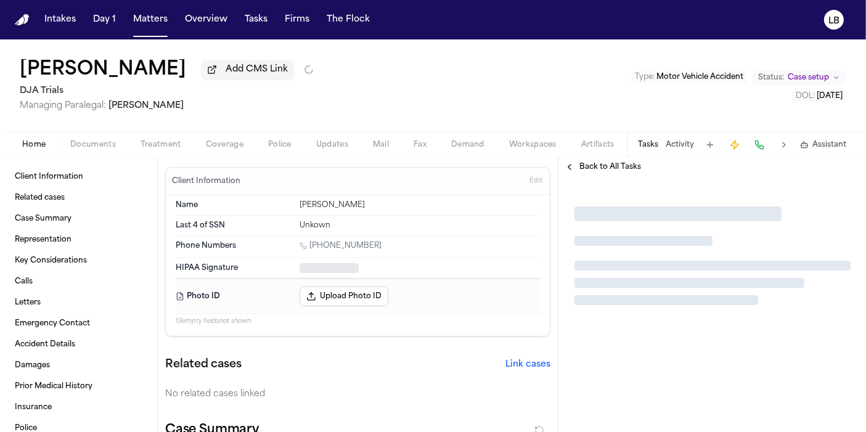
type textarea "*"
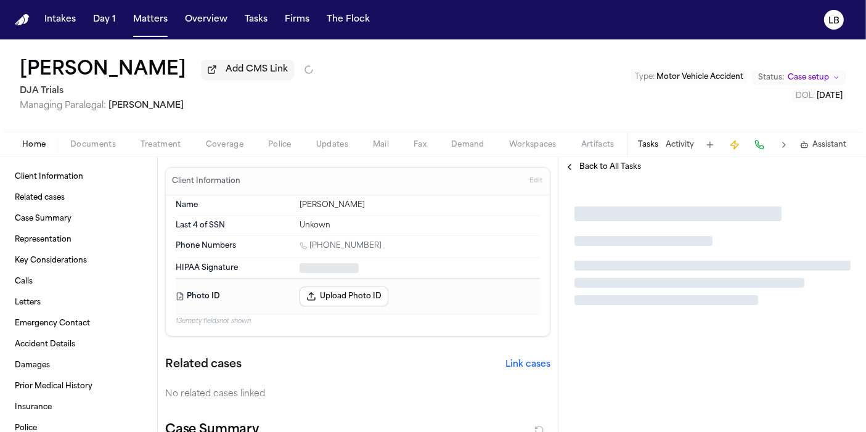
type textarea "*"
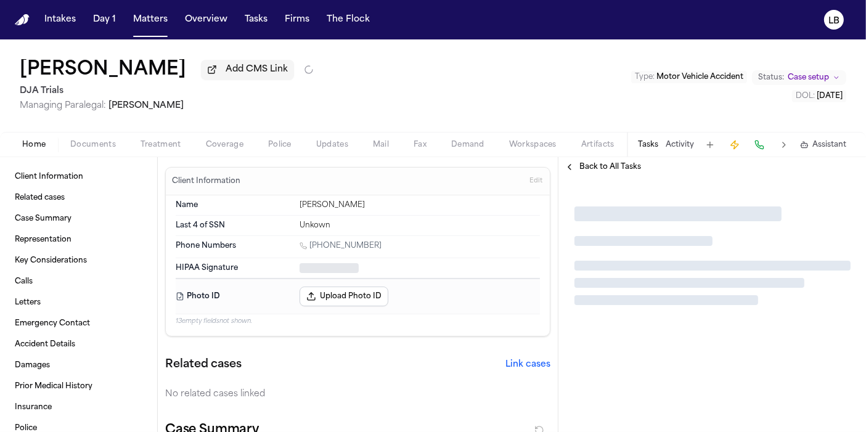
type textarea "*"
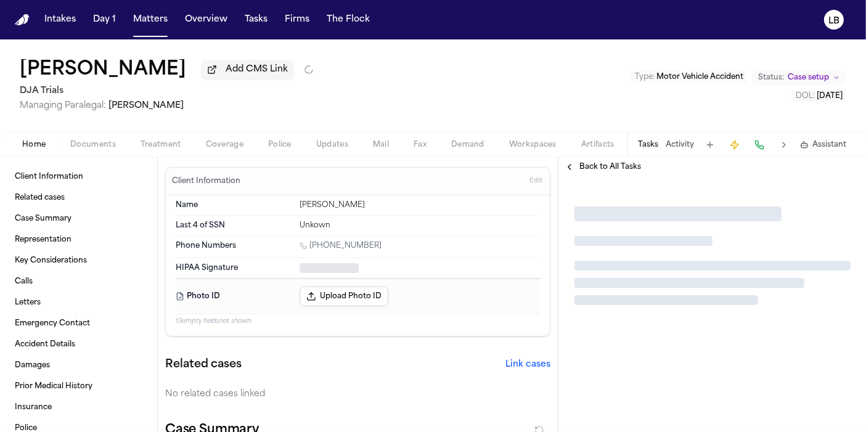
type textarea "*"
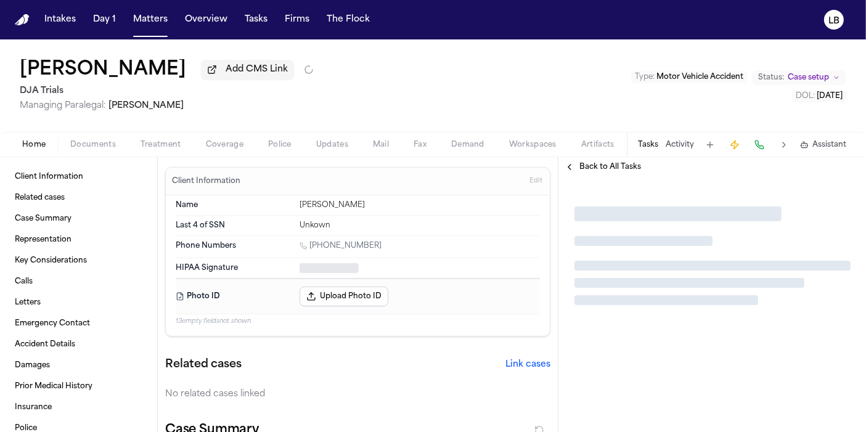
type textarea "*"
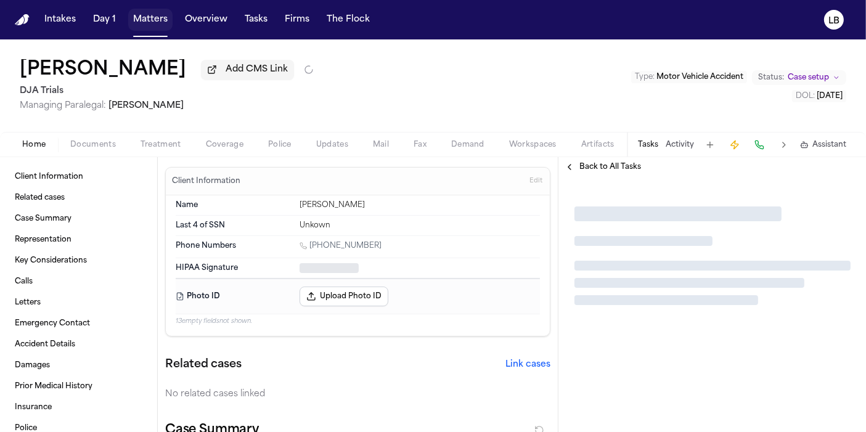
type textarea "*"
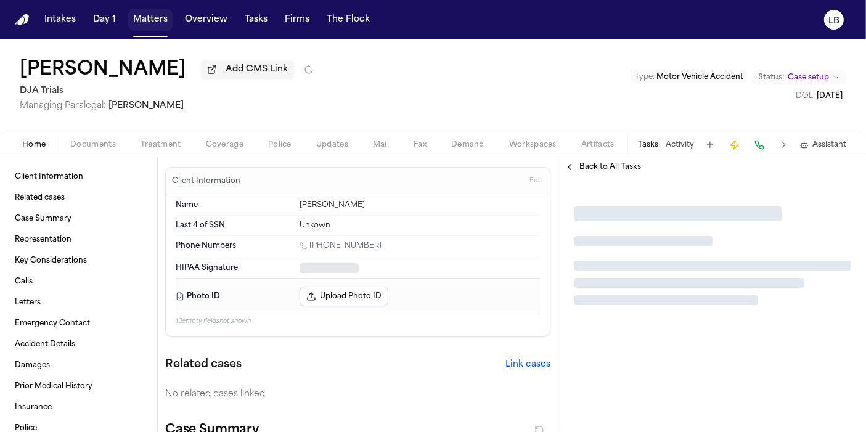
type textarea "*"
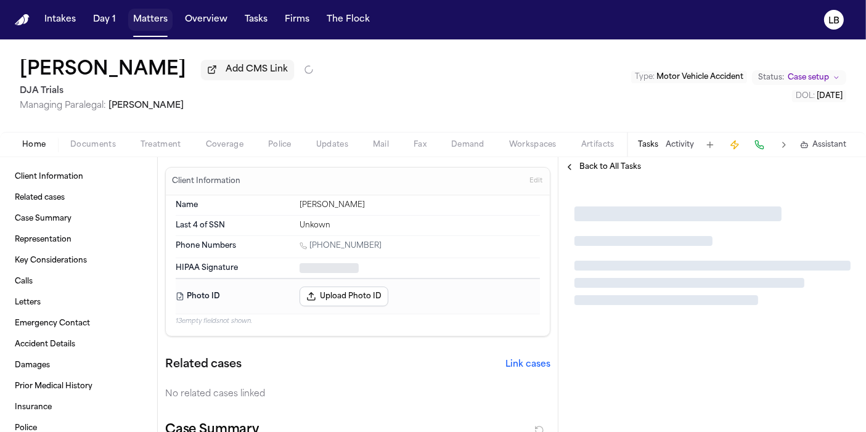
type textarea "*"
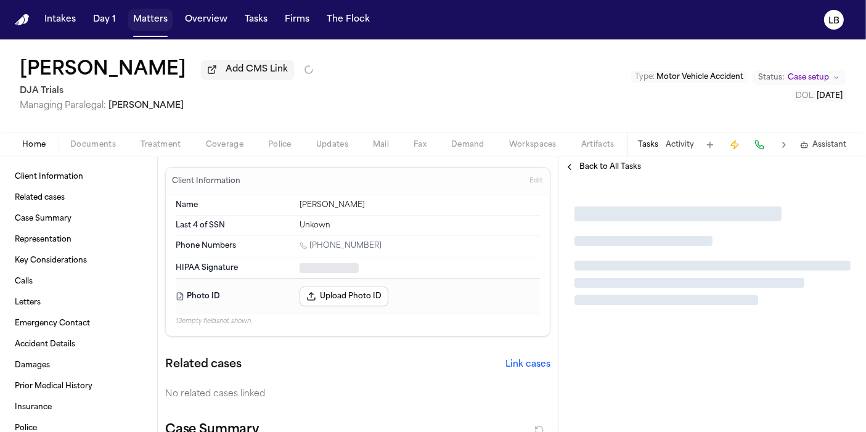
type textarea "*"
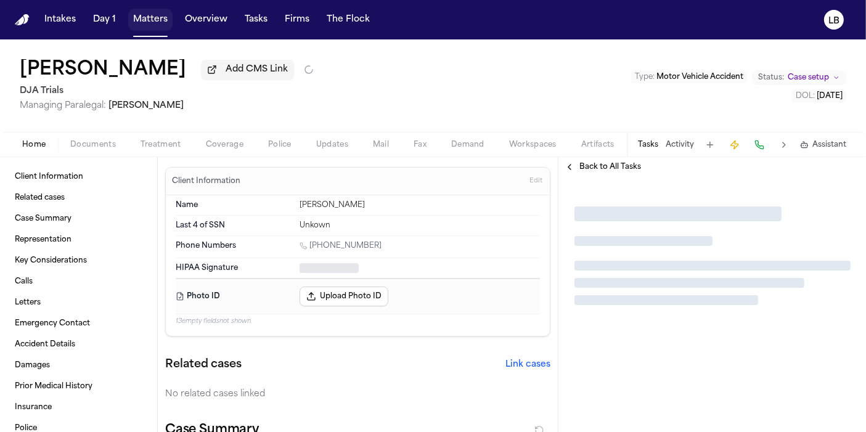
type textarea "*"
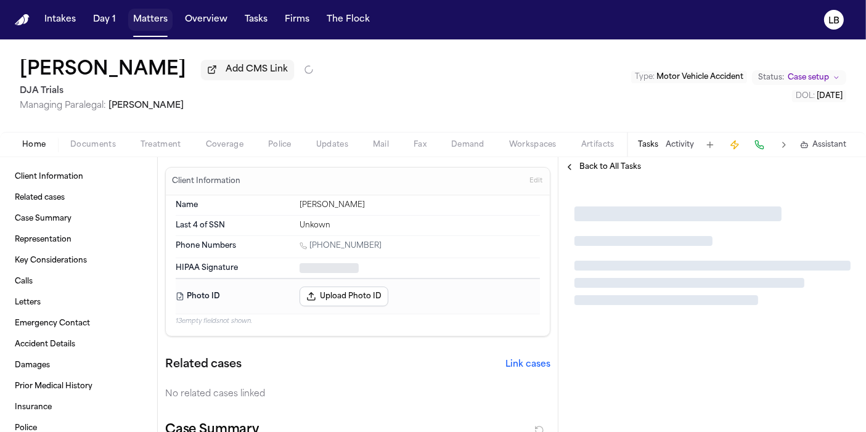
type textarea "*"
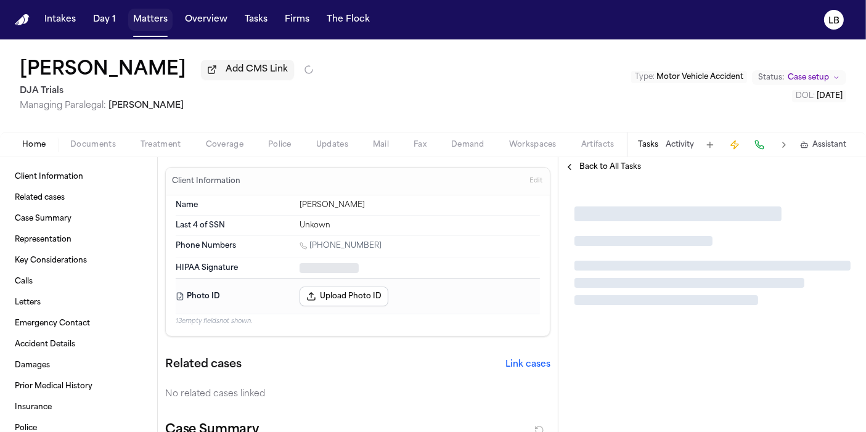
type textarea "*"
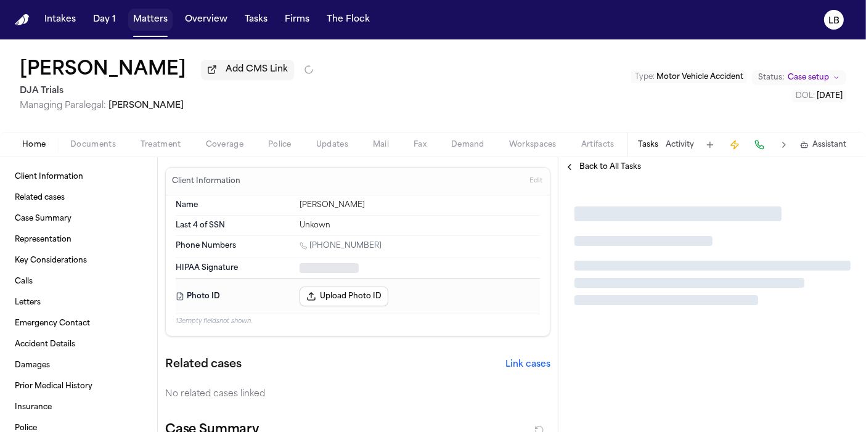
type textarea "*"
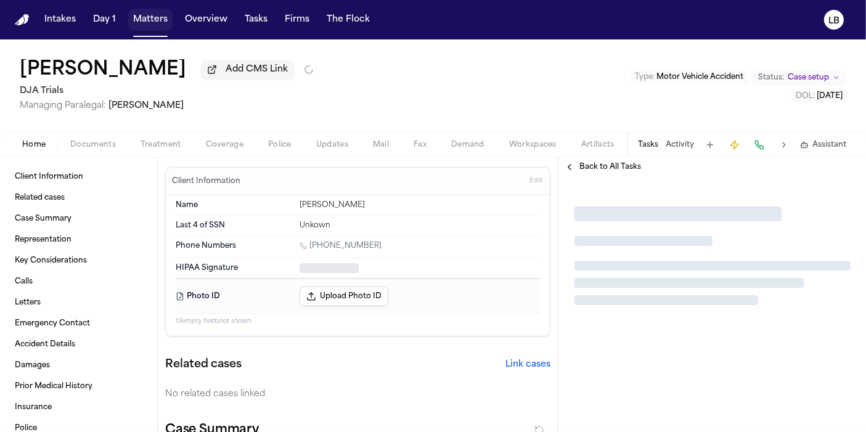
type textarea "*"
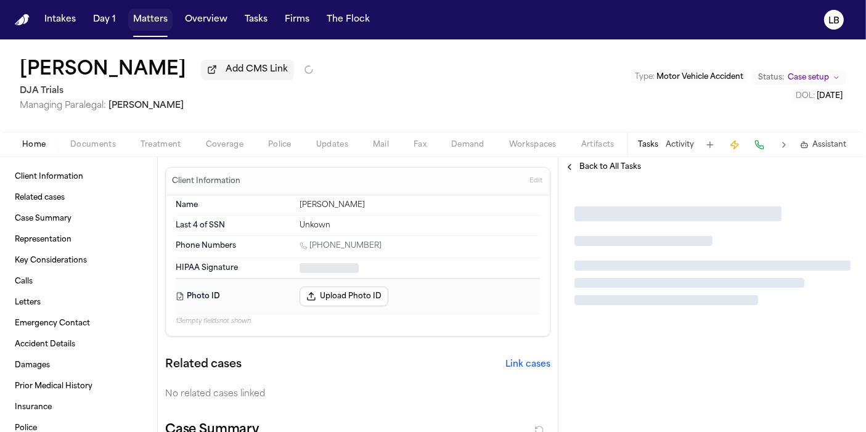
type textarea "*"
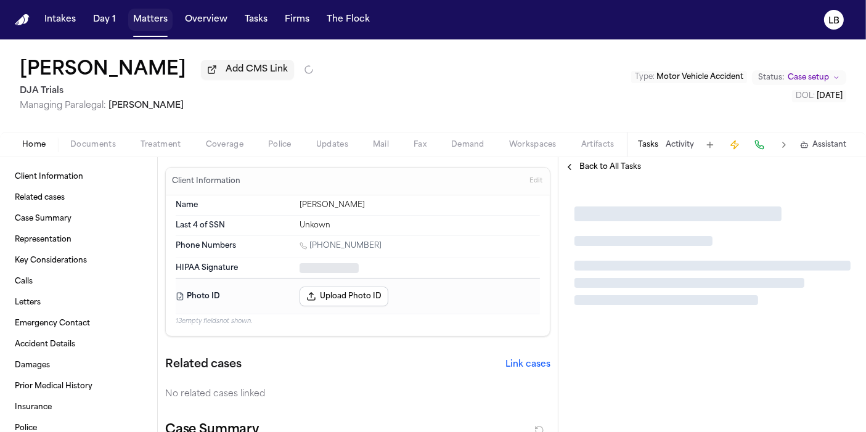
type textarea "*"
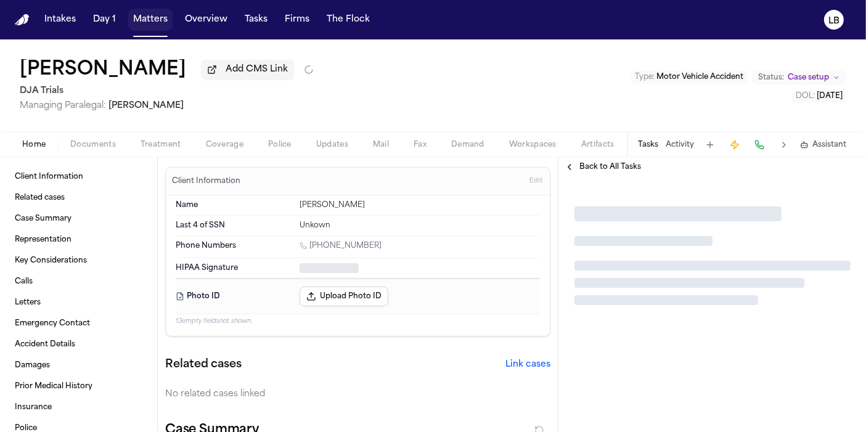
type textarea "*"
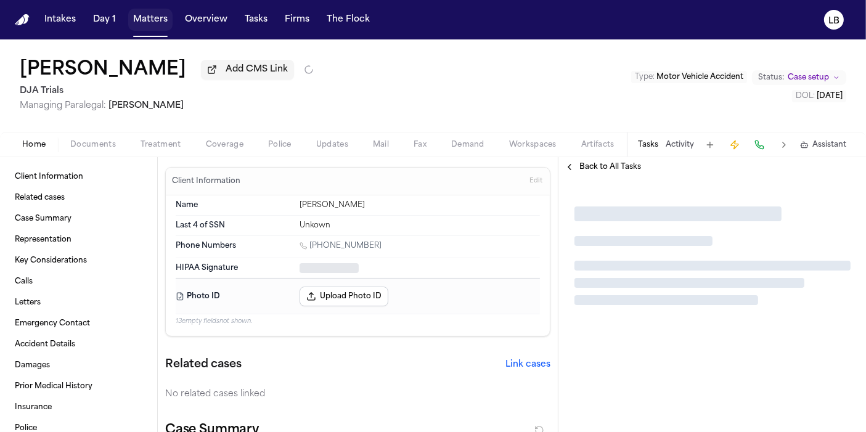
type textarea "*"
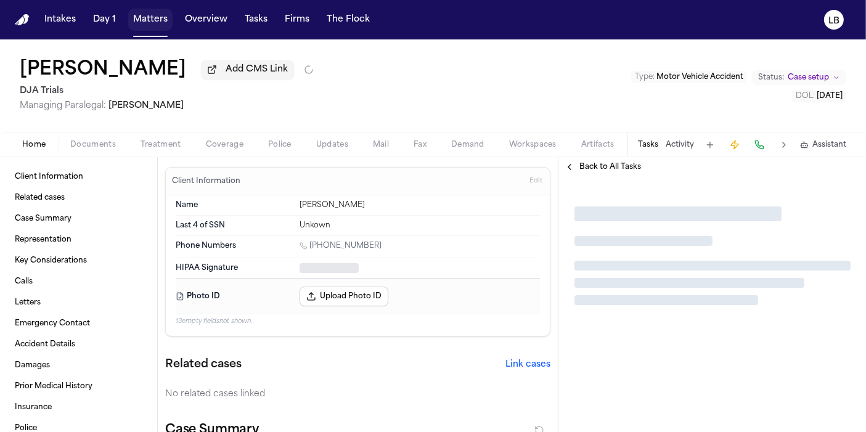
type textarea "*"
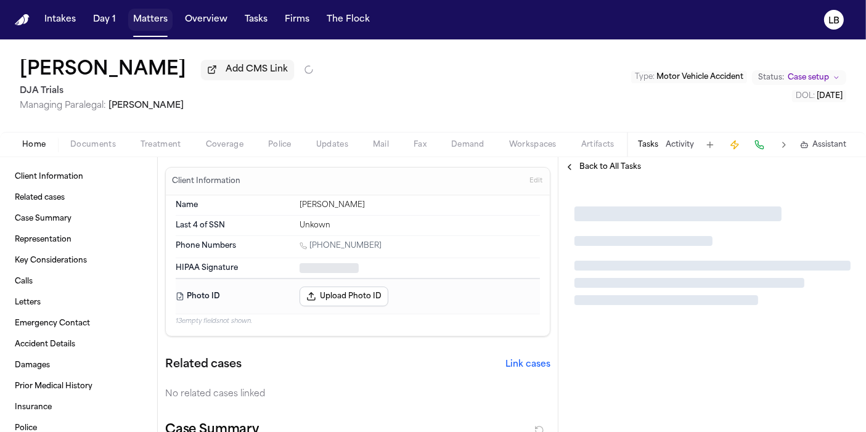
type textarea "*"
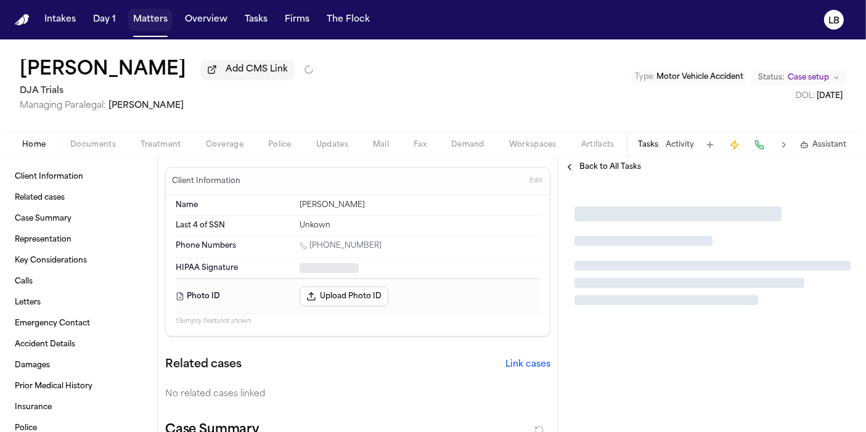
type textarea "*"
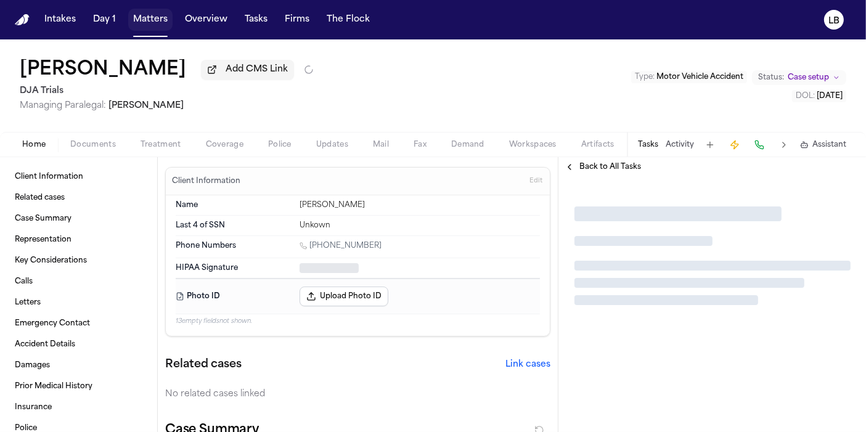
type textarea "*"
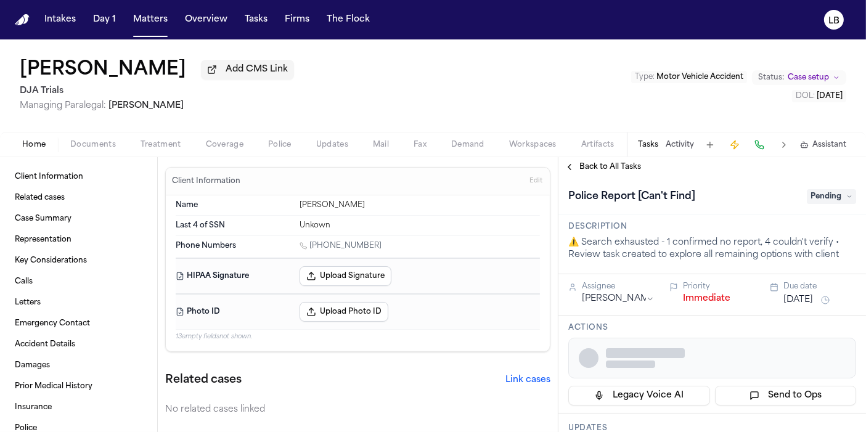
click at [262, 73] on span "Add CMS Link" at bounding box center [257, 70] width 62 height 12
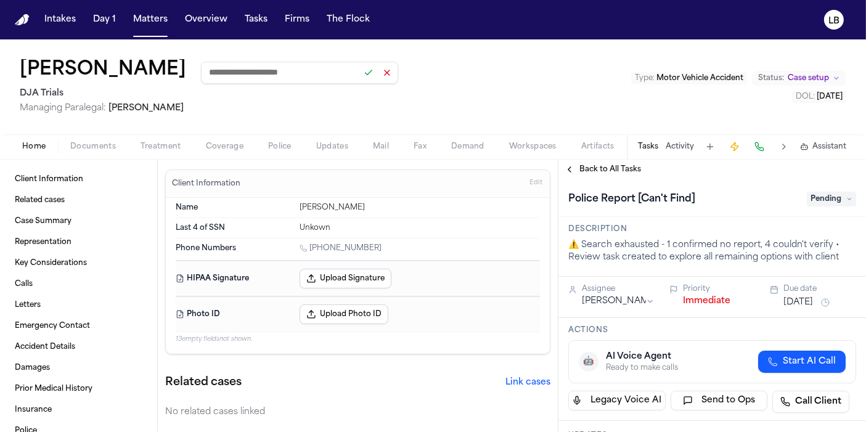
click at [277, 108] on span "Managing Paralegal: Michelle Landazabal" at bounding box center [209, 108] width 379 height 12
click at [389, 76] on button at bounding box center [387, 72] width 17 height 17
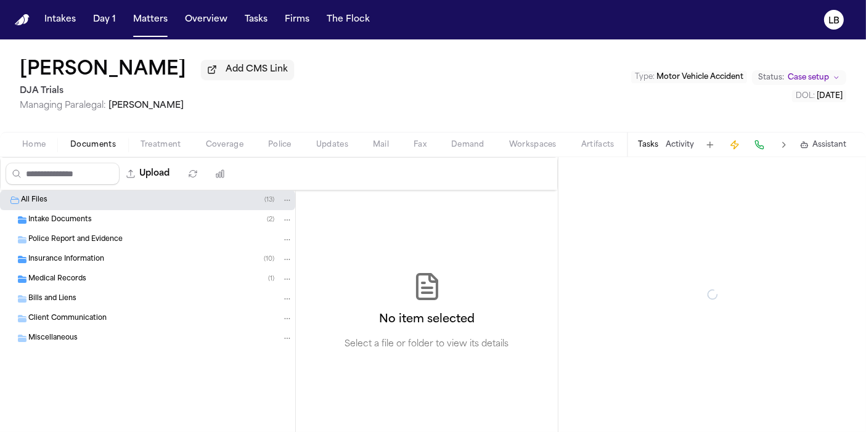
click at [104, 142] on span "Documents" at bounding box center [93, 145] width 46 height 10
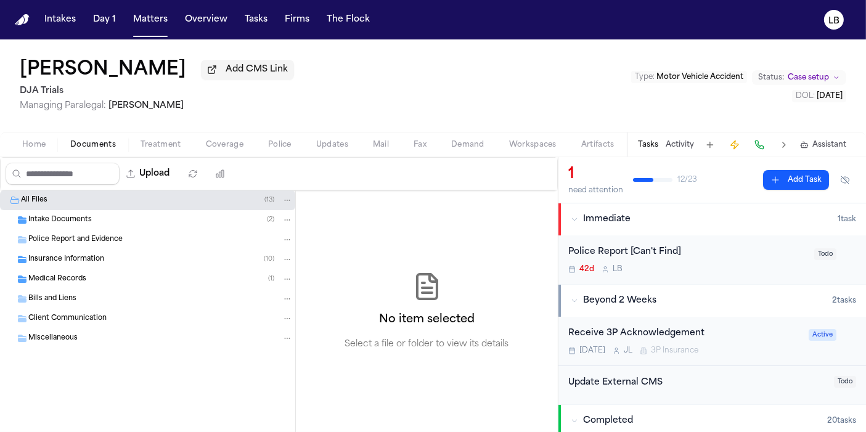
click at [127, 244] on div "Police Report and Evidence" at bounding box center [160, 239] width 265 height 11
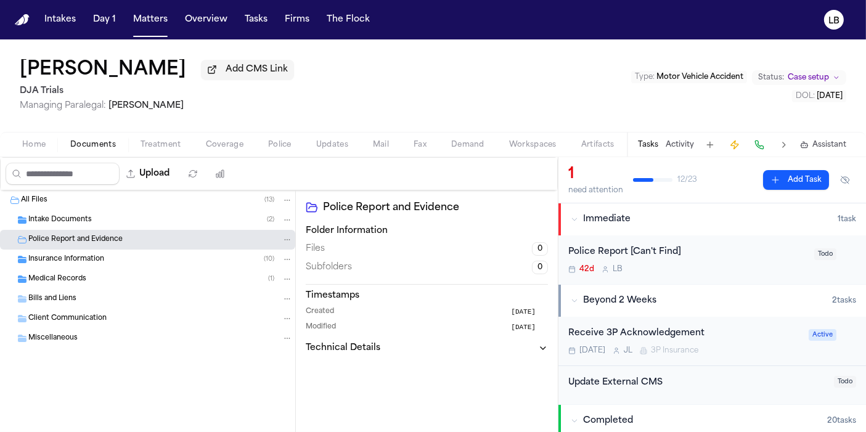
click at [112, 222] on div "Intake Documents ( 2 )" at bounding box center [160, 220] width 265 height 11
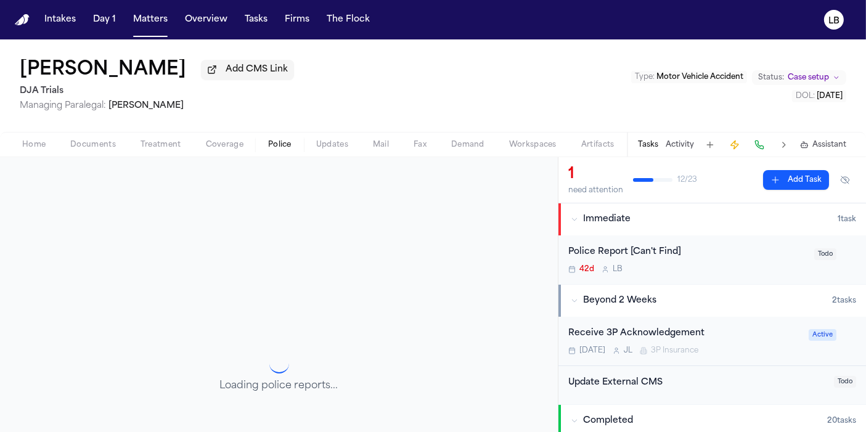
click at [288, 143] on span "Police" at bounding box center [279, 145] width 23 height 10
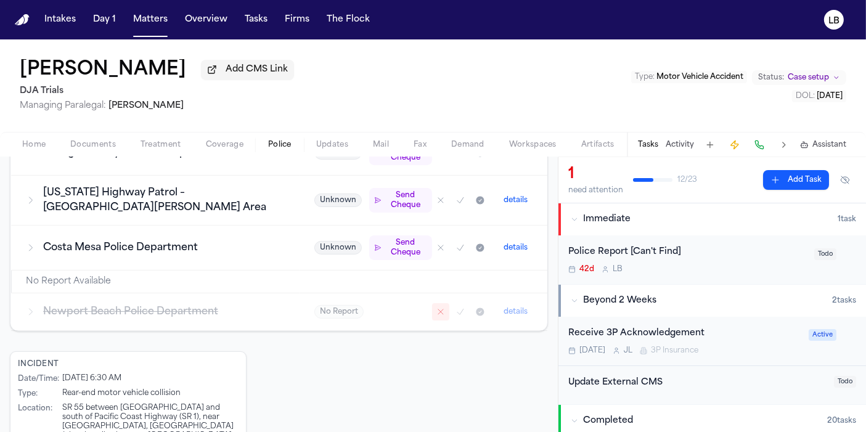
scroll to position [413, 0]
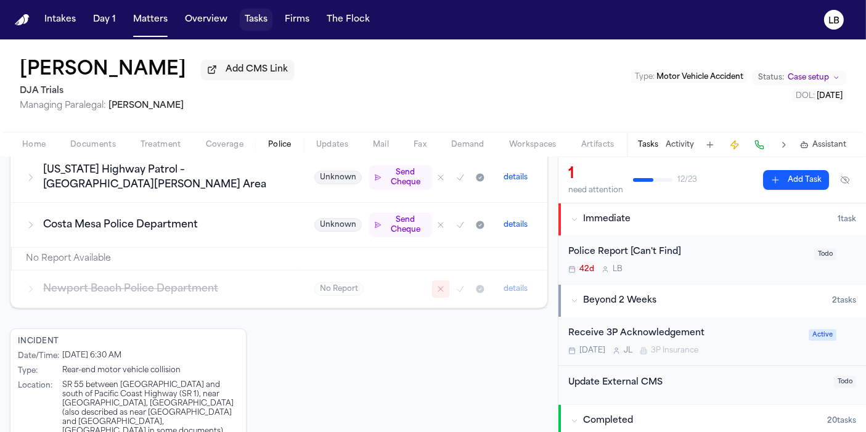
click at [241, 20] on button "Tasks" at bounding box center [256, 20] width 33 height 22
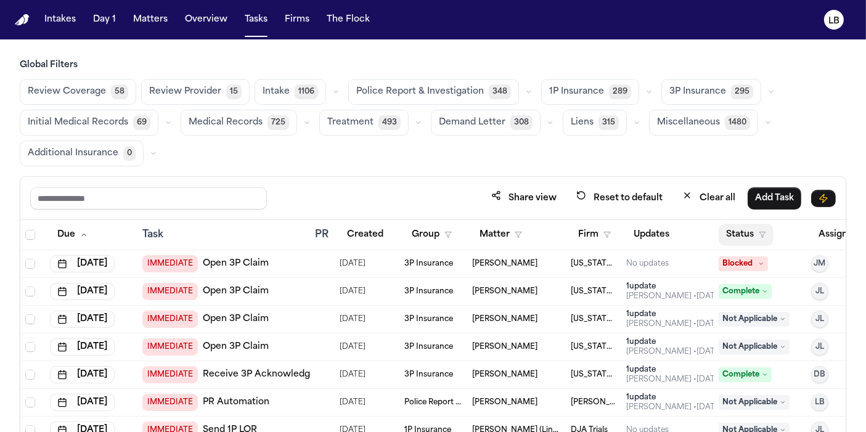
click at [768, 237] on button "Status" at bounding box center [746, 235] width 55 height 22
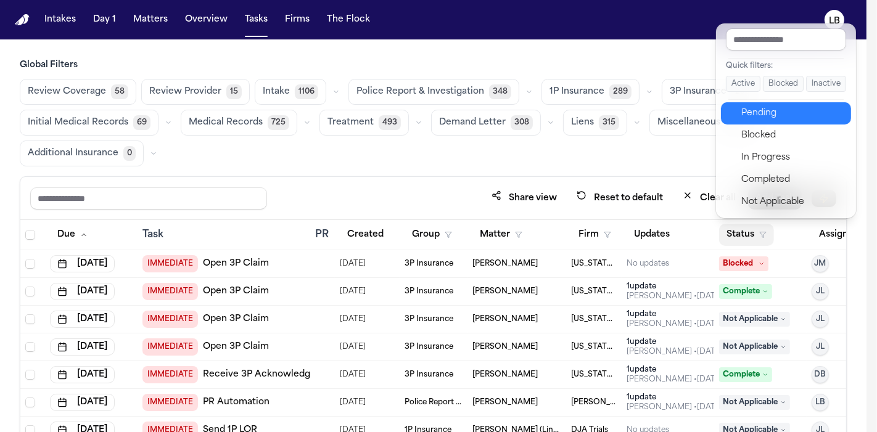
click at [743, 118] on div "Pending" at bounding box center [792, 113] width 103 height 15
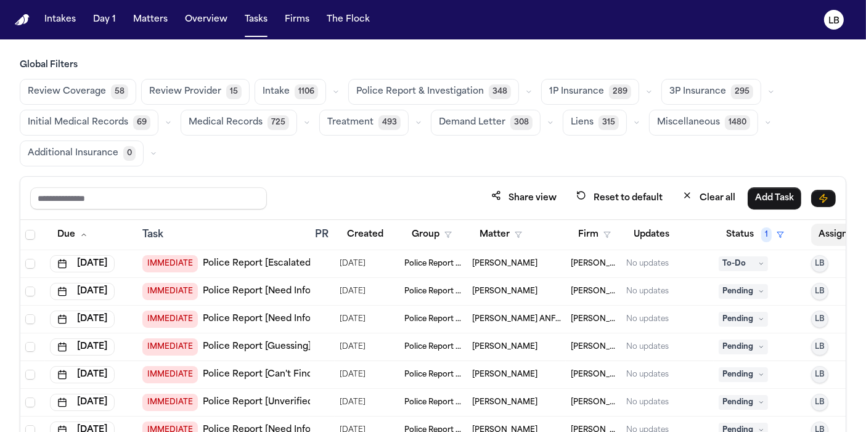
click at [823, 229] on button "Assignee" at bounding box center [844, 235] width 67 height 22
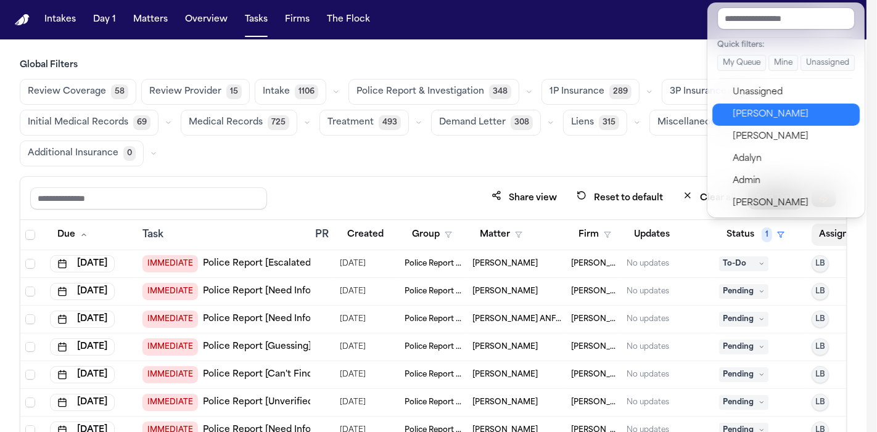
click at [758, 110] on div "[PERSON_NAME]" at bounding box center [793, 114] width 120 height 15
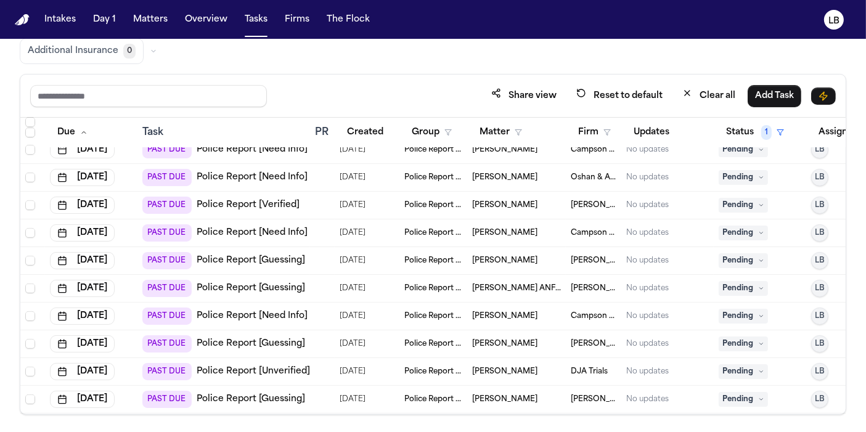
scroll to position [4837, 0]
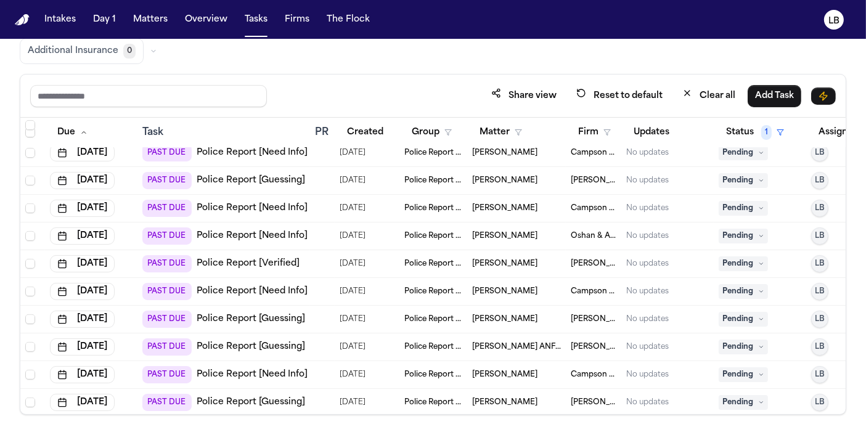
click at [273, 258] on link "Police Report [Verified]" at bounding box center [248, 264] width 103 height 12
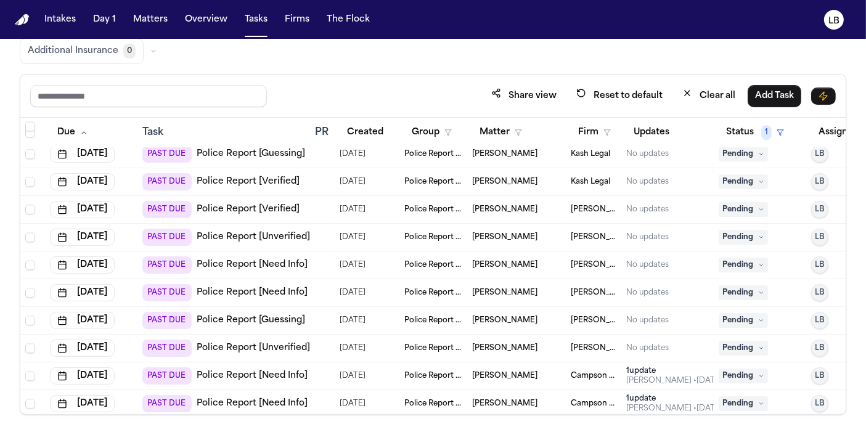
scroll to position [3433, 0]
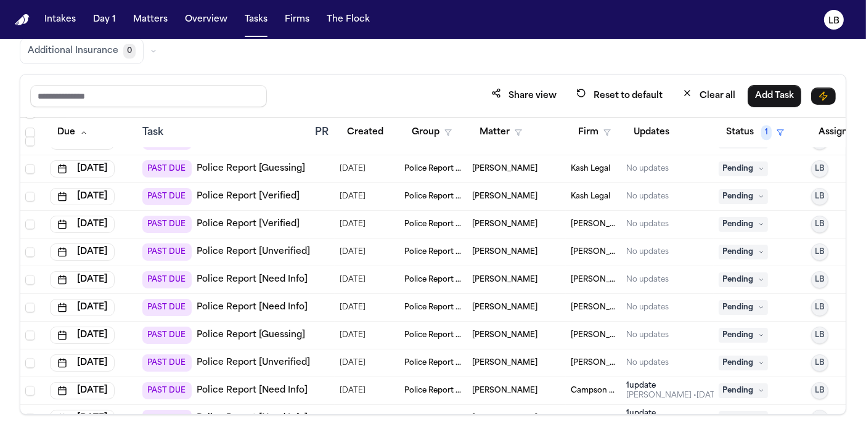
click at [278, 219] on link "Police Report [Verified]" at bounding box center [248, 224] width 103 height 12
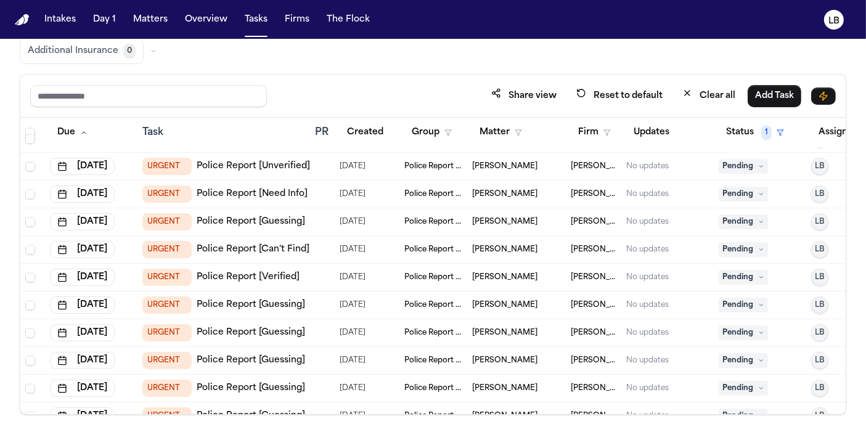
scroll to position [2543, 0]
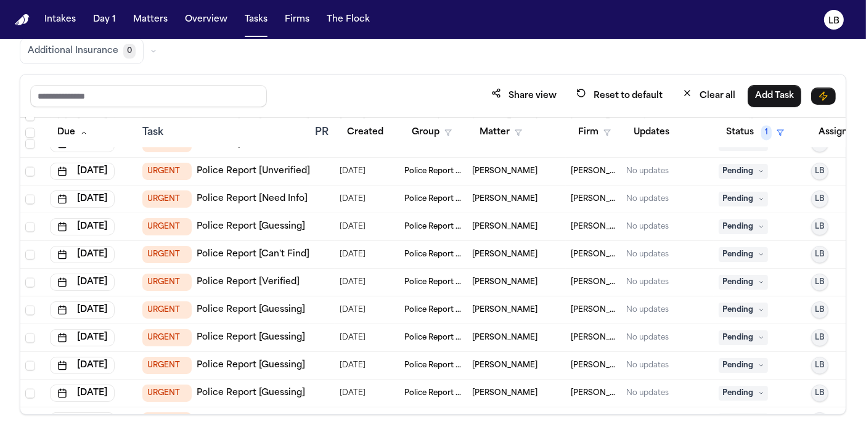
click at [500, 284] on td "Xavier Blake" at bounding box center [516, 283] width 99 height 28
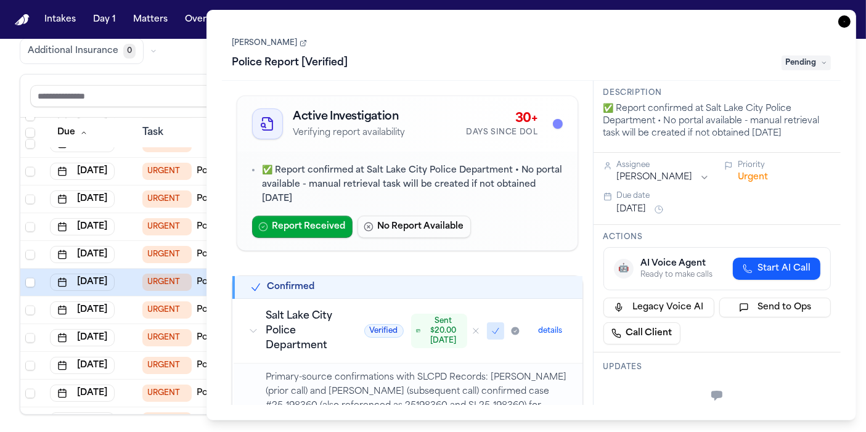
click at [253, 40] on link "Xavier Blake" at bounding box center [269, 43] width 75 height 10
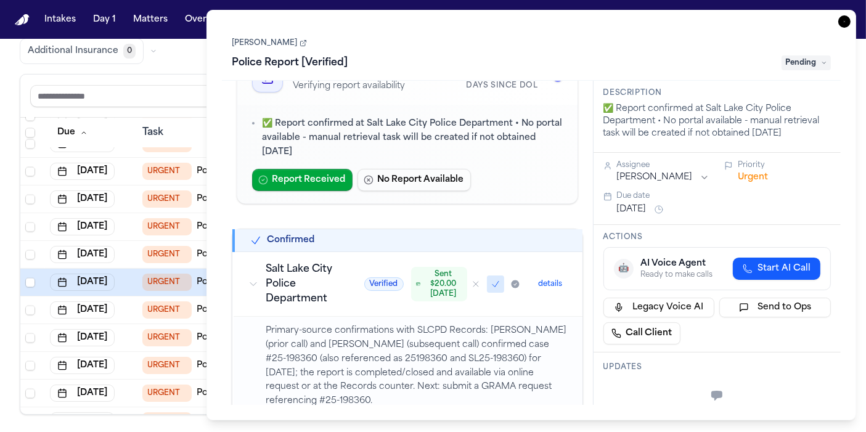
scroll to position [68, 0]
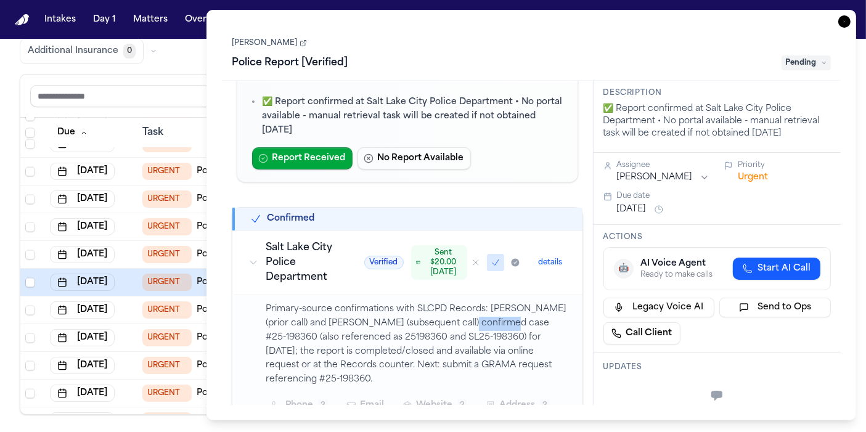
drag, startPoint x: 445, startPoint y: 304, endPoint x: 493, endPoint y: 307, distance: 48.2
click at [493, 307] on p "Primary-source confirmations with SLCPD Records: Chris (prior call) and Nick (s…" at bounding box center [417, 345] width 302 height 84
copy p "25-198360"
click at [845, 22] on icon "button" at bounding box center [845, 21] width 12 height 12
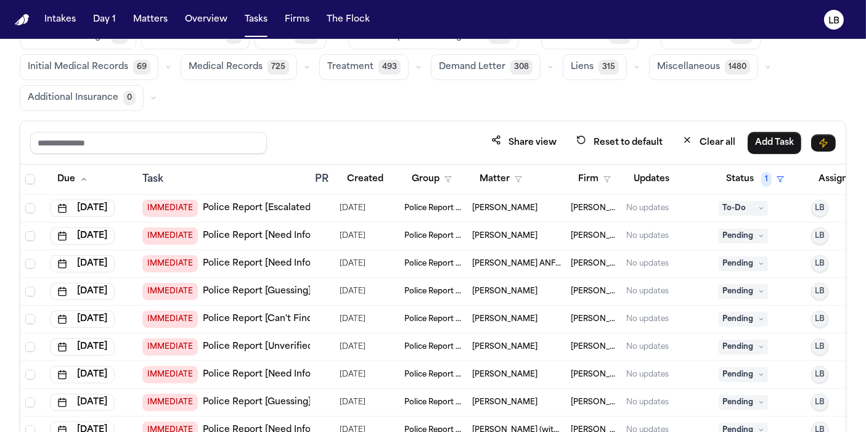
scroll to position [34, 0]
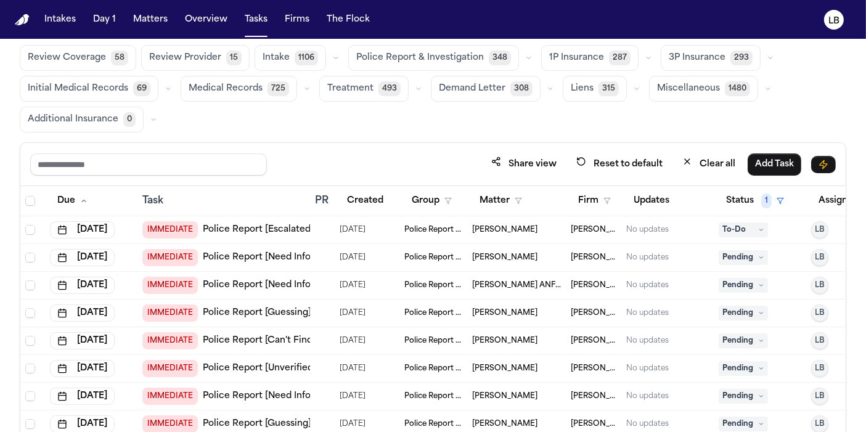
click at [281, 256] on link "Police Report [Need Info]" at bounding box center [258, 258] width 111 height 12
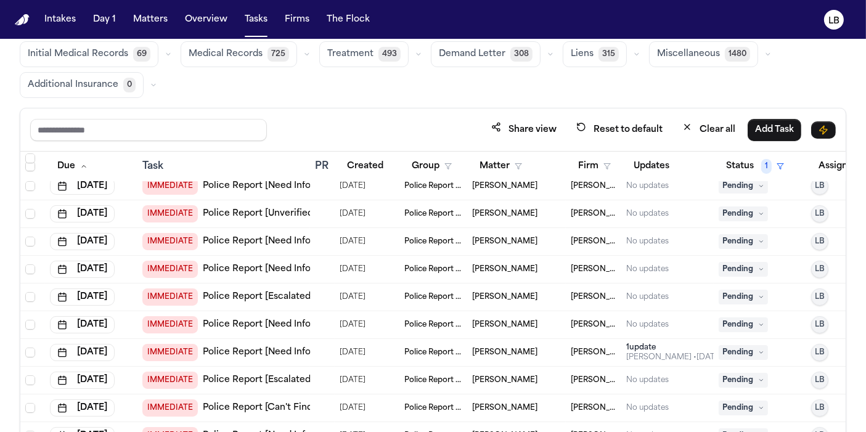
scroll to position [411, 0]
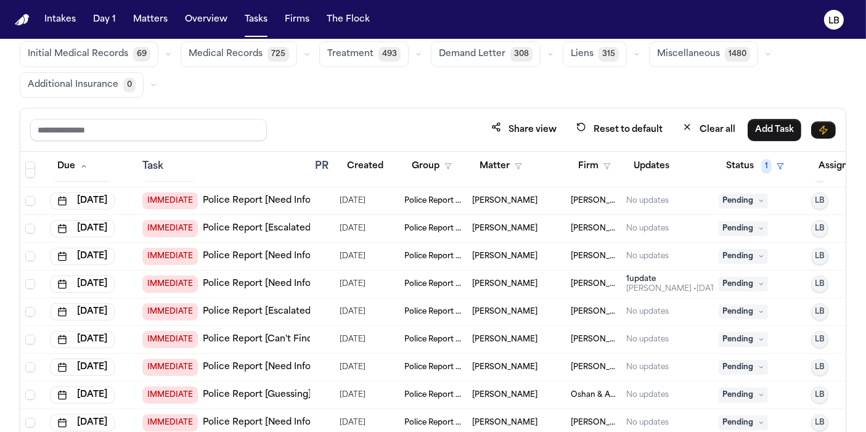
click at [248, 279] on link "Police Report [Need Info]" at bounding box center [258, 284] width 111 height 12
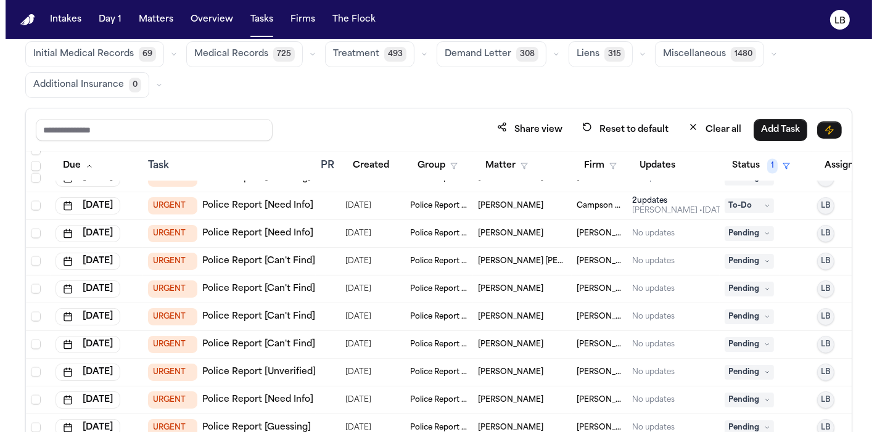
scroll to position [2444, 0]
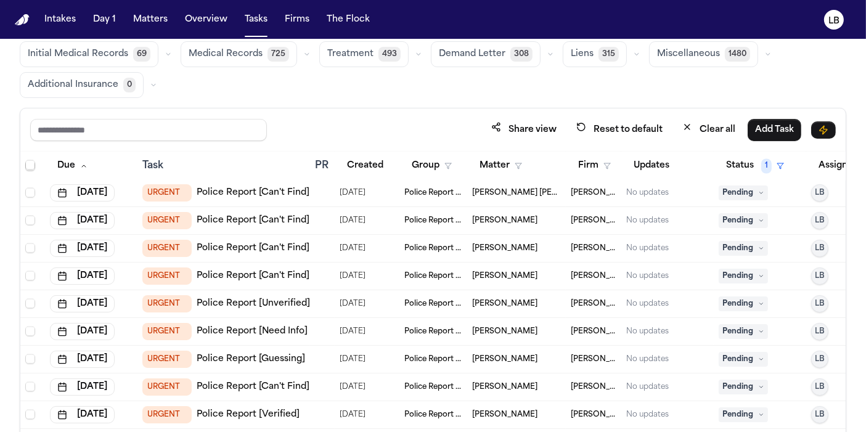
click at [754, 324] on span "Pending" at bounding box center [743, 331] width 49 height 15
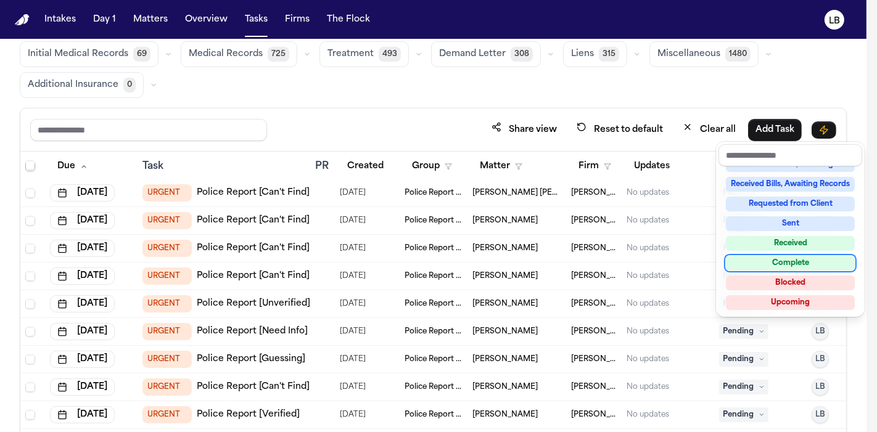
click at [777, 263] on div "Complete" at bounding box center [790, 263] width 129 height 15
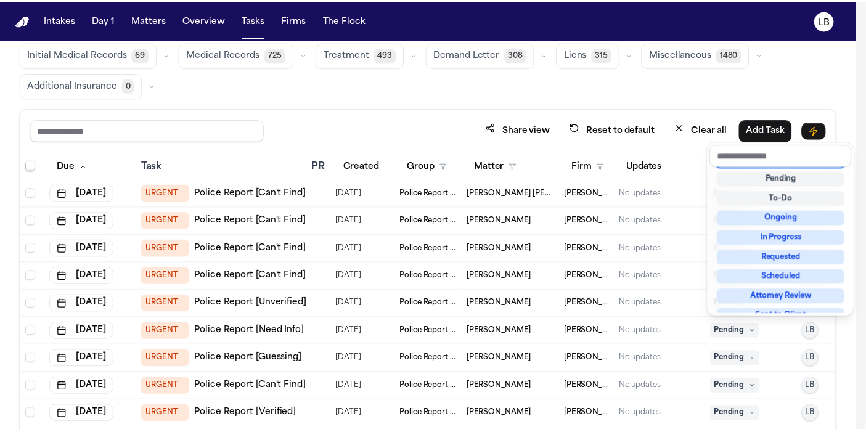
scroll to position [5, 0]
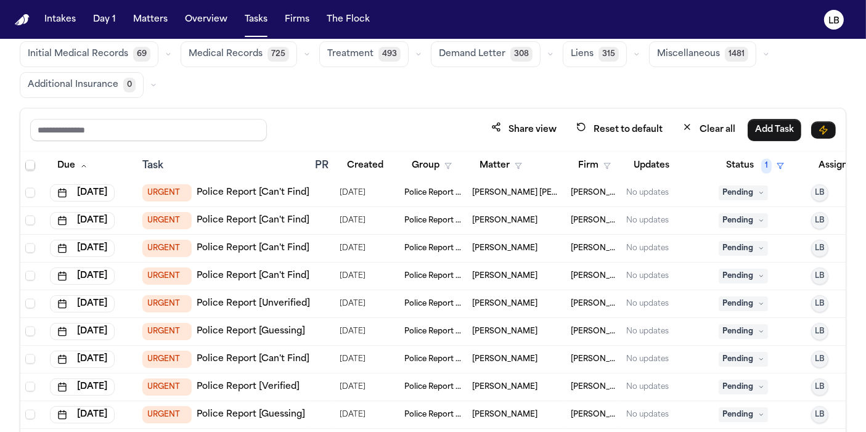
click at [490, 299] on span "[PERSON_NAME]" at bounding box center [504, 304] width 65 height 10
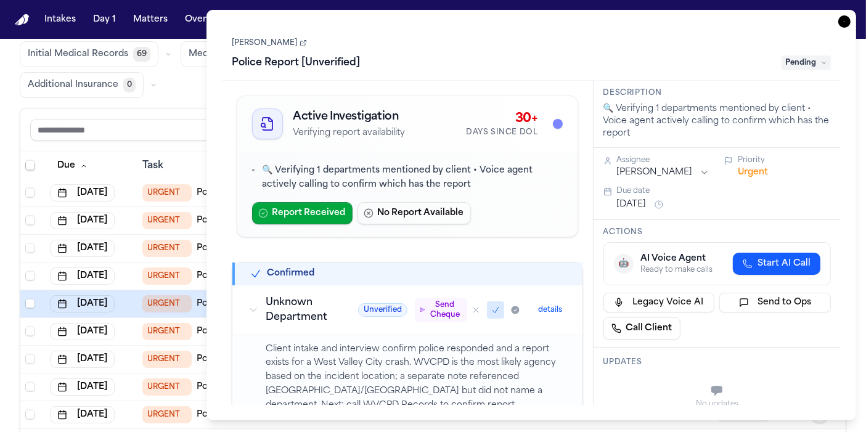
click at [262, 41] on link "[PERSON_NAME]" at bounding box center [269, 43] width 75 height 10
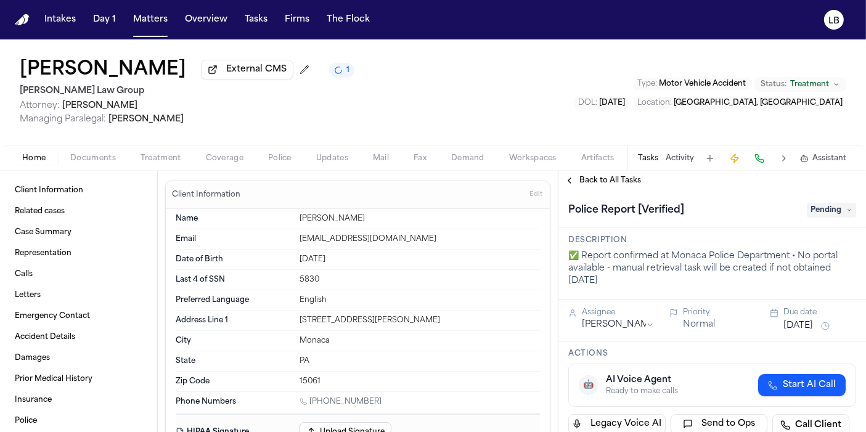
click at [97, 160] on span "Documents" at bounding box center [93, 159] width 46 height 10
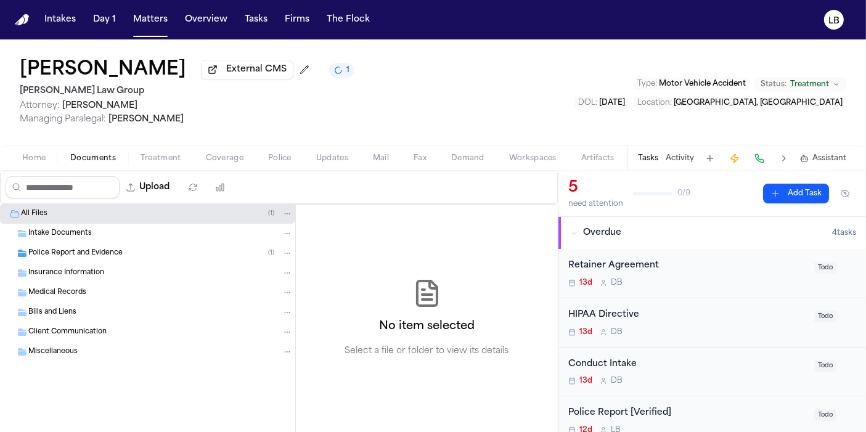
click at [110, 249] on span "Police Report and Evidence" at bounding box center [75, 254] width 94 height 10
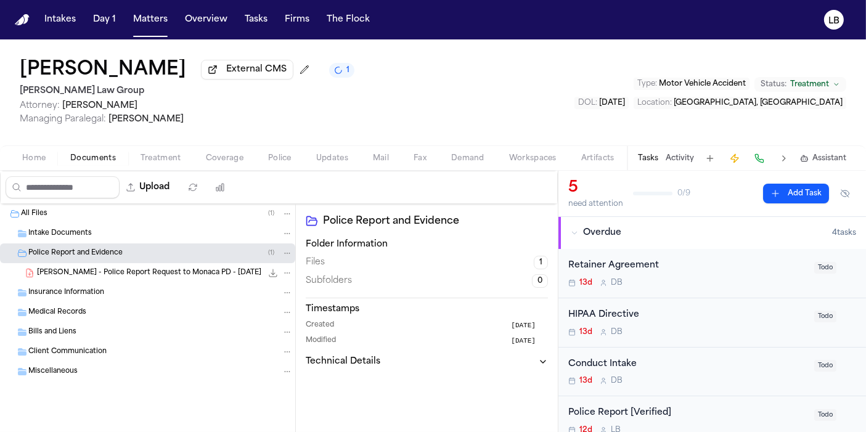
click at [44, 162] on span "Home" at bounding box center [33, 159] width 23 height 10
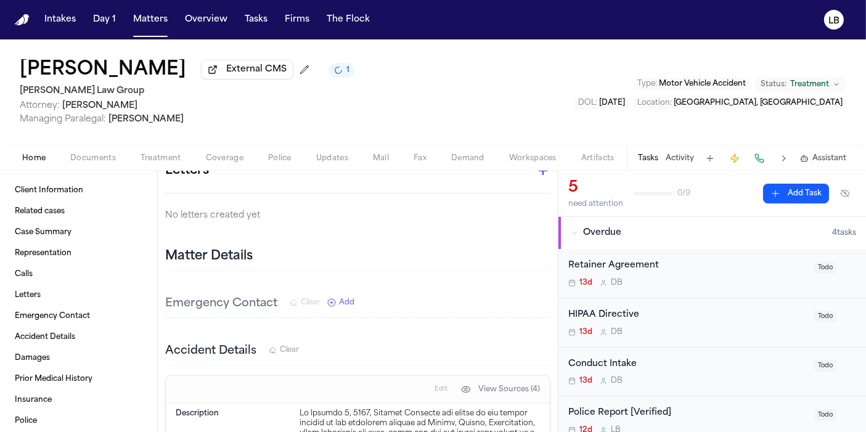
scroll to position [1027, 0]
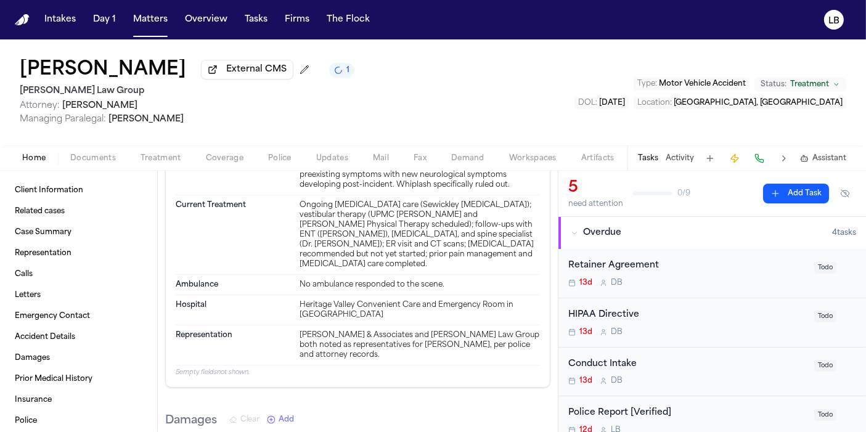
click at [268, 160] on span "Police" at bounding box center [279, 159] width 23 height 10
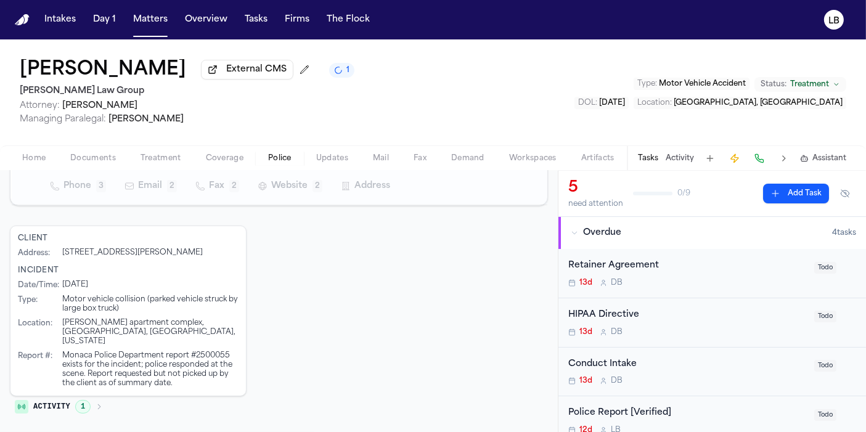
click at [215, 356] on div "Monaca Police Department report #2500055 exists for the incident; police respon…" at bounding box center [150, 369] width 176 height 37
copy div "2500055"
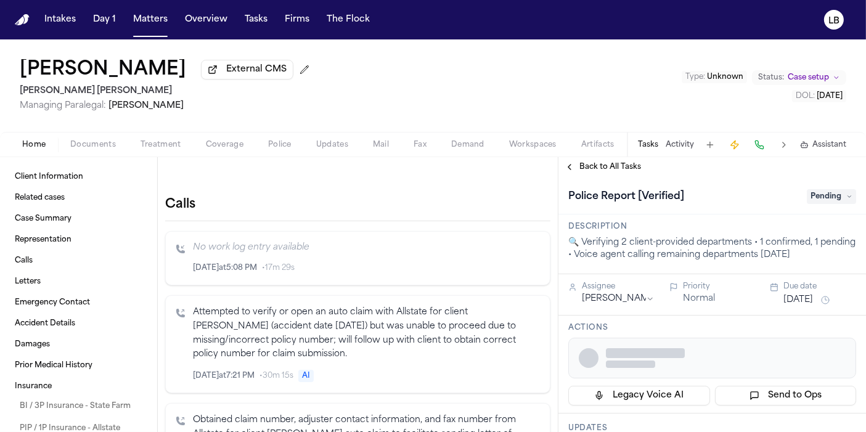
scroll to position [617, 0]
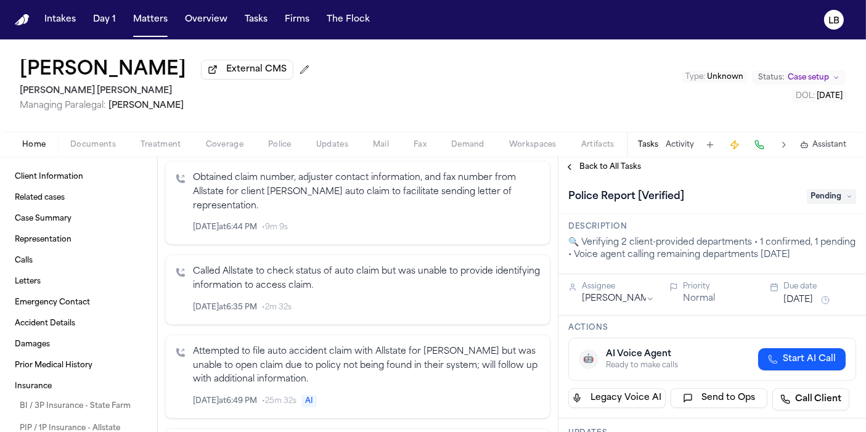
click at [277, 140] on span "Police" at bounding box center [279, 145] width 23 height 10
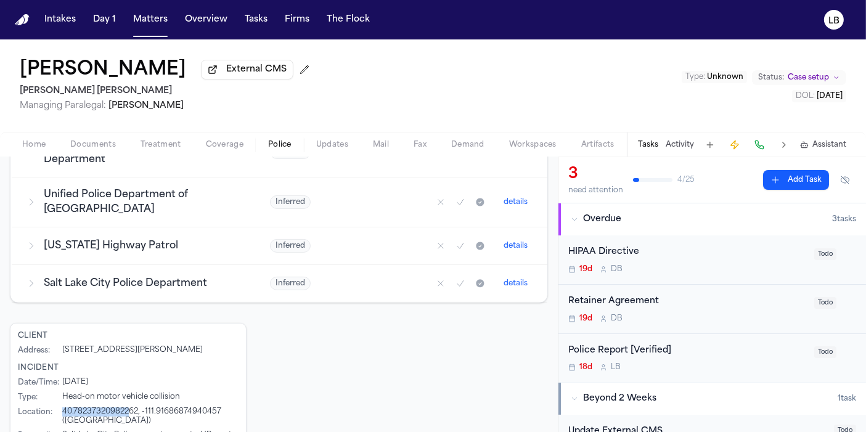
scroll to position [564, 0]
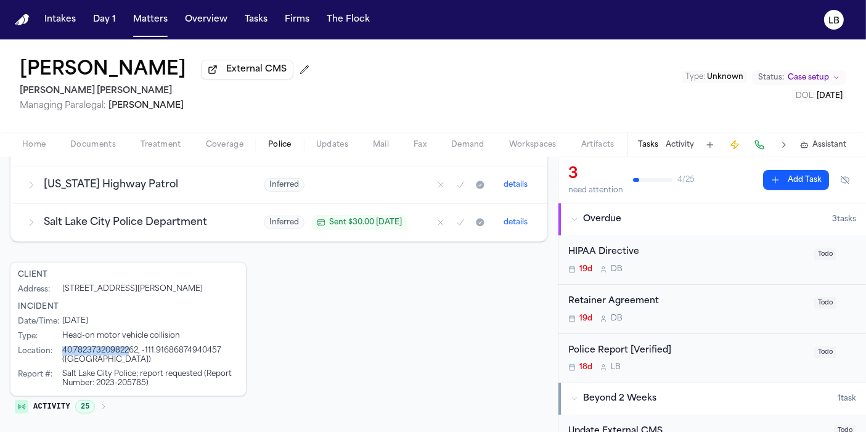
drag, startPoint x: 62, startPoint y: 351, endPoint x: 130, endPoint y: 350, distance: 68.4
click at [130, 350] on div "40.78237320982262, -111.91686874940457 ([GEOGRAPHIC_DATA])" at bounding box center [150, 356] width 176 height 18
click at [134, 371] on div "Salt Lake City Police; report requested (Report Number: 2023-205785)" at bounding box center [150, 379] width 176 height 18
drag, startPoint x: 96, startPoint y: 380, endPoint x: 146, endPoint y: 386, distance: 49.7
click at [146, 386] on div "Salt Lake City Police; report requested (Report Number: 2023-205785)" at bounding box center [150, 379] width 176 height 18
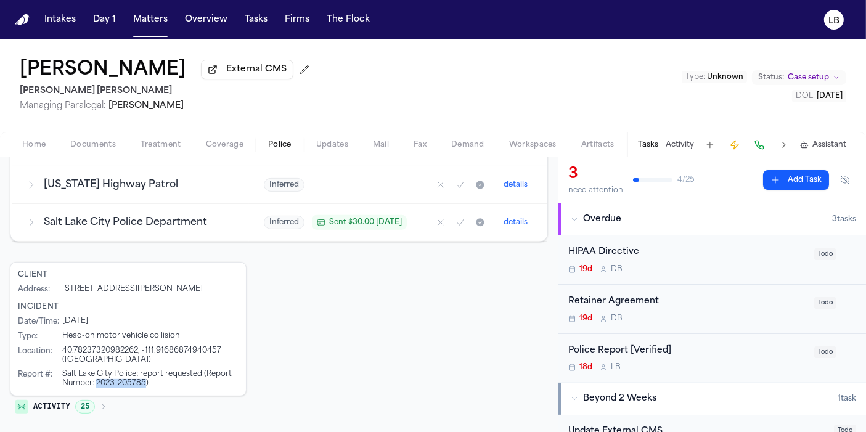
copy div "2023-205785"
drag, startPoint x: 142, startPoint y: 72, endPoint x: 81, endPoint y: 75, distance: 61.7
click at [81, 75] on div "[PERSON_NAME] External CMS" at bounding box center [167, 70] width 295 height 22
copy h1 "[PERSON_NAME]"
drag, startPoint x: 95, startPoint y: 382, endPoint x: 144, endPoint y: 385, distance: 49.4
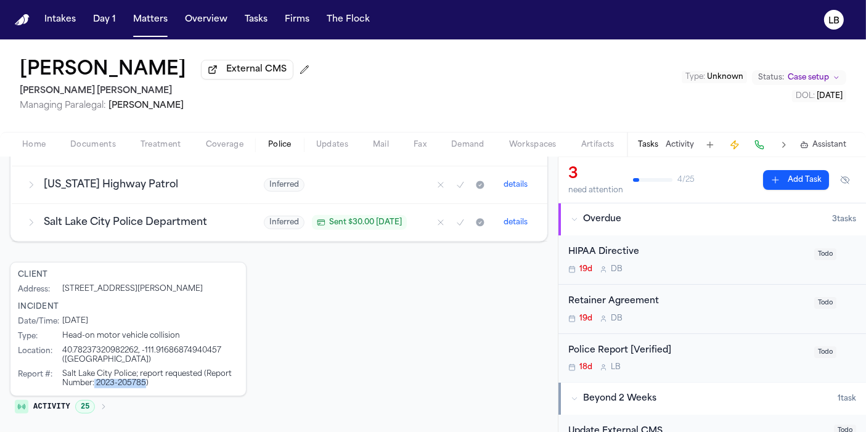
click at [144, 385] on div "Salt Lake City Police; report requested (Report Number: 2023-205785)" at bounding box center [150, 379] width 176 height 18
copy div "2023-205785"
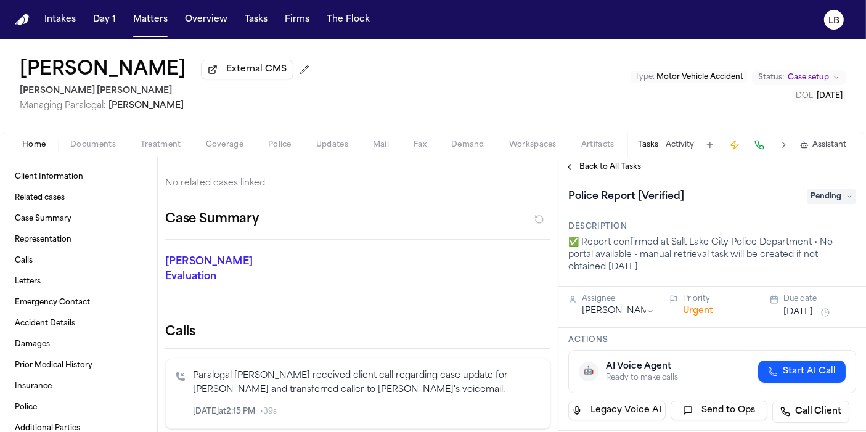
scroll to position [411, 0]
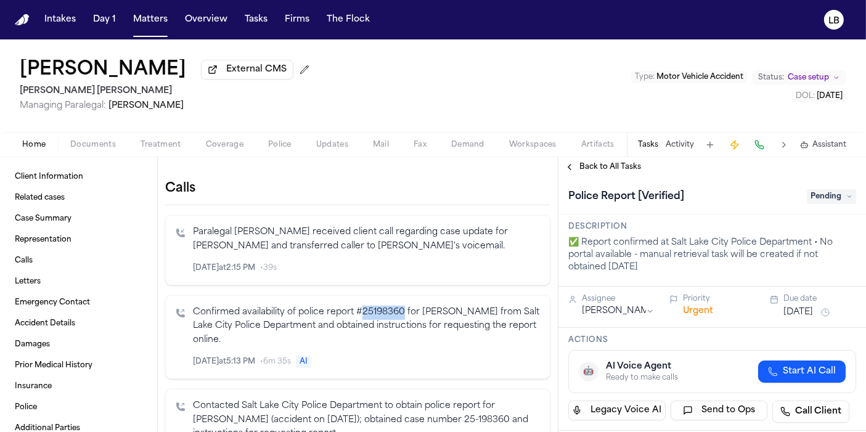
drag, startPoint x: 361, startPoint y: 292, endPoint x: 398, endPoint y: 294, distance: 37.0
click at [401, 306] on p "Confirmed availability of police report #25198360 for Xavier Blake from Salt La…" at bounding box center [366, 327] width 347 height 42
copy p "2519836"
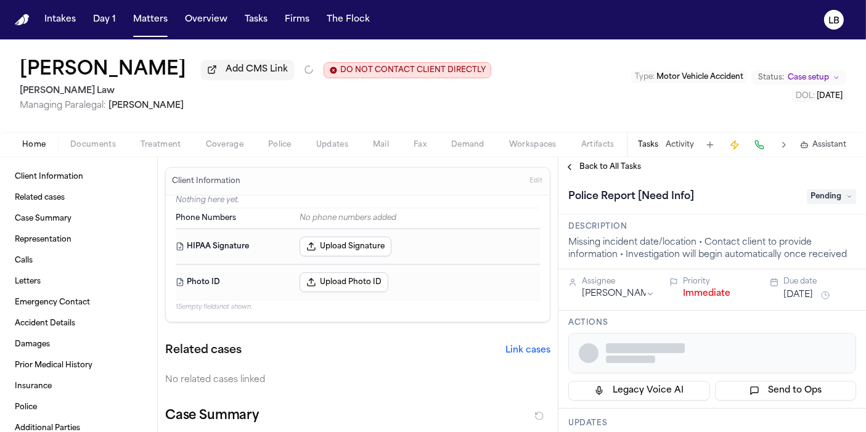
drag, startPoint x: 0, startPoint y: 0, endPoint x: 106, endPoint y: 148, distance: 182.1
click at [106, 148] on span "Documents" at bounding box center [93, 145] width 46 height 10
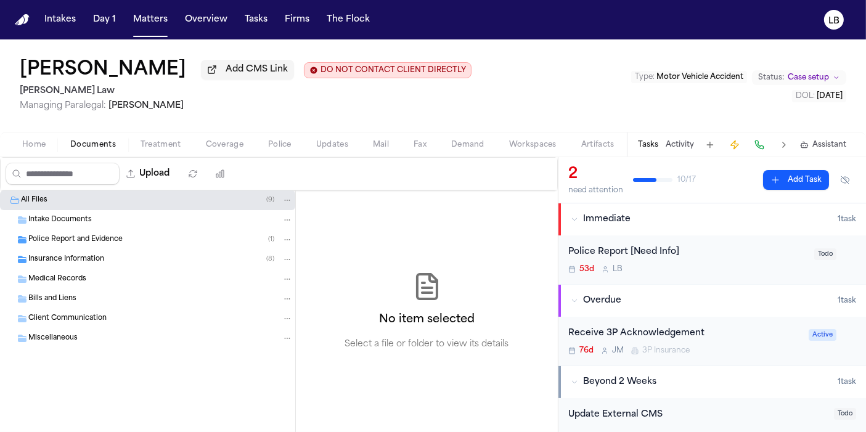
click at [64, 235] on span "Police Report and Evidence" at bounding box center [75, 240] width 94 height 10
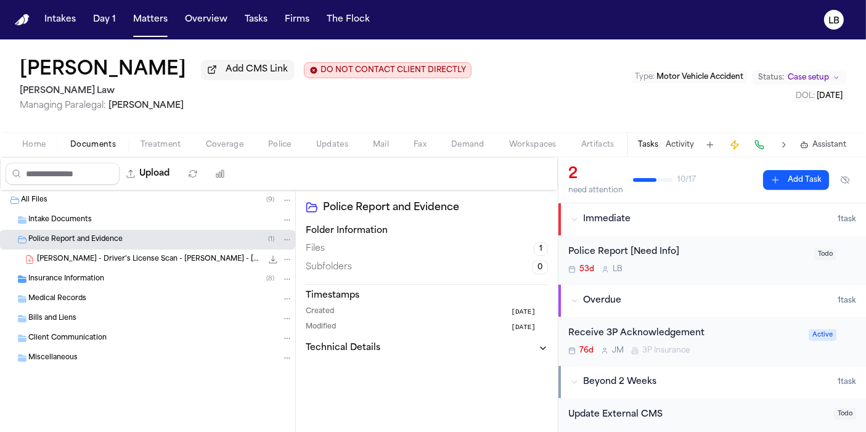
click at [44, 145] on span "Home" at bounding box center [33, 145] width 23 height 10
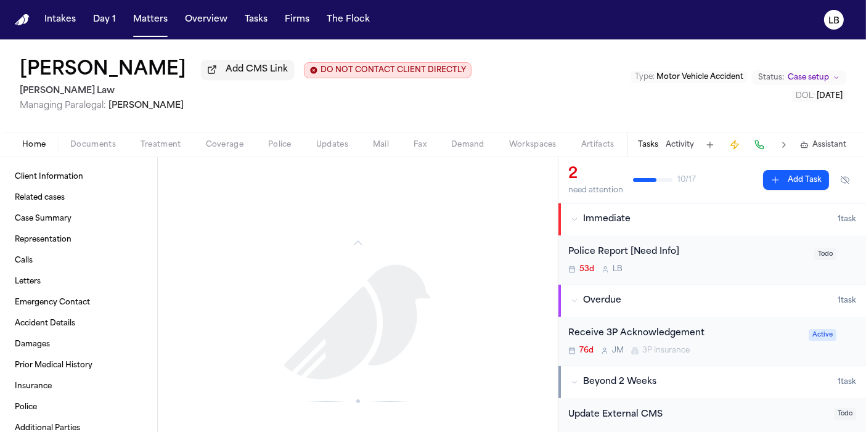
scroll to position [1721, 0]
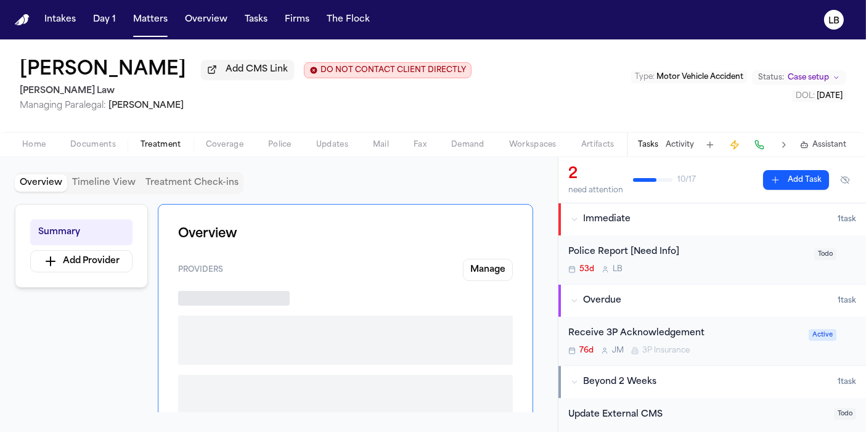
click at [190, 147] on button "Treatment" at bounding box center [160, 145] width 65 height 15
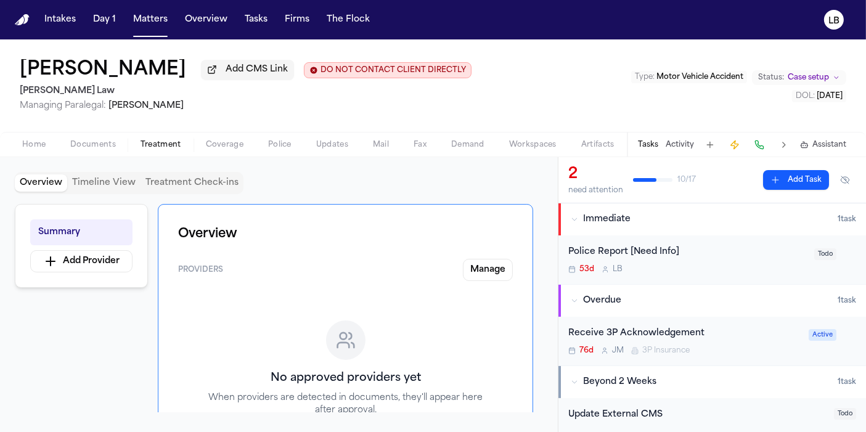
click at [256, 147] on button "Police" at bounding box center [280, 145] width 48 height 15
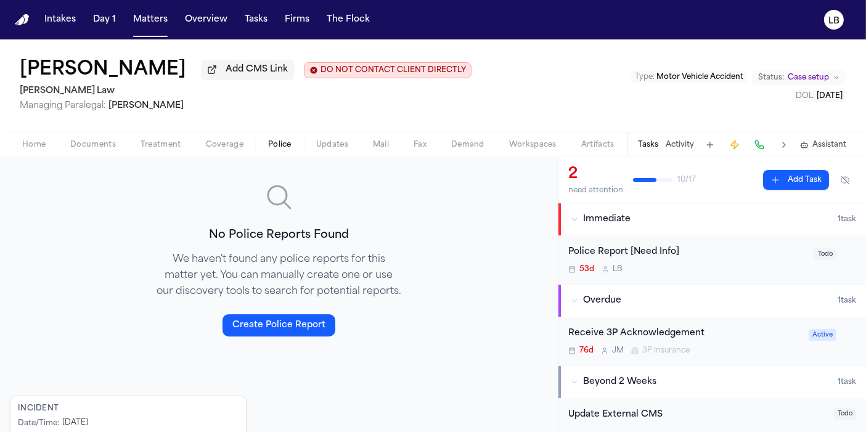
scroll to position [297, 0]
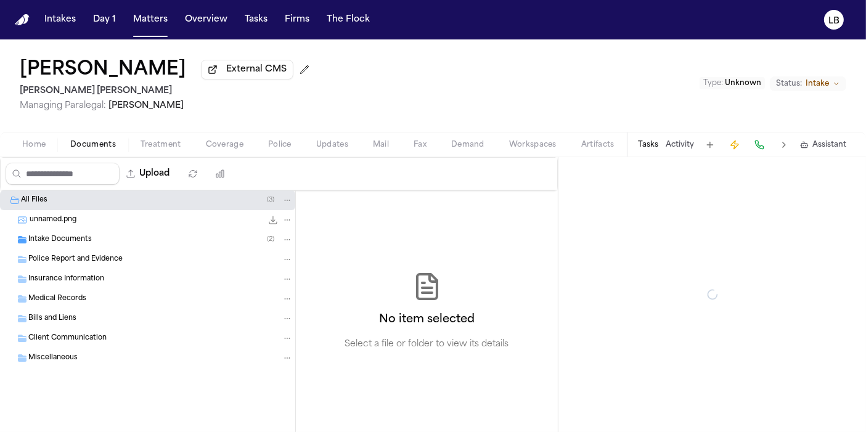
click at [117, 140] on button "Documents" at bounding box center [93, 145] width 70 height 15
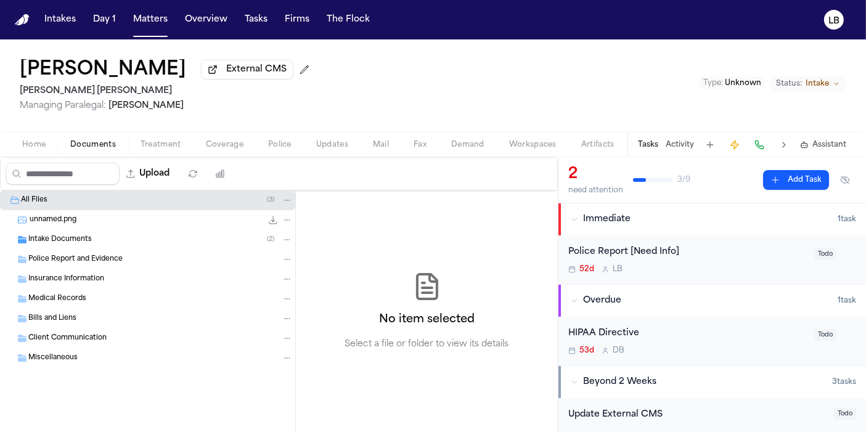
click at [97, 239] on div "Intake Documents ( 2 )" at bounding box center [160, 239] width 265 height 11
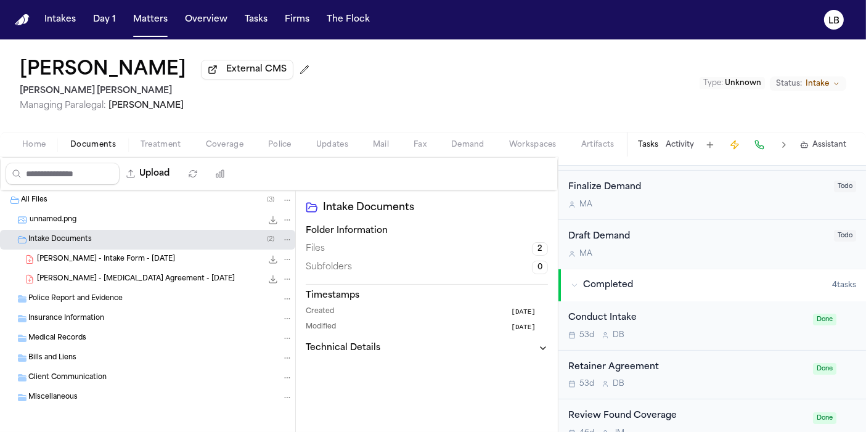
scroll to position [329, 0]
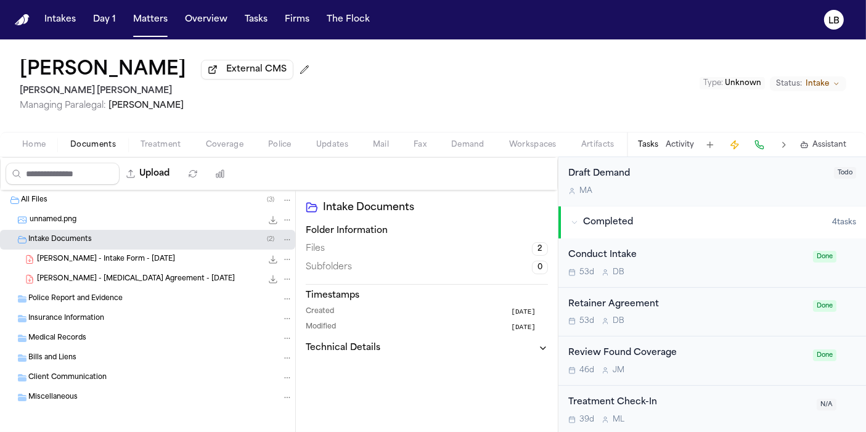
click at [279, 143] on span "Police" at bounding box center [279, 145] width 23 height 10
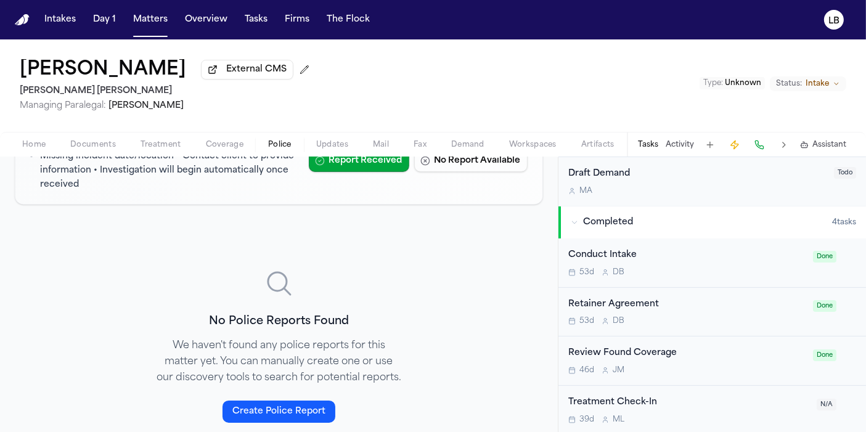
scroll to position [72, 0]
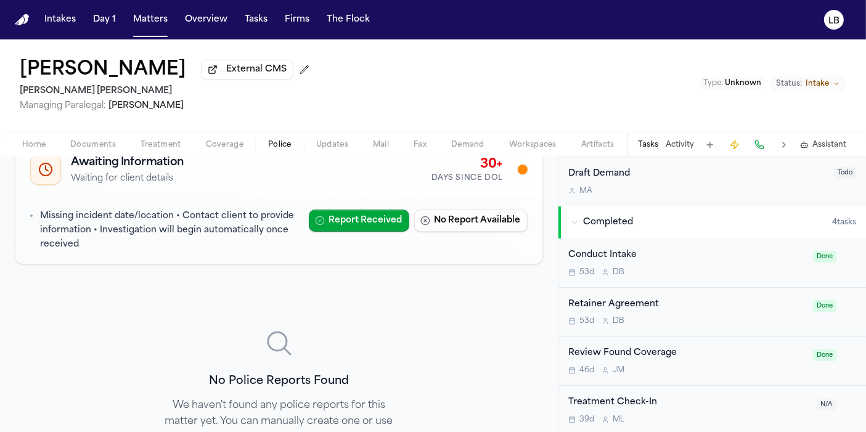
click at [76, 134] on div "Home Documents Treatment Coverage Police Updates Mail Fax Demand Workspaces Art…" at bounding box center [433, 144] width 866 height 25
click at [82, 143] on span "Documents" at bounding box center [93, 145] width 46 height 10
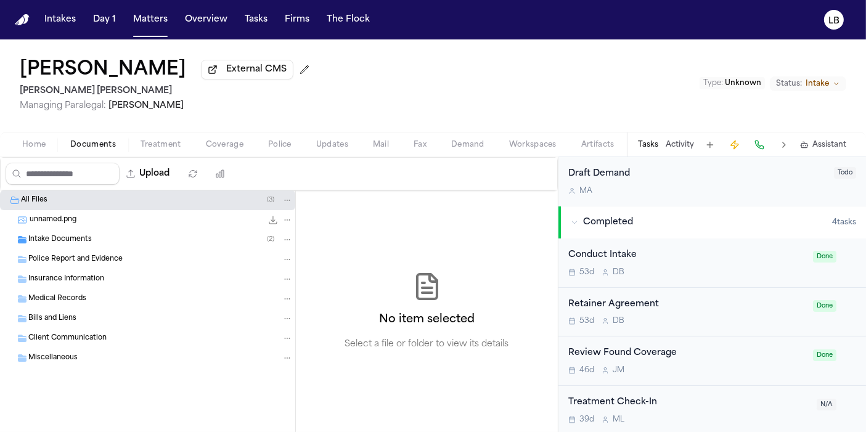
click at [100, 244] on div "Intake Documents ( 2 )" at bounding box center [147, 240] width 295 height 20
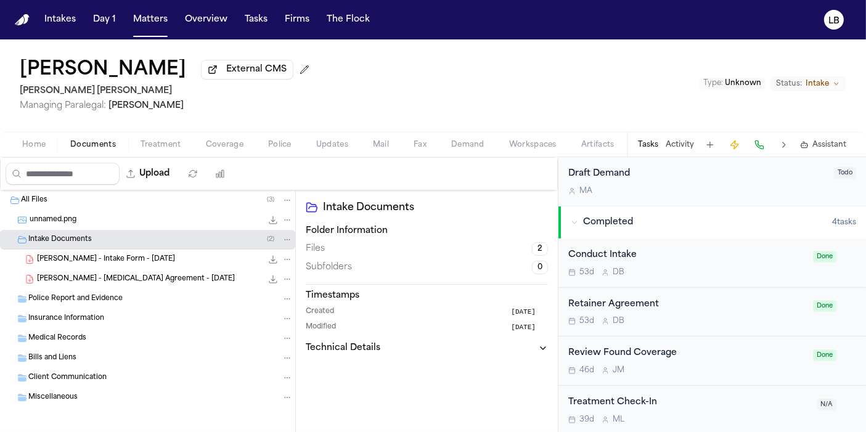
click at [103, 258] on span "[PERSON_NAME] - Intake Form - [DATE]" at bounding box center [106, 260] width 138 height 10
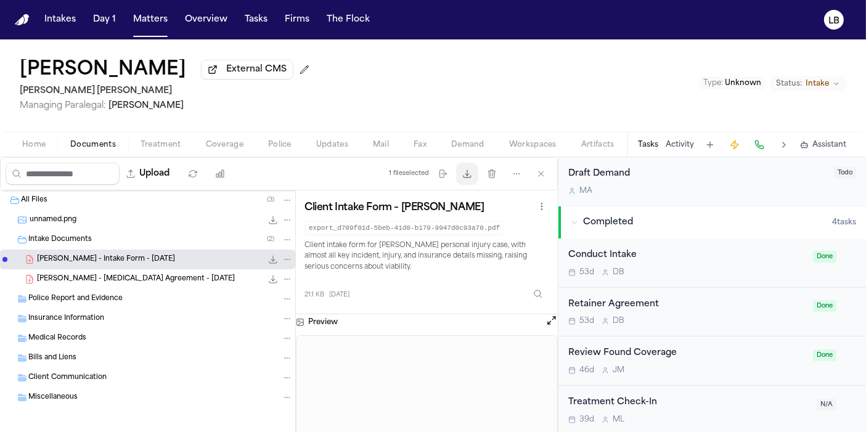
click at [466, 171] on icon "button" at bounding box center [467, 174] width 10 height 10
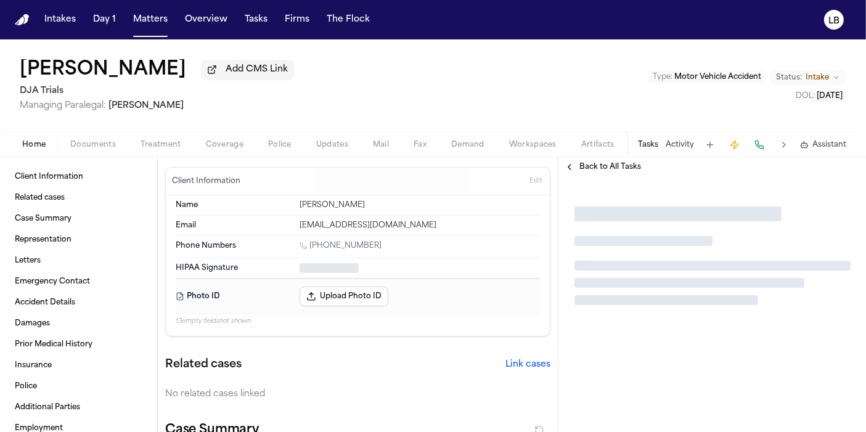
click at [105, 143] on span "Documents" at bounding box center [93, 145] width 46 height 10
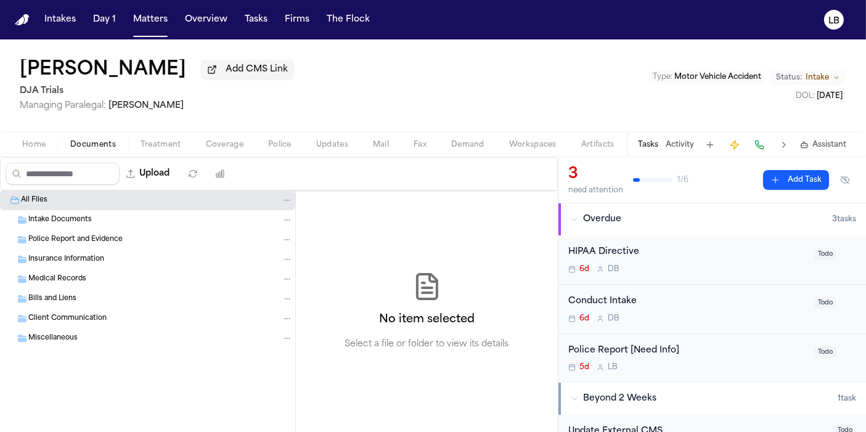
click at [8, 155] on div "Home Documents Treatment Coverage Police Updates Mail Fax Demand Workspaces Art…" at bounding box center [433, 144] width 866 height 25
click at [25, 146] on span "Home" at bounding box center [33, 145] width 23 height 10
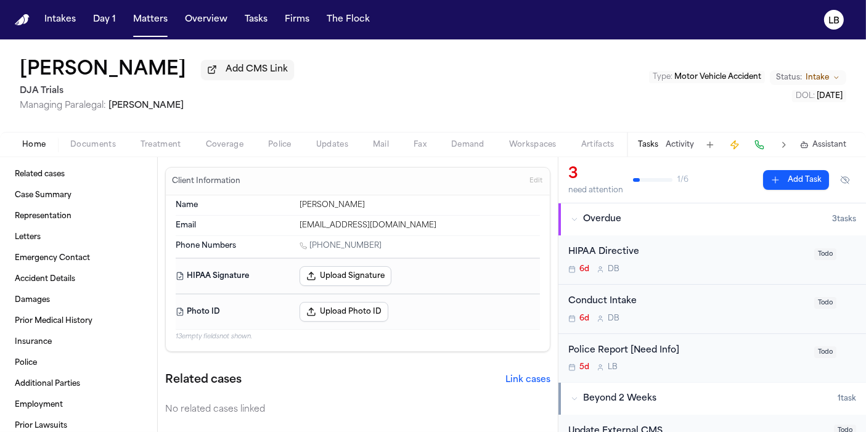
scroll to position [36, 0]
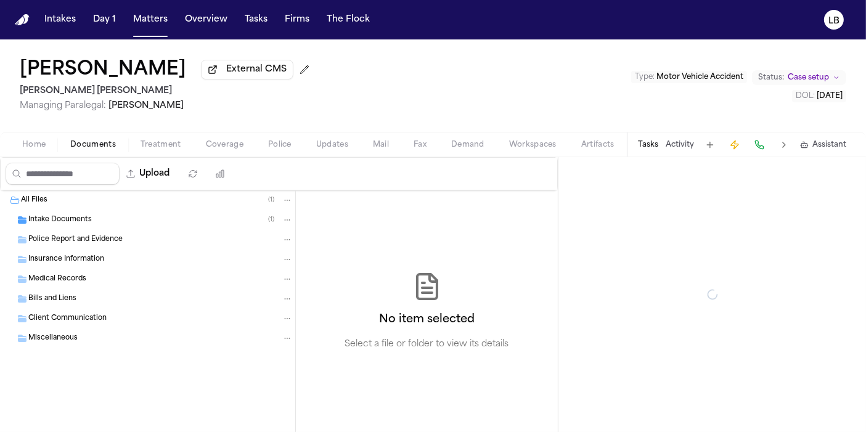
click at [94, 149] on span "Documents" at bounding box center [93, 145] width 46 height 10
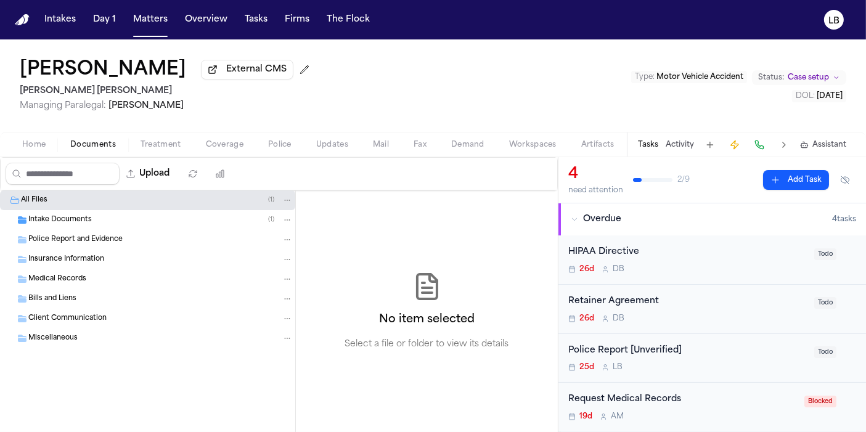
click at [25, 220] on icon "Folder: Intake Documents" at bounding box center [22, 219] width 9 height 7
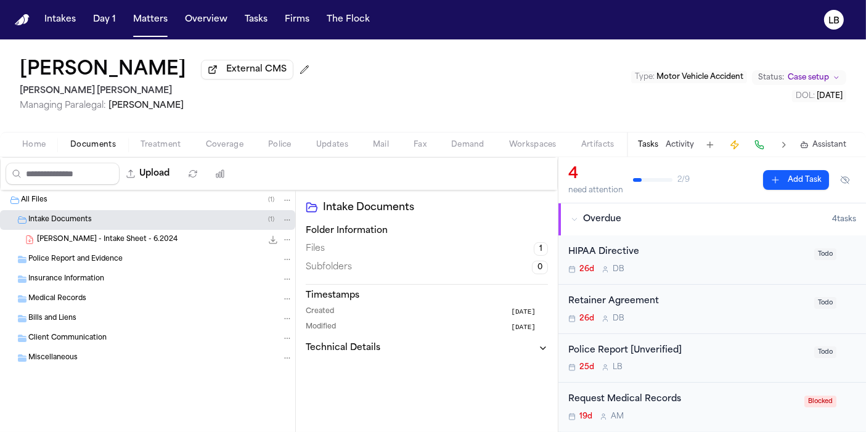
click at [107, 230] on div "[PERSON_NAME] - Intake Sheet - 6.2024 47.3 KB • PDF" at bounding box center [147, 240] width 295 height 20
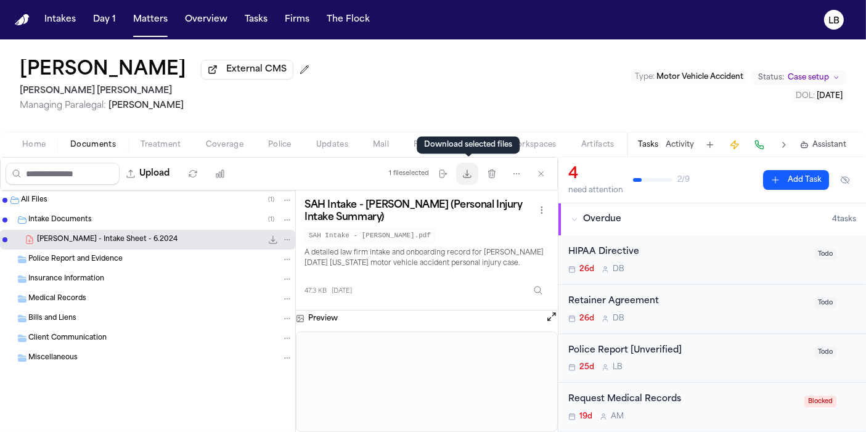
click at [472, 171] on icon "button" at bounding box center [467, 174] width 10 height 10
